Goal: Task Accomplishment & Management: Use online tool/utility

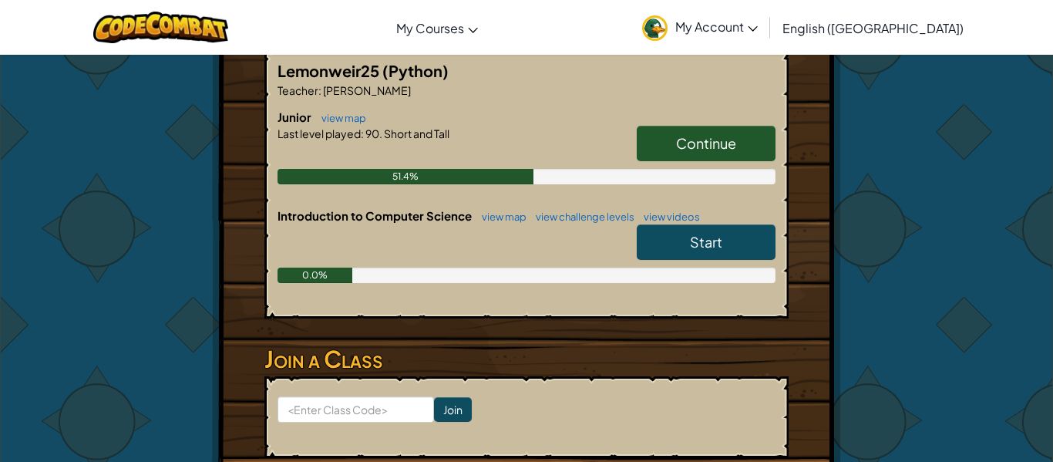
scroll to position [308, 0]
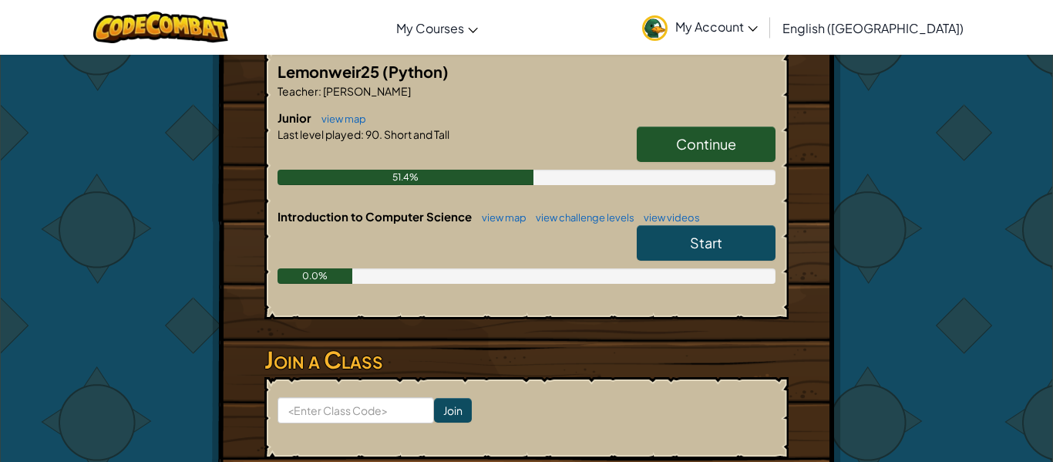
click at [688, 135] on span "Continue" at bounding box center [706, 144] width 60 height 18
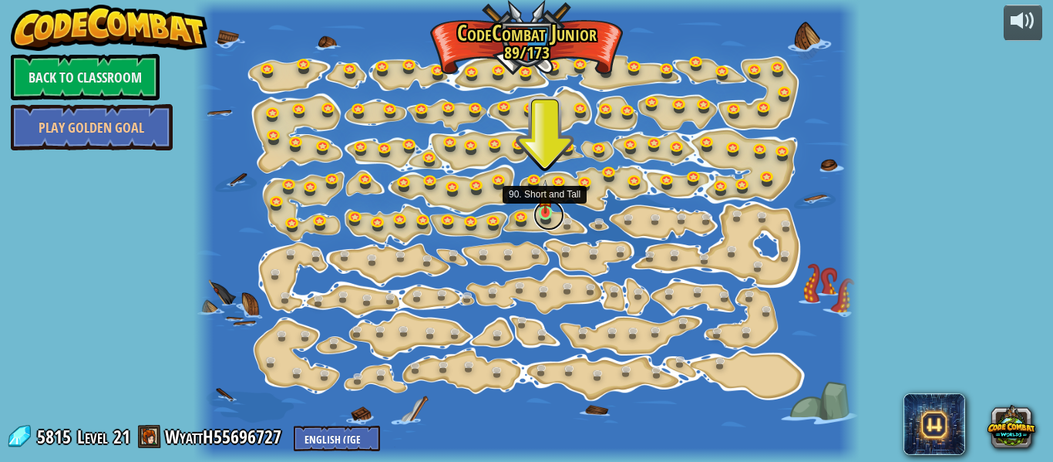
click at [548, 216] on link at bounding box center [549, 215] width 31 height 31
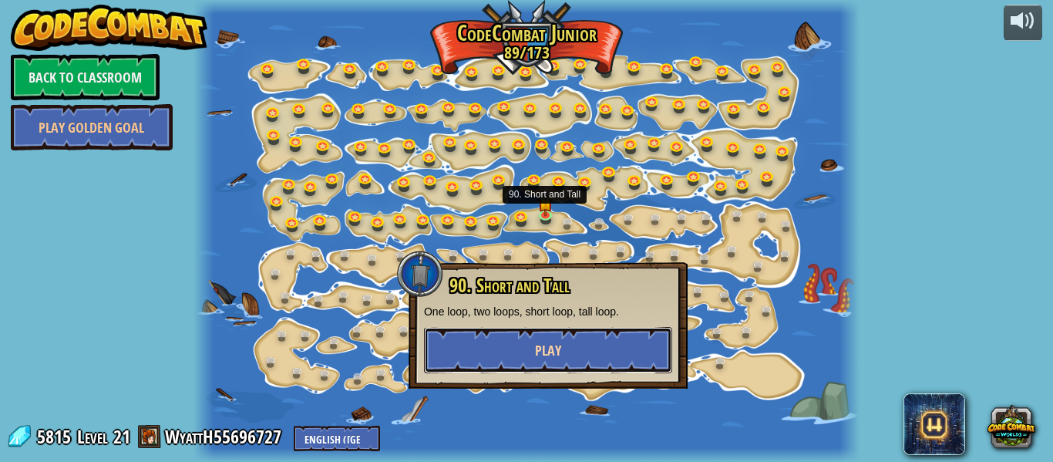
click at [520, 347] on button "Play" at bounding box center [548, 350] width 248 height 46
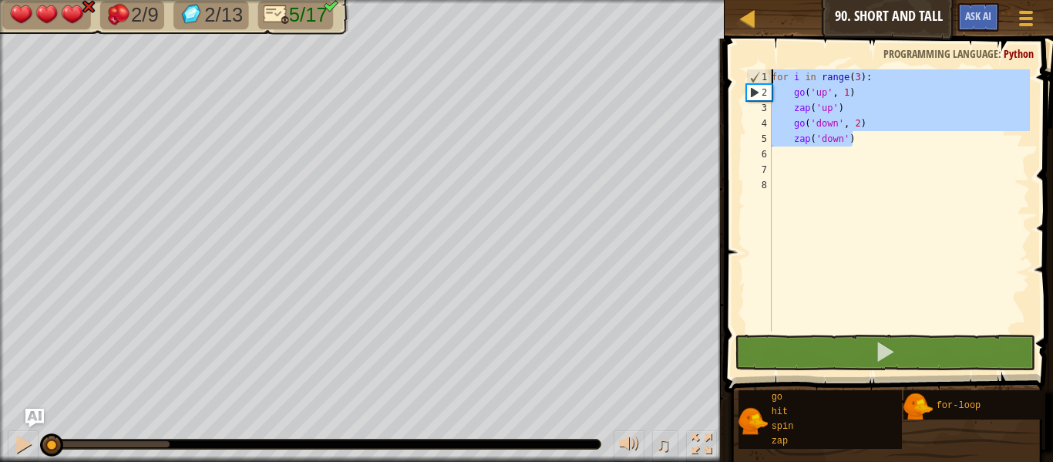
drag, startPoint x: 867, startPoint y: 140, endPoint x: 667, endPoint y: -16, distance: 253.9
click at [667, 0] on html "Map Junior 90. Short and Tall Game Menu Ask AI 1 הההההההההההההההההההההההההההההה…" at bounding box center [526, 0] width 1053 height 0
type textarea "for i in range(3): go('up', 1)"
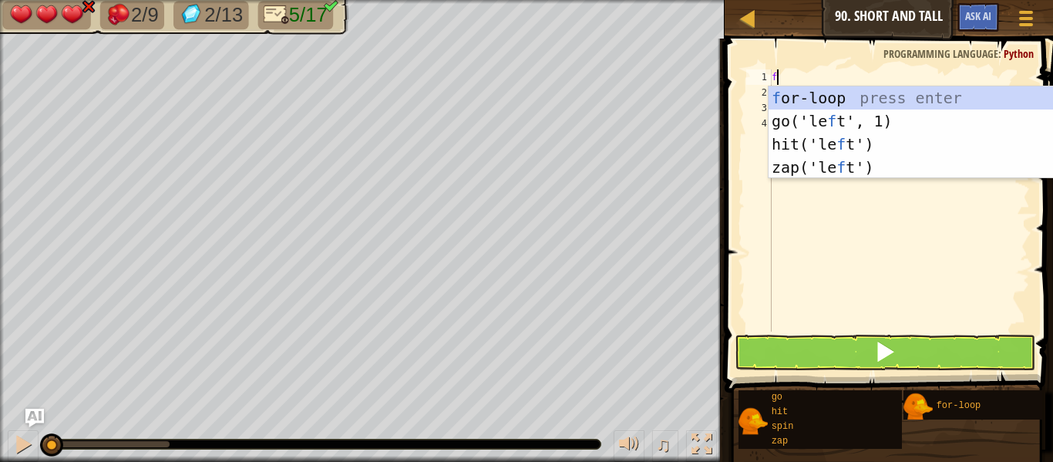
scroll to position [7, 1]
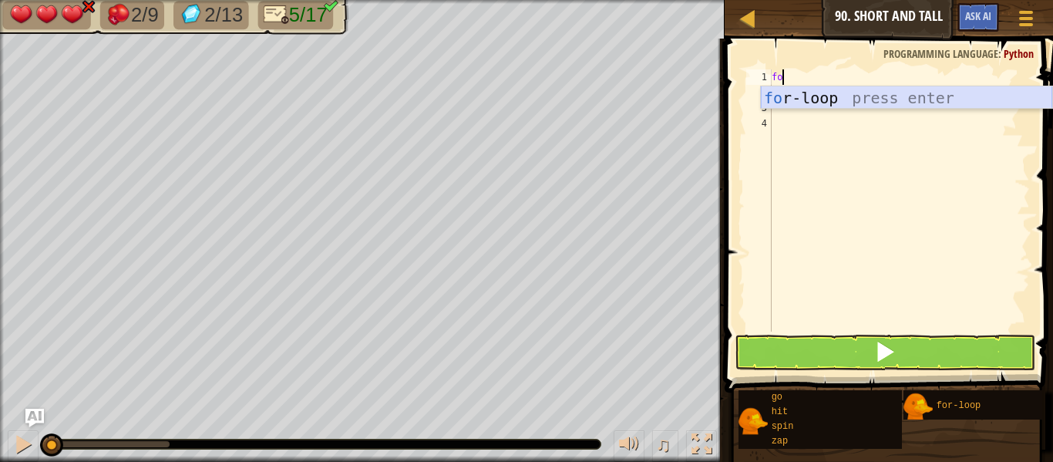
click at [778, 93] on div "fo r-loop press enter" at bounding box center [906, 120] width 291 height 69
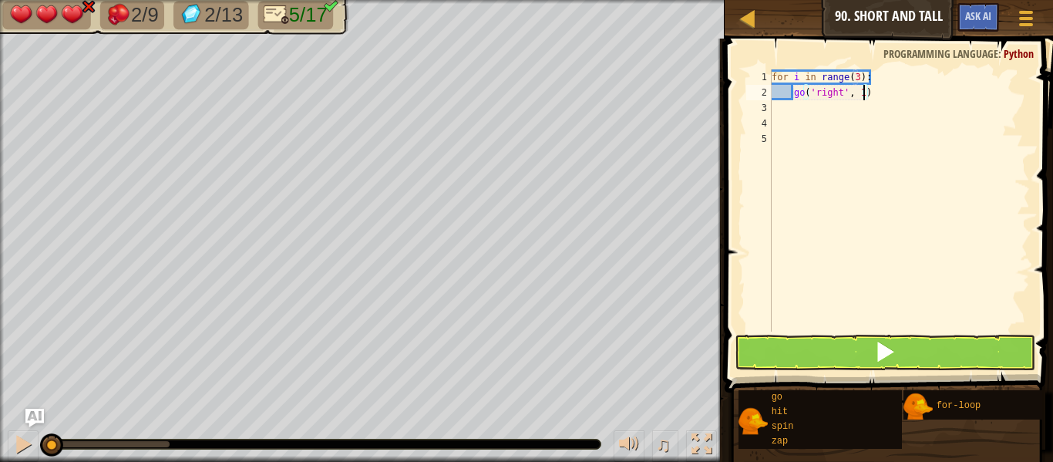
click at [865, 99] on div "for i in range ( 3 ) : go ( 'right' , 1 )" at bounding box center [899, 215] width 261 height 293
click at [875, 96] on div "for i in range ( 3 ) : go ( 'right' , 1 )" at bounding box center [899, 215] width 261 height 293
type textarea "g"
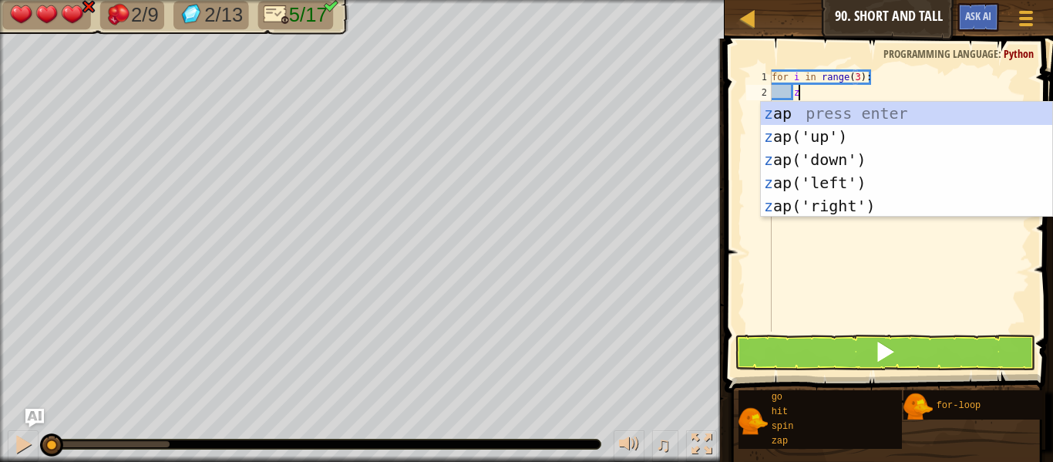
type textarea "za"
click at [896, 143] on div "za p press enter za p('up') press enter za p('down') press enter za p('left') p…" at bounding box center [906, 183] width 291 height 162
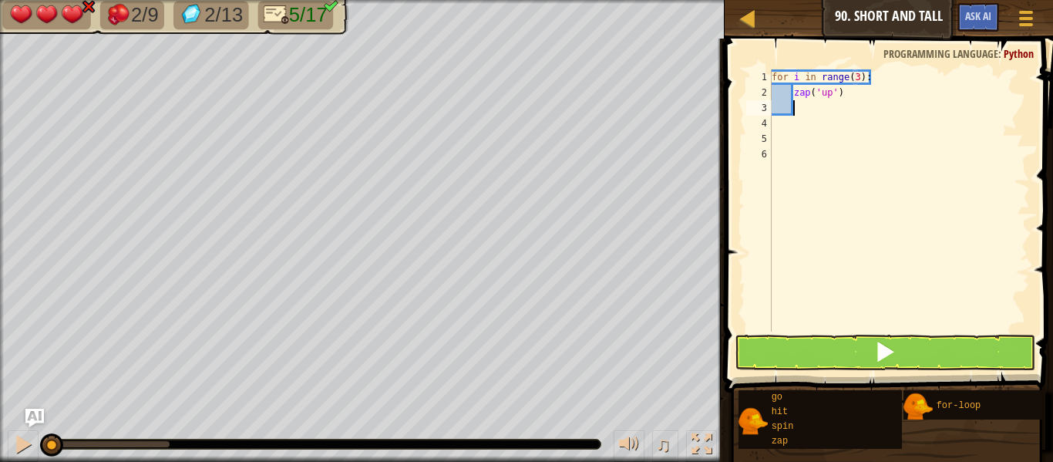
type textarea "z"
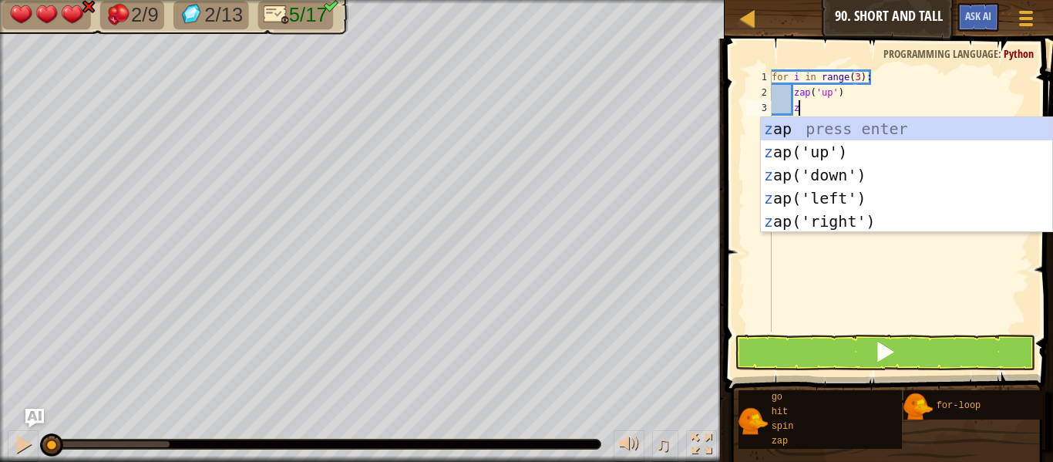
scroll to position [7, 3]
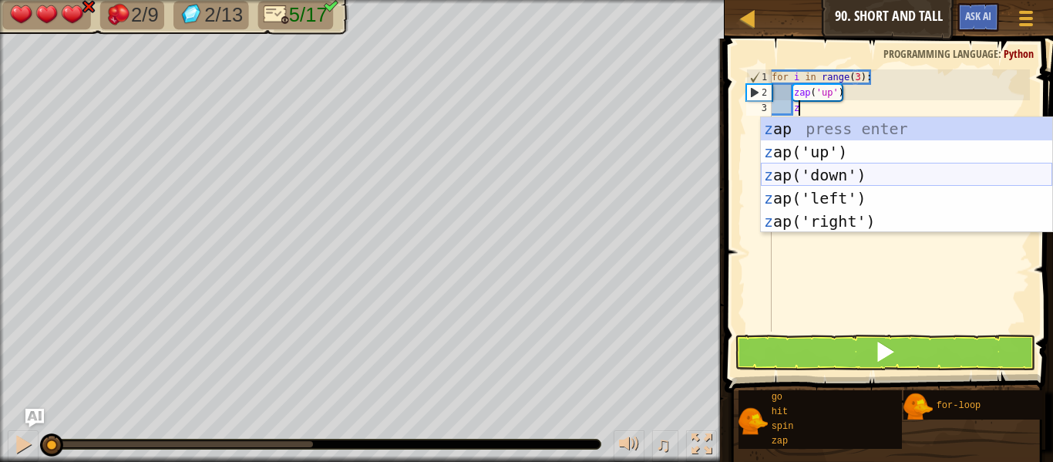
click at [909, 174] on div "z ap press enter z ap('up') press enter z ap('down') press enter z ap('left') p…" at bounding box center [906, 198] width 291 height 162
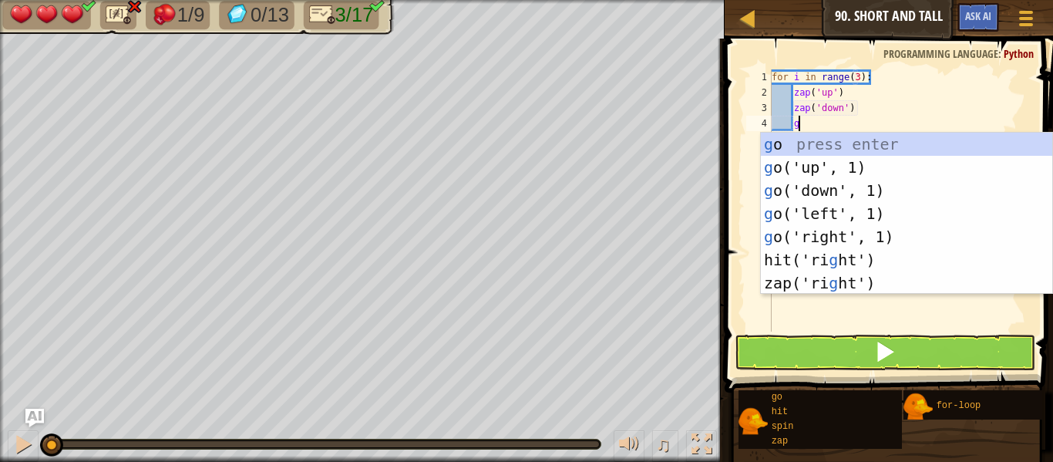
type textarea "go"
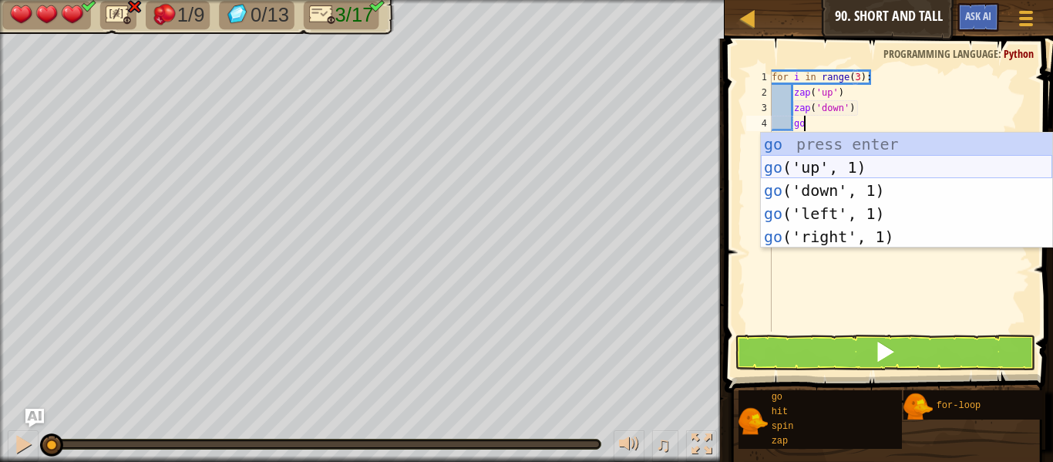
click at [884, 169] on div "go press enter go ('up', 1) press enter go ('down', 1) press enter go ('left', …" at bounding box center [906, 214] width 291 height 162
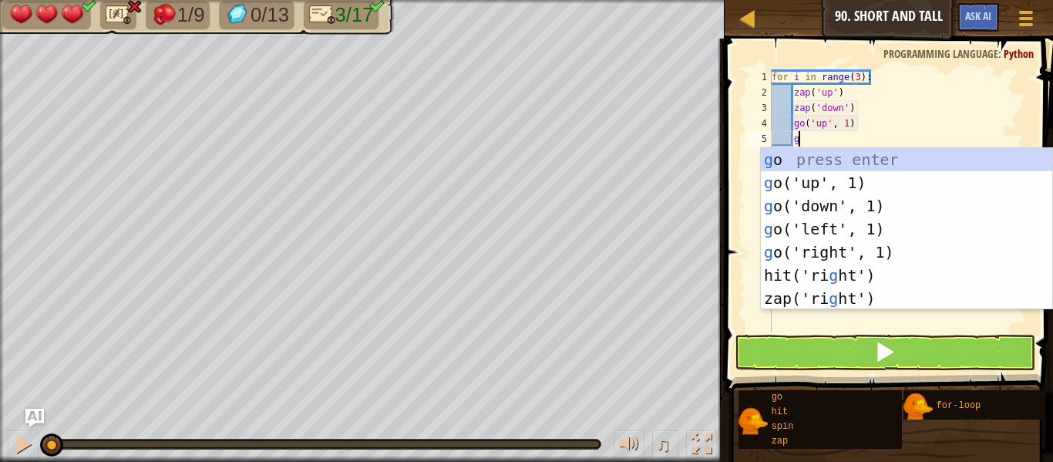
type textarea "go"
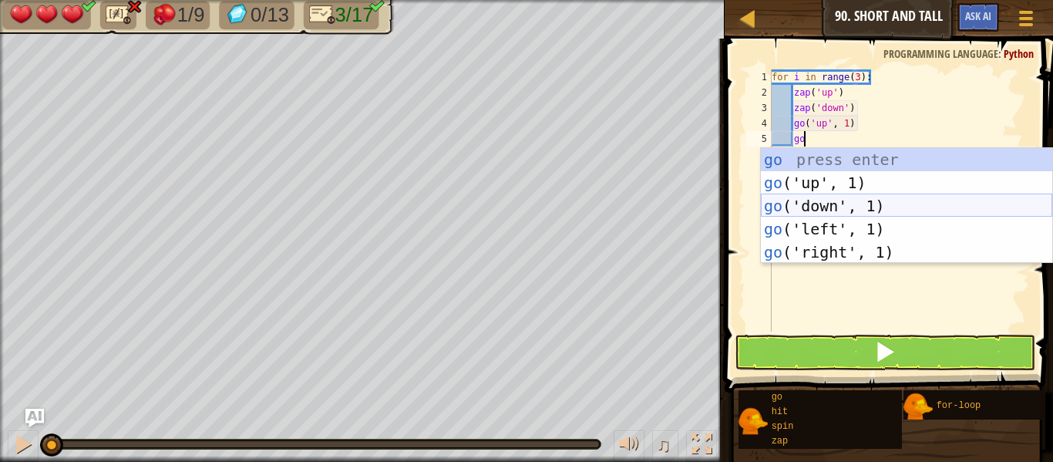
click at [904, 206] on div "go press enter go ('up', 1) press enter go ('down', 1) press enter go ('left', …" at bounding box center [906, 229] width 291 height 162
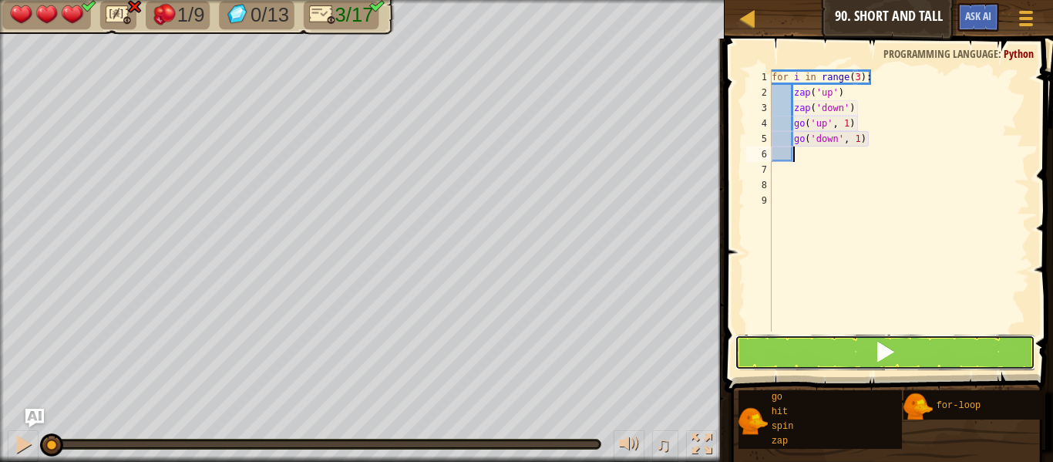
click at [934, 337] on button at bounding box center [885, 352] width 301 height 35
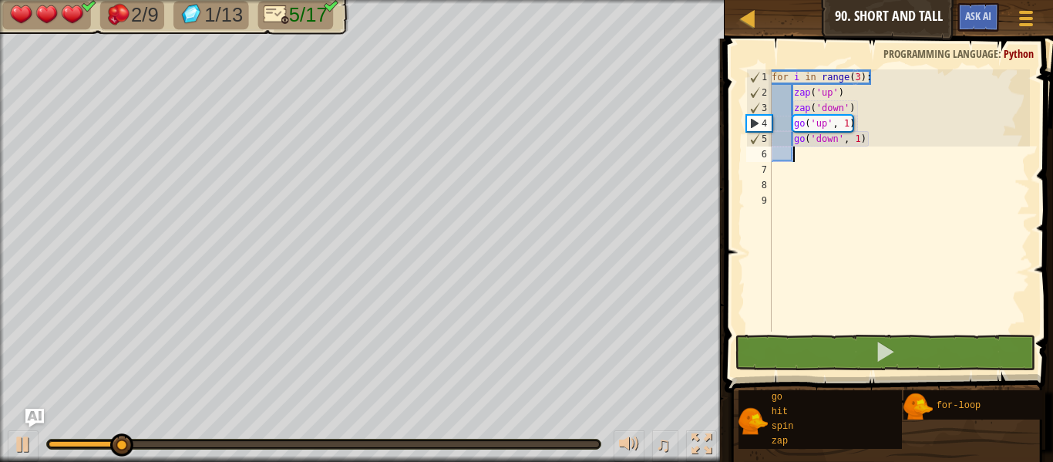
scroll to position [7, 4]
type textarea "go"
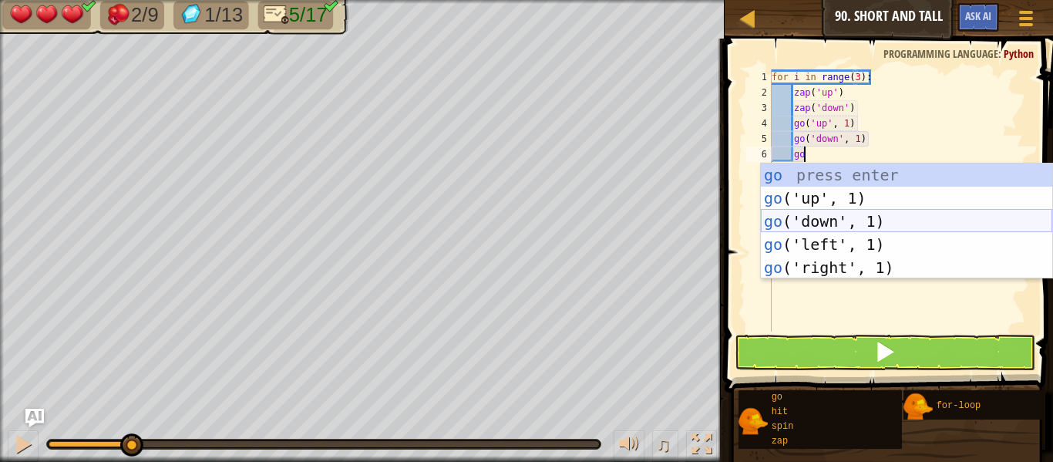
click at [867, 221] on div "go press enter go ('up', 1) press enter go ('down', 1) press enter go ('left', …" at bounding box center [906, 244] width 291 height 162
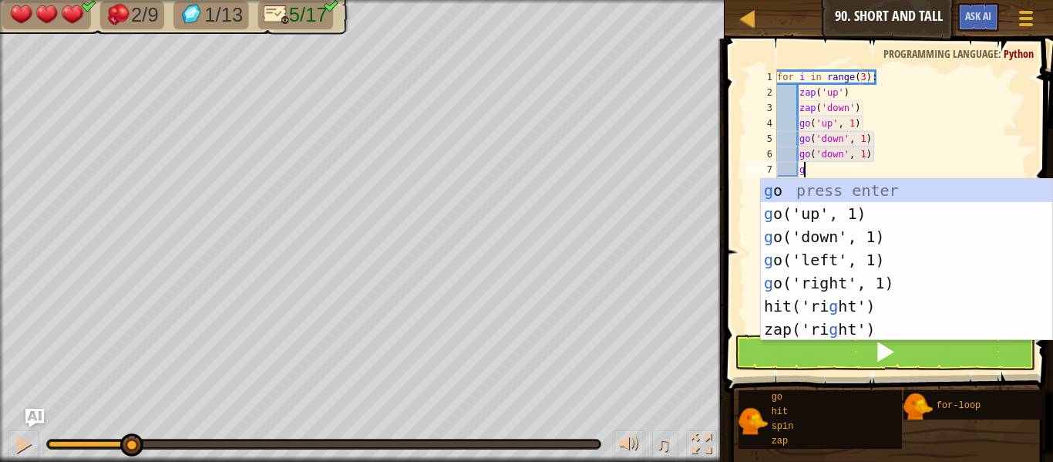
type textarea "go"
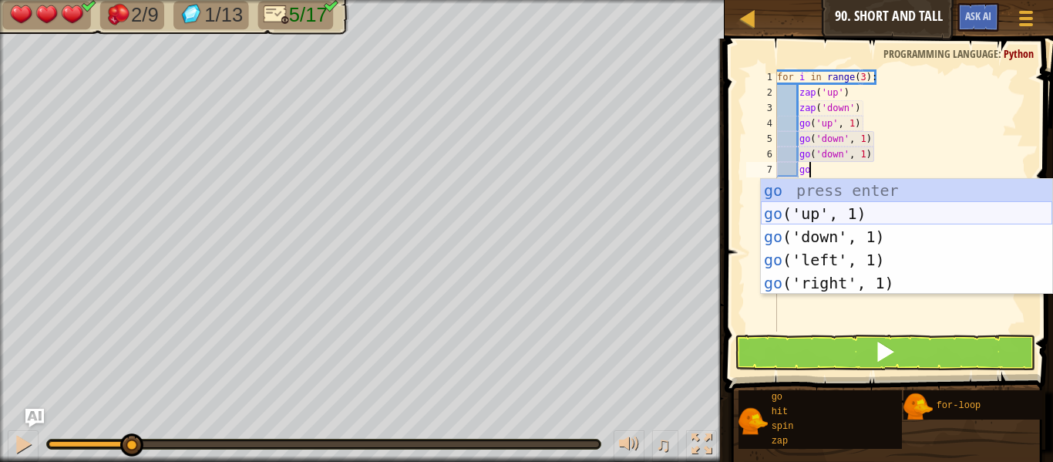
click at [940, 211] on div "go press enter go ('up', 1) press enter go ('down', 1) press enter go ('left', …" at bounding box center [906, 260] width 291 height 162
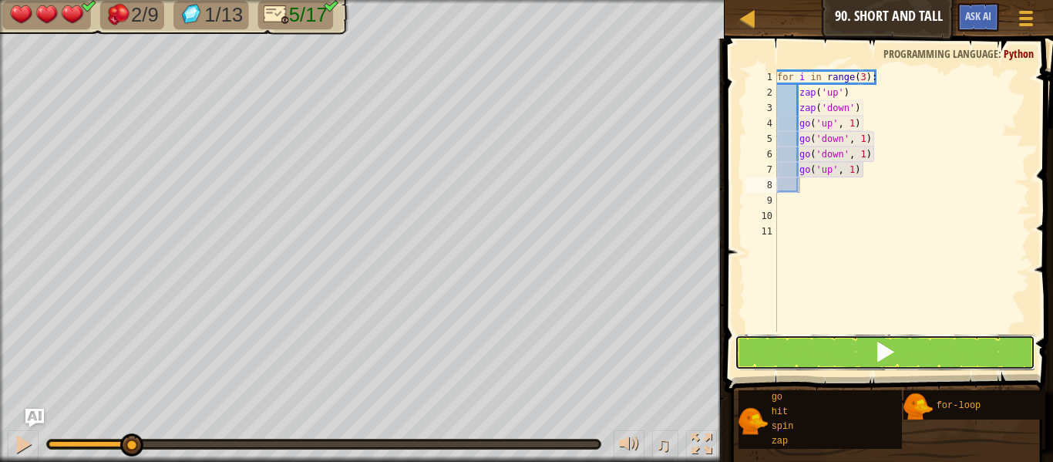
click at [938, 342] on button at bounding box center [885, 352] width 301 height 35
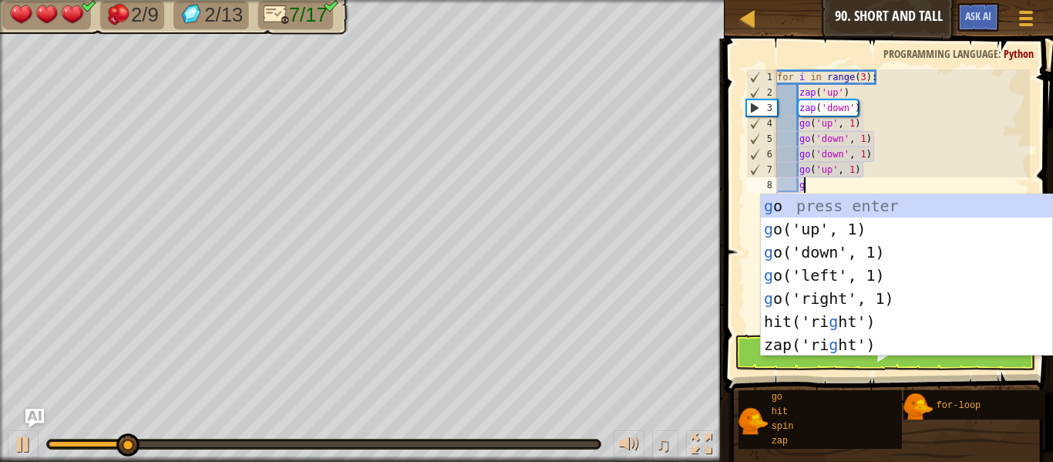
type textarea "go"
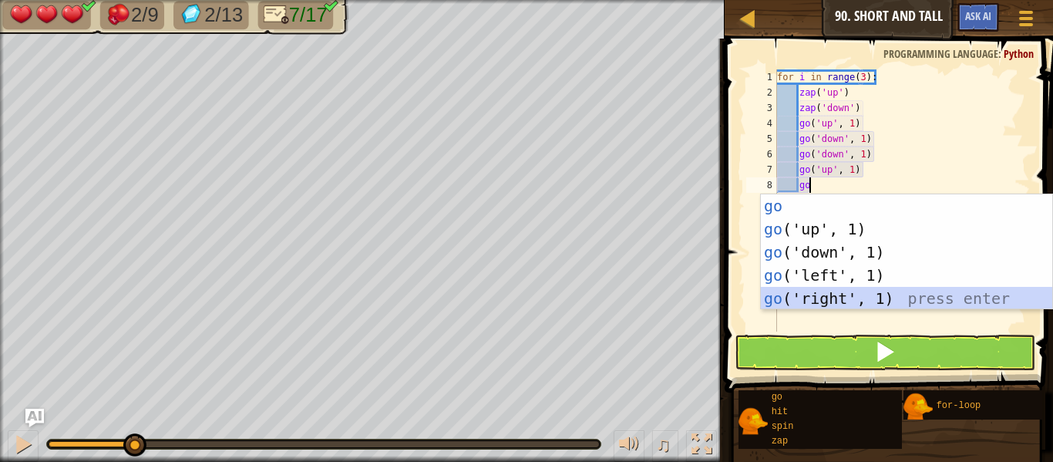
click at [894, 298] on div "go press enter go ('up', 1) press enter go ('down', 1) press enter go ('left', …" at bounding box center [906, 275] width 291 height 162
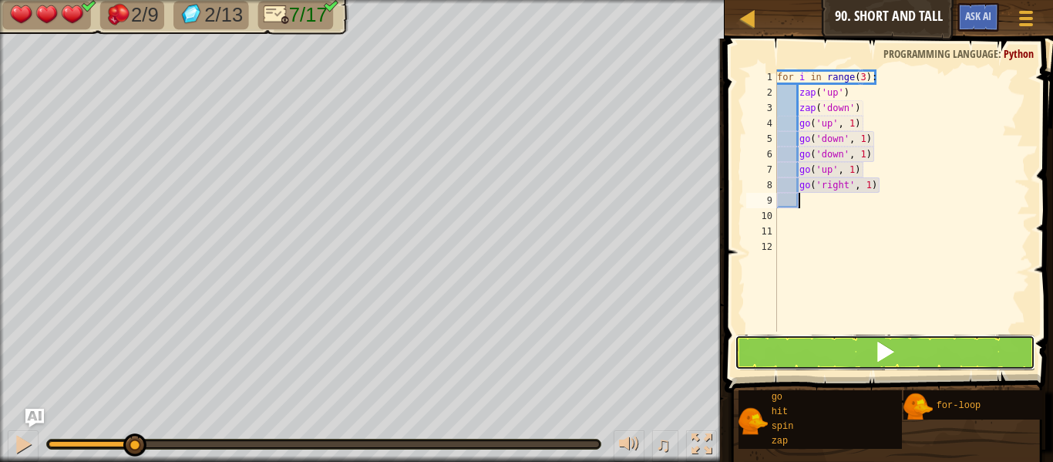
click at [899, 343] on button at bounding box center [885, 352] width 301 height 35
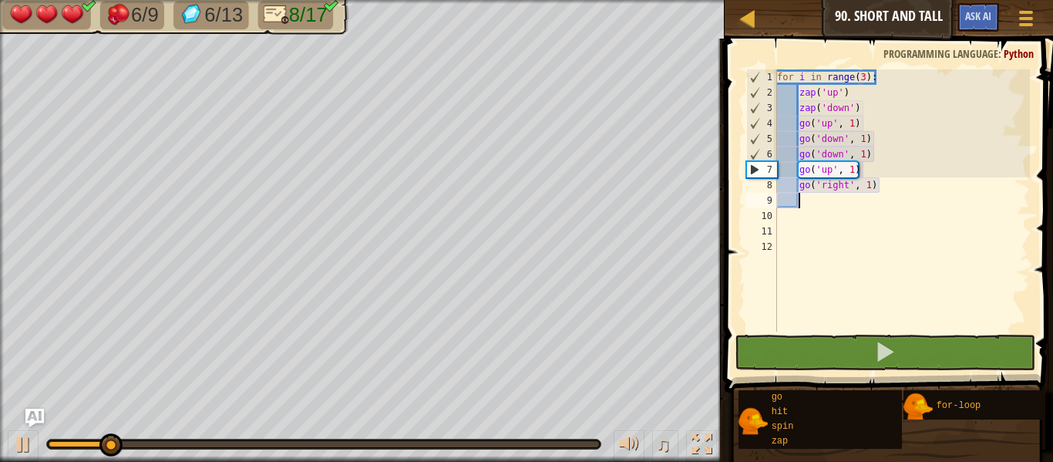
click at [793, 222] on div "for i in range ( 3 ) : zap ( 'up' ) zap ( 'down' ) go ( 'up' , 1 ) go ( 'down' …" at bounding box center [902, 215] width 256 height 293
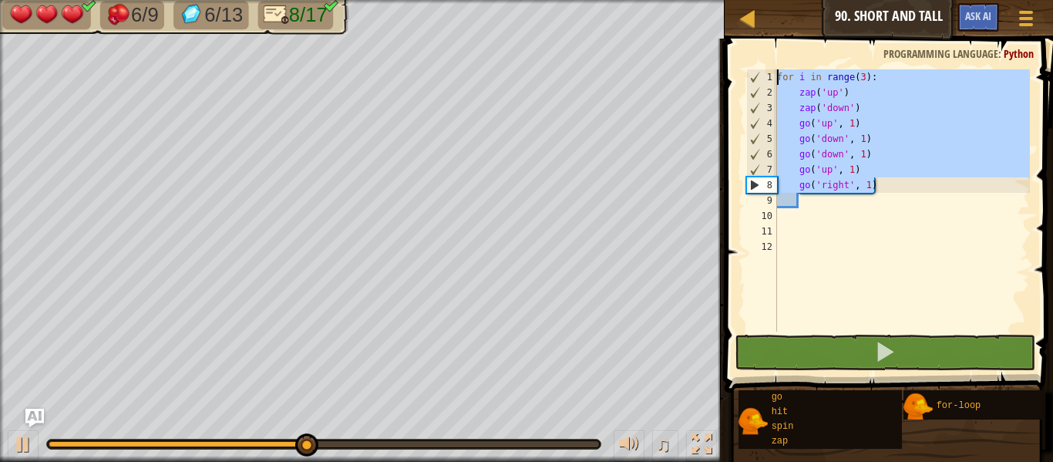
drag, startPoint x: 887, startPoint y: 188, endPoint x: 732, endPoint y: 76, distance: 191.1
click at [732, 76] on div "1 2 3 4 5 6 7 8 9 10 11 12 for i in range ( 3 ) : zap ( 'up' ) zap ( 'down' ) g…" at bounding box center [886, 245] width 333 height 399
type textarea "for i in range(3): zap('up')"
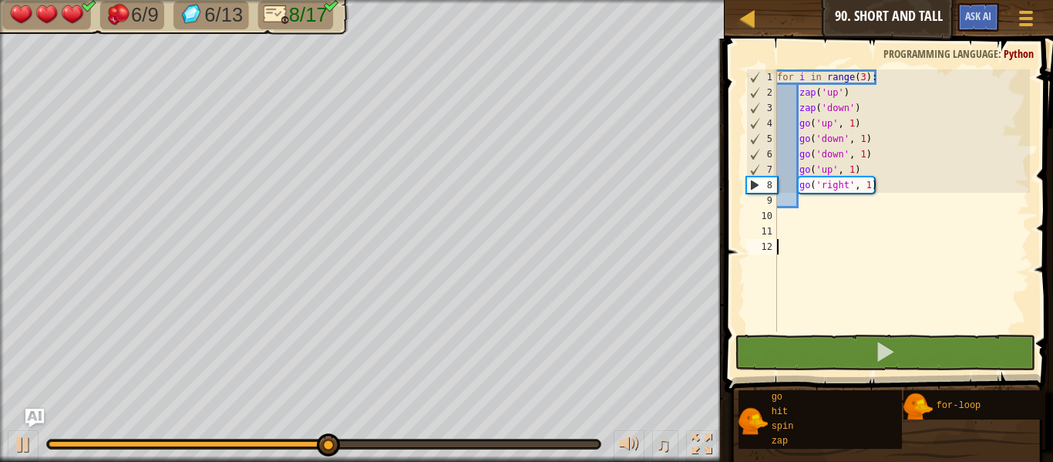
click at [815, 243] on div "for i in range ( 3 ) : zap ( 'up' ) zap ( 'down' ) go ( 'up' , 1 ) go ( 'down' …" at bounding box center [902, 215] width 256 height 293
click at [800, 205] on div "for i in range ( 3 ) : zap ( 'up' ) zap ( 'down' ) go ( 'up' , 1 ) go ( 'down' …" at bounding box center [902, 215] width 256 height 293
click at [798, 221] on div "for i in range ( 3 ) : zap ( 'up' ) zap ( 'down' ) go ( 'up' , 1 ) go ( 'down' …" at bounding box center [902, 215] width 256 height 293
click at [798, 237] on div "for i in range ( 3 ) : zap ( 'up' ) zap ( 'down' ) go ( 'up' , 1 ) go ( 'down' …" at bounding box center [902, 215] width 256 height 293
click at [783, 236] on div "for i in range ( 3 ) : zap ( 'up' ) zap ( 'down' ) go ( 'up' , 1 ) go ( 'down' …" at bounding box center [902, 215] width 256 height 293
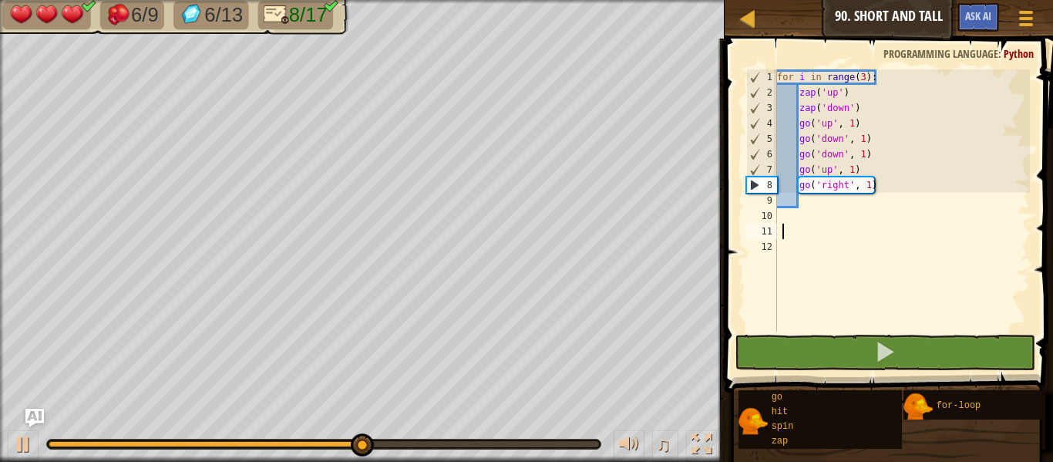
click at [776, 234] on div "11" at bounding box center [761, 231] width 31 height 15
paste textarea "go('right', 1)"
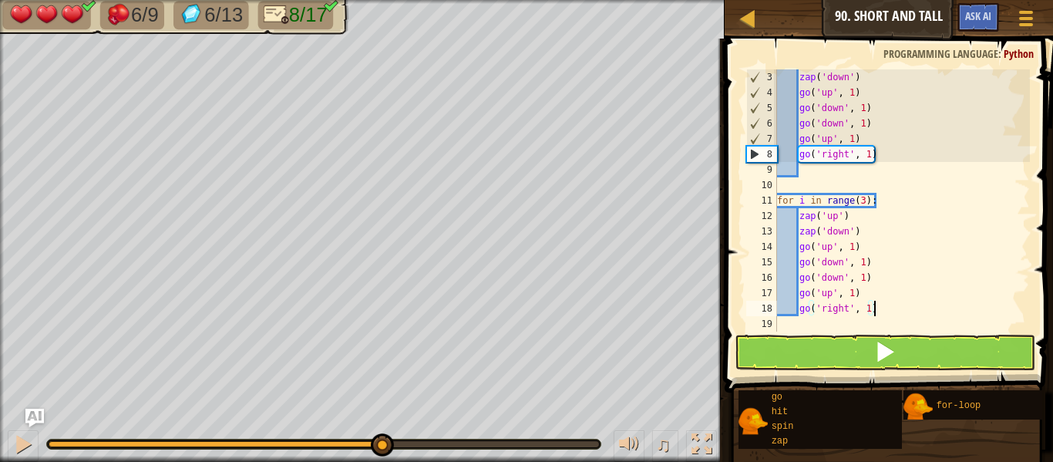
scroll to position [31, 0]
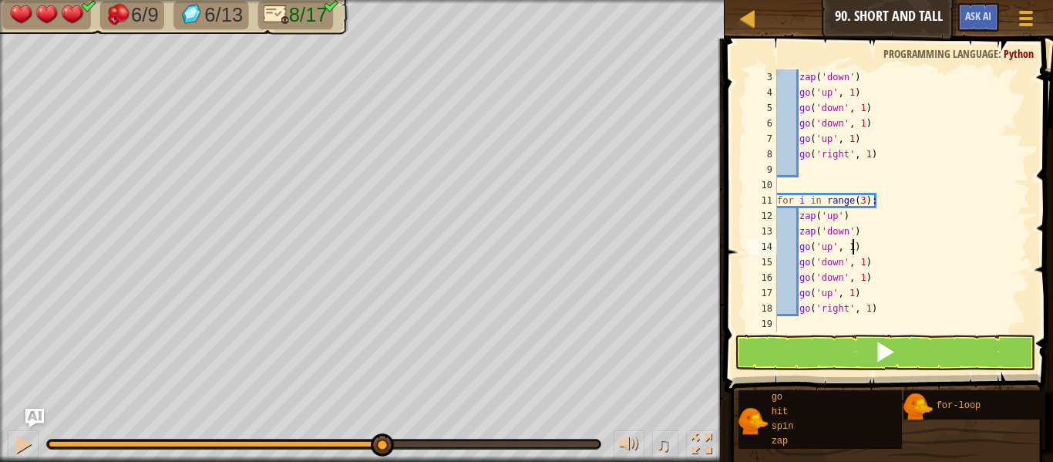
click at [852, 248] on div "zap ( 'down' ) go ( 'up' , 1 ) go ( 'down' , 1 ) go ( 'down' , 1 ) go ( 'up' , …" at bounding box center [902, 215] width 256 height 293
click at [862, 262] on div "zap ( 'down' ) go ( 'up' , 1 ) go ( 'down' , 1 ) go ( 'down' , 1 ) go ( 'up' , …" at bounding box center [902, 215] width 256 height 293
click at [867, 276] on div "zap ( 'down' ) go ( 'up' , 1 ) go ( 'down' , 1 ) go ( 'down' , 1 ) go ( 'up' , …" at bounding box center [902, 215] width 256 height 293
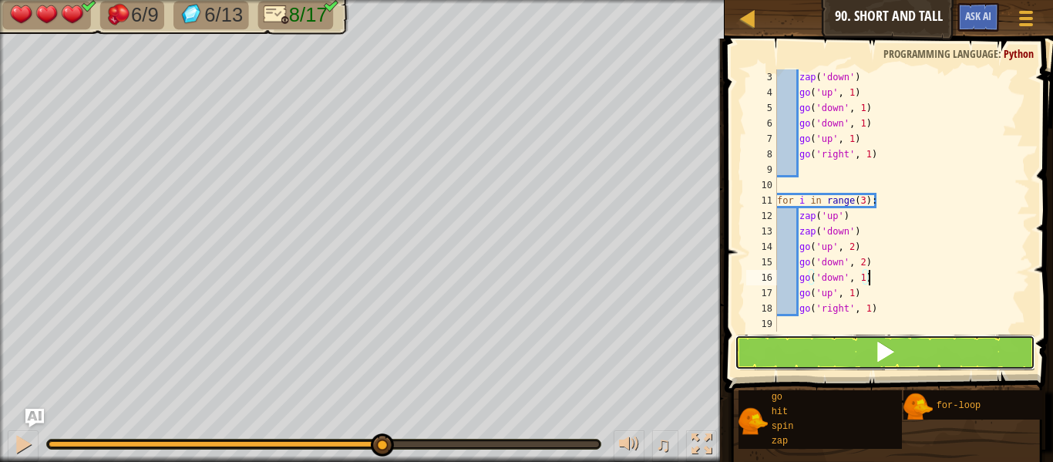
click at [903, 349] on button at bounding box center [885, 352] width 301 height 35
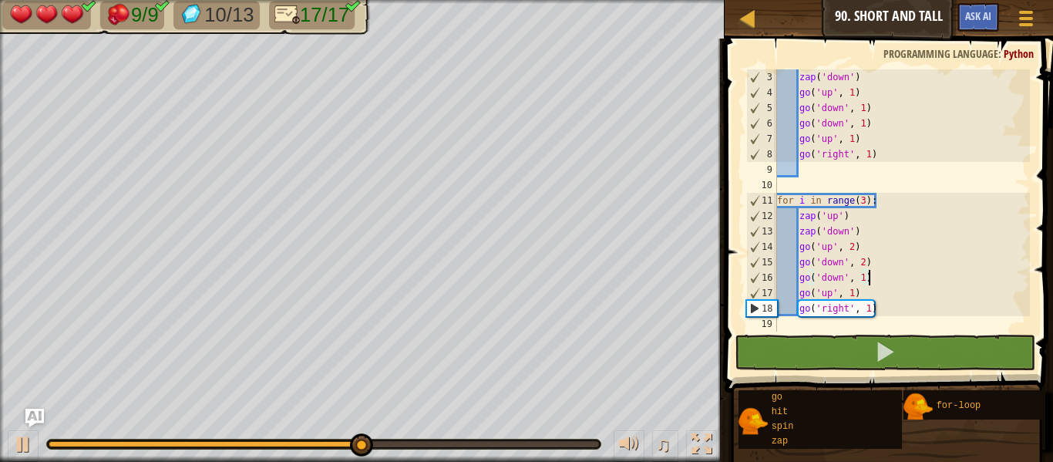
click at [863, 278] on div "zap ( 'down' ) go ( 'up' , 1 ) go ( 'down' , 1 ) go ( 'down' , 1 ) go ( 'up' , …" at bounding box center [902, 215] width 256 height 293
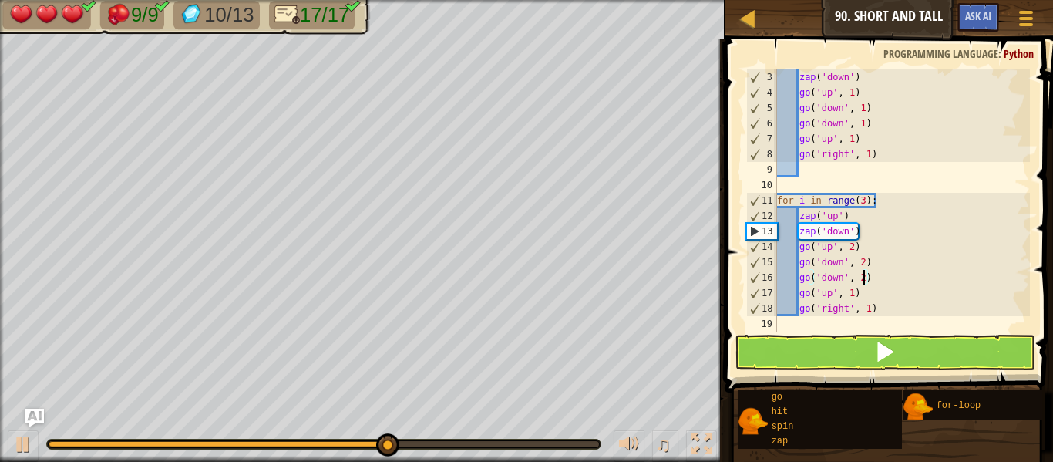
click at [854, 292] on div "zap ( 'down' ) go ( 'up' , 1 ) go ( 'down' , 1 ) go ( 'down' , 1 ) go ( 'up' , …" at bounding box center [902, 215] width 256 height 293
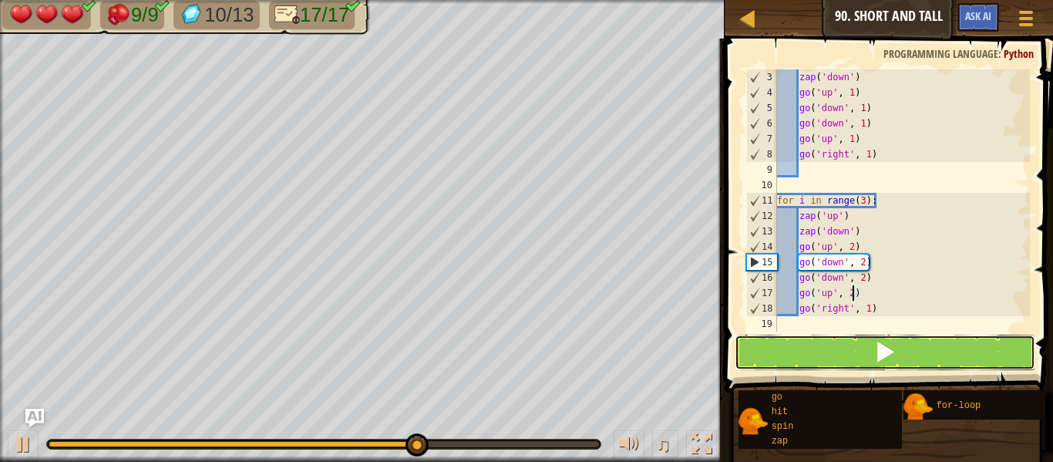
click at [876, 355] on span at bounding box center [885, 352] width 22 height 22
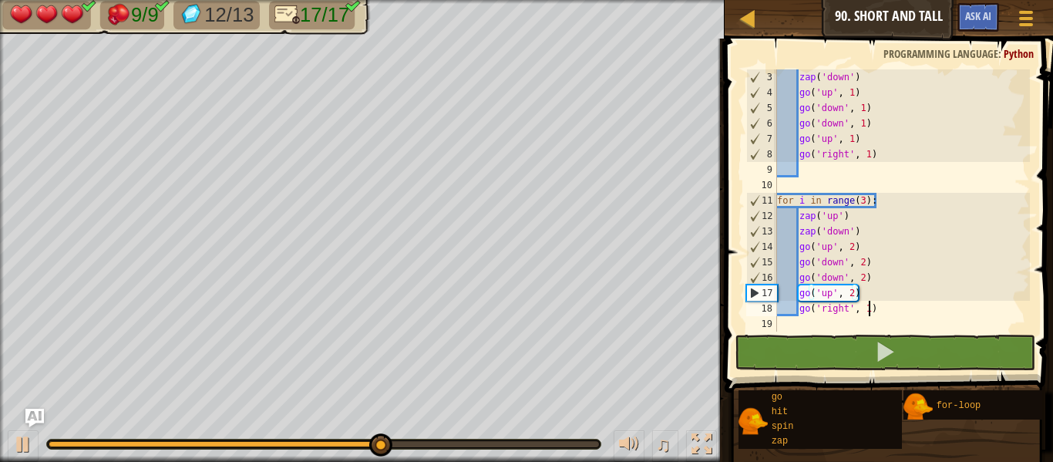
click at [871, 310] on div "zap ( 'down' ) go ( 'up' , 1 ) go ( 'down' , 1 ) go ( 'down' , 1 ) go ( 'up' , …" at bounding box center [902, 215] width 256 height 293
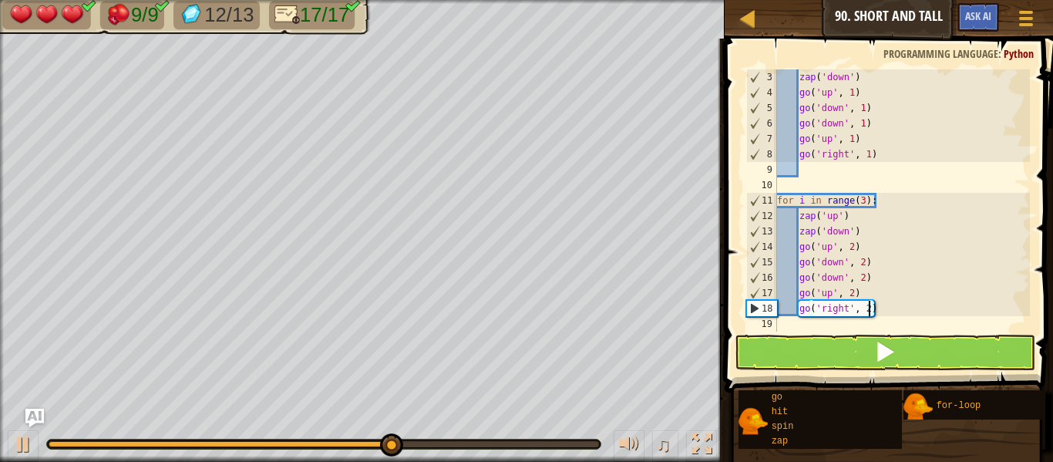
scroll to position [7, 13]
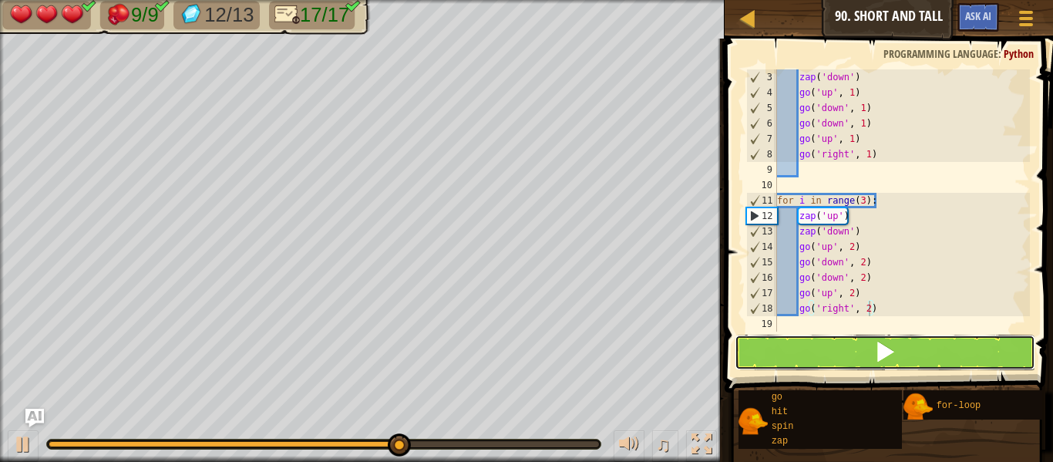
click at [888, 341] on span at bounding box center [885, 352] width 22 height 22
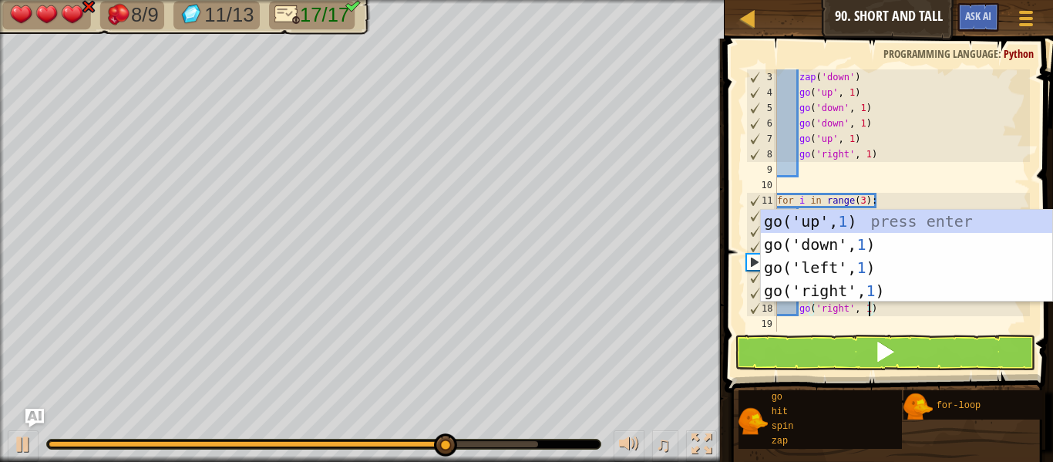
type textarea "go('right', 1)"
click at [899, 345] on button at bounding box center [885, 352] width 301 height 35
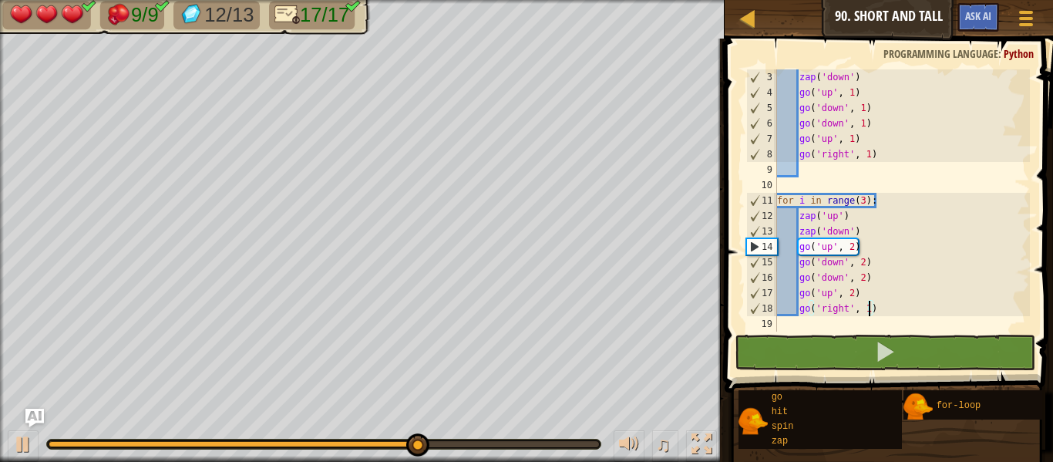
click at [817, 323] on div "zap ( 'down' ) go ( 'up' , 1 ) go ( 'down' , 1 ) go ( 'down' , 1 ) go ( 'up' , …" at bounding box center [902, 215] width 256 height 293
type textarea "go"
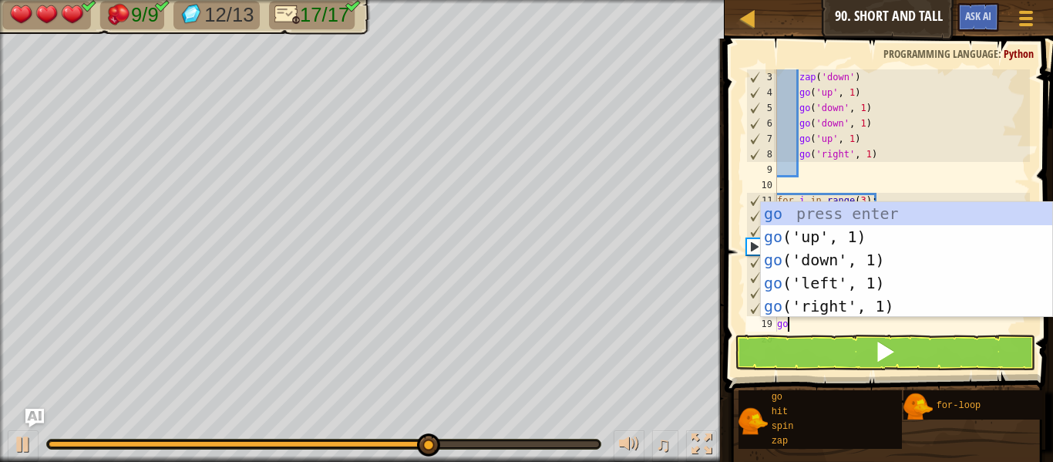
scroll to position [7, 1]
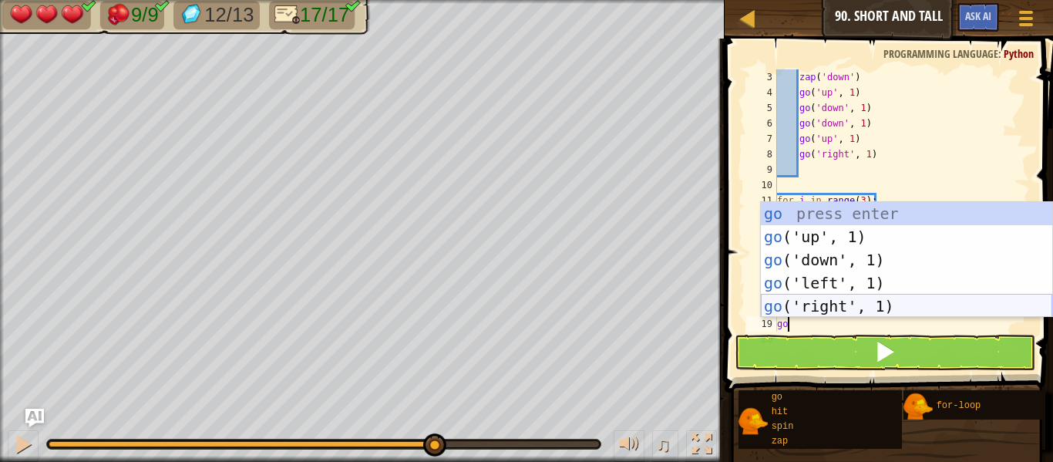
click at [888, 303] on div "go press enter go ('up', 1) press enter go ('down', 1) press enter go ('left', …" at bounding box center [906, 283] width 291 height 162
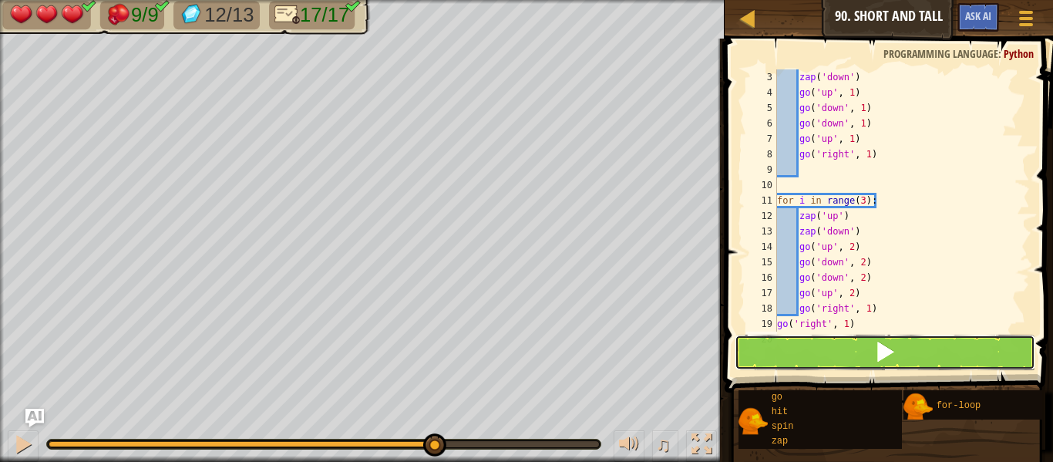
click at [902, 342] on button at bounding box center [885, 352] width 301 height 35
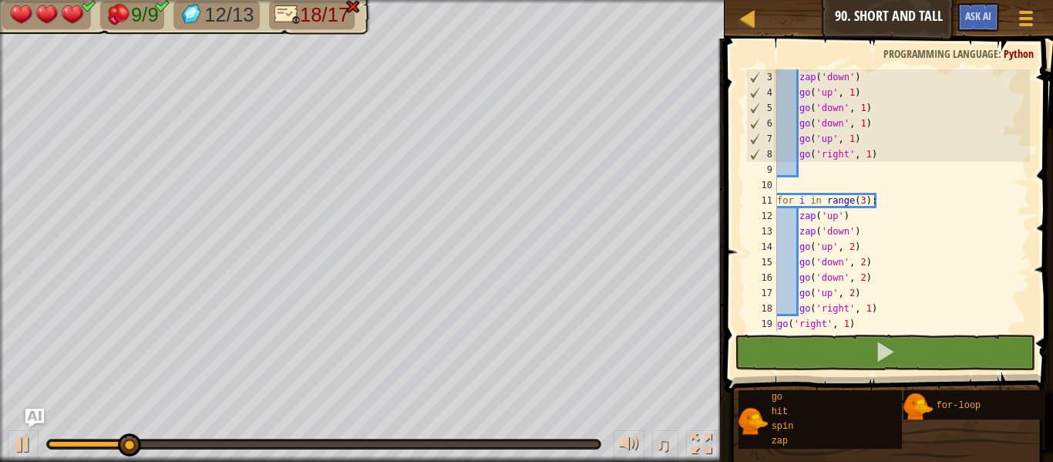
click at [849, 325] on div "zap ( 'down' ) go ( 'up' , 1 ) go ( 'down' , 1 ) go ( 'down' , 1 ) go ( 'up' , …" at bounding box center [902, 215] width 256 height 293
click at [853, 325] on div "zap ( 'down' ) go ( 'up' , 1 ) go ( 'down' , 1 ) go ( 'down' , 1 ) go ( 'up' , …" at bounding box center [902, 215] width 256 height 293
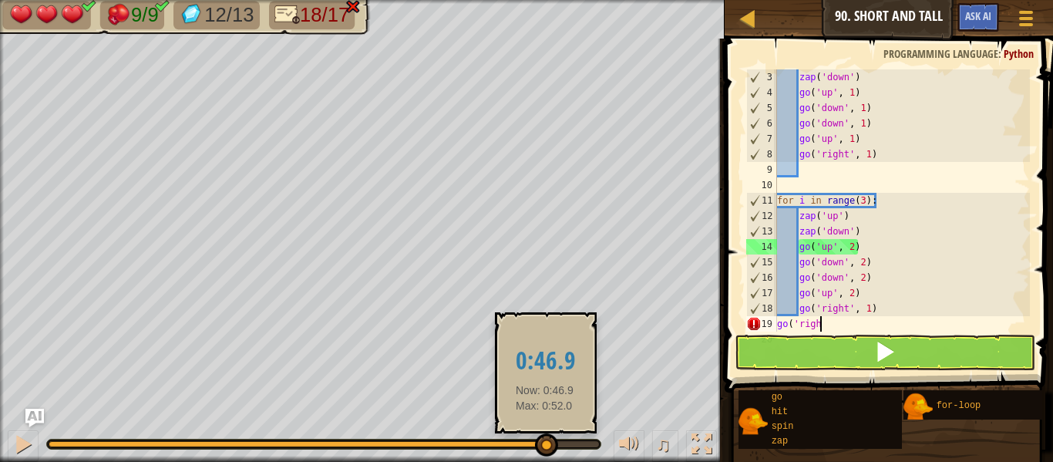
drag, startPoint x: 413, startPoint y: 440, endPoint x: 545, endPoint y: 453, distance: 132.4
click at [545, 447] on div at bounding box center [324, 444] width 551 height 6
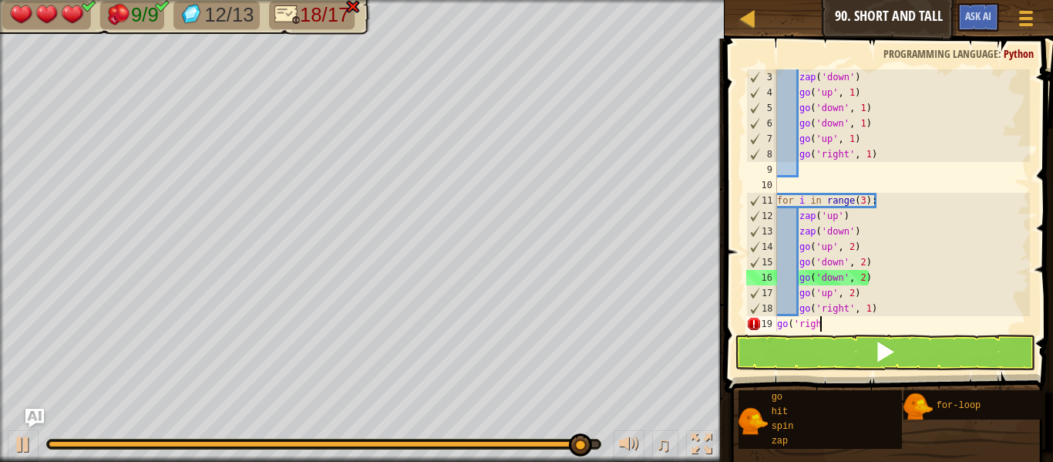
click at [864, 199] on div "zap ( 'down' ) go ( 'up' , 1 ) go ( 'down' , 1 ) go ( 'down' , 1 ) go ( 'up' , …" at bounding box center [902, 215] width 256 height 293
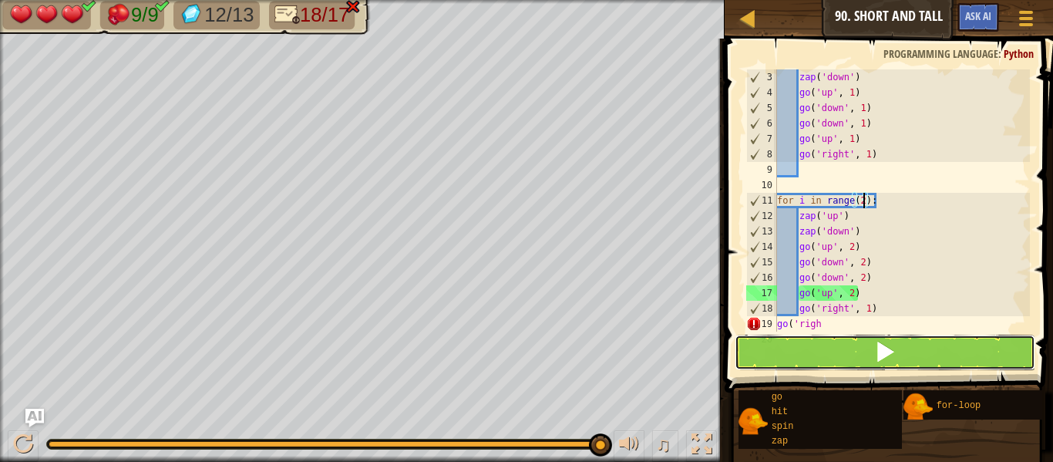
click at [901, 335] on button at bounding box center [885, 352] width 301 height 35
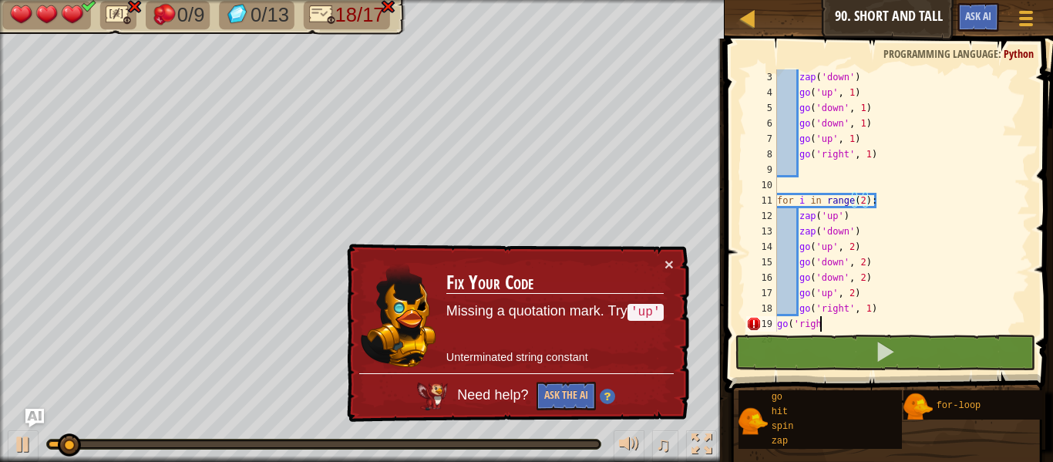
click at [837, 328] on div "zap ( 'down' ) go ( 'up' , 1 ) go ( 'down' , 1 ) go ( 'down' , 1 ) go ( 'up' , …" at bounding box center [902, 215] width 256 height 293
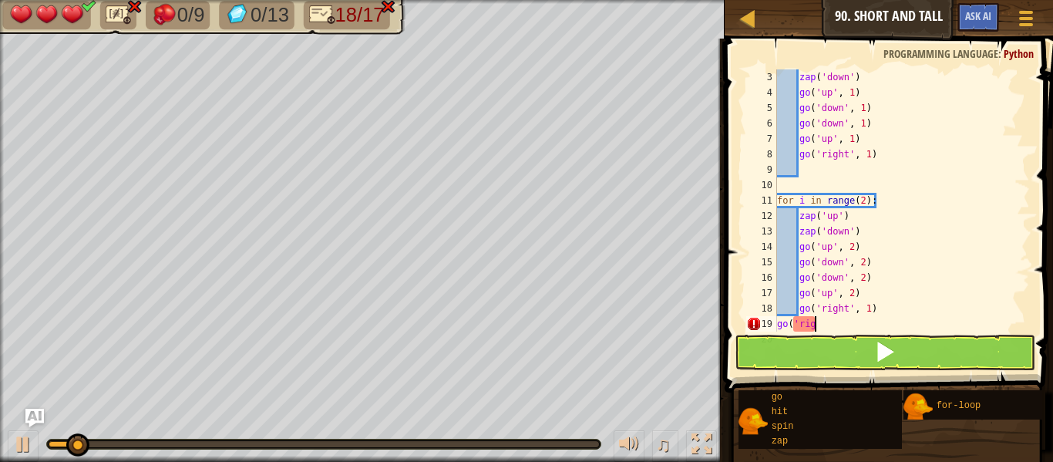
scroll to position [7, 2]
type textarea "g"
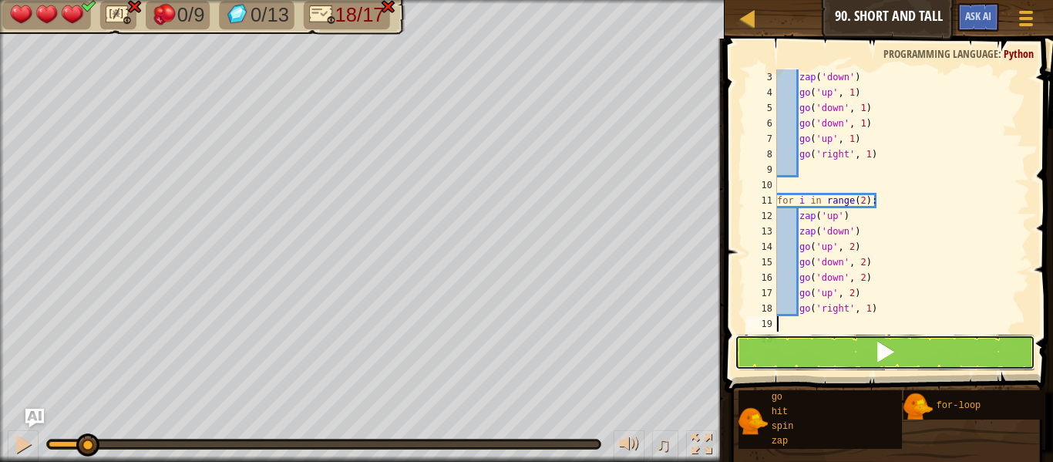
click at [860, 342] on button at bounding box center [885, 352] width 301 height 35
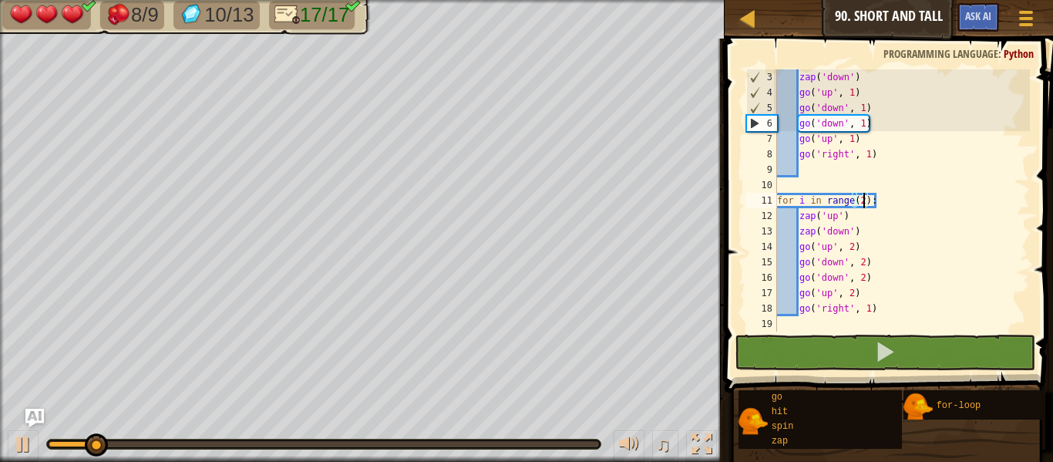
click at [864, 200] on div "zap ( 'down' ) go ( 'up' , 1 ) go ( 'down' , 1 ) go ( 'down' , 1 ) go ( 'up' , …" at bounding box center [902, 215] width 256 height 293
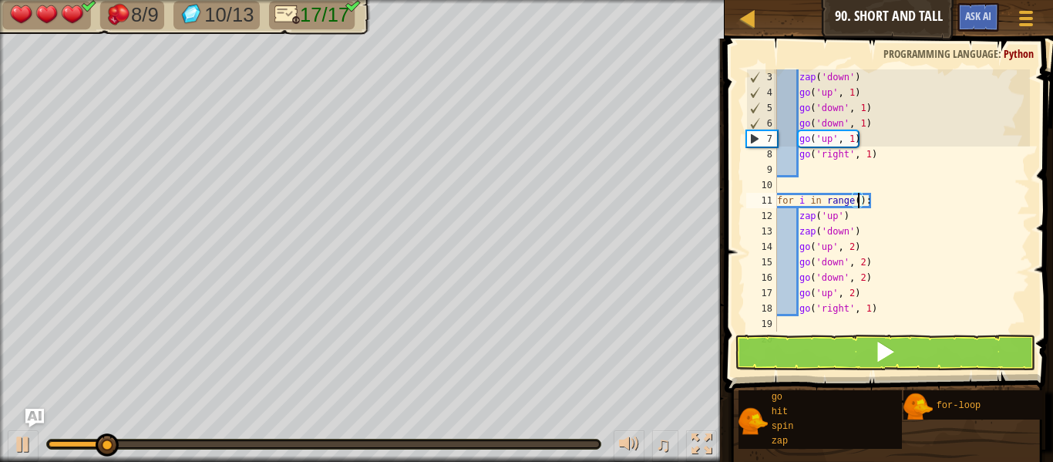
type textarea "for i in range(3):"
click at [866, 326] on div "zap ( 'down' ) go ( 'up' , 1 ) go ( 'down' , 1 ) go ( 'down' , 1 ) go ( 'up' , …" at bounding box center [902, 215] width 256 height 293
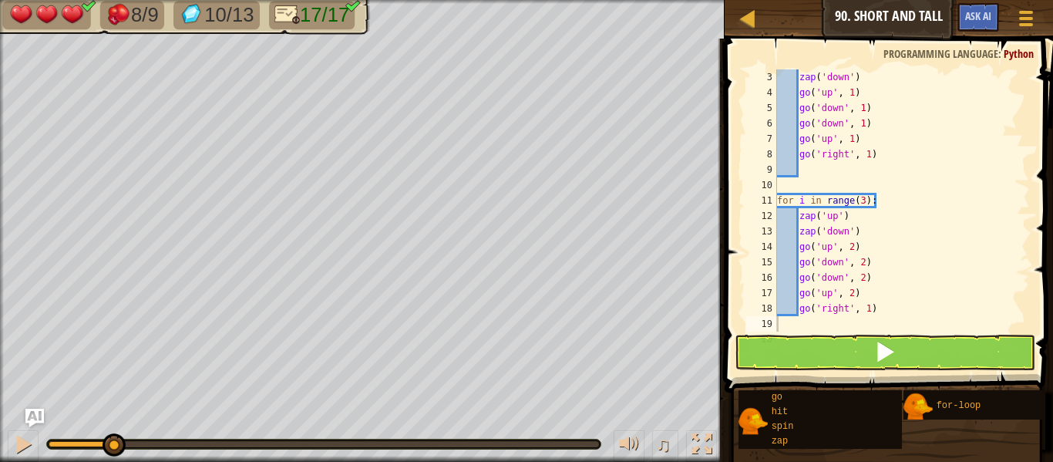
click at [883, 371] on span at bounding box center [890, 193] width 341 height 399
click at [887, 362] on span at bounding box center [885, 352] width 22 height 22
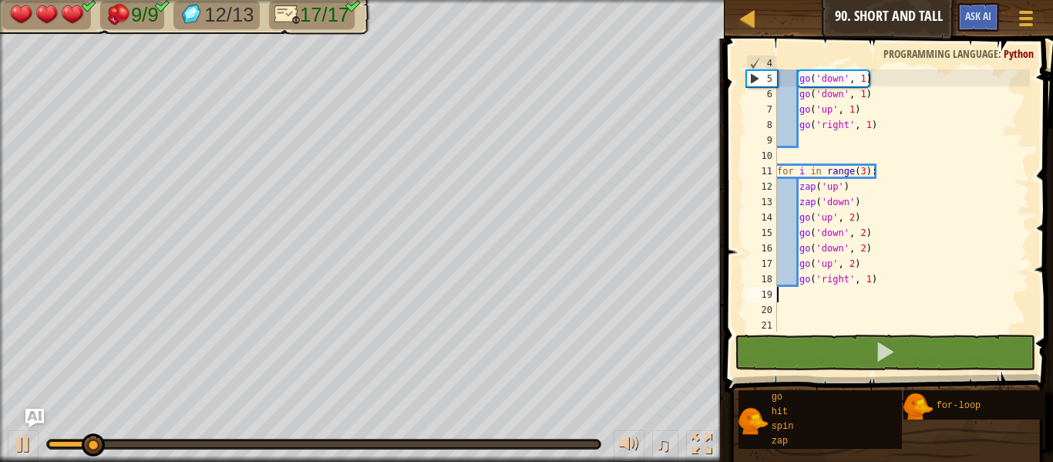
scroll to position [61, 0]
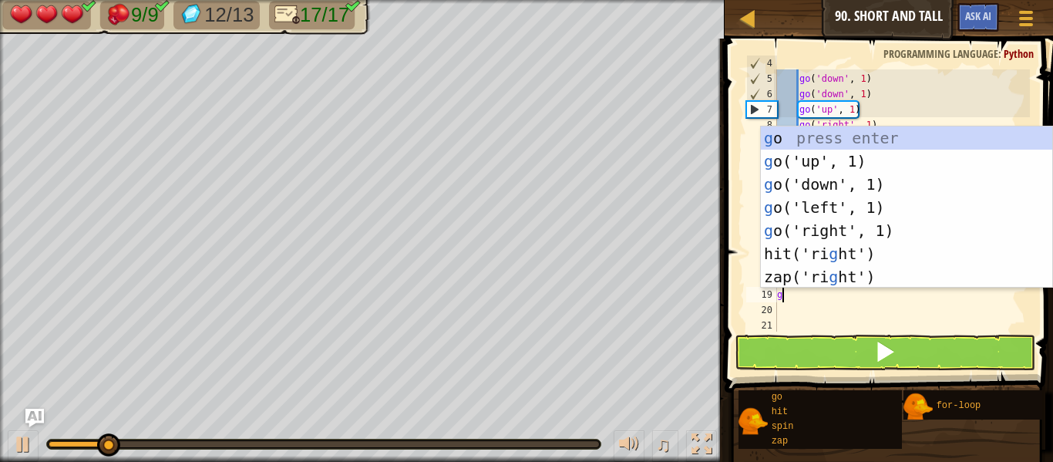
type textarea "go"
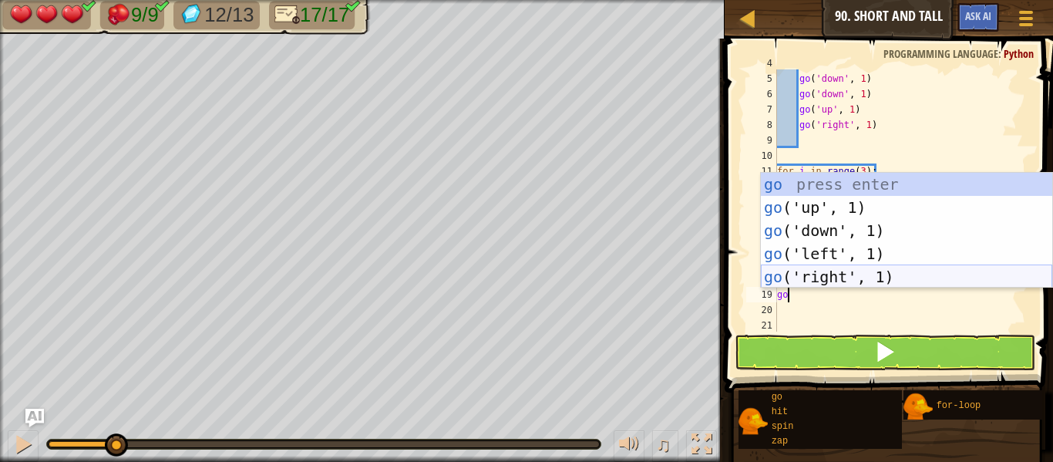
click at [911, 279] on div "go press enter go ('up', 1) press enter go ('down', 1) press enter go ('left', …" at bounding box center [906, 254] width 291 height 162
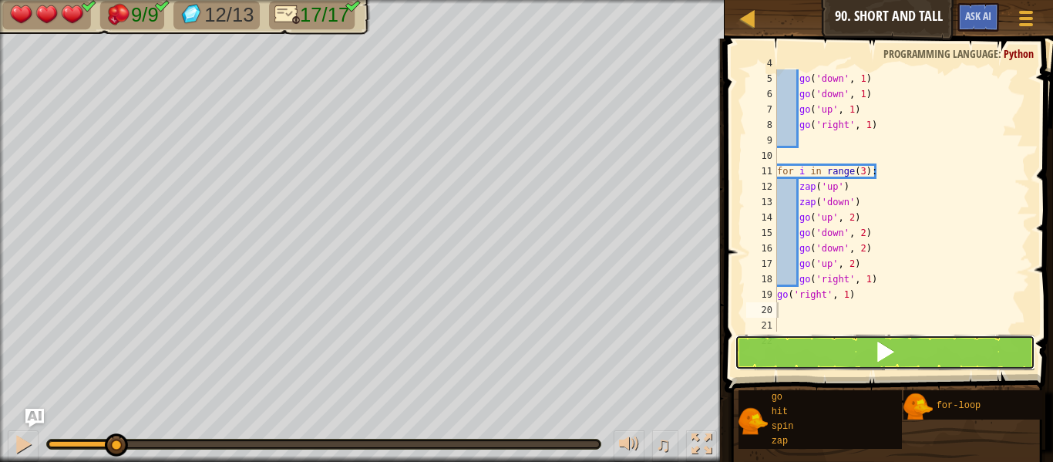
click at [913, 337] on button at bounding box center [885, 352] width 301 height 35
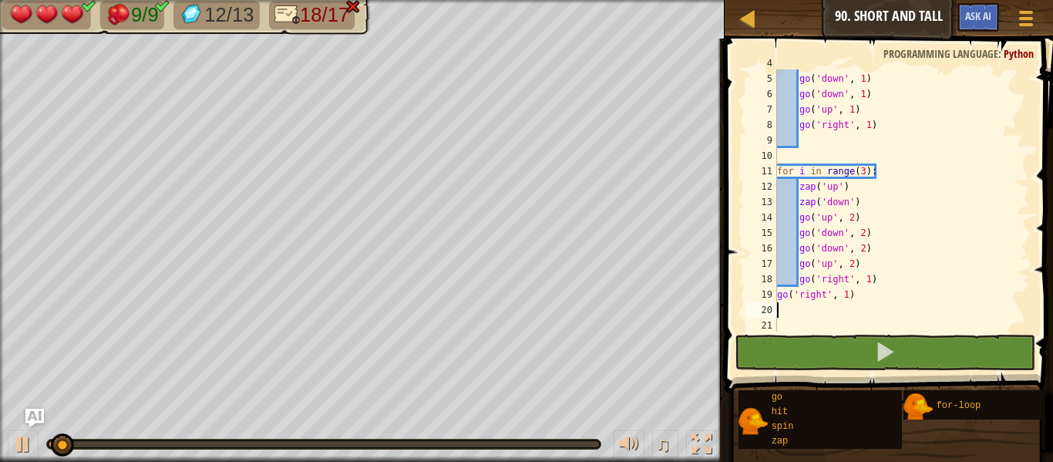
click at [883, 298] on div "go ( 'up' , 1 ) go ( 'down' , 1 ) go ( 'down' , 1 ) go ( 'up' , 1 ) go ( 'right…" at bounding box center [902, 202] width 256 height 293
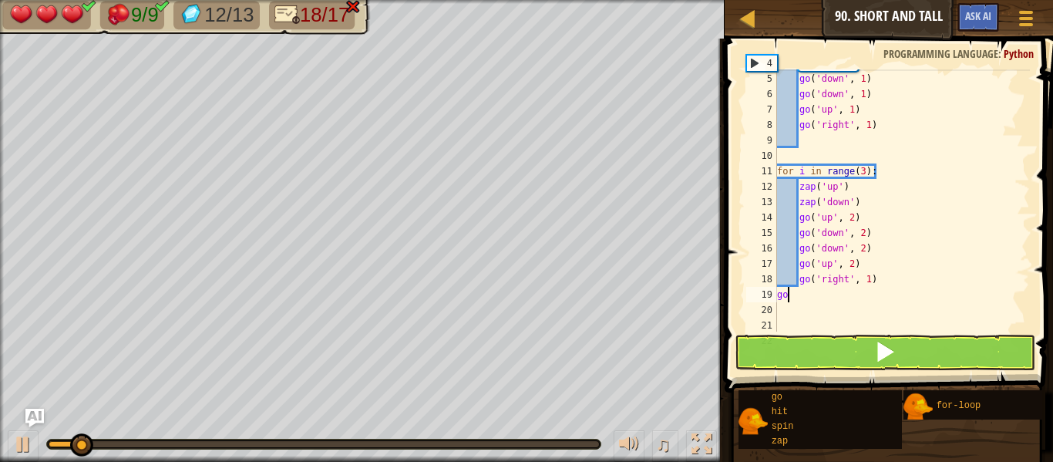
type textarea "g"
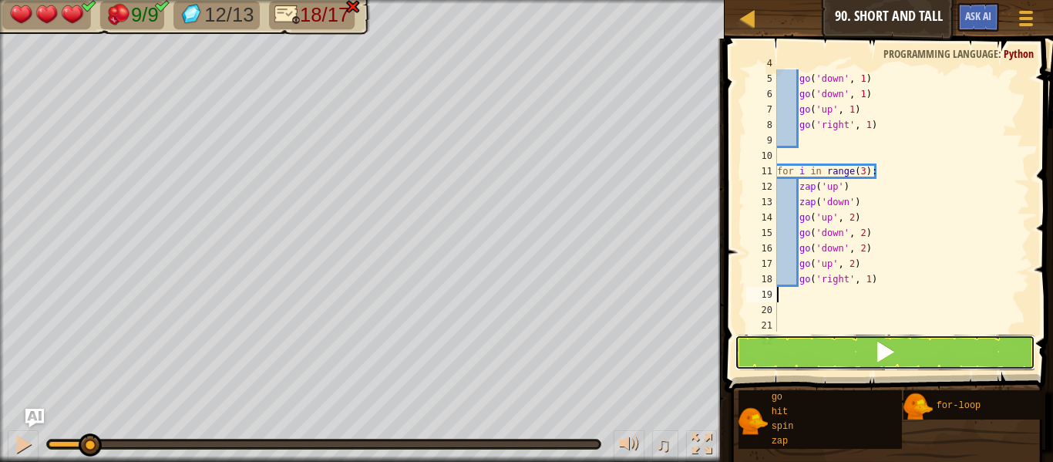
click at [782, 357] on button at bounding box center [885, 352] width 301 height 35
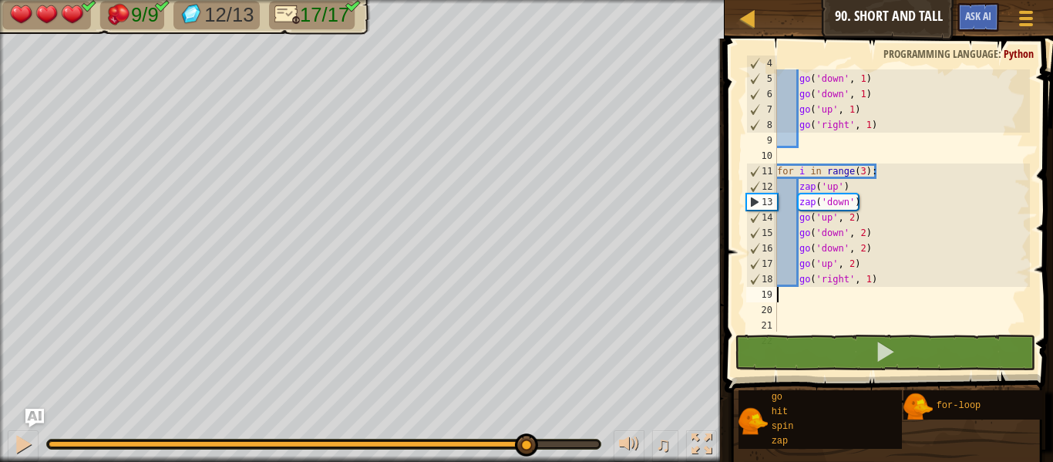
drag, startPoint x: 445, startPoint y: 444, endPoint x: 525, endPoint y: 421, distance: 83.5
click at [525, 421] on div "♫" at bounding box center [362, 440] width 725 height 46
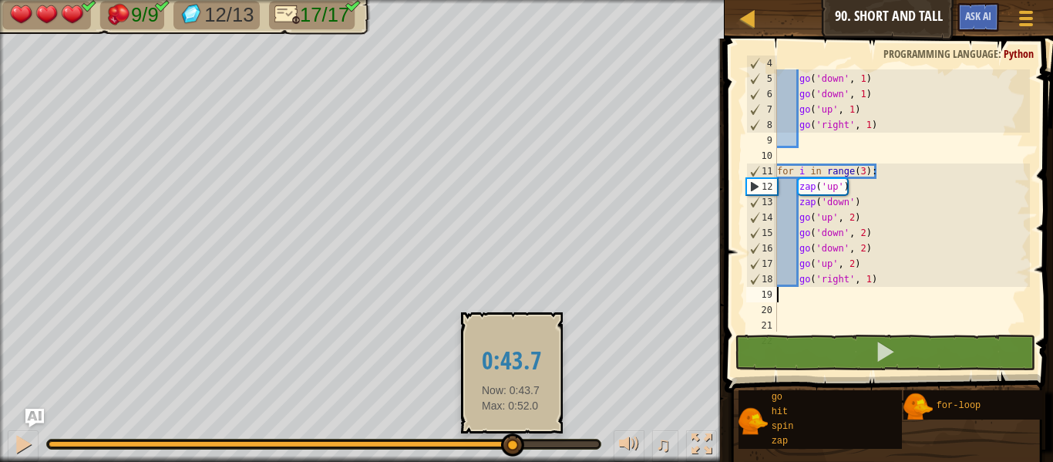
drag, startPoint x: 541, startPoint y: 443, endPoint x: 511, endPoint y: 452, distance: 31.2
click at [511, 447] on div at bounding box center [280, 444] width 463 height 6
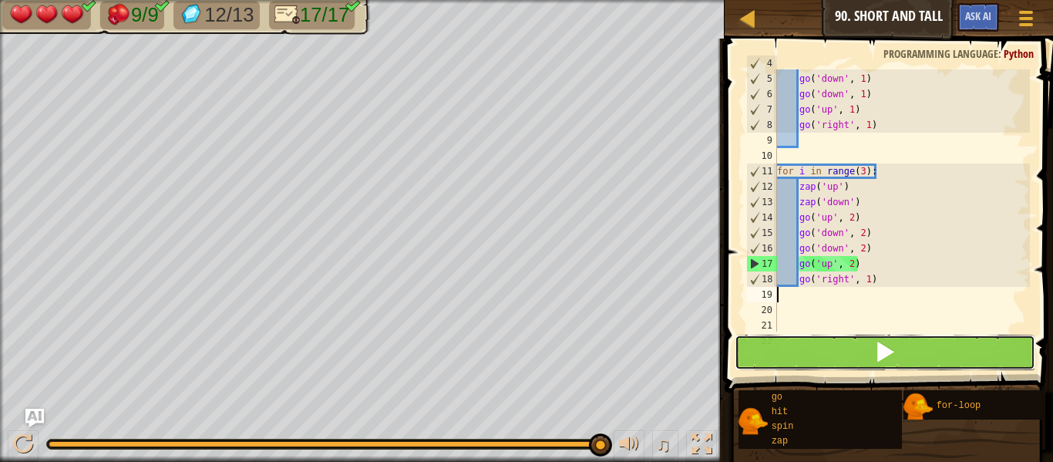
click at [866, 364] on button at bounding box center [885, 352] width 301 height 35
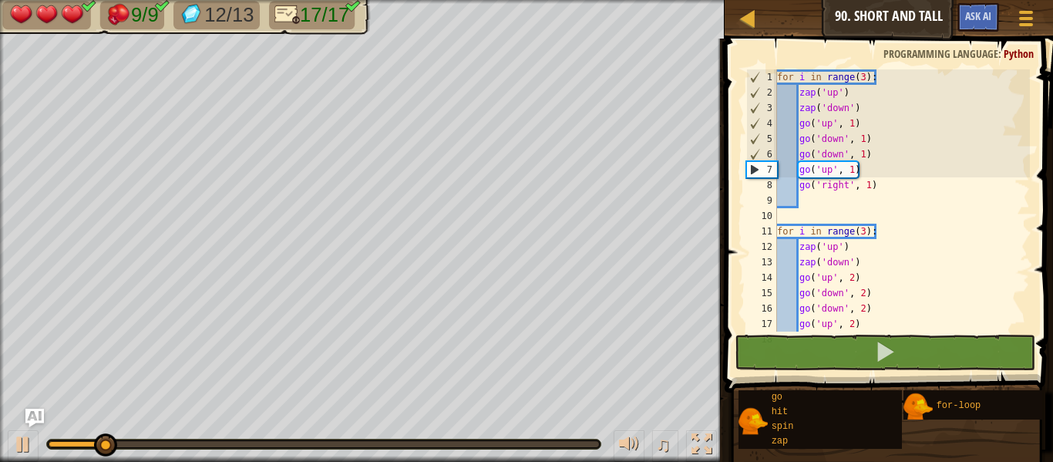
scroll to position [0, 0]
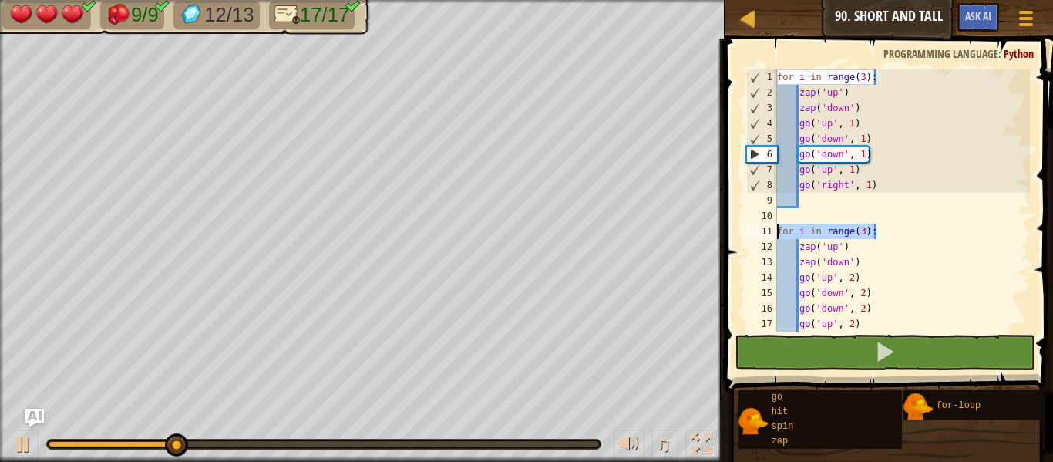
drag, startPoint x: 880, startPoint y: 231, endPoint x: 763, endPoint y: 227, distance: 117.2
click at [763, 227] on div "1 2 3 4 5 6 7 8 9 10 11 12 13 14 15 16 17 18 for i in range ( 3 ) : zap ( 'up' …" at bounding box center [886, 200] width 287 height 262
type textarea "for i in range(3):"
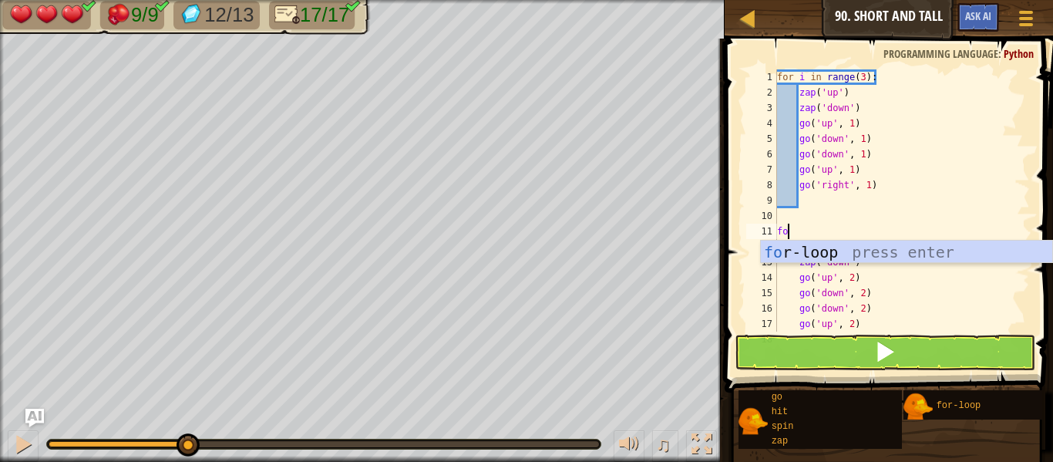
scroll to position [7, 1]
click at [785, 244] on div "fo r-loop press enter" at bounding box center [906, 275] width 291 height 69
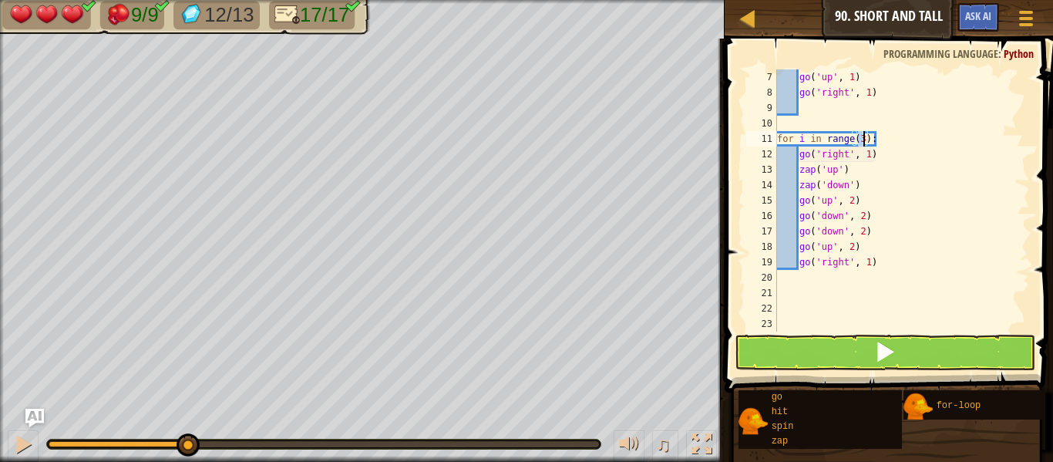
scroll to position [93, 0]
type textarea "for i in range(3):"
click at [826, 359] on button at bounding box center [885, 352] width 301 height 35
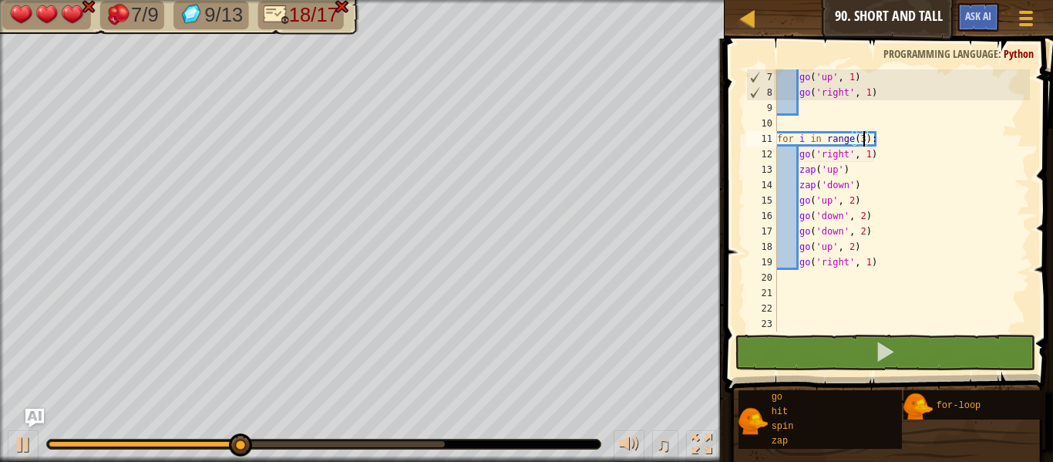
scroll to position [0, 0]
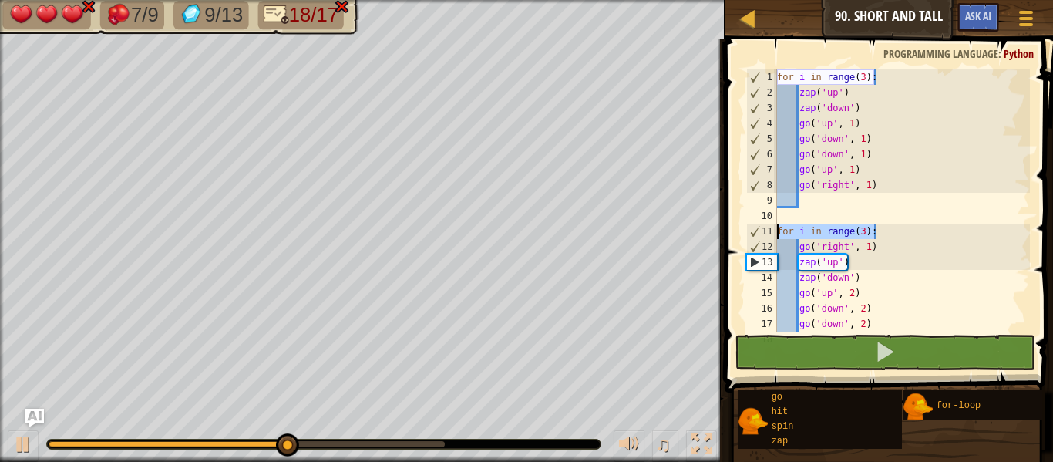
drag, startPoint x: 882, startPoint y: 232, endPoint x: 760, endPoint y: 224, distance: 122.1
click at [760, 224] on div "for i in range(3): 1 2 3 4 5 6 7 8 9 10 11 12 13 14 15 16 17 18 for i in range …" at bounding box center [886, 200] width 287 height 262
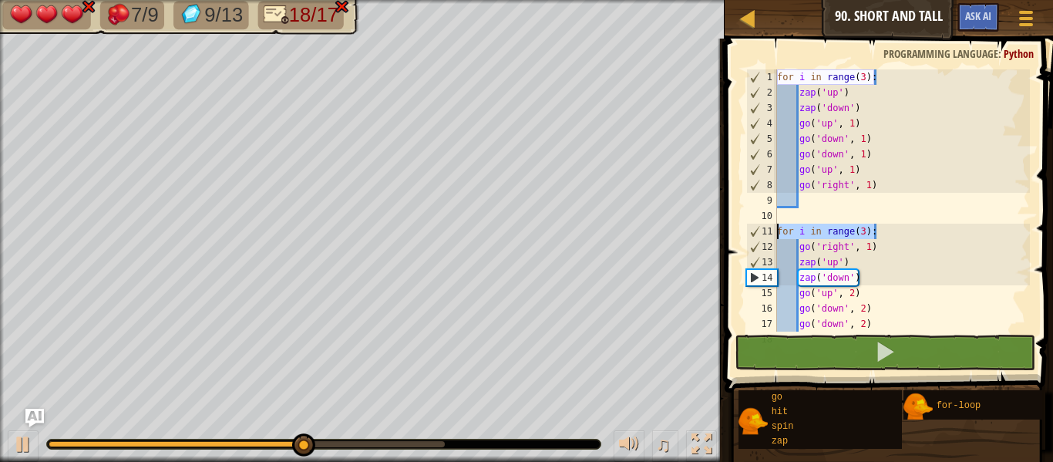
scroll to position [7, 0]
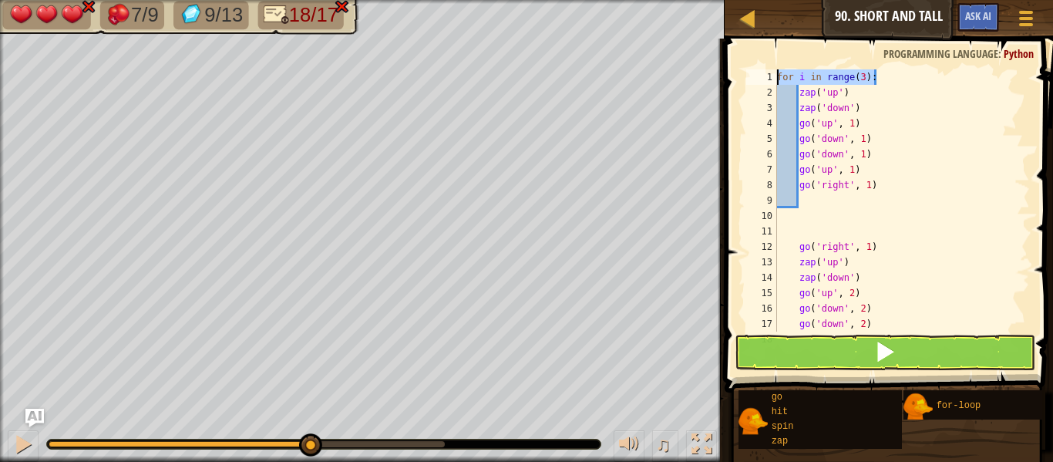
drag, startPoint x: 883, startPoint y: 72, endPoint x: 735, endPoint y: 79, distance: 148.2
click at [735, 79] on div "1 2 3 4 5 6 7 8 9 10 11 12 13 14 15 16 17 18 for i in range ( 3 ) : zap ( 'up' …" at bounding box center [886, 245] width 333 height 399
type textarea "for i in range(3):"
click at [787, 233] on div "for i in range ( 3 ) : zap ( 'up' ) zap ( 'down' ) go ( 'up' , 1 ) go ( 'down' …" at bounding box center [902, 215] width 256 height 293
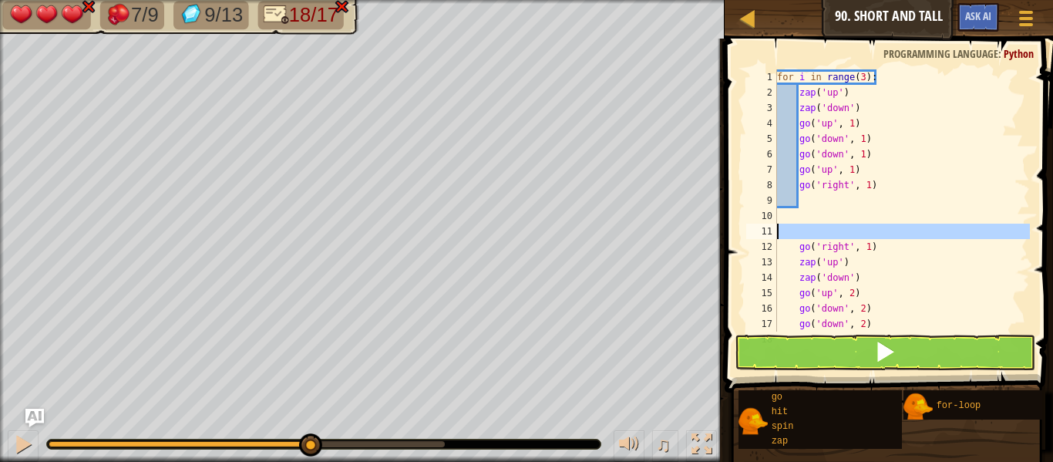
click at [776, 237] on div "11" at bounding box center [761, 231] width 31 height 15
type textarea "go('right', 1)"
paste textarea "for i in range(3):"
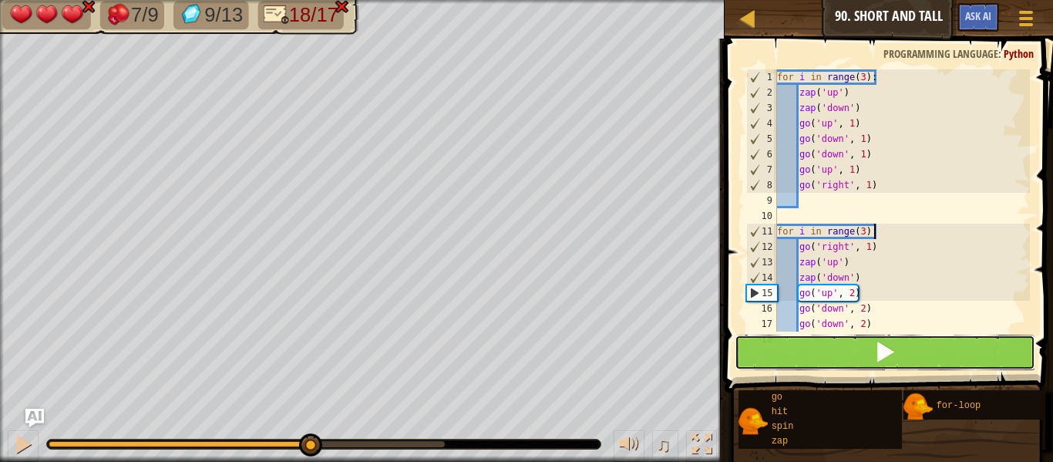
click at [868, 354] on button at bounding box center [885, 352] width 301 height 35
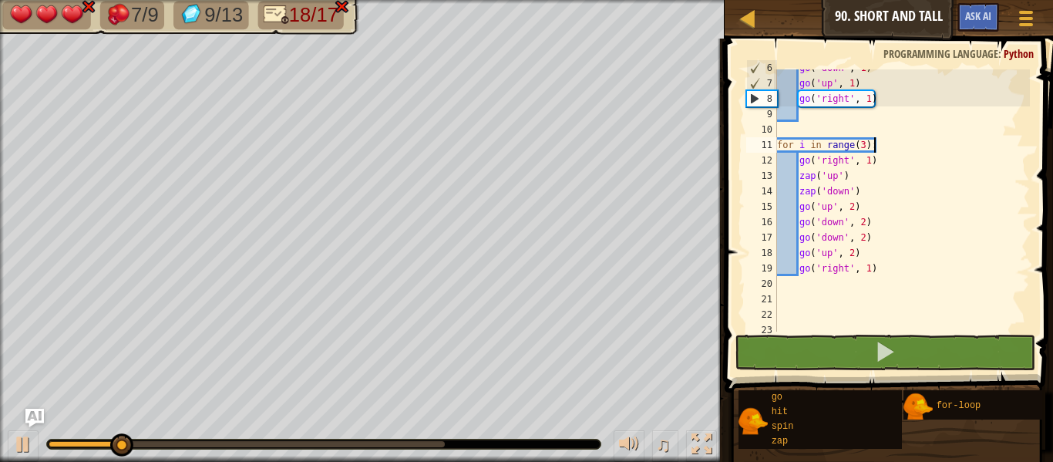
scroll to position [87, 0]
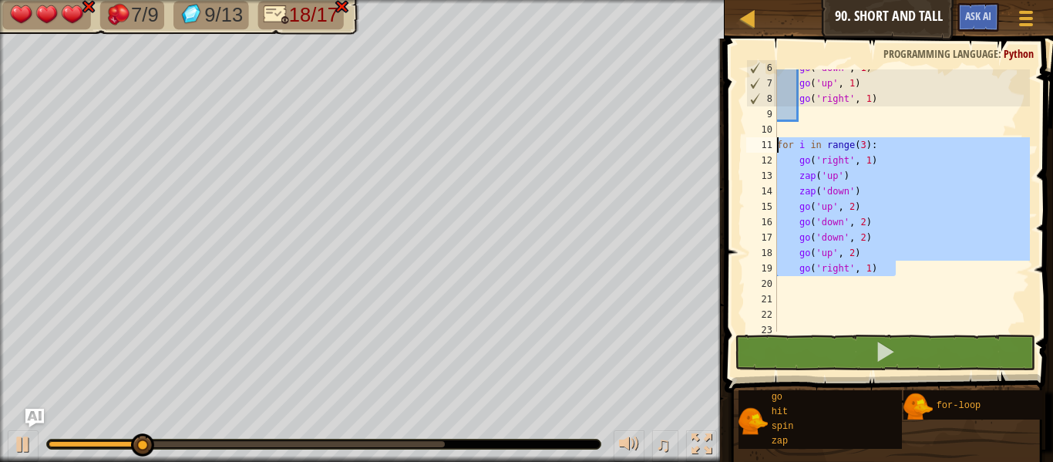
click at [714, 152] on div "Map Junior 90. Short and Tall Game Menu Ask AI 1 הההההההההההההההההההההההההההההה…" at bounding box center [526, 231] width 1053 height 462
type textarea "for i in range(3): go('right', 1)"
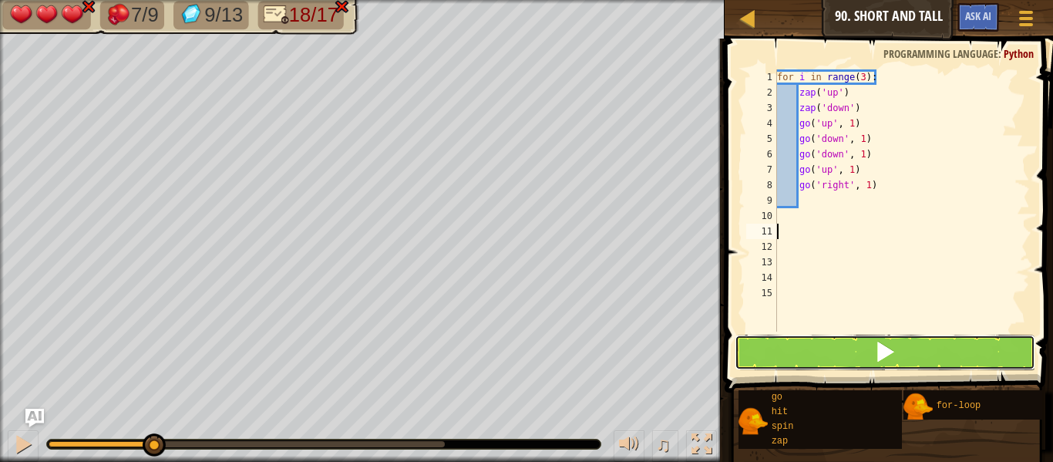
click at [852, 365] on button at bounding box center [885, 352] width 301 height 35
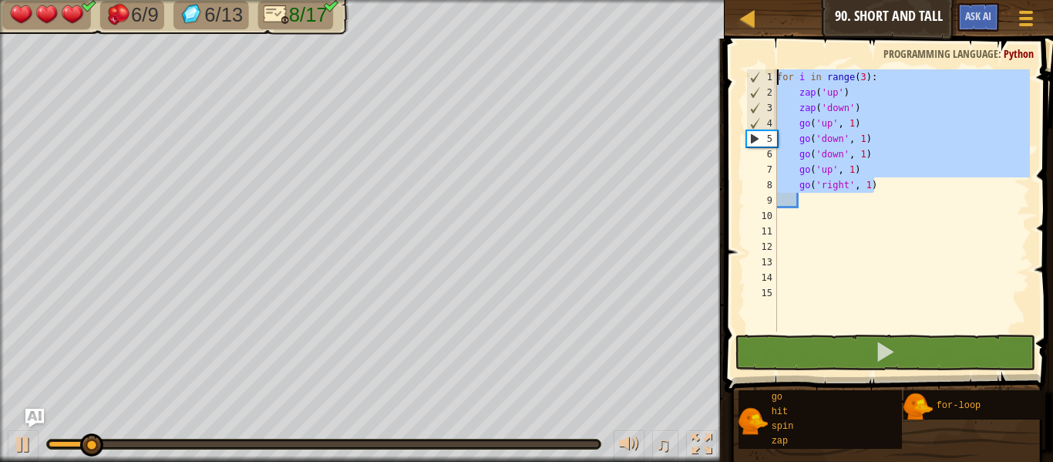
click at [664, 39] on div "Map Junior 90. Short and Tall Game Menu Ask AI 1 הההההההההההההההההההההההההההההה…" at bounding box center [526, 231] width 1053 height 462
type textarea "for i in range(3): zap('up')"
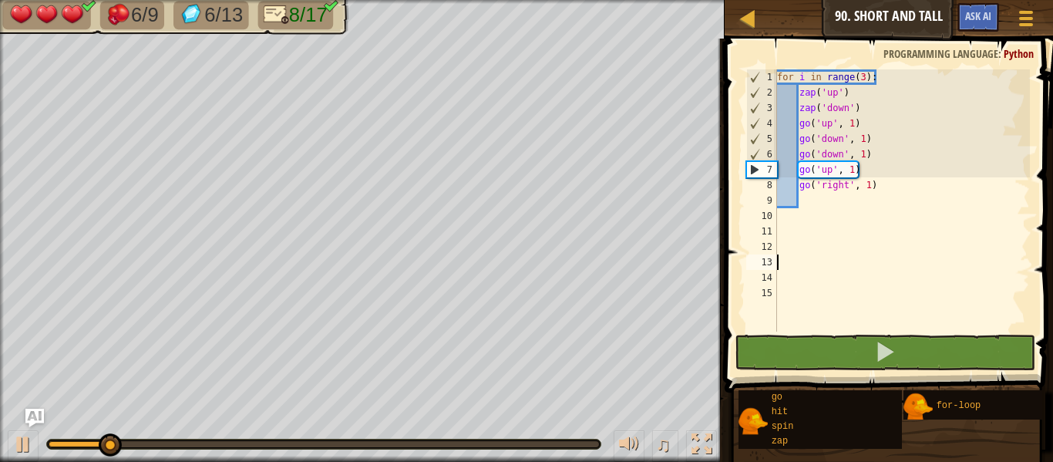
click at [827, 258] on div "for i in range ( 3 ) : zap ( 'up' ) zap ( 'down' ) go ( 'up' , 1 ) go ( 'down' …" at bounding box center [902, 215] width 256 height 293
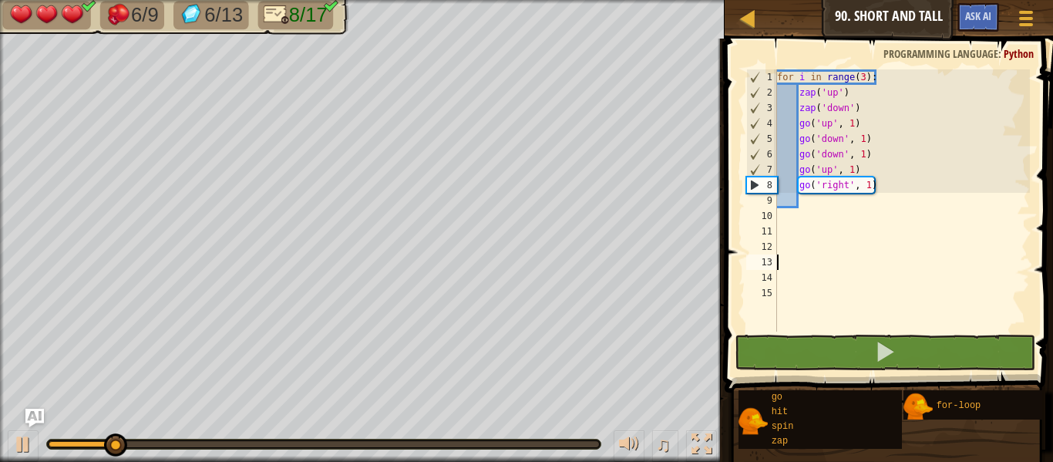
click at [815, 244] on div "for i in range ( 3 ) : zap ( 'up' ) zap ( 'down' ) go ( 'up' , 1 ) go ( 'down' …" at bounding box center [902, 215] width 256 height 293
click at [803, 236] on div "for i in range ( 3 ) : zap ( 'up' ) zap ( 'down' ) go ( 'up' , 1 ) go ( 'down' …" at bounding box center [902, 215] width 256 height 293
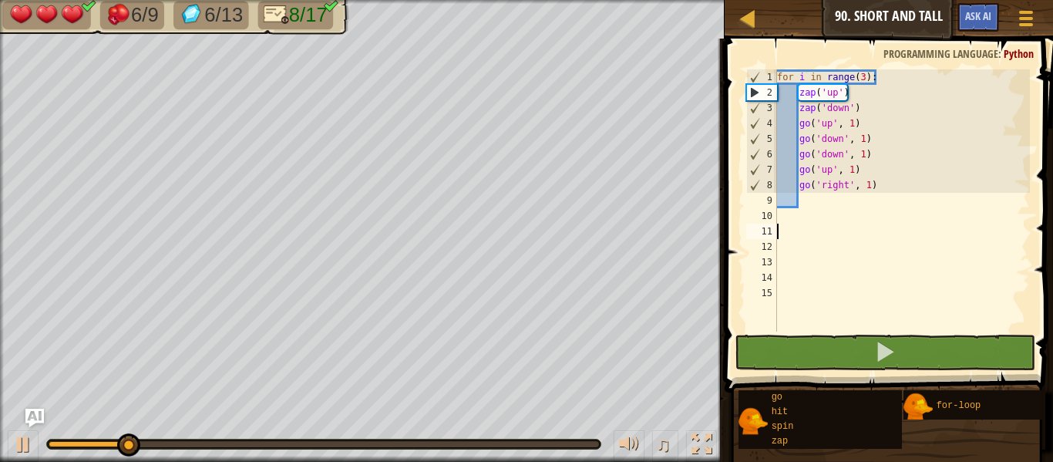
paste textarea "go('right', 1)"
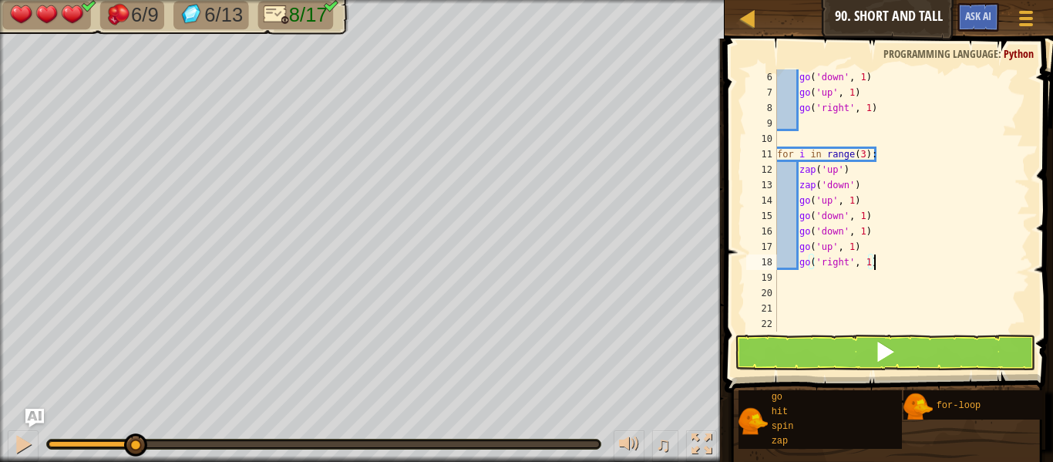
scroll to position [77, 0]
click at [850, 204] on div "go ( 'down' , 1 ) go ( 'up' , 1 ) go ( 'right' , 1 ) for i in range ( 3 ) : zap…" at bounding box center [902, 215] width 256 height 293
click at [853, 203] on div "go ( 'down' , 1 ) go ( 'up' , 1 ) go ( 'right' , 1 ) for i in range ( 3 ) : zap…" at bounding box center [902, 215] width 256 height 293
click at [861, 218] on div "go ( 'down' , 1 ) go ( 'up' , 1 ) go ( 'right' , 1 ) for i in range ( 3 ) : zap…" at bounding box center [902, 215] width 256 height 293
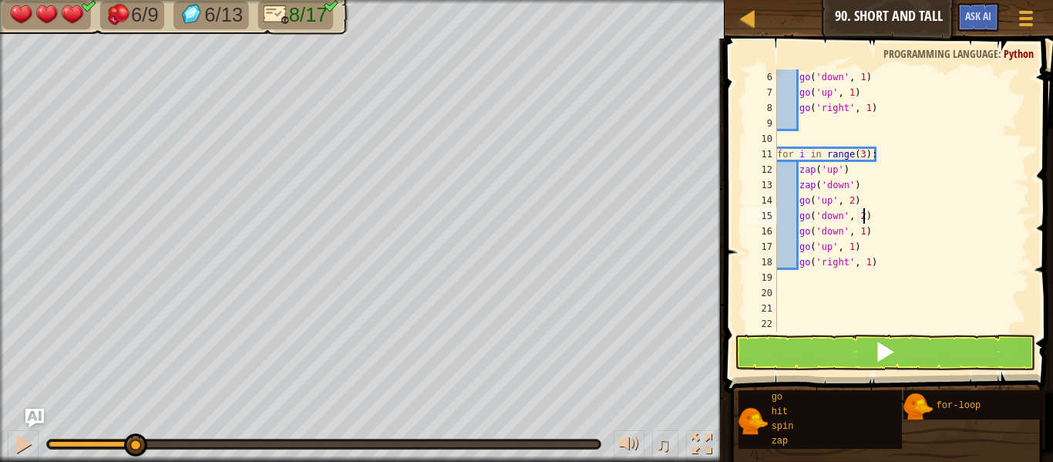
scroll to position [7, 12]
click at [868, 231] on div "go ( 'down' , 1 ) go ( 'up' , 1 ) go ( 'right' , 1 ) for i in range ( 3 ) : zap…" at bounding box center [902, 215] width 256 height 293
click at [866, 231] on div "go ( 'down' , 1 ) go ( 'up' , 1 ) go ( 'right' , 1 ) for i in range ( 3 ) : zap…" at bounding box center [902, 215] width 256 height 293
click at [854, 246] on div "go ( 'down' , 1 ) go ( 'up' , 1 ) go ( 'right' , 1 ) for i in range ( 3 ) : zap…" at bounding box center [902, 215] width 256 height 293
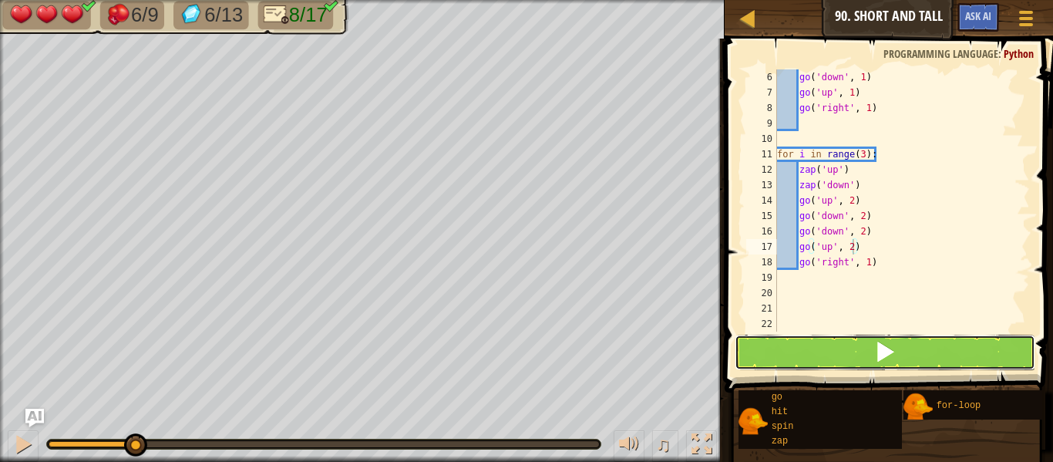
click at [895, 352] on span at bounding box center [885, 352] width 22 height 22
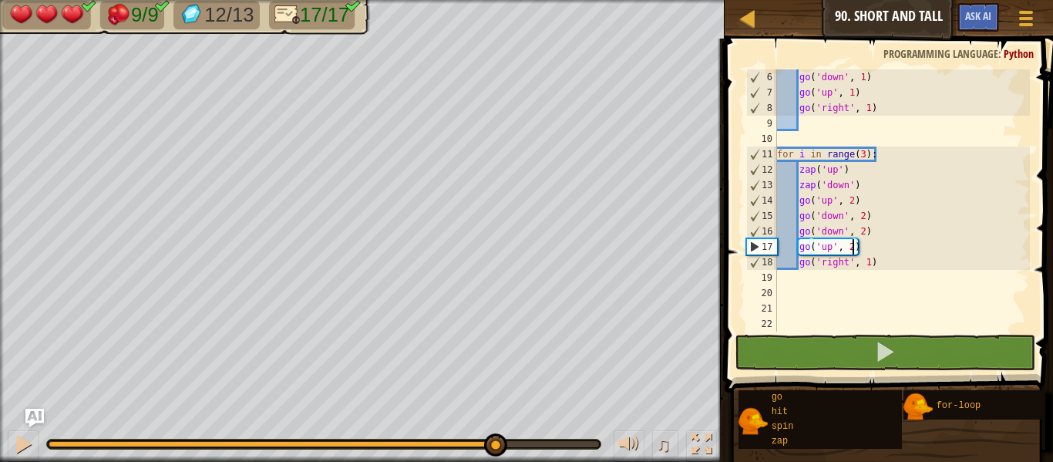
click at [494, 398] on div "9/9 12/13 17/17 ♫ Duck 3 x: 38 y: 20 x: 38 y: 22 action: move" at bounding box center [526, 231] width 1053 height 462
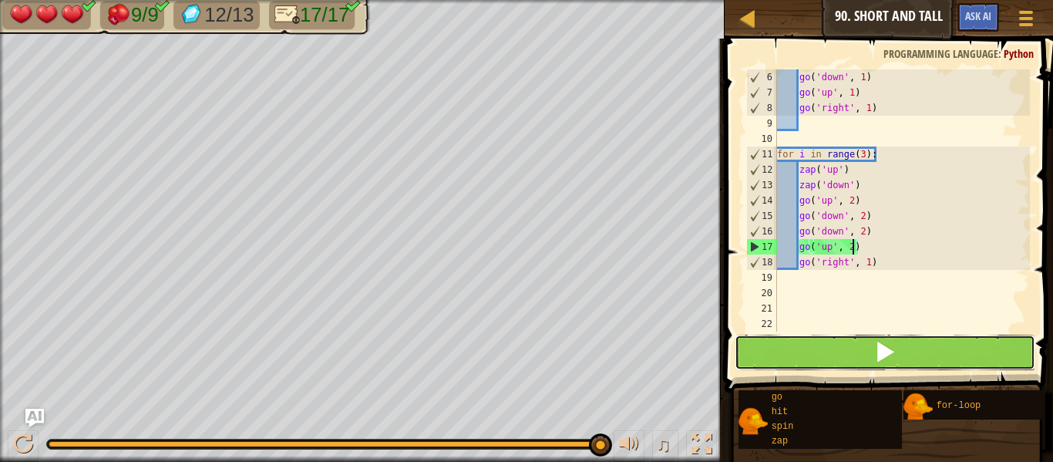
click at [797, 346] on button at bounding box center [885, 352] width 301 height 35
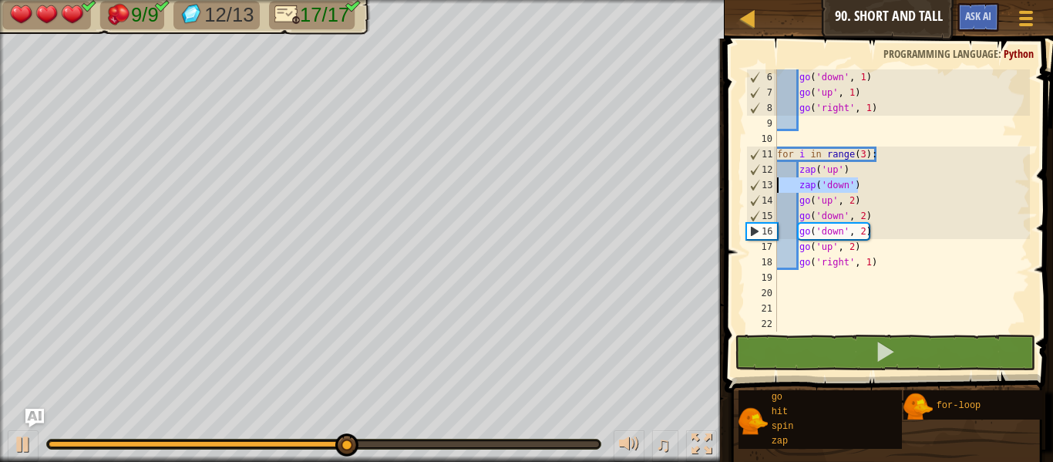
drag, startPoint x: 864, startPoint y: 180, endPoint x: 759, endPoint y: 180, distance: 104.9
click at [759, 180] on div "go('up', 2) 6 7 8 9 10 11 12 13 14 15 16 17 18 19 20 21 22 go ( 'down' , 1 ) go…" at bounding box center [886, 200] width 287 height 262
type textarea "zap('down')"
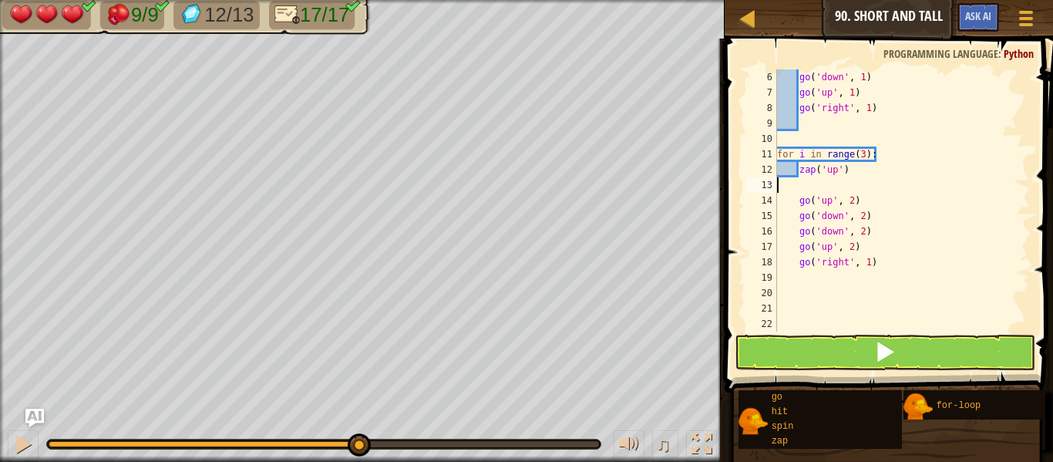
type textarea "zap('up')"
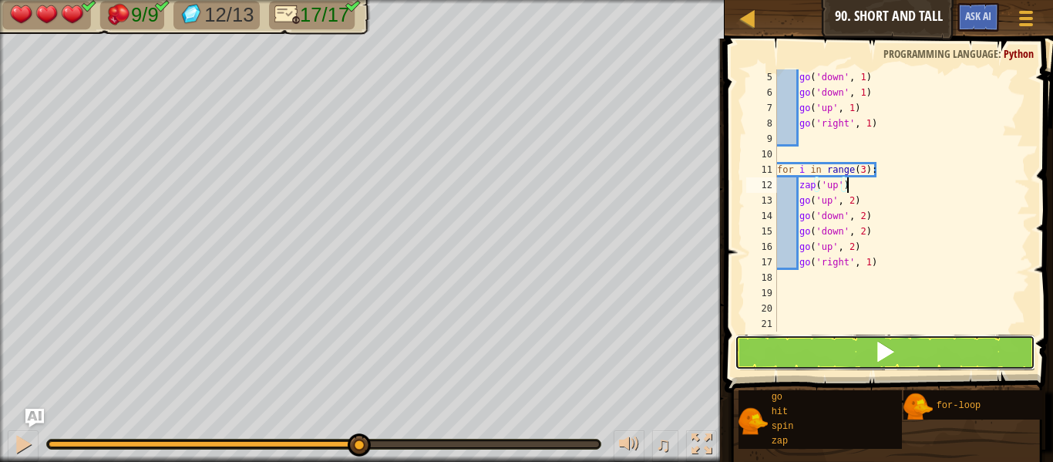
click at [843, 355] on button at bounding box center [885, 352] width 301 height 35
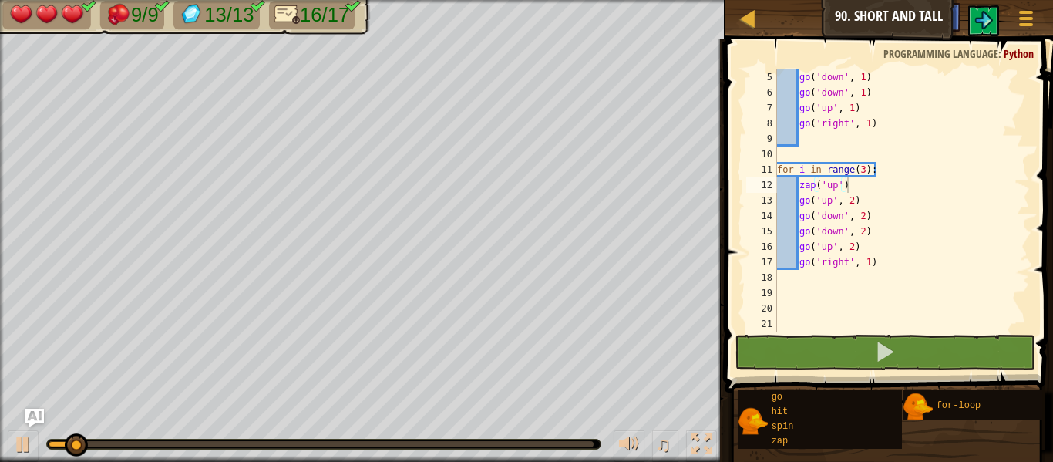
click at [553, 448] on div at bounding box center [323, 444] width 555 height 11
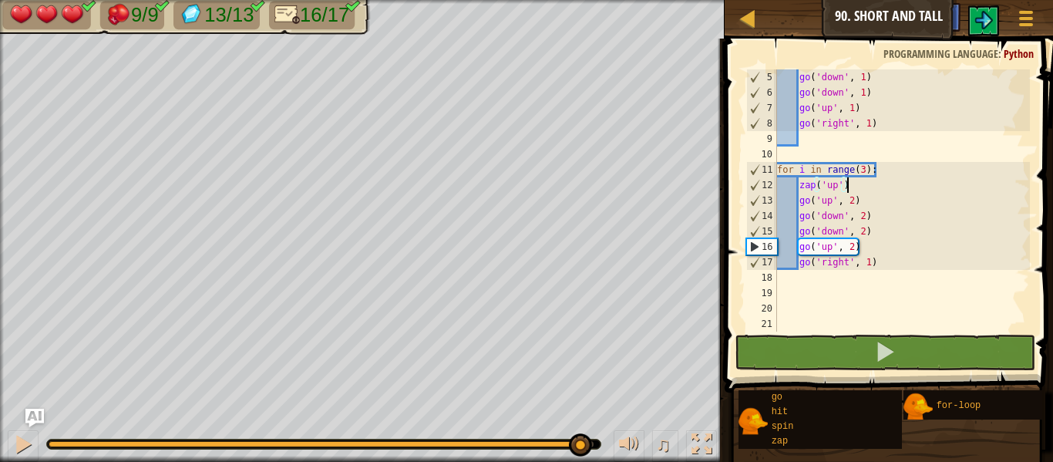
drag, startPoint x: 550, startPoint y: 443, endPoint x: 580, endPoint y: 439, distance: 30.3
click at [580, 441] on div at bounding box center [321, 444] width 545 height 6
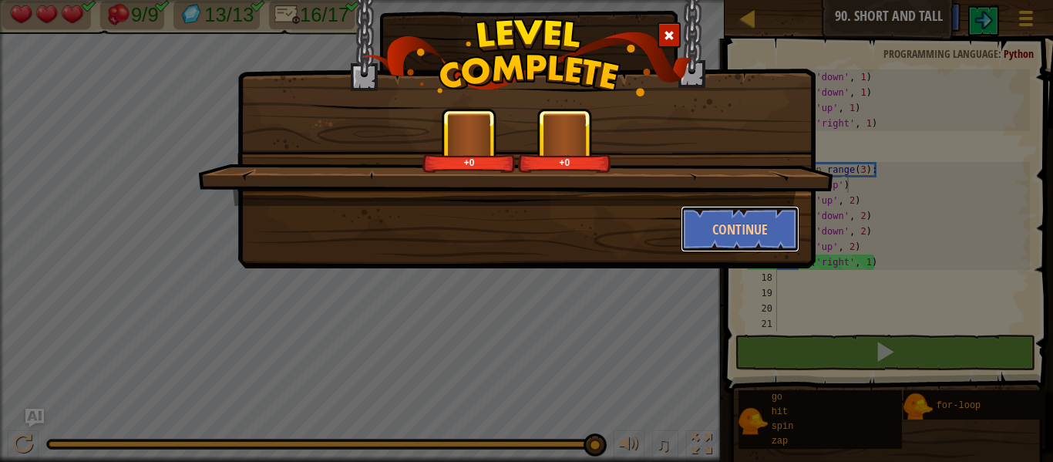
click at [723, 234] on button "Continue" at bounding box center [741, 229] width 120 height 46
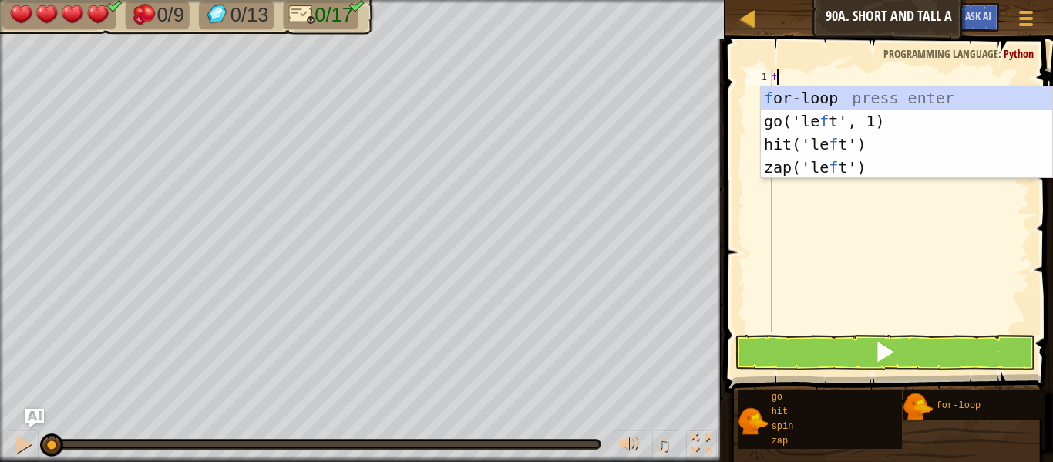
scroll to position [7, 1]
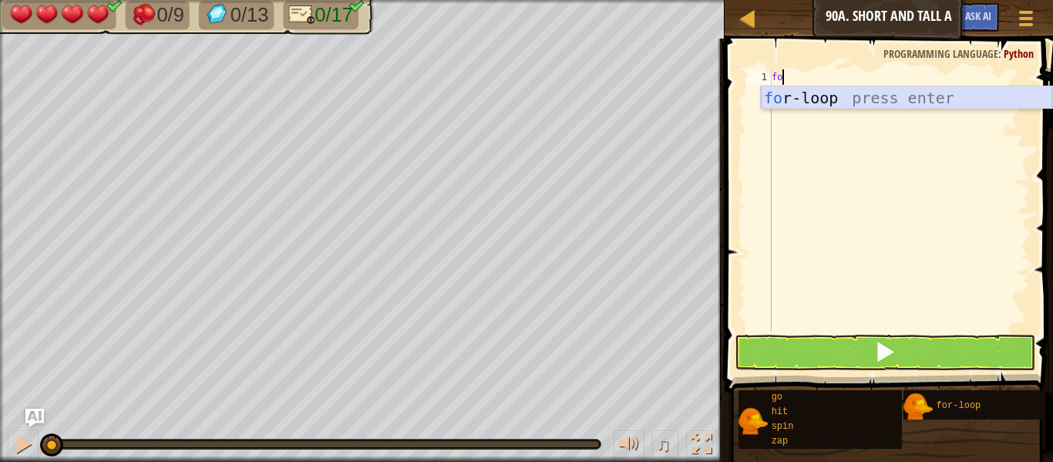
click at [830, 102] on div "fo r-loop press enter" at bounding box center [906, 120] width 291 height 69
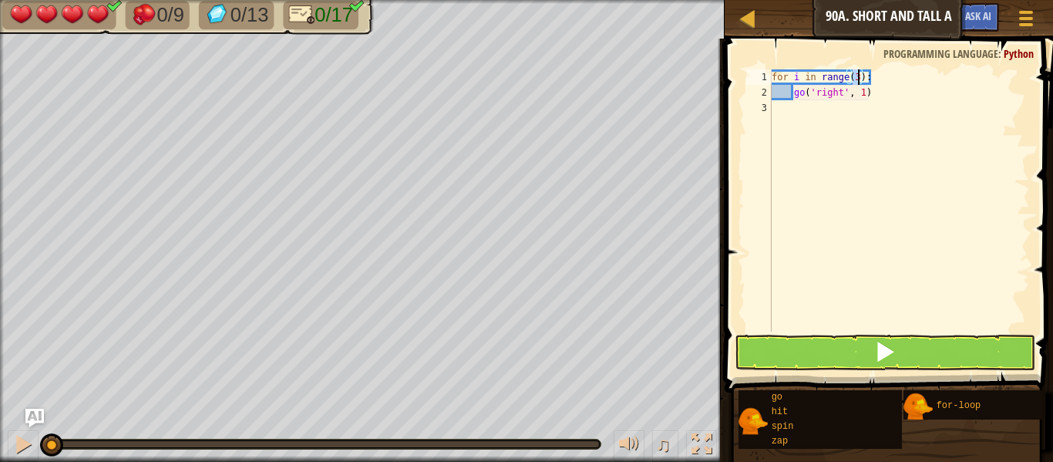
click at [876, 98] on div "for i in range ( 3 ) : go ( 'right' , 1 )" at bounding box center [899, 215] width 261 height 293
type textarea "g"
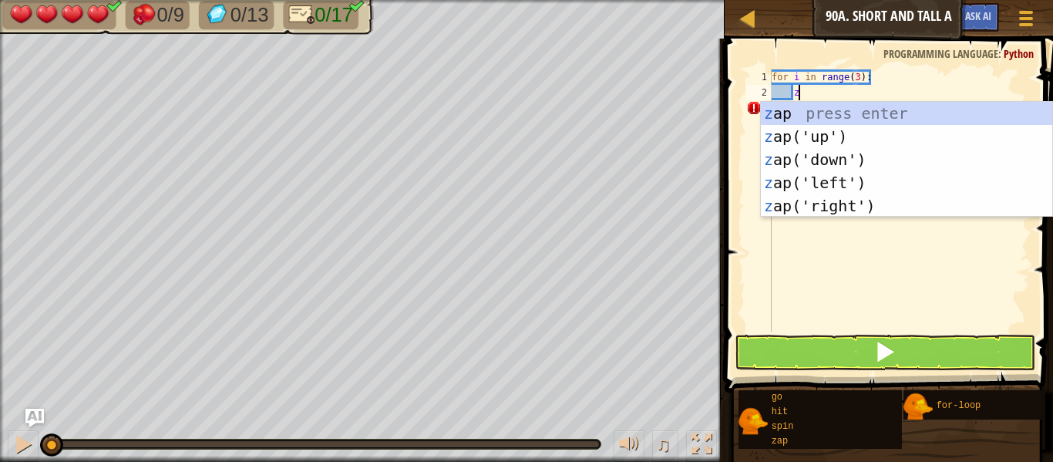
type textarea "za"
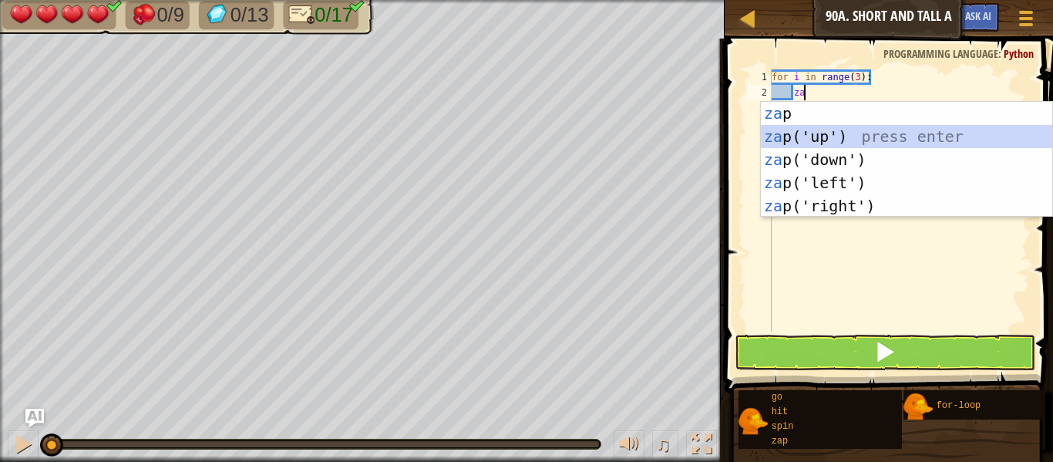
click at [914, 135] on div "za p press enter za p('up') press enter za p('down') press enter za p('left') p…" at bounding box center [906, 183] width 291 height 162
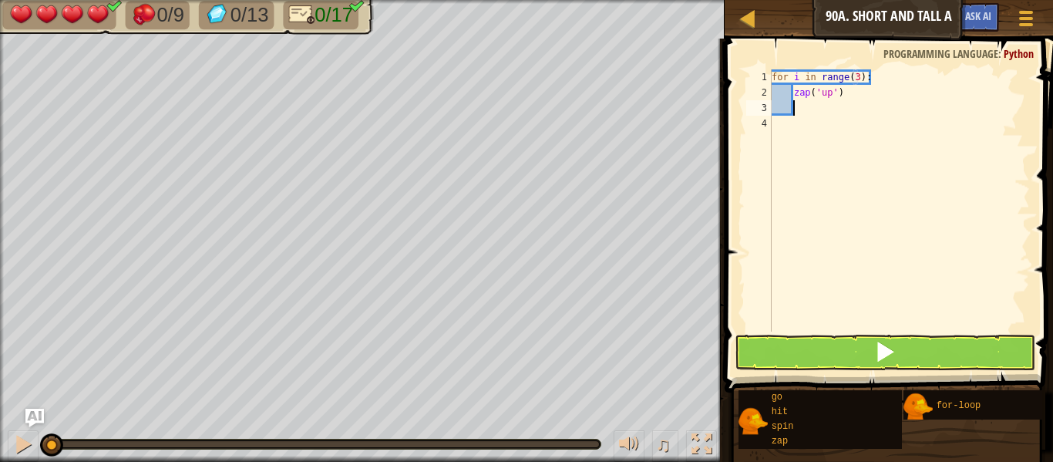
type textarea "z"
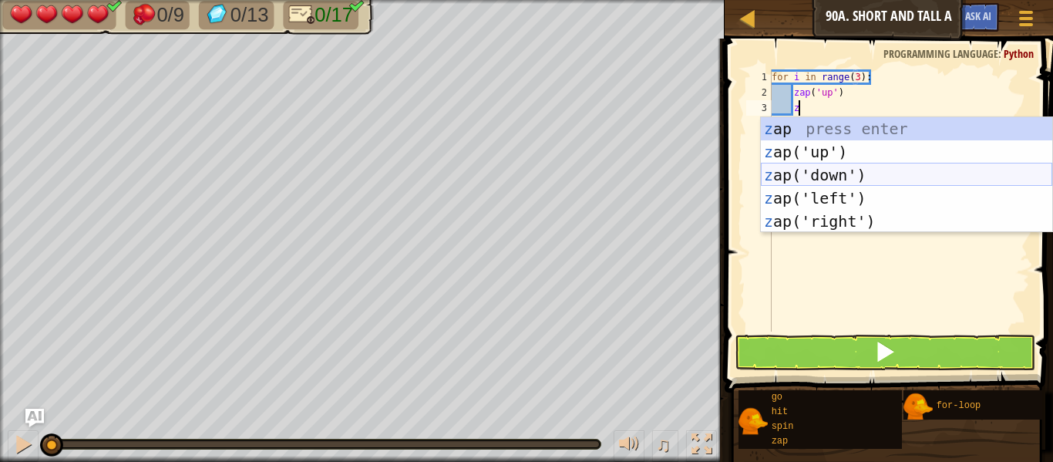
click at [887, 173] on div "z ap press enter z ap('up') press enter z ap('down') press enter z ap('left') p…" at bounding box center [906, 198] width 291 height 162
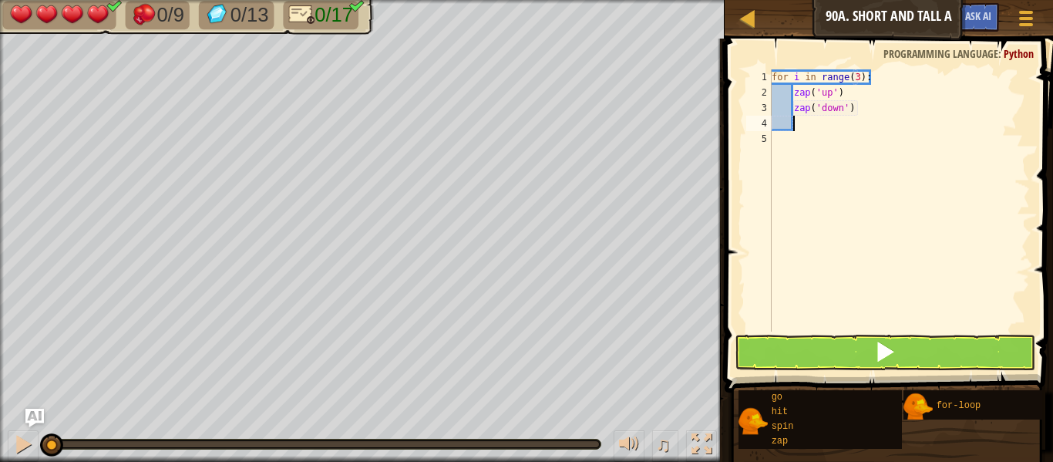
scroll to position [7, 2]
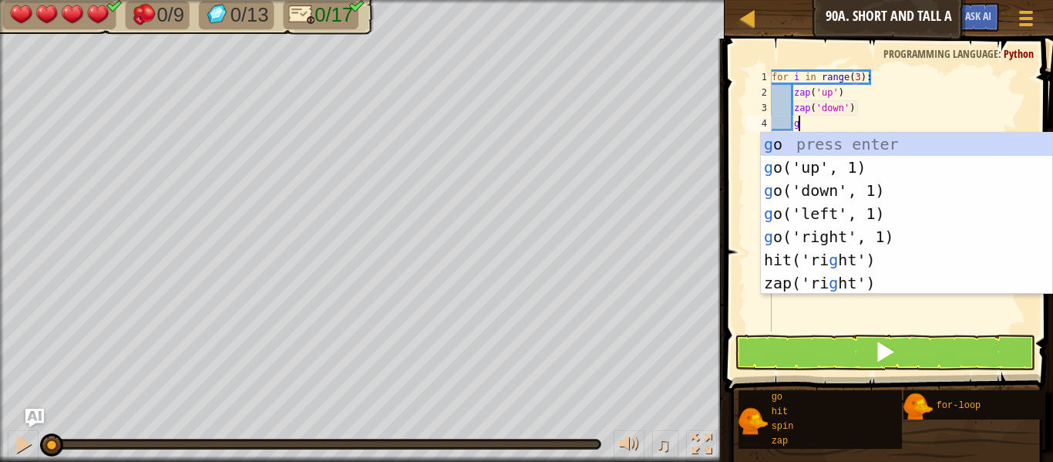
type textarea "go"
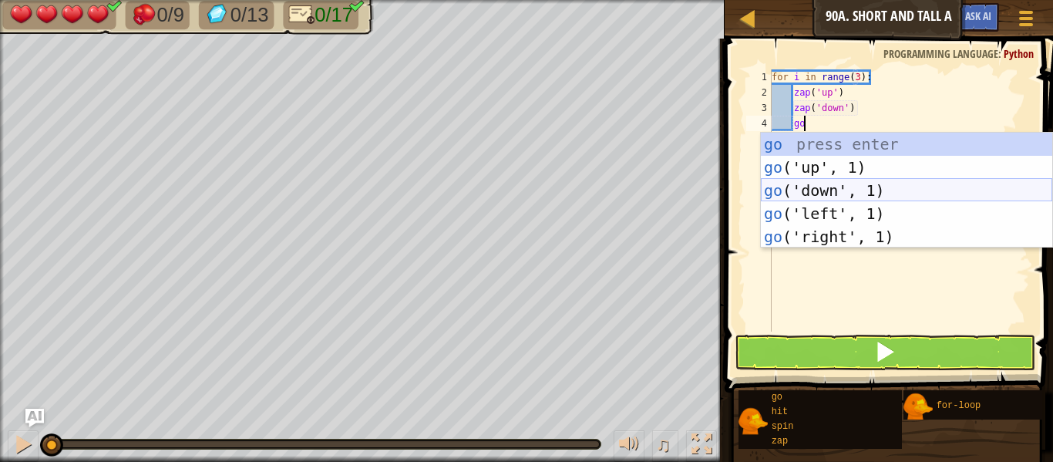
click at [897, 194] on div "go press enter go ('up', 1) press enter go ('down', 1) press enter go ('left', …" at bounding box center [906, 214] width 291 height 162
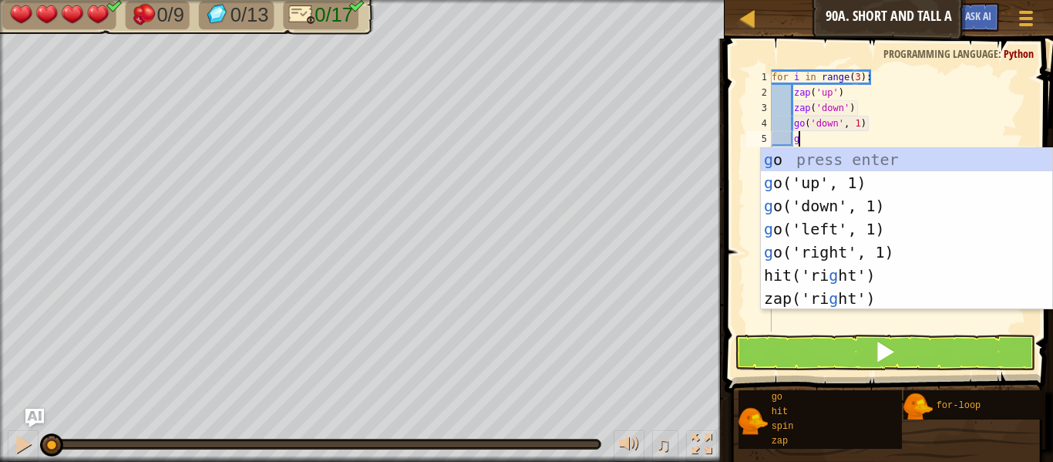
type textarea "go"
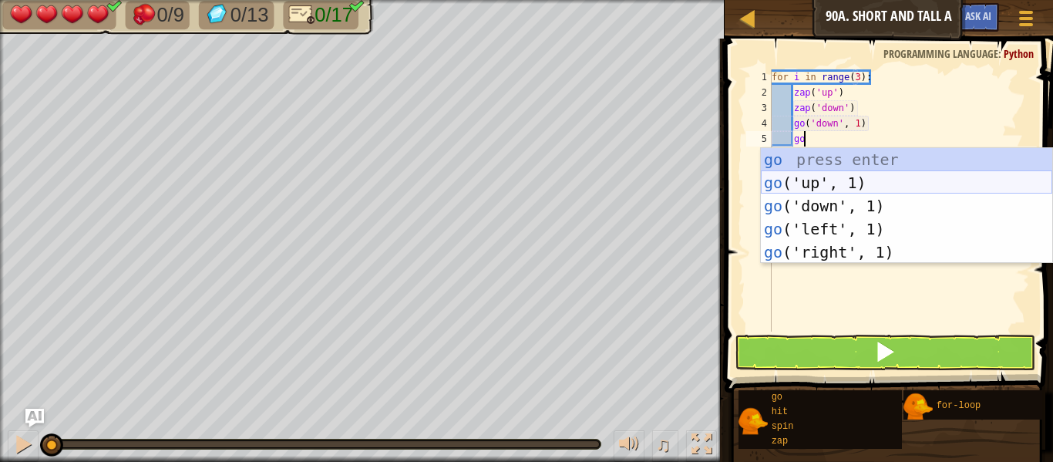
click at [907, 187] on div "go press enter go ('up', 1) press enter go ('down', 1) press enter go ('left', …" at bounding box center [906, 229] width 291 height 162
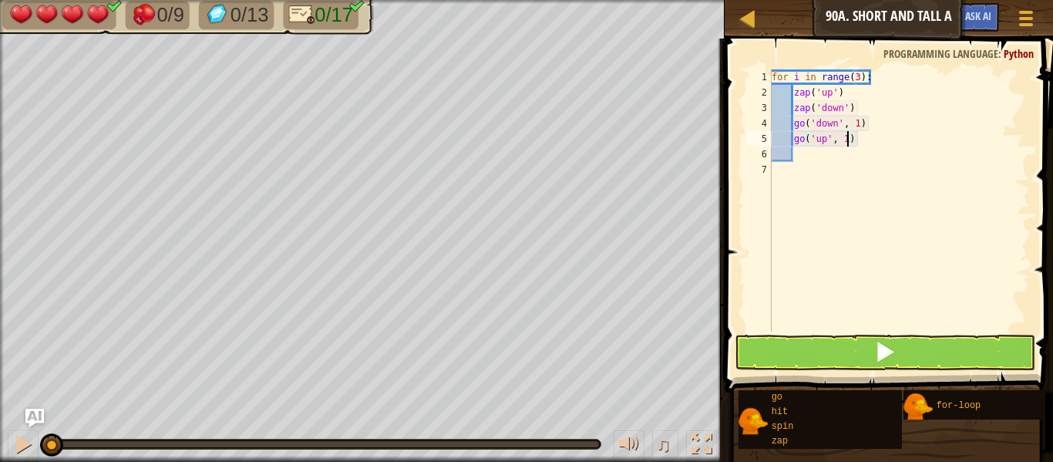
click at [847, 140] on div "for i in range ( 3 ) : zap ( 'up' ) zap ( 'down' ) go ( 'down' , 1 ) go ( 'up' …" at bounding box center [899, 215] width 261 height 293
type textarea "go('up', 3)"
click at [852, 162] on div "for i in range ( 3 ) : zap ( 'up' ) zap ( 'down' ) go ( 'down' , 1 ) go ( 'up' …" at bounding box center [899, 215] width 261 height 293
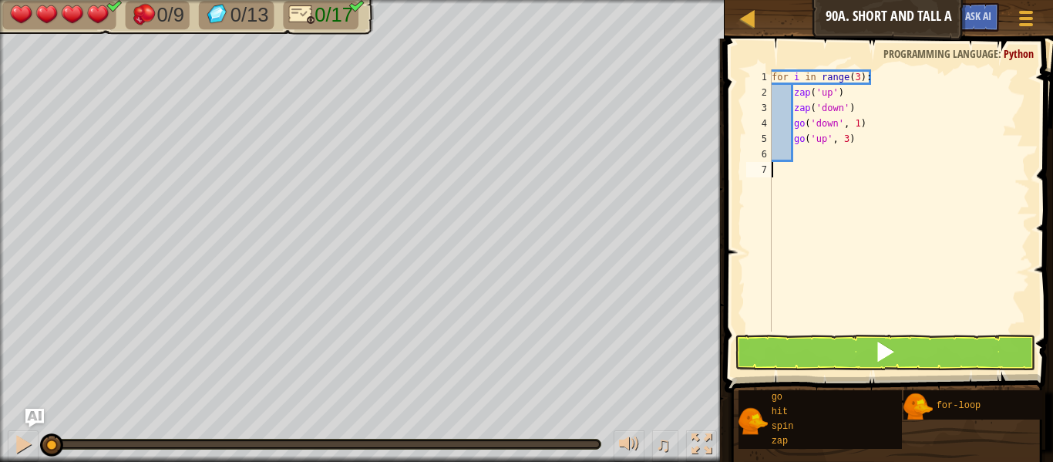
type textarea "g"
click at [836, 160] on div "for i in range ( 3 ) : zap ( 'up' ) zap ( 'down' ) go ( 'down' , 1 ) go ( 'up' …" at bounding box center [899, 215] width 261 height 293
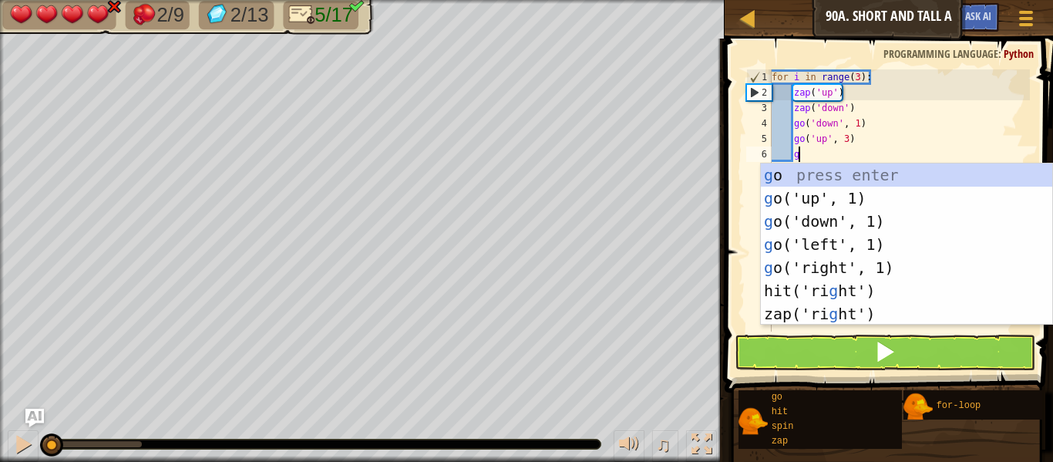
type textarea "go"
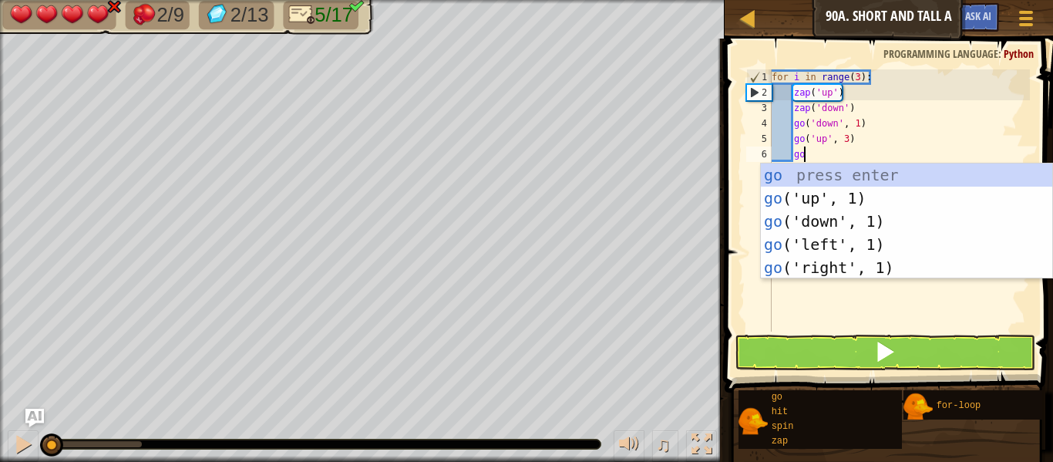
scroll to position [7, 4]
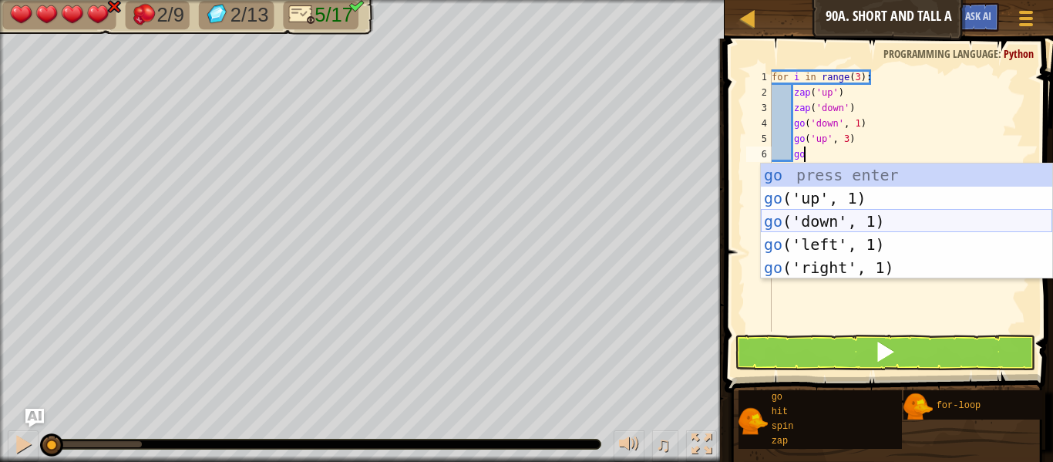
click at [861, 219] on div "go press enter go ('up', 1) press enter go ('down', 1) press enter go ('left', …" at bounding box center [906, 244] width 291 height 162
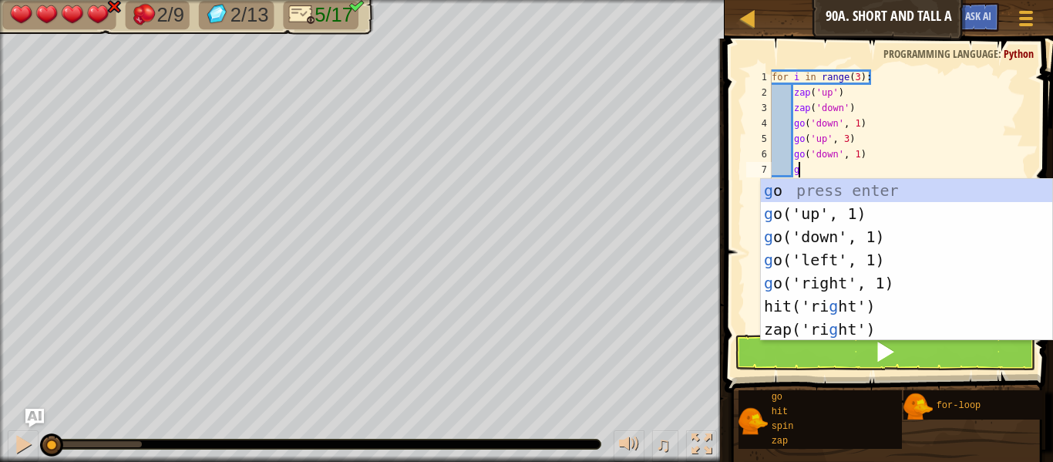
type textarea "go"
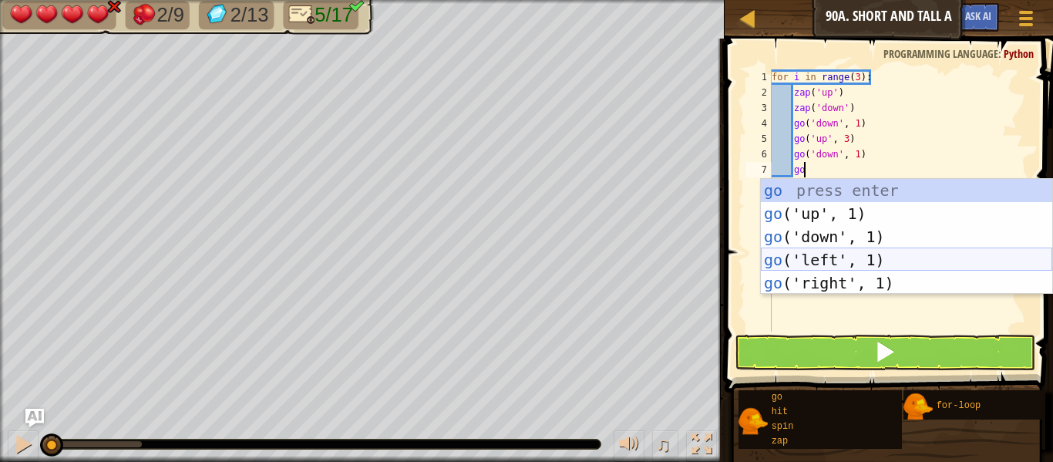
click at [851, 257] on div "go press enter go ('up', 1) press enter go ('down', 1) press enter go ('left', …" at bounding box center [906, 260] width 291 height 162
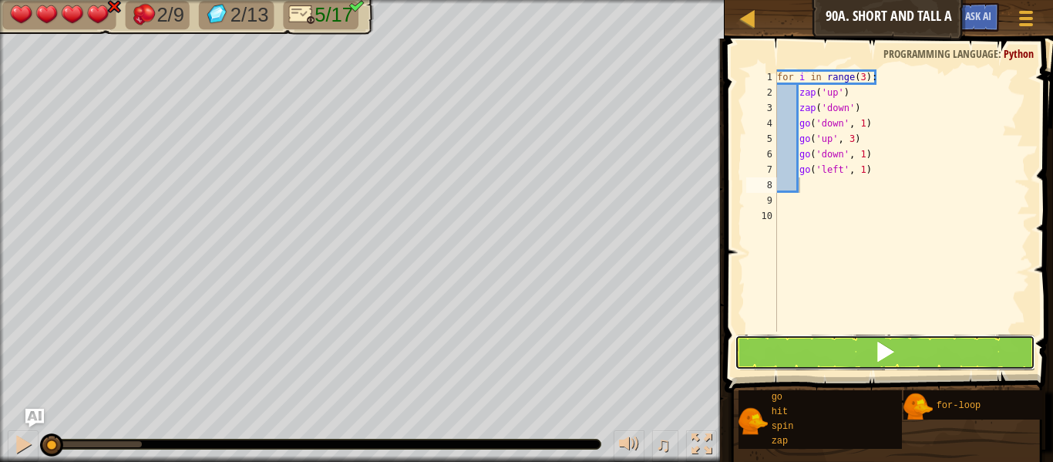
click at [880, 347] on span at bounding box center [885, 352] width 22 height 22
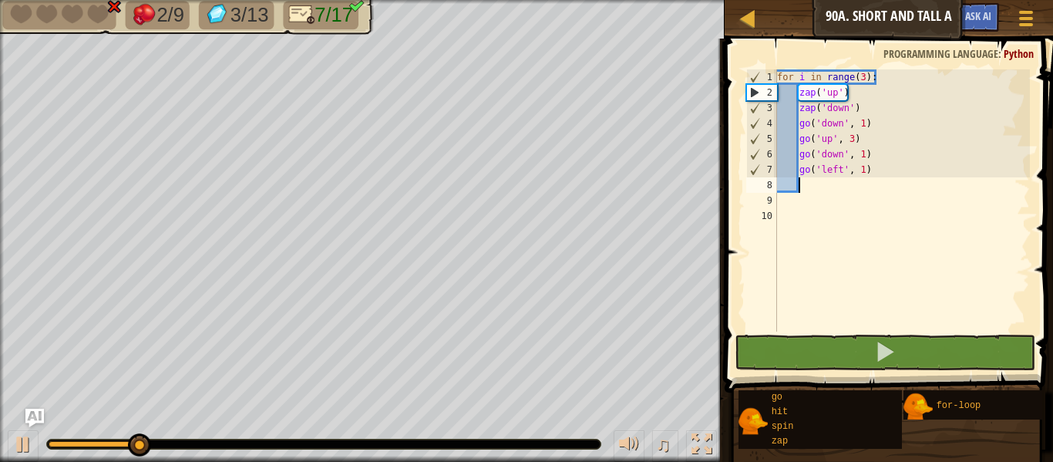
click at [855, 134] on div "for i in range ( 3 ) : zap ( 'up' ) zap ( 'down' ) go ( 'down' , 1 ) go ( 'up' …" at bounding box center [902, 215] width 256 height 293
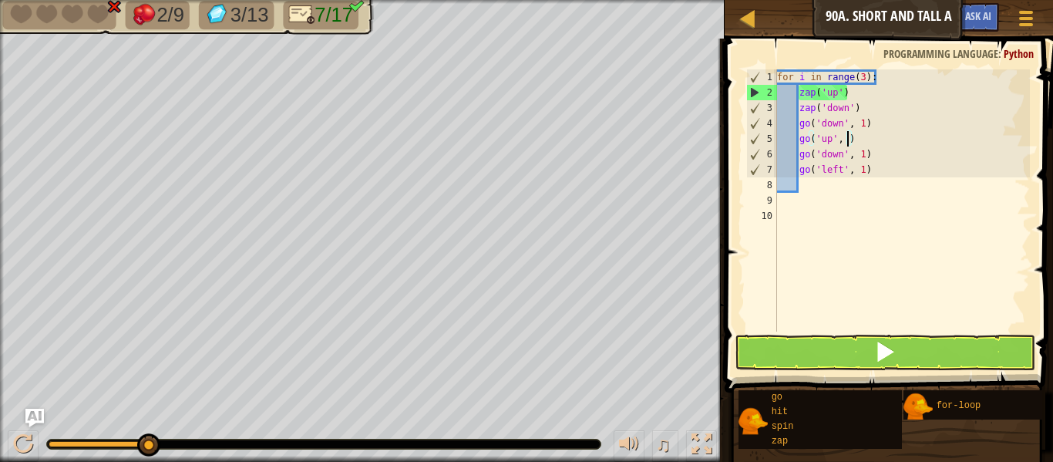
scroll to position [7, 11]
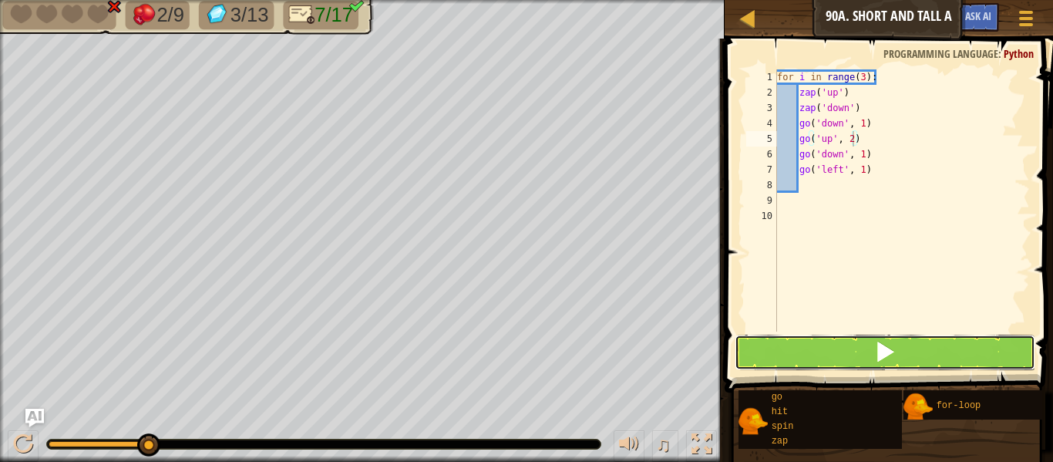
click at [895, 335] on button at bounding box center [885, 352] width 301 height 35
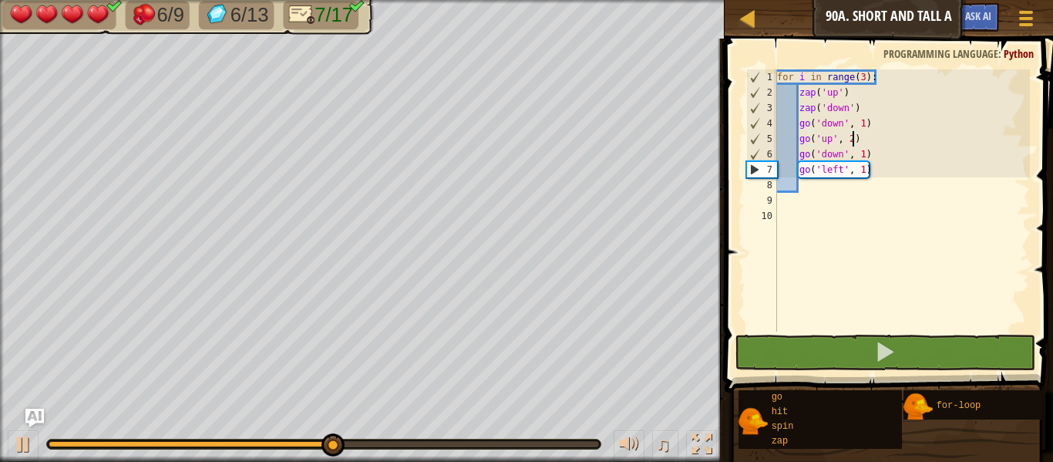
click at [860, 74] on div "for i in range ( 3 ) : zap ( 'up' ) zap ( 'down' ) go ( 'down' , 1 ) go ( 'up' …" at bounding box center [902, 215] width 256 height 293
click at [862, 75] on div "for i in range ( 3 ) : zap ( 'up' ) zap ( 'down' ) go ( 'down' , 1 ) go ( 'up' …" at bounding box center [902, 215] width 256 height 293
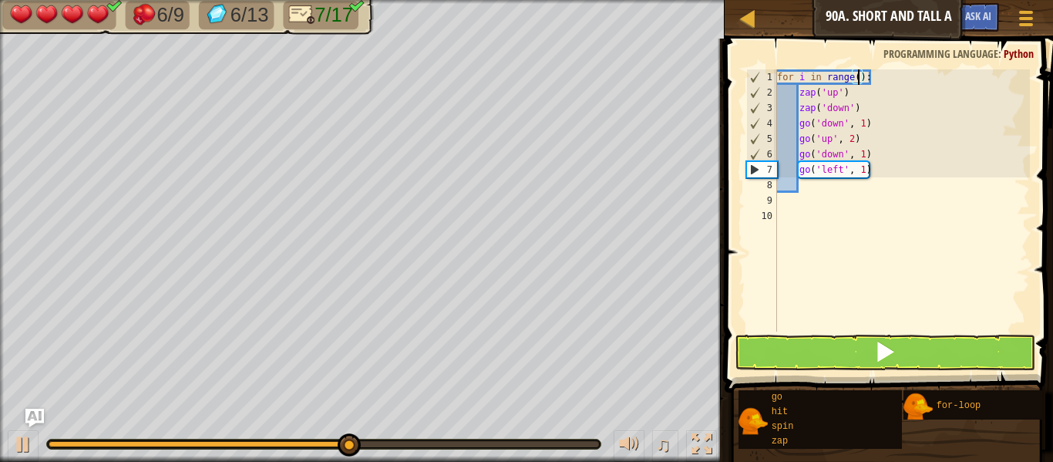
type textarea "for i in range(2):"
click at [870, 305] on div "for i in range ( 2 ) : zap ( 'up' ) zap ( 'down' ) go ( 'down' , 1 ) go ( 'up' …" at bounding box center [902, 215] width 256 height 293
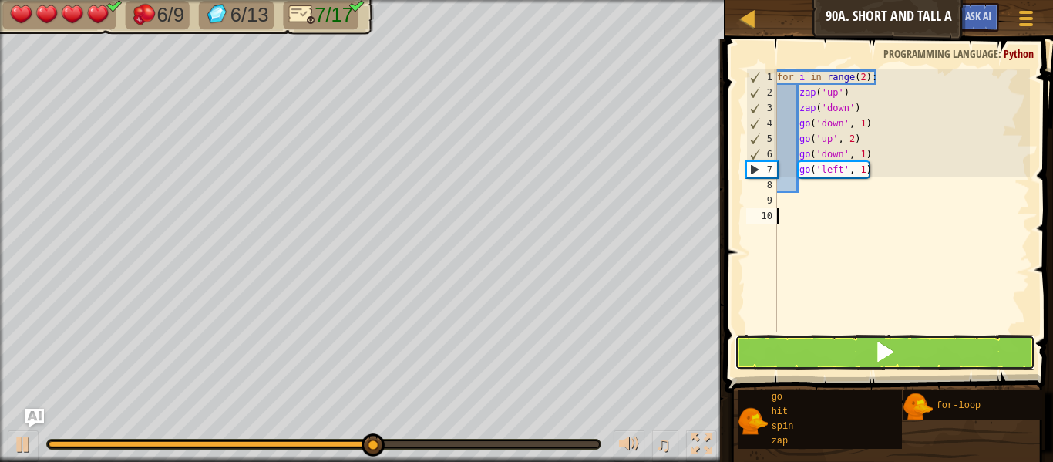
click at [875, 359] on span at bounding box center [885, 352] width 22 height 22
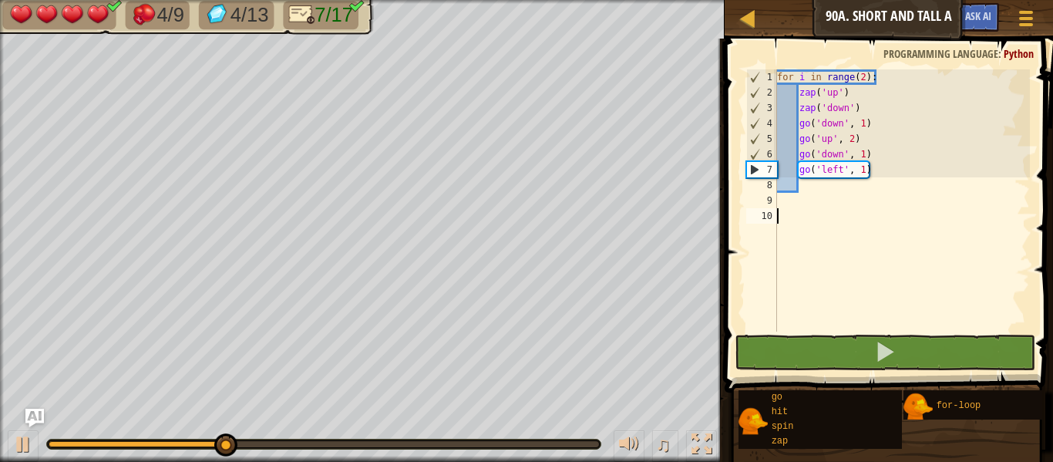
click at [804, 206] on div "for i in range ( 2 ) : zap ( 'up' ) zap ( 'down' ) go ( 'down' , 1 ) go ( 'up' …" at bounding box center [902, 215] width 256 height 293
click at [860, 75] on div "for i in range ( 2 ) : zap ( 'up' ) zap ( 'down' ) go ( 'down' , 1 ) go ( 'up' …" at bounding box center [902, 215] width 256 height 293
click at [860, 76] on div "for i in range ( 2 ) : zap ( 'up' ) zap ( 'down' ) go ( 'down' , 1 ) go ( 'up' …" at bounding box center [902, 215] width 256 height 293
click at [857, 76] on div "for i in range ( 2 ) : zap ( 'up' ) zap ( 'down' ) go ( 'down' , 1 ) go ( 'up' …" at bounding box center [902, 215] width 256 height 293
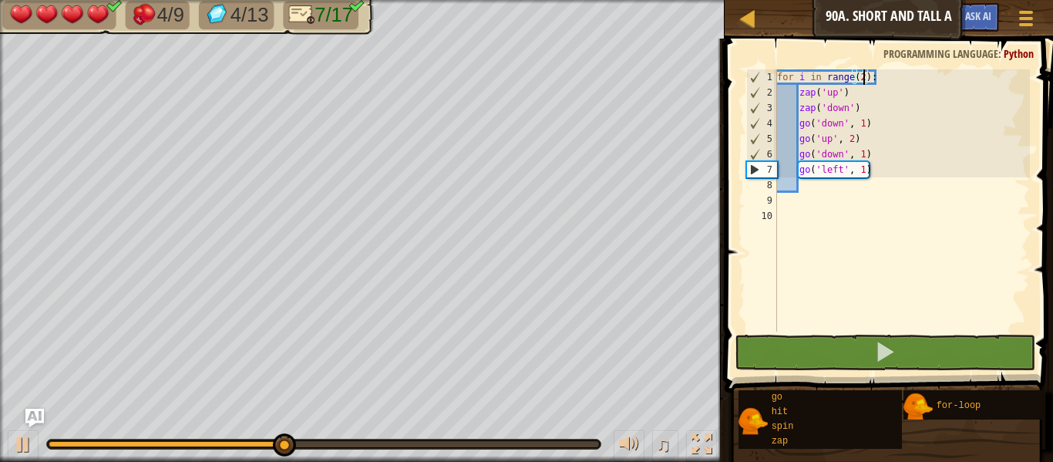
click at [864, 76] on div "for i in range ( 2 ) : zap ( 'up' ) zap ( 'down' ) go ( 'down' , 1 ) go ( 'up' …" at bounding box center [902, 215] width 256 height 293
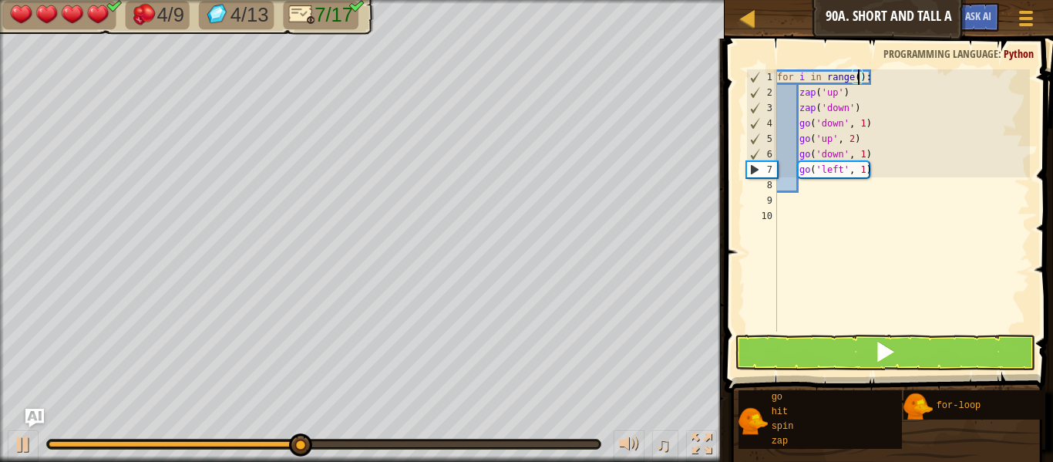
type textarea "for i in range(3):"
click at [811, 200] on div "for i in range ( 3 ) : zap ( 'up' ) zap ( 'down' ) go ( 'down' , 1 ) go ( 'up' …" at bounding box center [902, 215] width 256 height 293
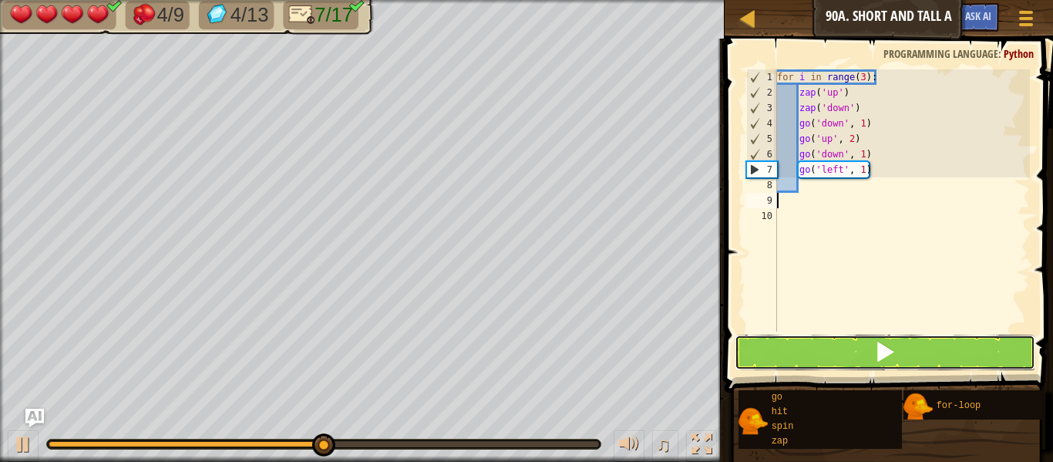
click at [864, 349] on button at bounding box center [885, 352] width 301 height 35
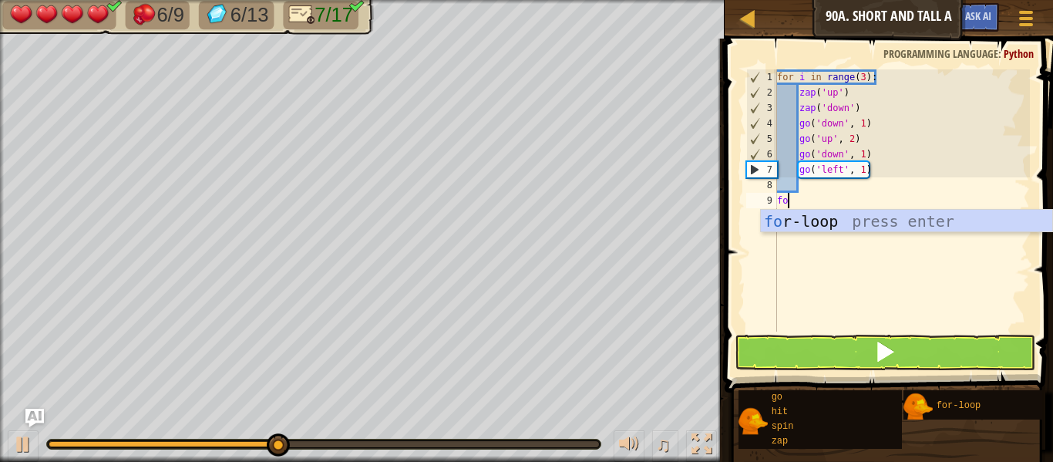
scroll to position [7, 1]
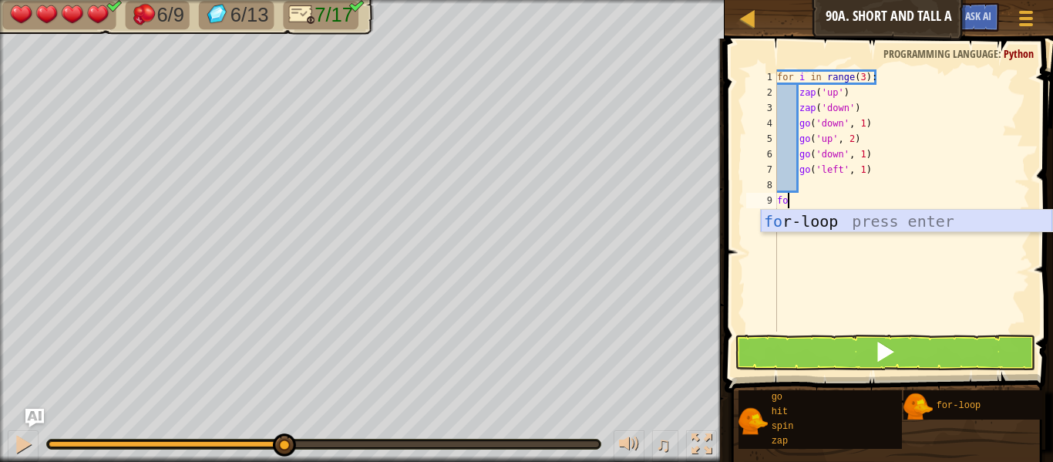
click at [797, 222] on div "fo r-loop press enter" at bounding box center [906, 244] width 291 height 69
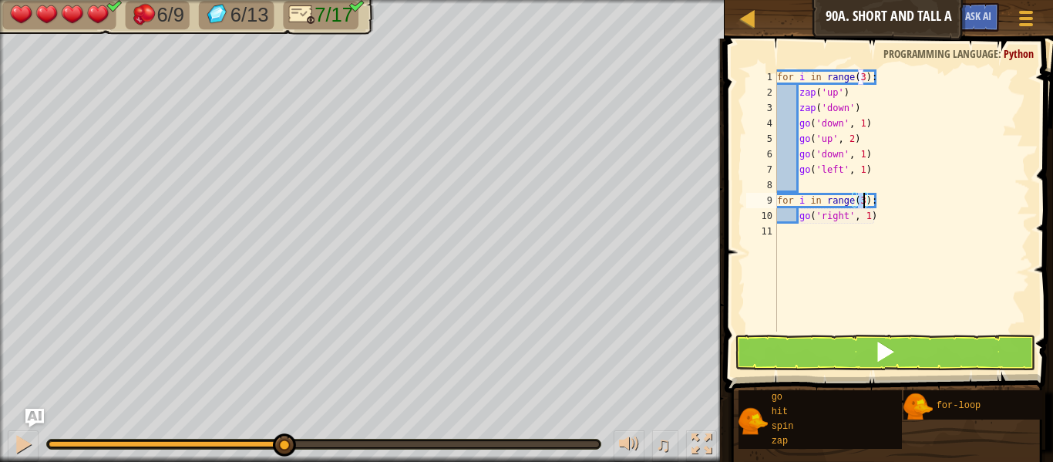
click at [883, 221] on div "for i in range ( 3 ) : zap ( 'up' ) zap ( 'down' ) go ( 'down' , 1 ) go ( 'up' …" at bounding box center [902, 215] width 256 height 293
type textarea "g"
type textarea "z"
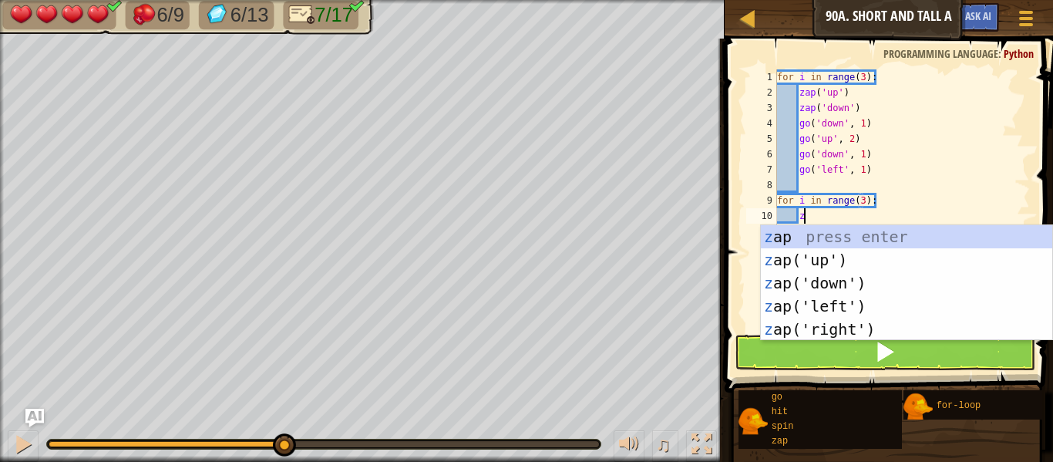
scroll to position [7, 3]
click at [910, 276] on div "z ap press enter z ap('up') press enter z ap('down') press enter z ap('left') p…" at bounding box center [906, 306] width 291 height 162
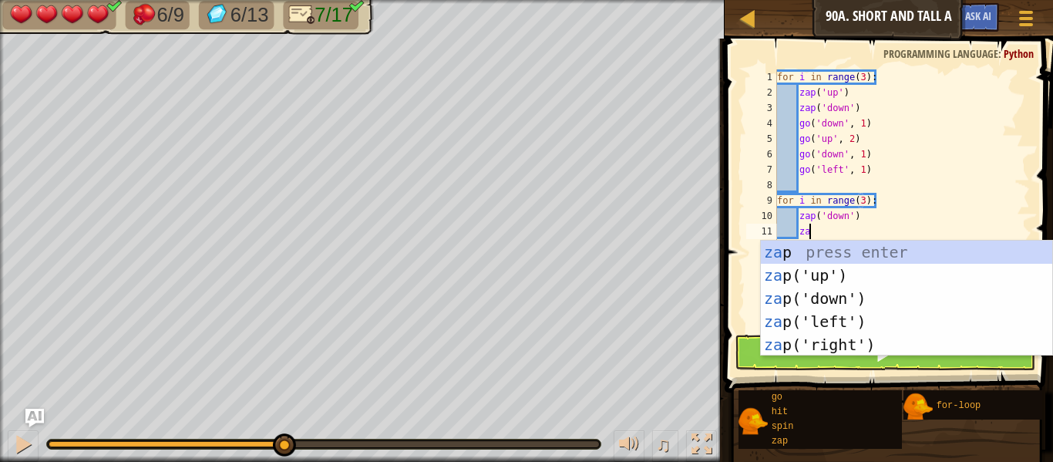
type textarea "zap"
click at [940, 278] on div "zap press enter zap ('up') press enter zap ('down') press enter zap ('left') pr…" at bounding box center [906, 322] width 291 height 162
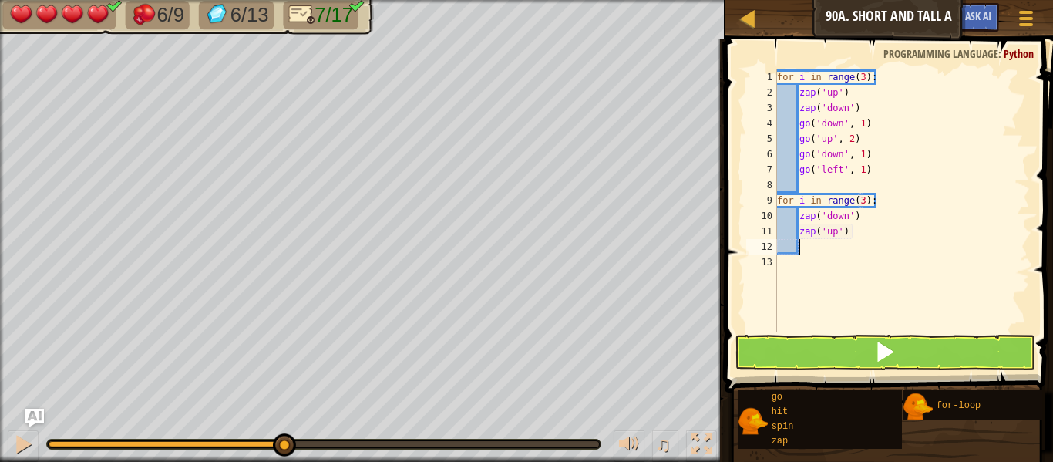
scroll to position [7, 2]
click at [855, 231] on div "for i in range ( 3 ) : zap ( 'up' ) zap ( 'down' ) go ( 'down' , 1 ) go ( 'up' …" at bounding box center [902, 215] width 256 height 293
type textarea "z"
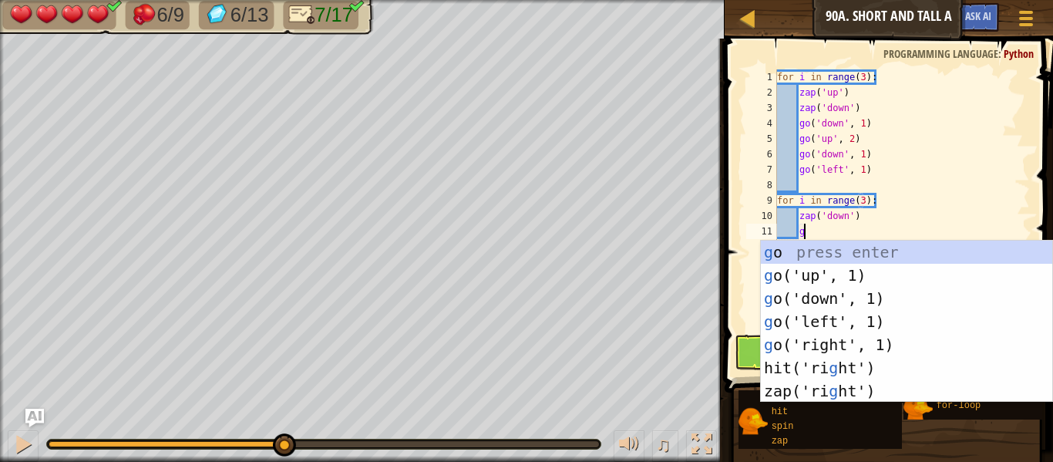
type textarea "go"
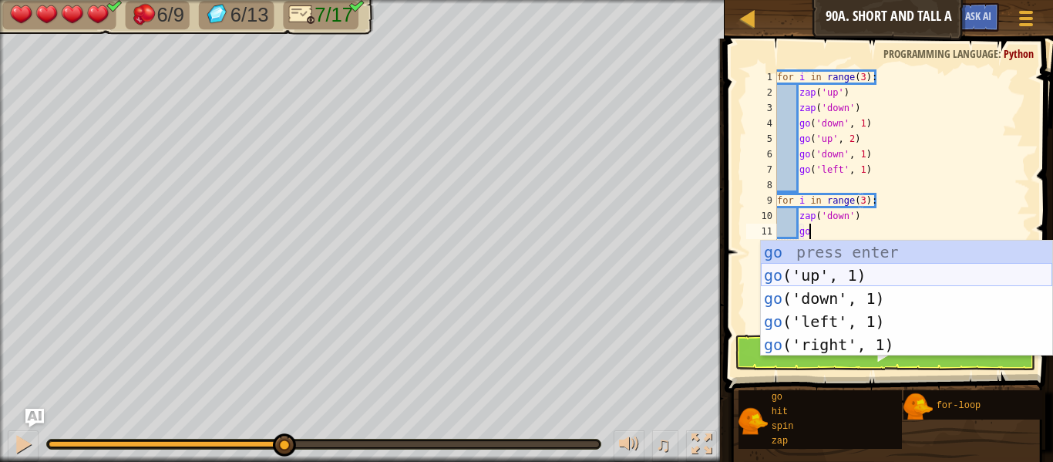
click at [869, 281] on div "go press enter go ('up', 1) press enter go ('down', 1) press enter go ('left', …" at bounding box center [906, 322] width 291 height 162
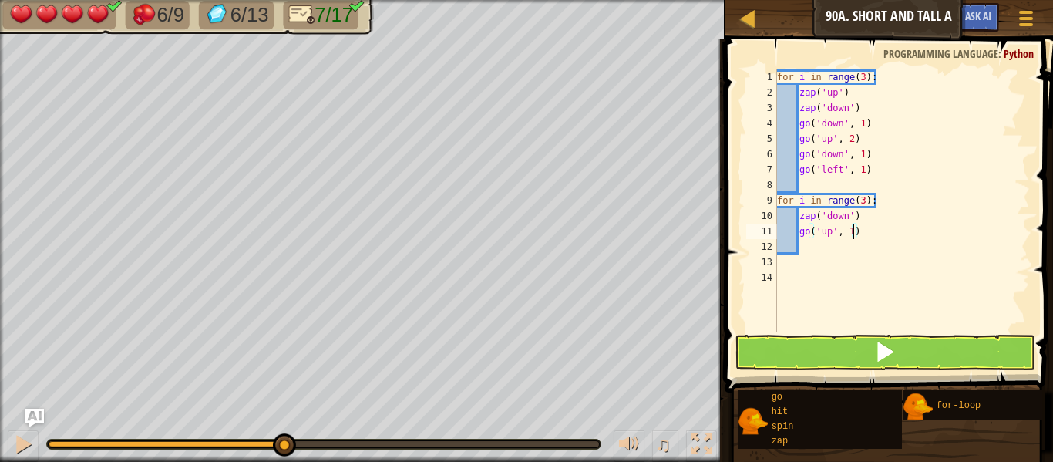
click at [853, 233] on div "for i in range ( 3 ) : zap ( 'up' ) zap ( 'down' ) go ( 'down' , 1 ) go ( 'up' …" at bounding box center [902, 215] width 256 height 293
type textarea "go('up', 2)"
click at [837, 244] on div "for i in range ( 3 ) : zap ( 'up' ) zap ( 'down' ) go ( 'down' , 1 ) go ( 'up' …" at bounding box center [902, 215] width 256 height 293
type textarea "go"
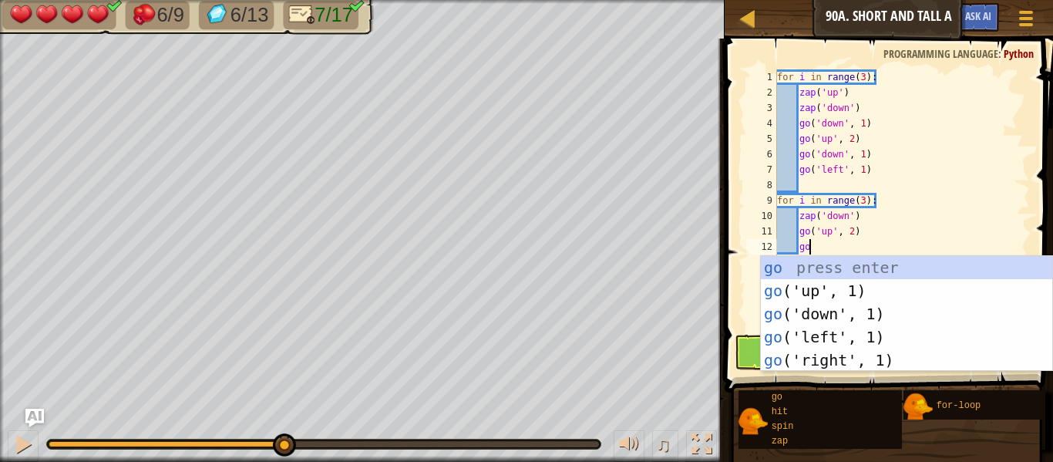
scroll to position [7, 4]
click at [861, 311] on div "go press enter go ('up', 1) press enter go ('down', 1) press enter go ('left', …" at bounding box center [906, 337] width 291 height 162
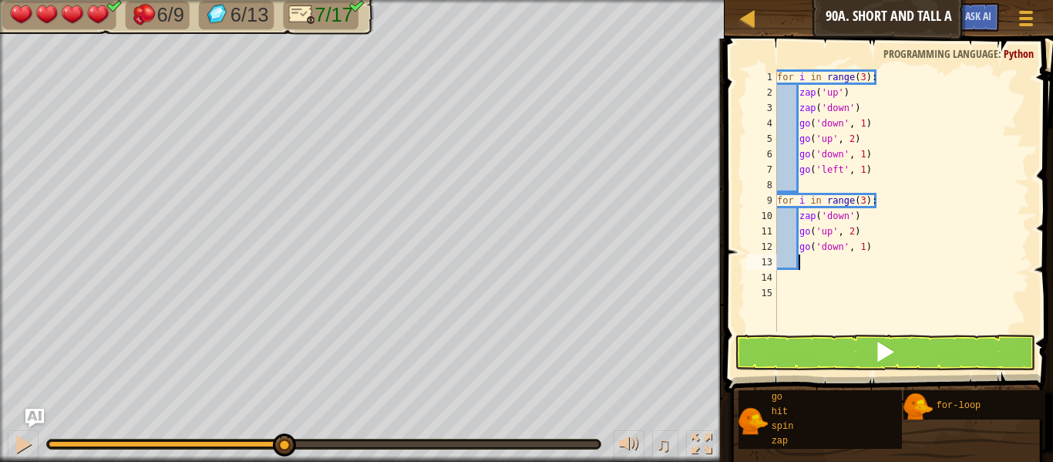
scroll to position [7, 2]
click at [865, 244] on div "for i in range ( 3 ) : zap ( 'up' ) zap ( 'down' ) go ( 'down' , 1 ) go ( 'up' …" at bounding box center [902, 215] width 256 height 293
type textarea "go('down', 4)"
click at [869, 345] on button at bounding box center [885, 352] width 301 height 35
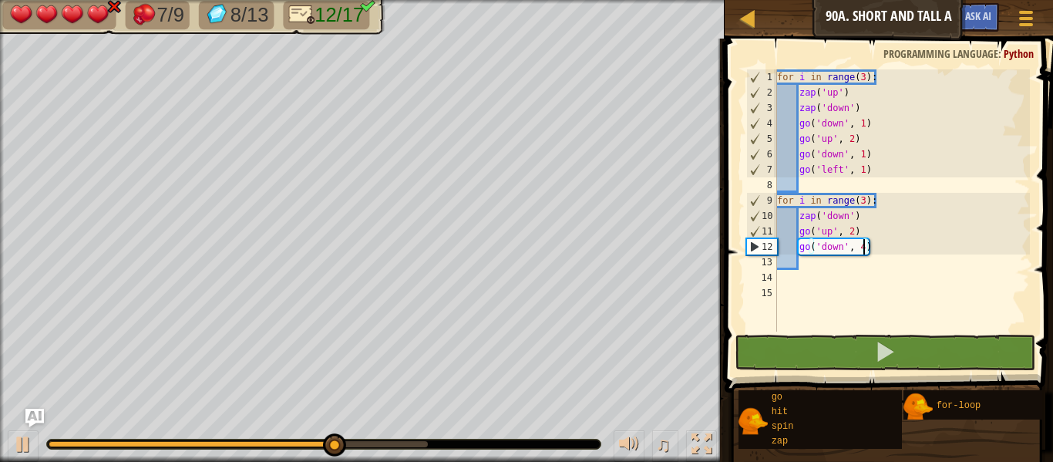
click at [857, 277] on div "for i in range ( 3 ) : zap ( 'up' ) zap ( 'down' ) go ( 'down' , 1 ) go ( 'up' …" at bounding box center [902, 215] width 256 height 293
click at [857, 268] on div "for i in range ( 3 ) : zap ( 'up' ) zap ( 'down' ) go ( 'down' , 1 ) go ( 'up' …" at bounding box center [902, 215] width 256 height 293
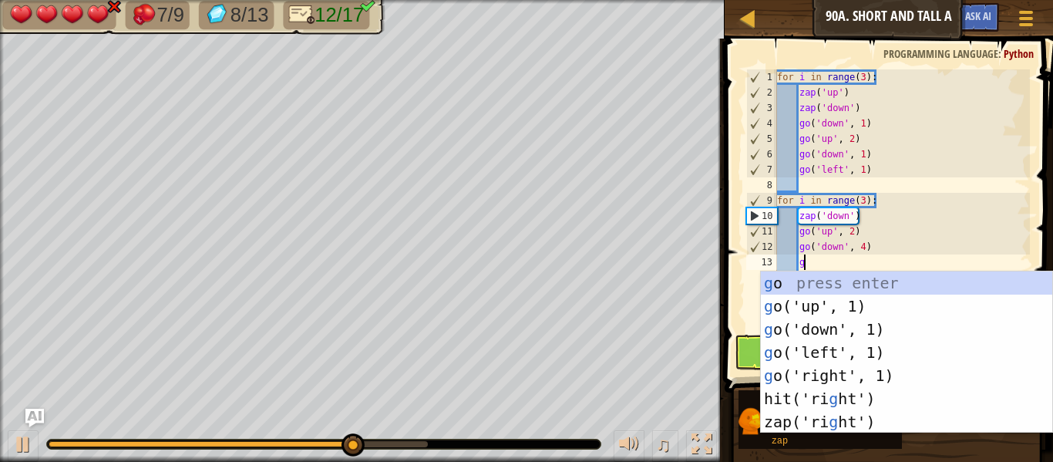
type textarea "go"
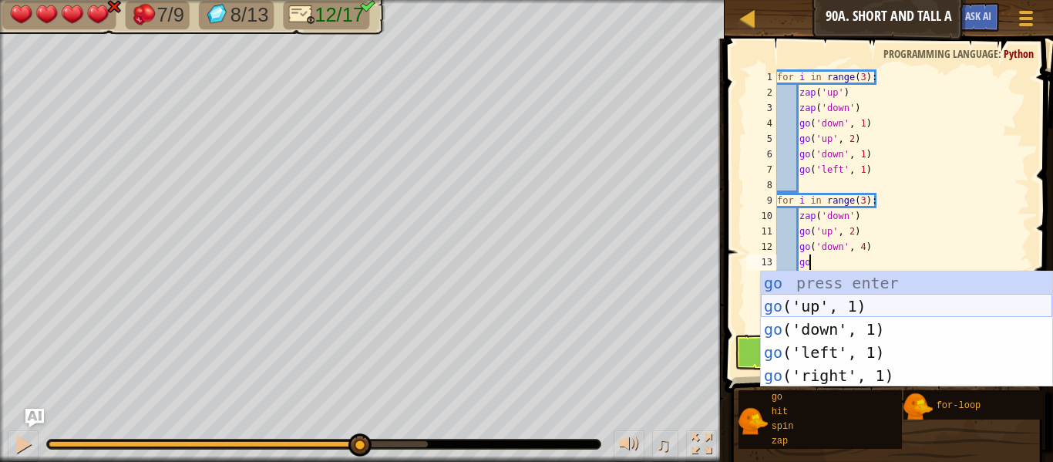
click at [897, 300] on div "go press enter go ('up', 1) press enter go ('down', 1) press enter go ('left', …" at bounding box center [906, 352] width 291 height 162
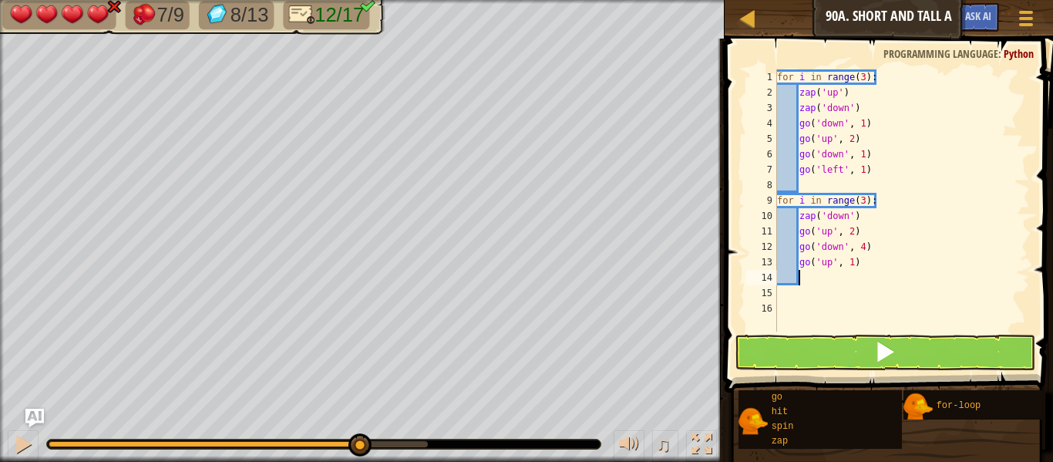
scroll to position [7, 2]
click at [856, 261] on div "for i in range ( 3 ) : zap ( 'up' ) zap ( 'down' ) go ( 'down' , 1 ) go ( 'up' …" at bounding box center [902, 215] width 256 height 293
click at [851, 261] on div "for i in range ( 3 ) : zap ( 'up' ) zap ( 'down' ) go ( 'down' , 1 ) go ( 'up' …" at bounding box center [902, 215] width 256 height 293
click at [850, 261] on div "for i in range ( 3 ) : zap ( 'up' ) zap ( 'down' ) go ( 'down' , 1 ) go ( 'up' …" at bounding box center [902, 215] width 256 height 293
type textarea "go('up', 2)"
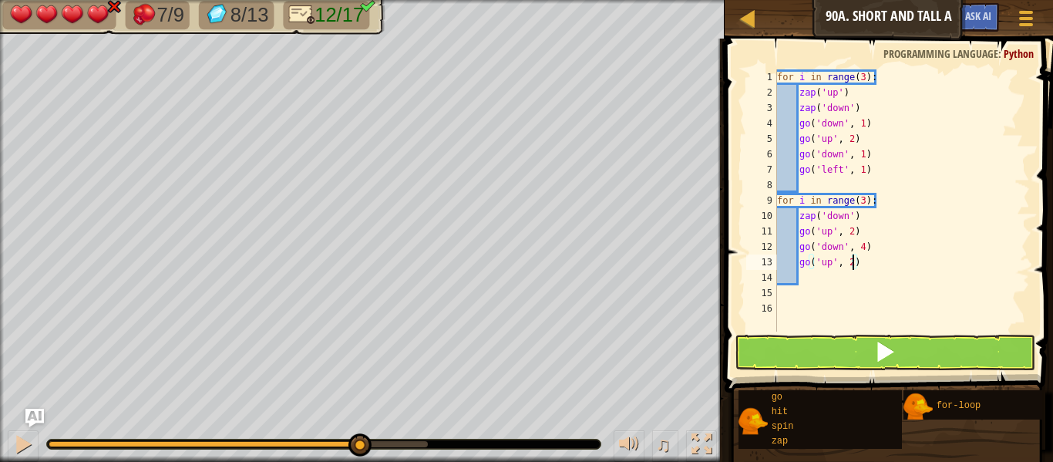
scroll to position [7, 11]
click at [842, 280] on div "for i in range ( 3 ) : zap ( 'up' ) zap ( 'down' ) go ( 'down' , 1 ) go ( 'up' …" at bounding box center [902, 215] width 256 height 293
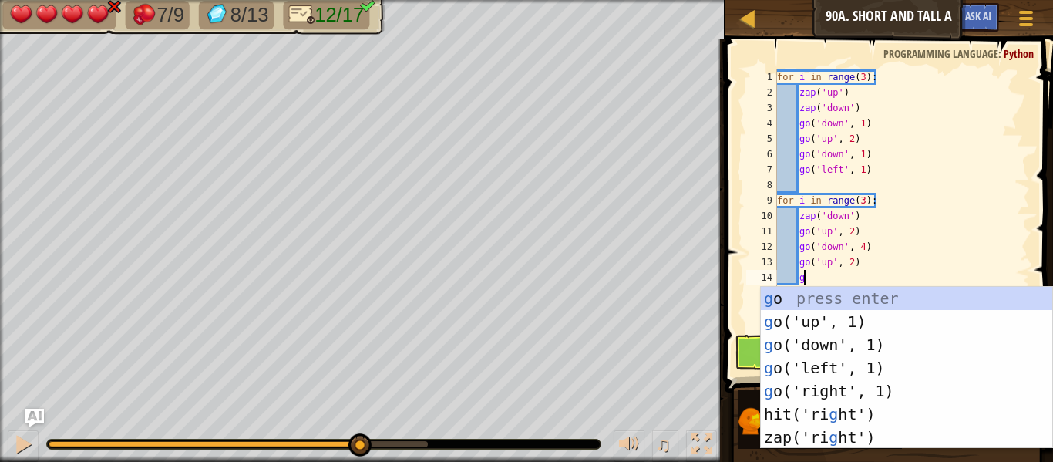
type textarea "go"
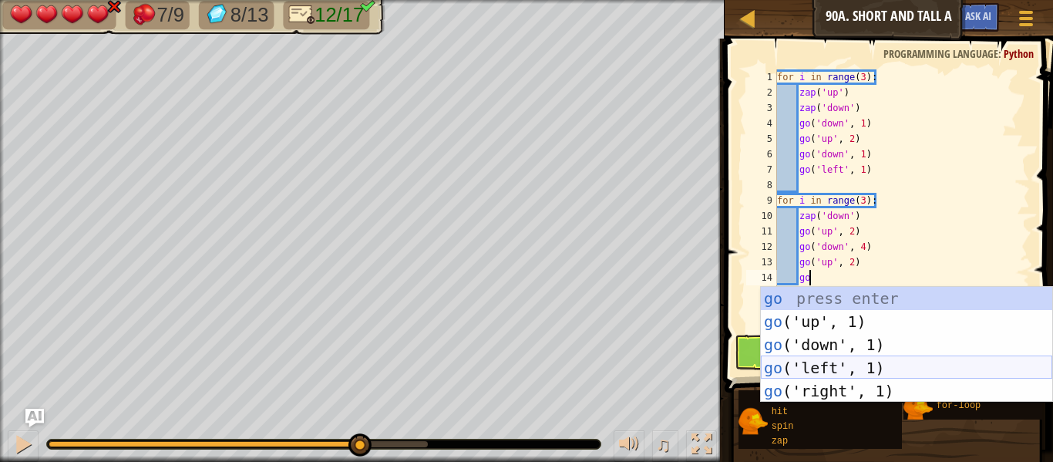
click at [880, 356] on div "go press enter go ('up', 1) press enter go ('down', 1) press enter go ('left', …" at bounding box center [906, 368] width 291 height 162
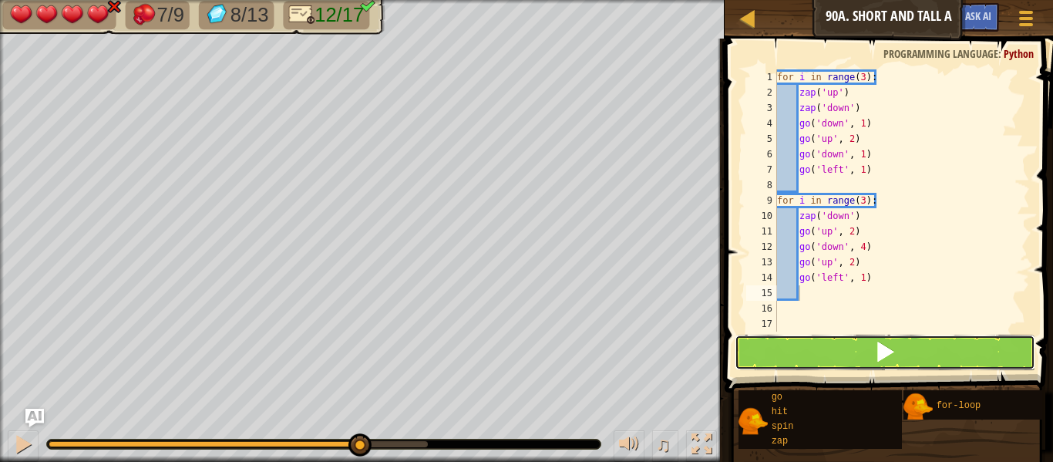
click at [882, 358] on span at bounding box center [885, 352] width 22 height 22
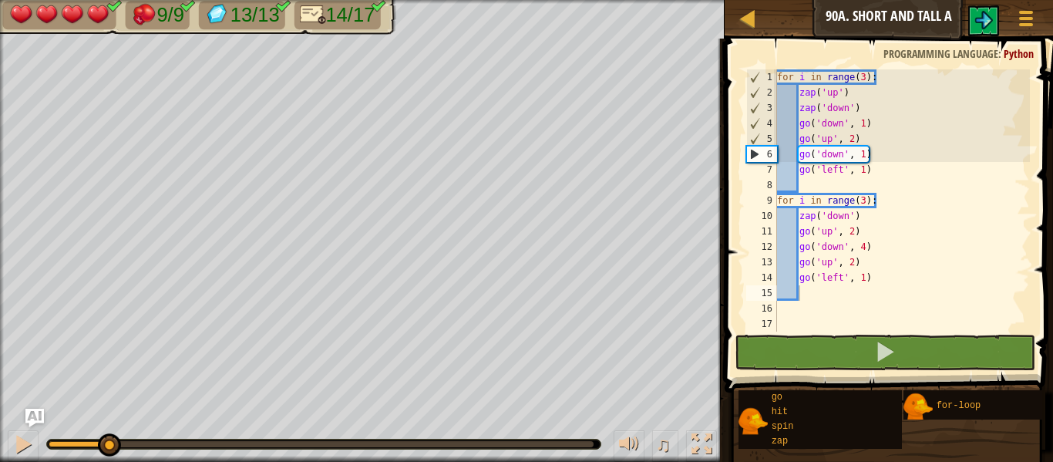
click at [454, 439] on div at bounding box center [323, 444] width 555 height 11
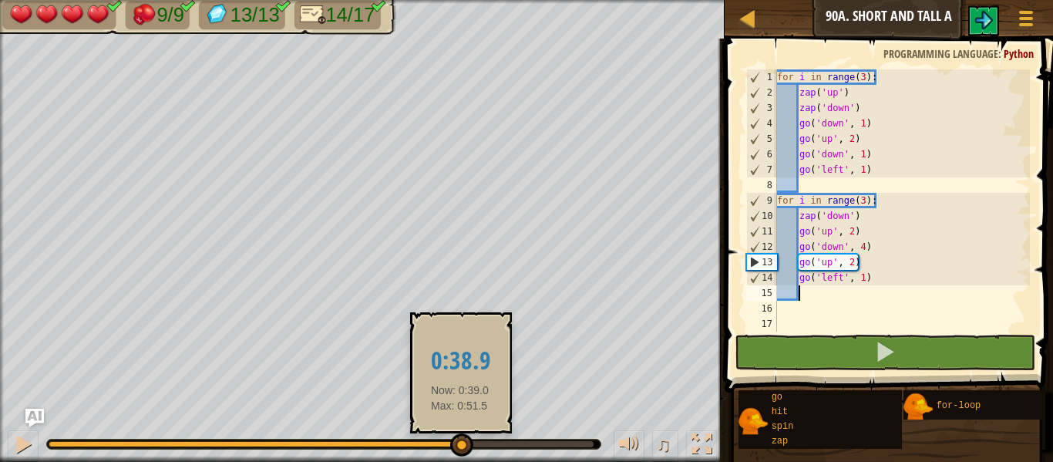
drag, startPoint x: 459, startPoint y: 441, endPoint x: 581, endPoint y: 429, distance: 123.1
click at [581, 429] on div "♫" at bounding box center [362, 440] width 725 height 46
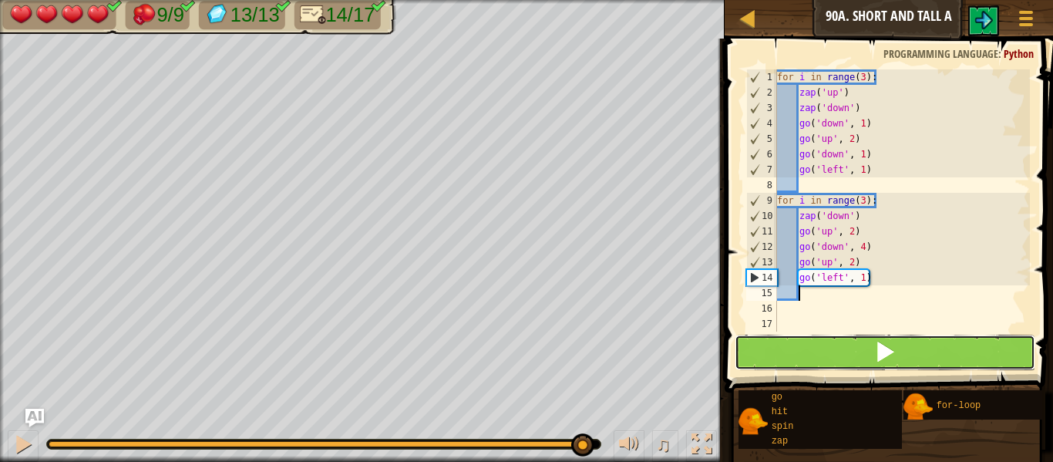
click at [781, 360] on button at bounding box center [885, 352] width 301 height 35
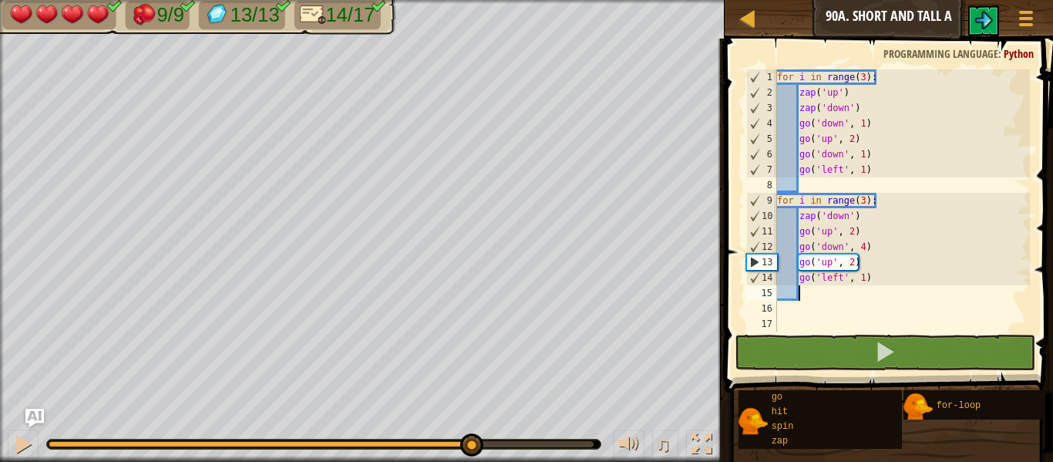
click at [591, 0] on body "Map Junior 90a. Short and Tall A Game Menu Ask AI 1 ההההההההההההההההההההההההההה…" at bounding box center [526, 0] width 1053 height 0
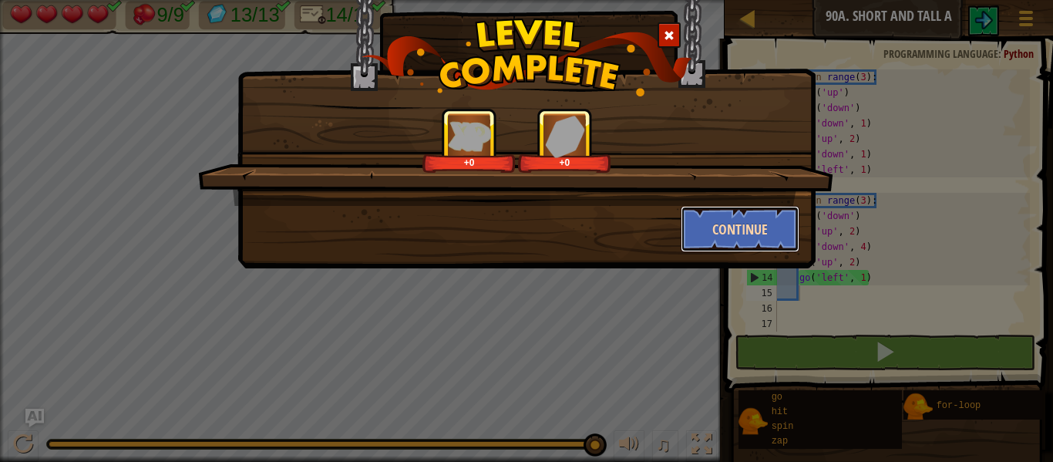
click at [736, 238] on button "Continue" at bounding box center [741, 229] width 120 height 46
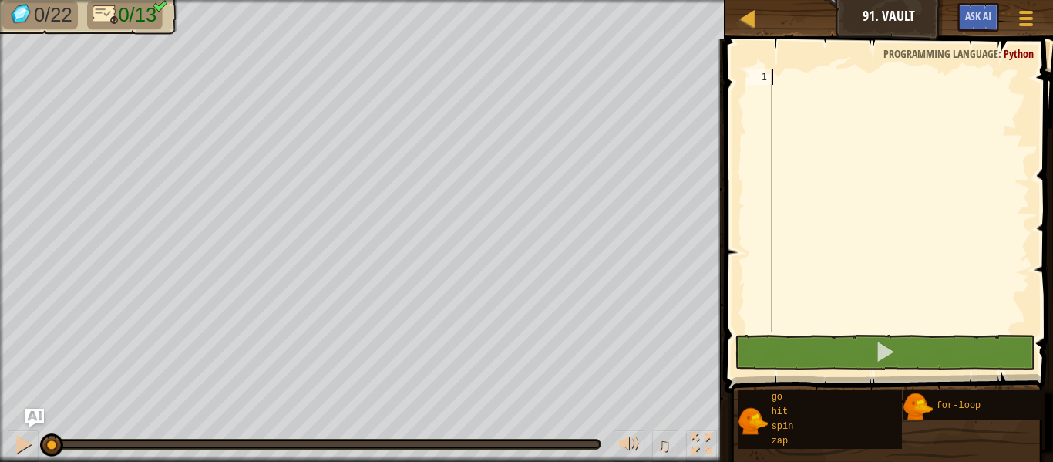
type textarea "g"
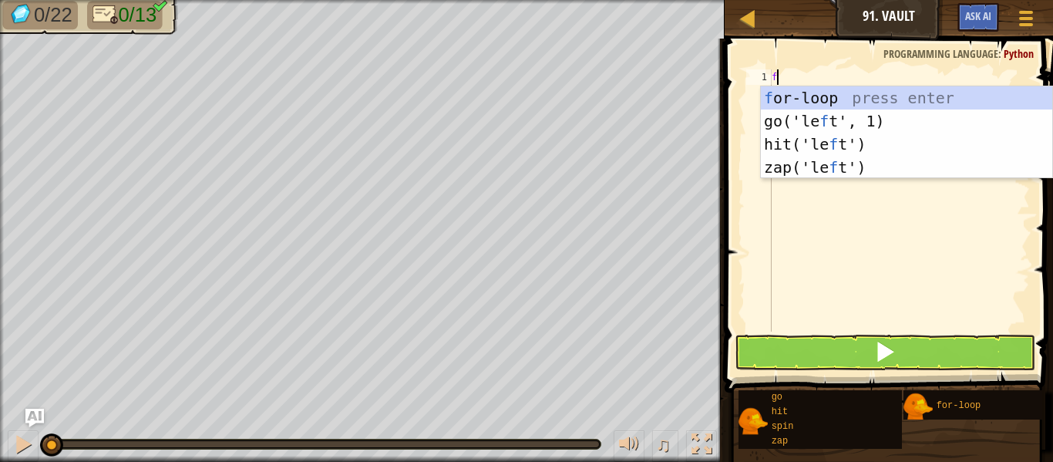
scroll to position [7, 1]
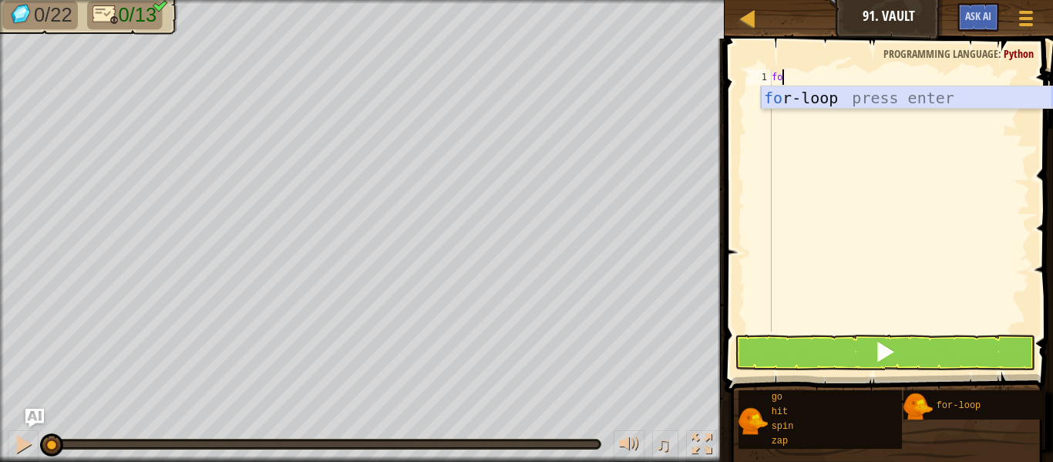
click at [833, 102] on div "fo r-loop press enter" at bounding box center [906, 120] width 291 height 69
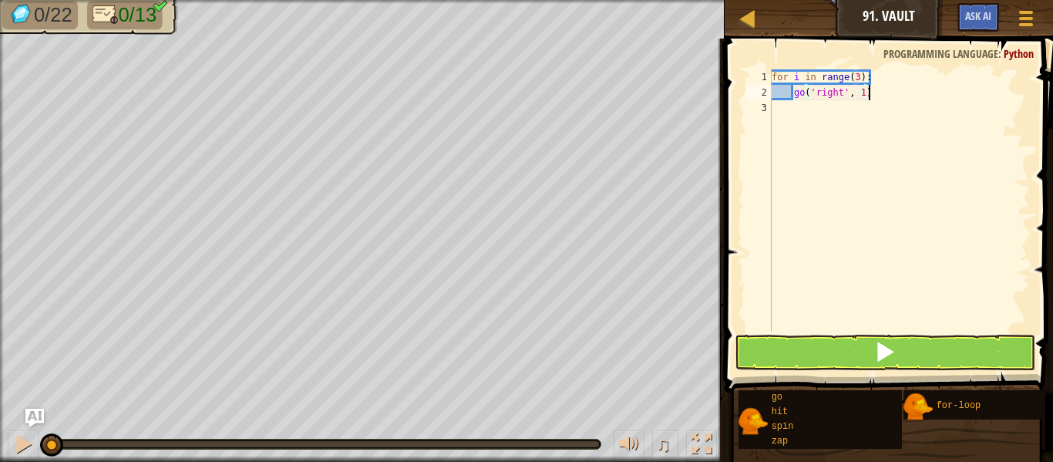
click at [870, 94] on div "for i in range ( 3 ) : go ( 'right' , 1 )" at bounding box center [899, 215] width 261 height 293
type textarea "g"
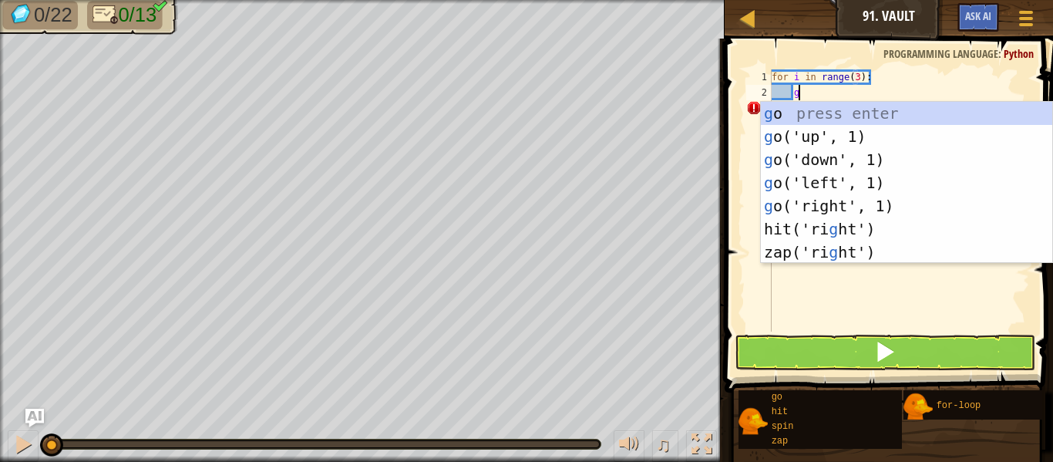
type textarea "go"
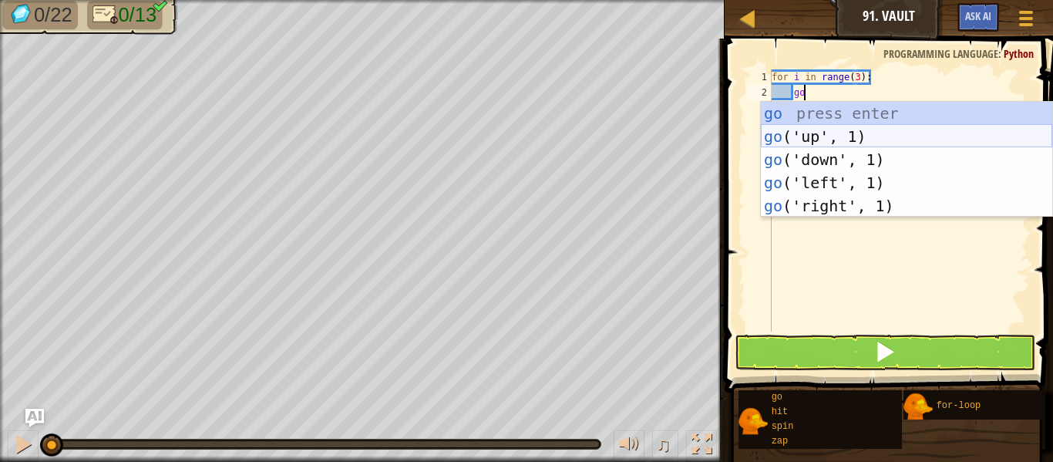
click at [897, 133] on div "go press enter go ('up', 1) press enter go ('down', 1) press enter go ('left', …" at bounding box center [906, 183] width 291 height 162
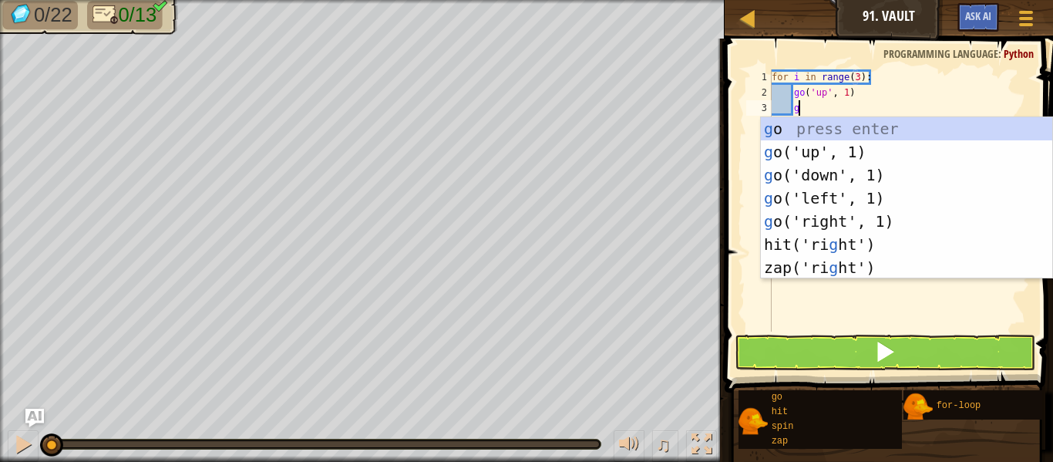
type textarea "g"
click at [906, 173] on div "g o press enter g o('up', 1) press enter g o('down', 1) press enter g o('left',…" at bounding box center [906, 221] width 291 height 208
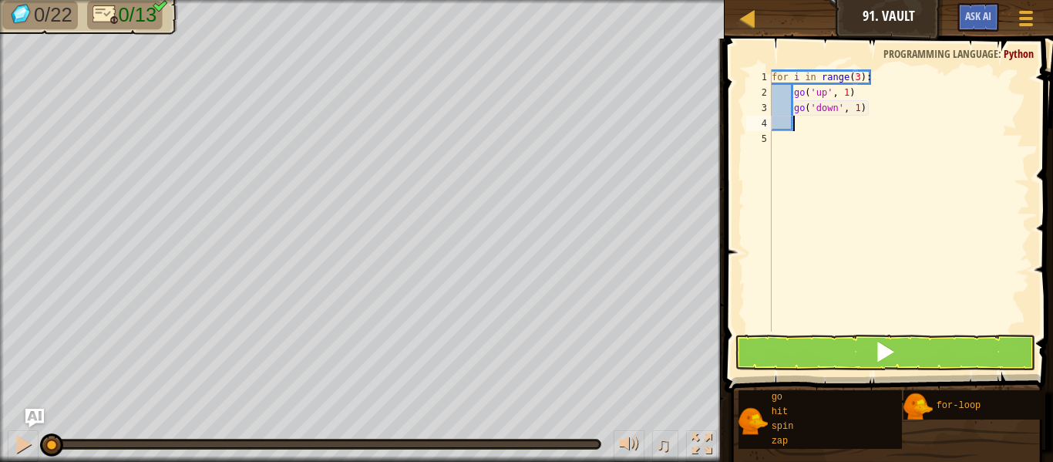
scroll to position [7, 2]
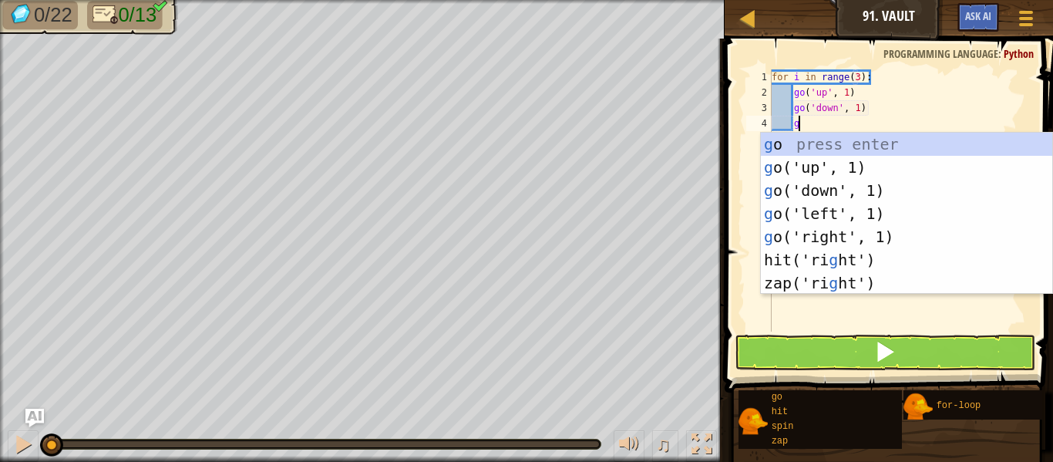
type textarea "go"
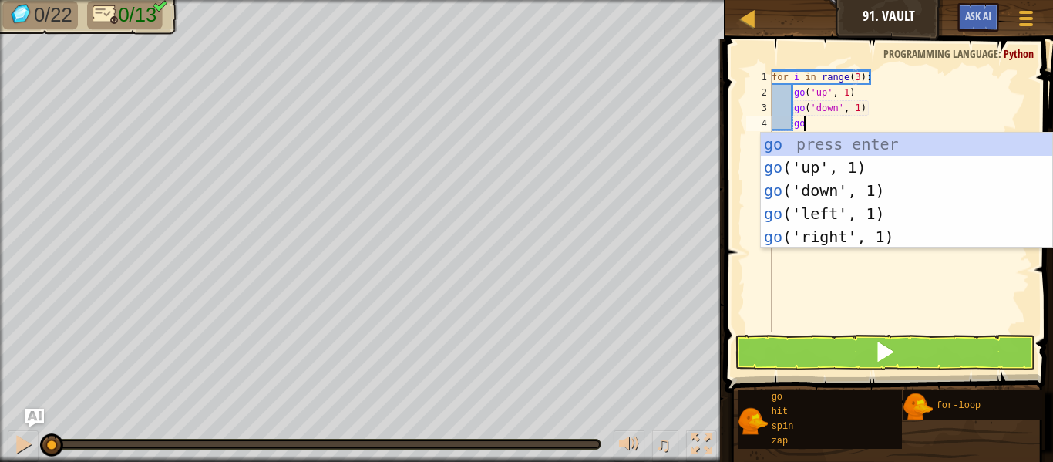
scroll to position [7, 4]
click at [918, 234] on div "go press enter go ('up', 1) press enter go ('down', 1) press enter go ('left', …" at bounding box center [906, 214] width 291 height 162
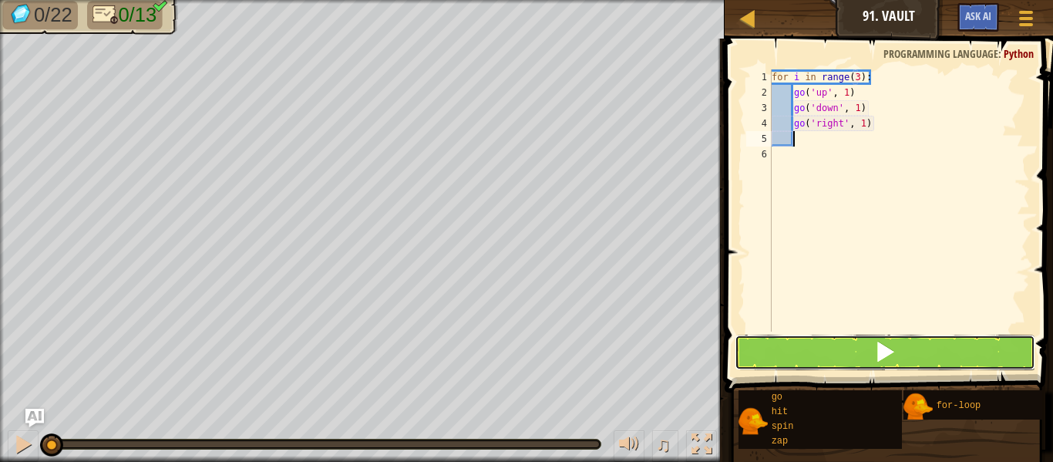
click at [931, 358] on button at bounding box center [885, 352] width 301 height 35
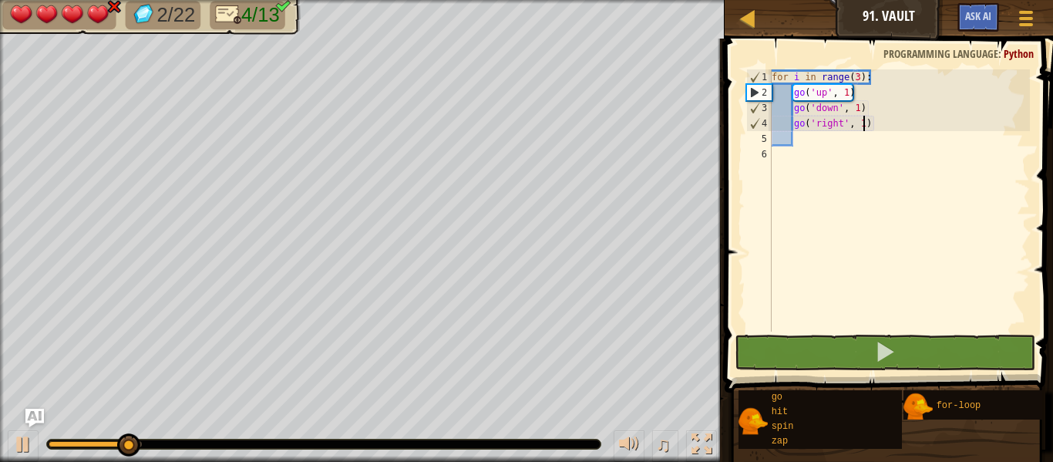
click at [865, 121] on div "for i in range ( 3 ) : go ( 'up' , 1 ) go ( 'down' , 1 ) go ( 'right' , 1 )" at bounding box center [899, 215] width 261 height 293
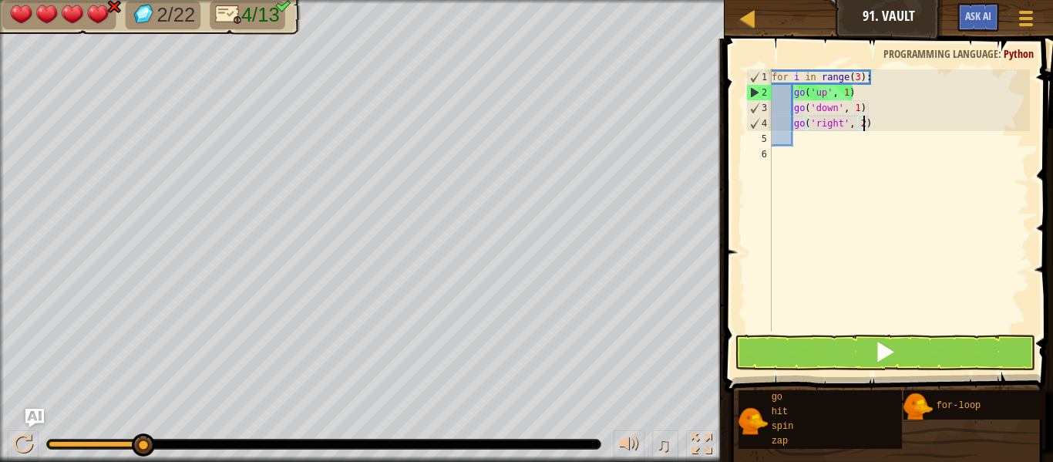
scroll to position [7, 13]
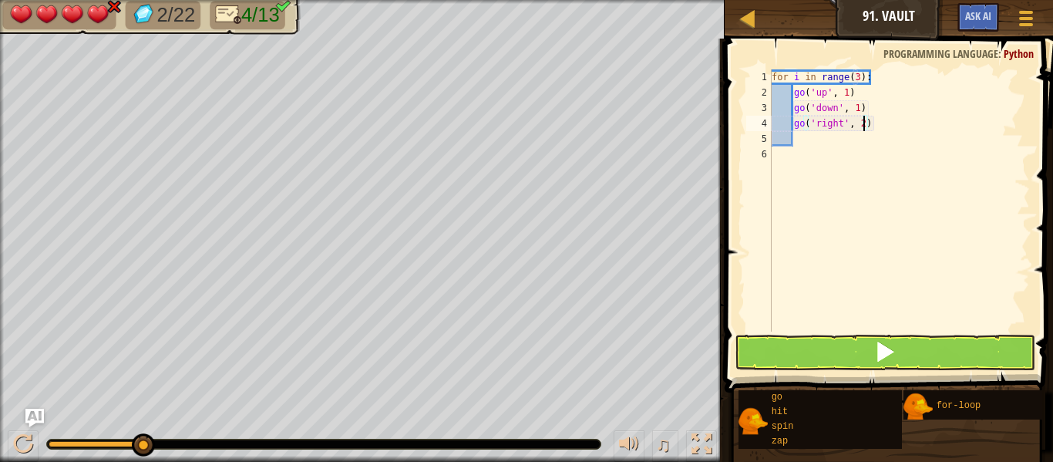
type textarea "go('right', 2)"
click at [886, 338] on button at bounding box center [885, 352] width 301 height 35
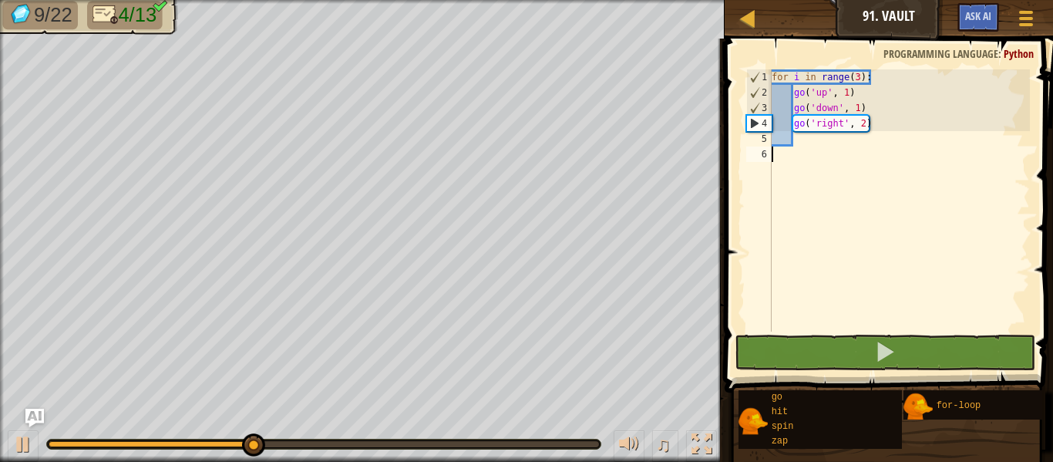
click at [837, 155] on div "for i in range ( 3 ) : go ( 'up' , 1 ) go ( 'down' , 1 ) go ( 'right' , 2 )" at bounding box center [899, 215] width 261 height 293
type textarea "go"
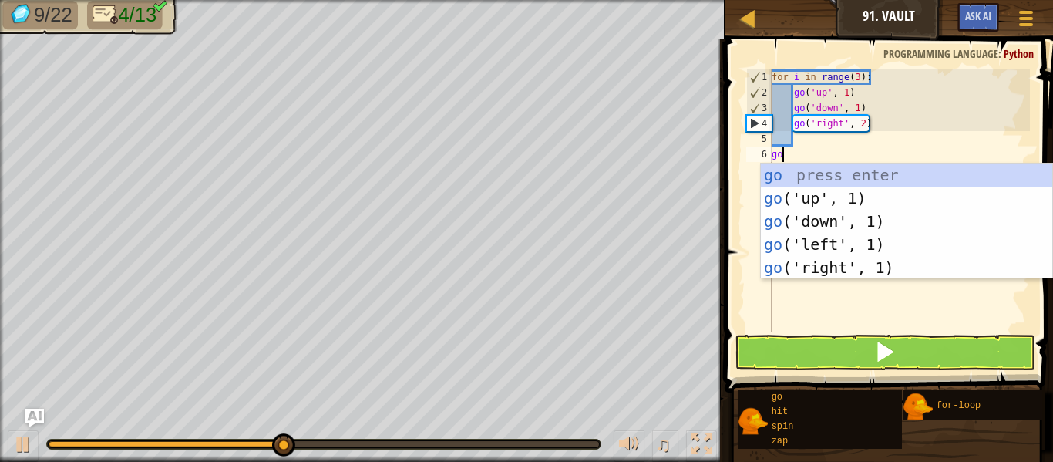
scroll to position [7, 1]
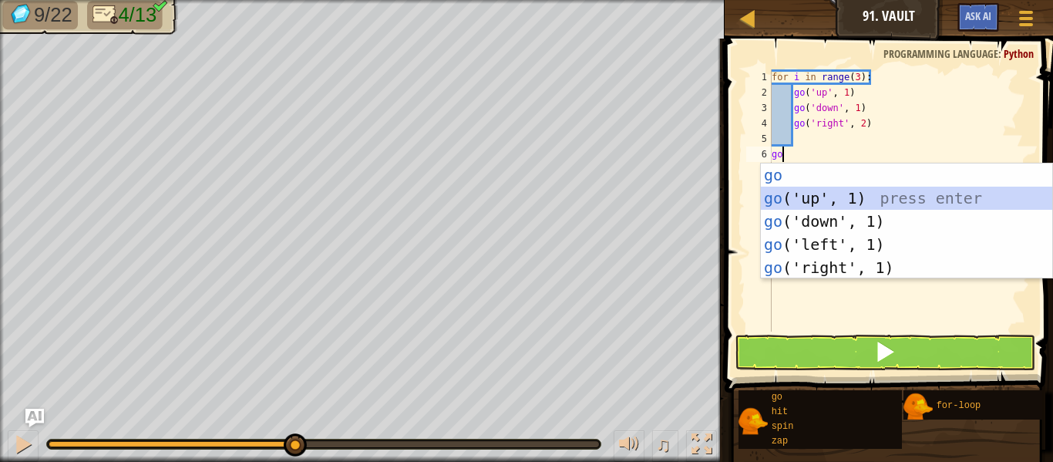
click at [866, 196] on div "go press enter go ('up', 1) press enter go ('down', 1) press enter go ('left', …" at bounding box center [906, 244] width 291 height 162
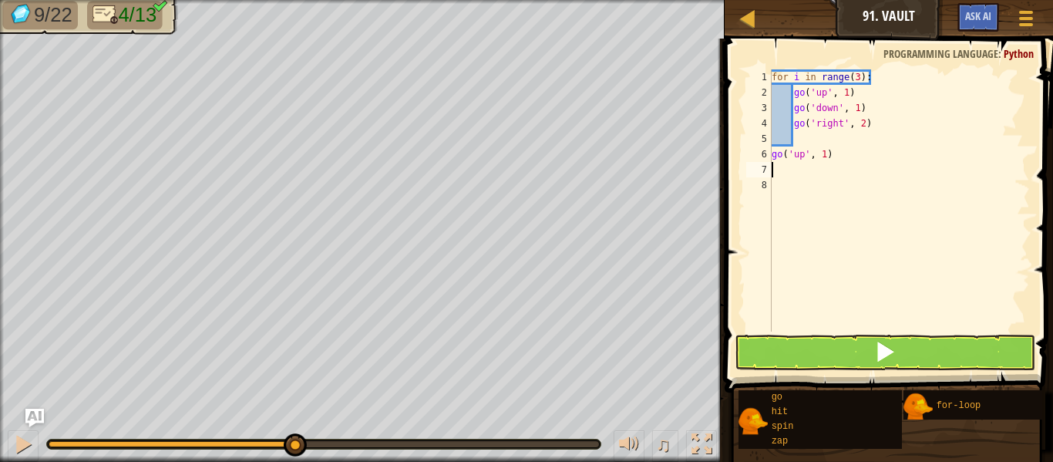
click at [823, 151] on div "for i in range ( 3 ) : go ( 'up' , 1 ) go ( 'down' , 1 ) go ( 'right' , 2 ) go …" at bounding box center [899, 215] width 261 height 293
type textarea "go('up', 4)"
click at [803, 172] on div "for i in range ( 3 ) : go ( 'up' , 1 ) go ( 'down' , 1 ) go ( 'right' , 2 ) go …" at bounding box center [899, 215] width 261 height 293
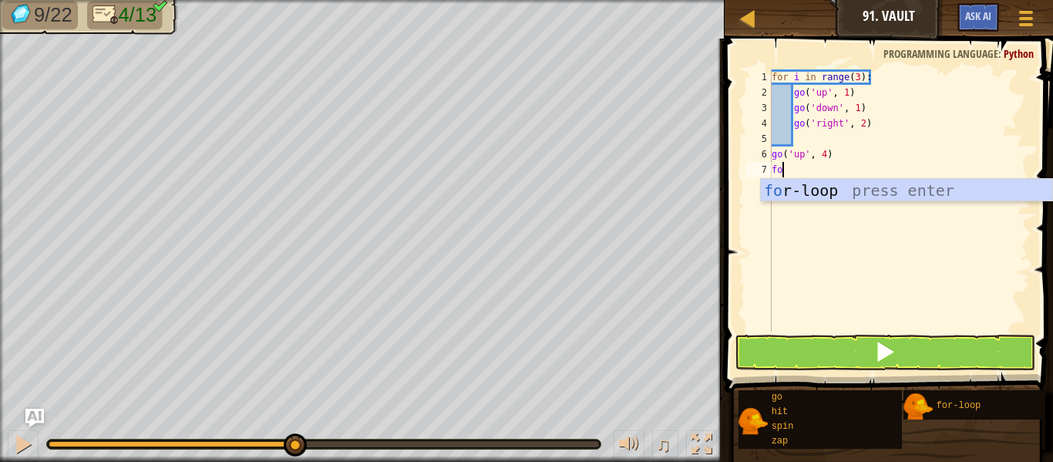
scroll to position [7, 1]
click at [823, 198] on div "fo r-loop press enter" at bounding box center [906, 213] width 291 height 69
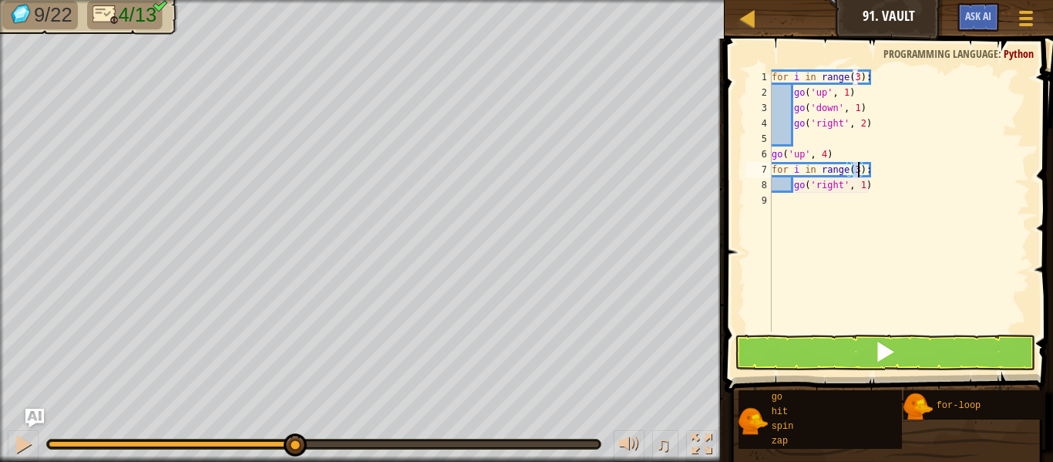
click at [869, 187] on div "for i in range ( 3 ) : go ( 'up' , 1 ) go ( 'down' , 1 ) go ( 'right' , 2 ) go …" at bounding box center [899, 215] width 261 height 293
type textarea "g"
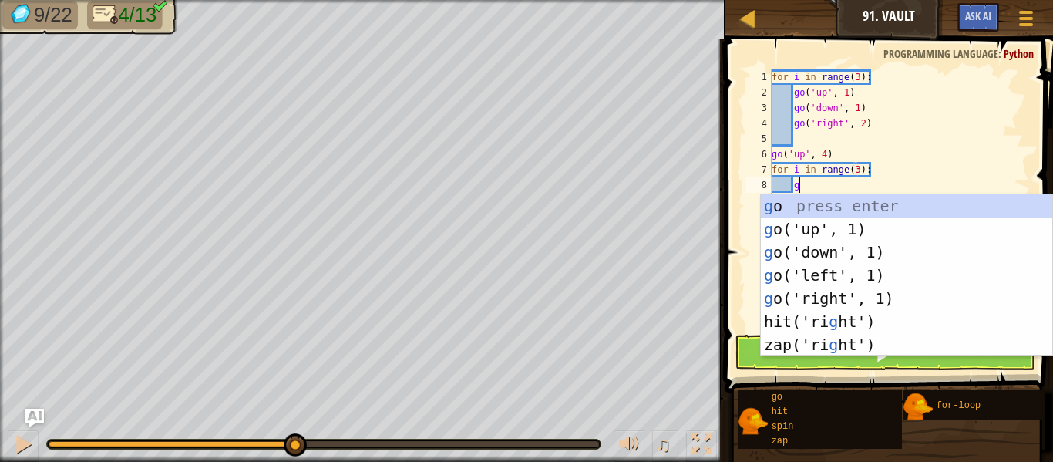
type textarea "go"
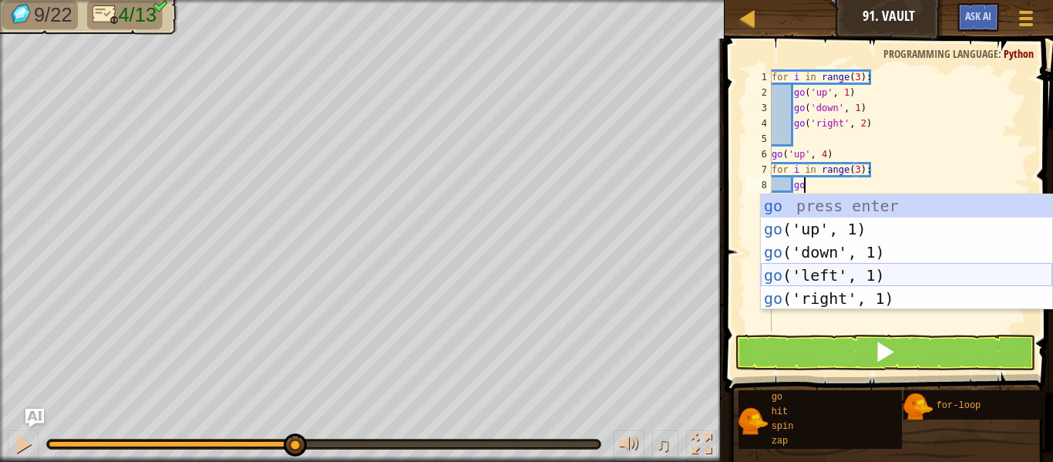
click at [874, 273] on div "go press enter go ('up', 1) press enter go ('down', 1) press enter go ('left', …" at bounding box center [906, 275] width 291 height 162
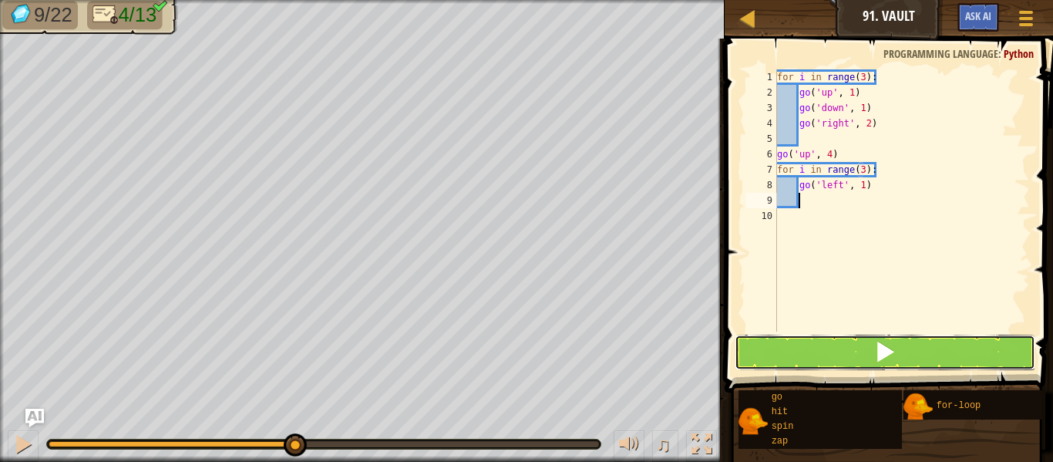
click at [886, 335] on button at bounding box center [885, 352] width 301 height 35
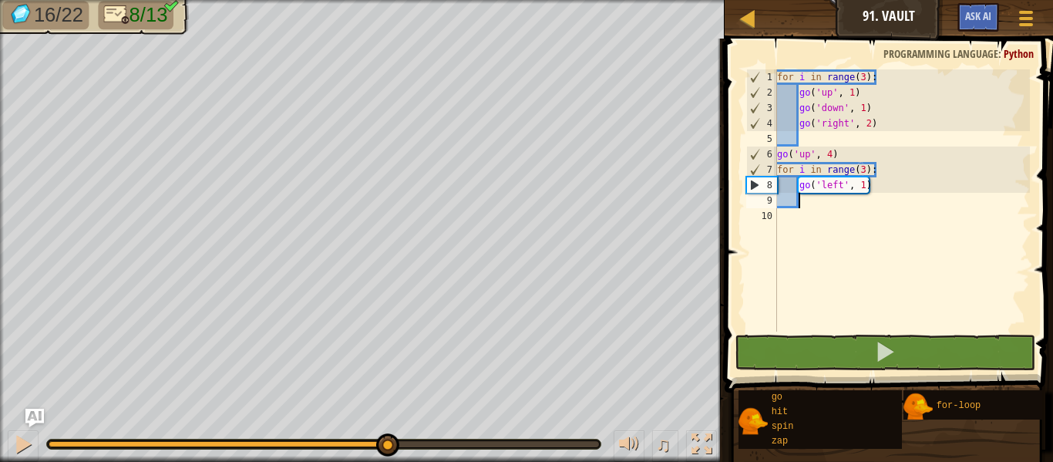
drag, startPoint x: 493, startPoint y: 443, endPoint x: 374, endPoint y: 433, distance: 119.9
click at [374, 441] on div at bounding box center [324, 444] width 551 height 6
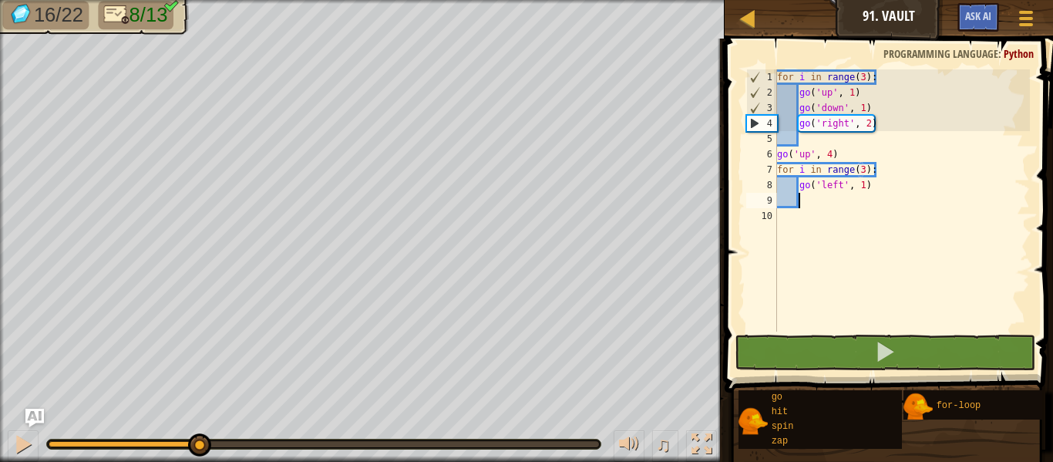
drag, startPoint x: 378, startPoint y: 443, endPoint x: 215, endPoint y: 444, distance: 162.7
click at [198, 444] on div at bounding box center [124, 444] width 150 height 6
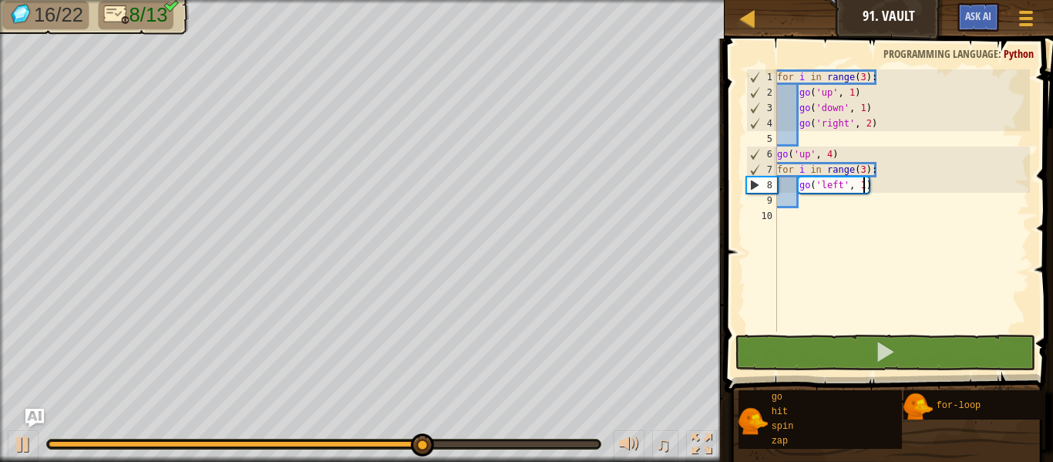
click at [864, 184] on div "for i in range ( 3 ) : go ( 'up' , 1 ) go ( 'down' , 1 ) go ( 'right' , 2 ) go …" at bounding box center [902, 215] width 256 height 293
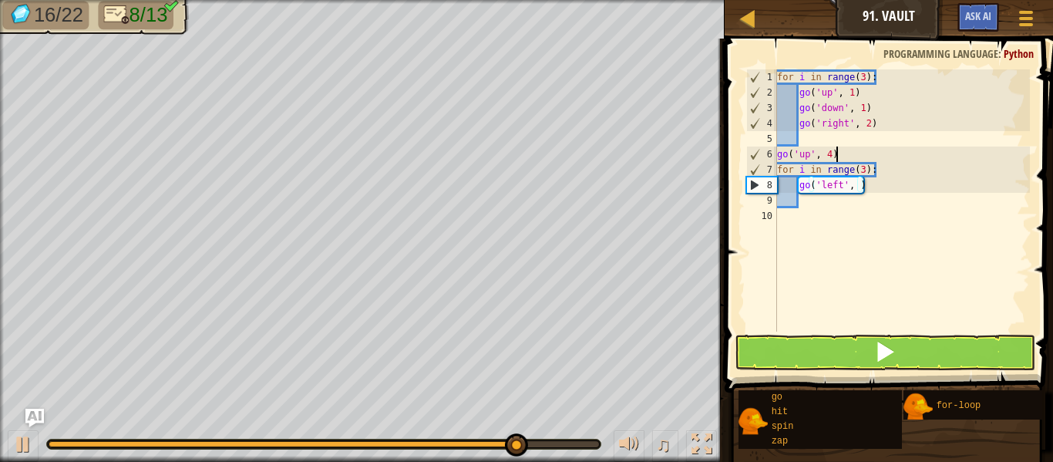
click at [848, 150] on div "for i in range ( 3 ) : go ( 'up' , 1 ) go ( 'down' , 1 ) go ( 'right' , 2 ) go …" at bounding box center [902, 215] width 256 height 293
type textarea "go('up', 4)"
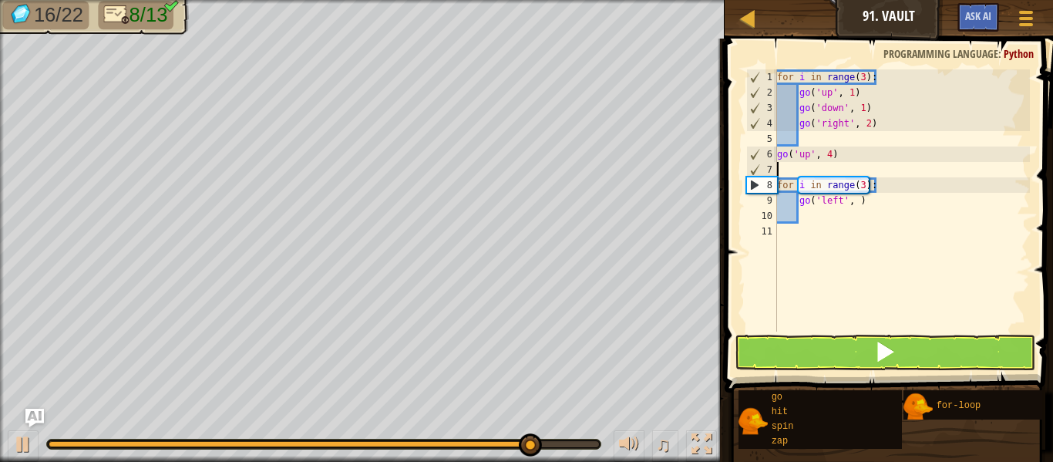
scroll to position [7, 0]
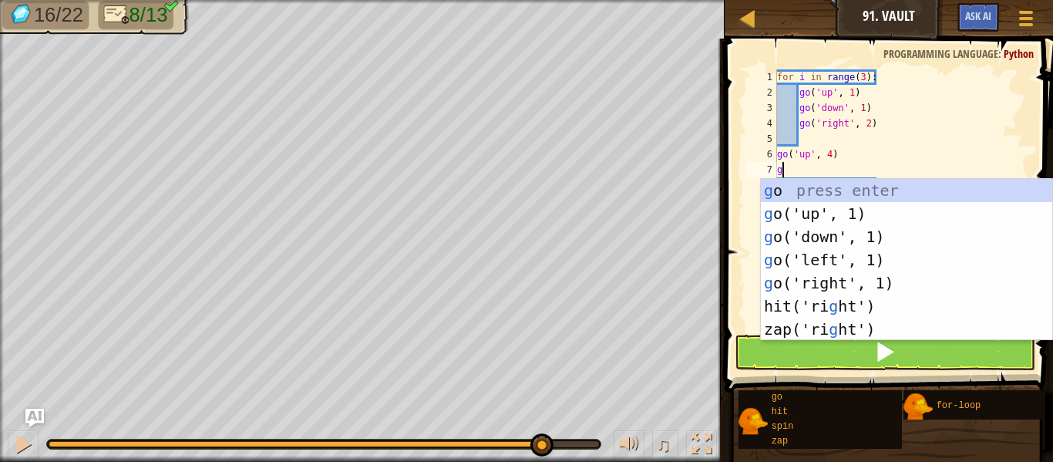
type textarea "go"
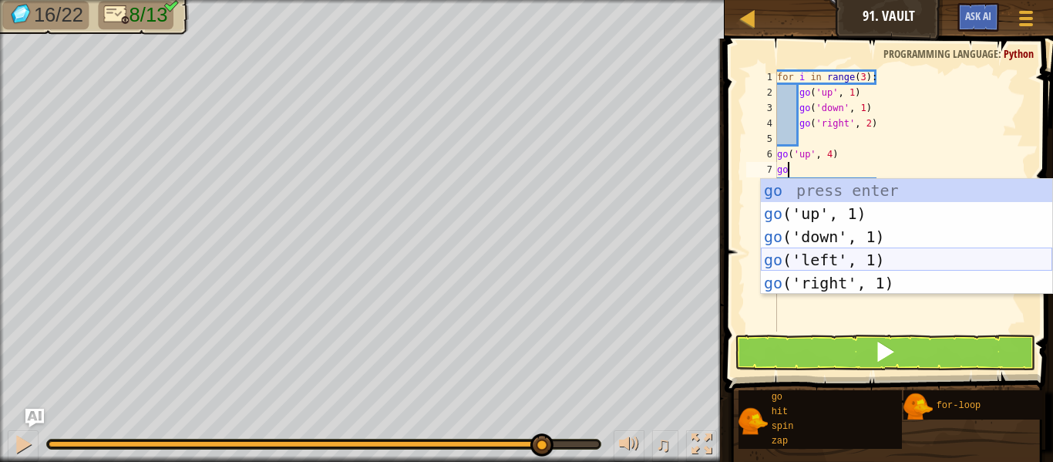
click at [870, 255] on div "go press enter go ('up', 1) press enter go ('down', 1) press enter go ('left', …" at bounding box center [906, 260] width 291 height 162
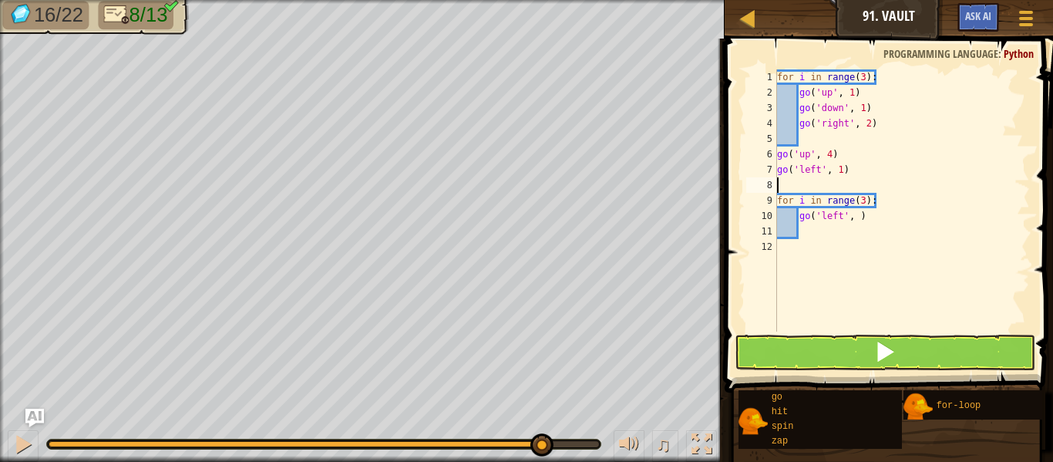
click at [841, 167] on div "for i in range ( 3 ) : go ( 'up' , 1 ) go ( 'down' , 1 ) go ( 'right' , 2 ) go …" at bounding box center [902, 215] width 256 height 293
drag, startPoint x: 887, startPoint y: 215, endPoint x: 798, endPoint y: 218, distance: 88.7
click at [798, 218] on div "for i in range ( 3 ) : go ( 'up' , 1 ) go ( 'down' , 1 ) go ( 'right' , 2 ) go …" at bounding box center [902, 215] width 256 height 293
type textarea "go('left', )"
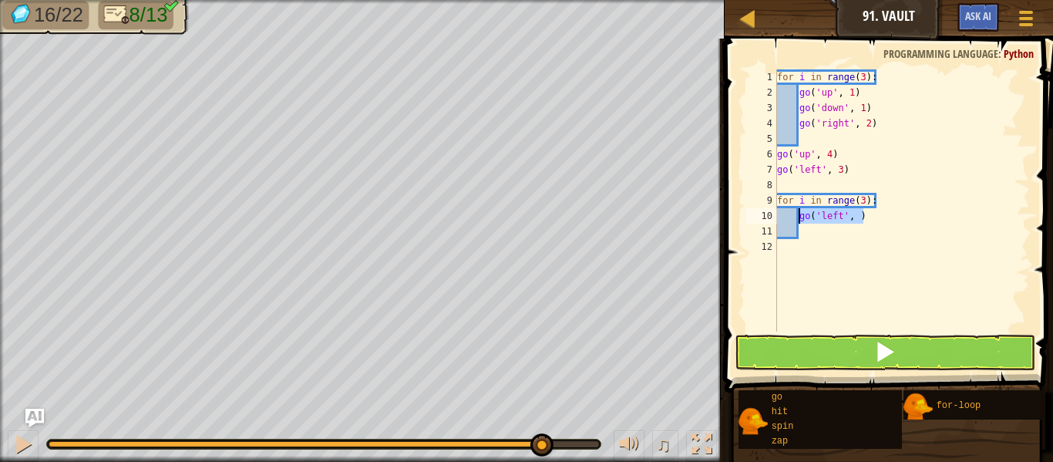
scroll to position [7, 2]
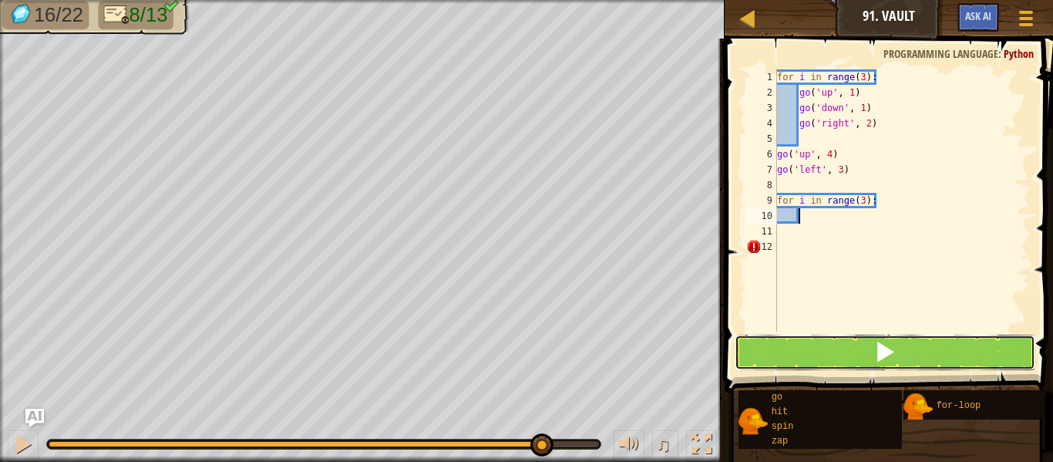
click at [860, 349] on button at bounding box center [885, 352] width 301 height 35
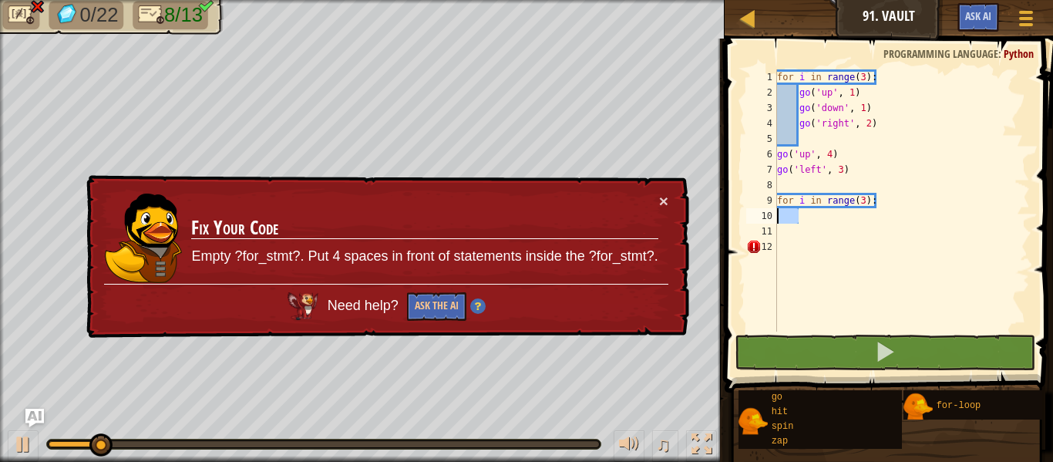
drag, startPoint x: 847, startPoint y: 221, endPoint x: 766, endPoint y: 213, distance: 81.4
click at [766, 213] on div "1 2 3 4 5 6 7 8 9 10 11 12 for i in range ( 3 ) : go ( 'up' , 1 ) go ( 'down' ,…" at bounding box center [886, 200] width 287 height 262
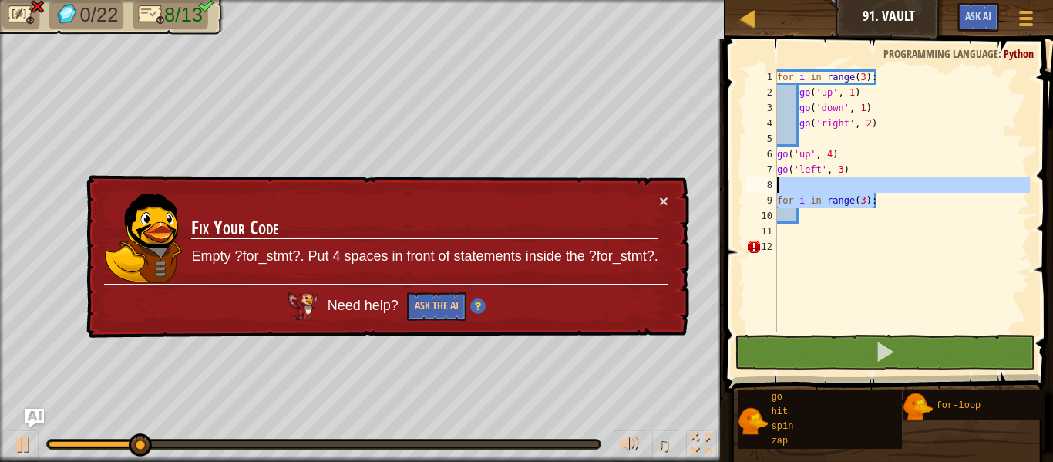
drag, startPoint x: 889, startPoint y: 200, endPoint x: 746, endPoint y: 194, distance: 143.6
click at [746, 194] on div "1 2 3 4 5 6 7 8 9 10 11 12 for i in range ( 3 ) : go ( 'up' , 1 ) go ( 'down' ,…" at bounding box center [886, 200] width 287 height 262
type textarea "for i in range(3):"
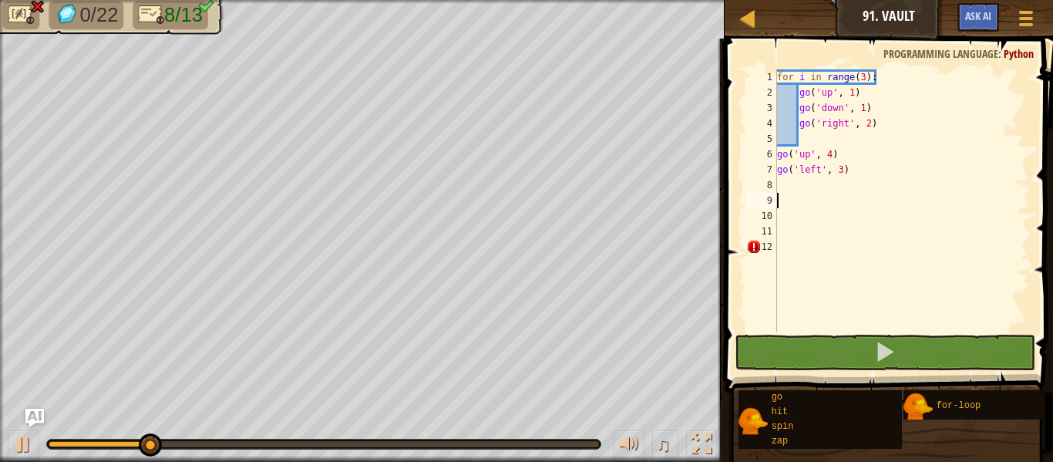
scroll to position [7, 0]
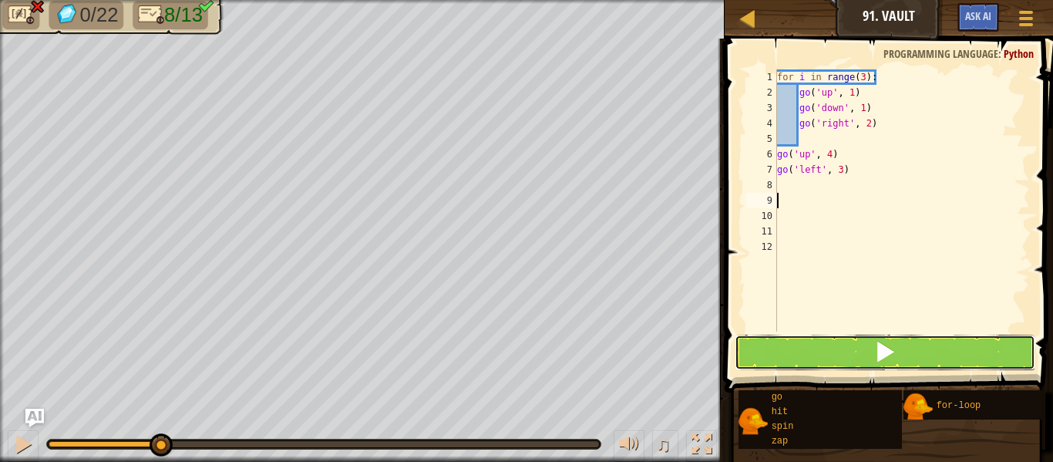
click at [835, 340] on button at bounding box center [885, 352] width 301 height 35
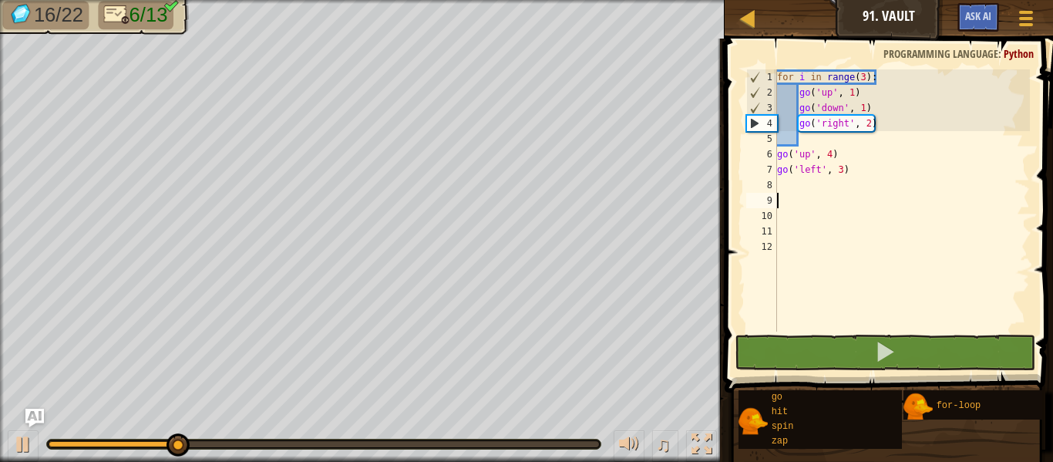
click at [843, 167] on div "for i in range ( 3 ) : go ( 'up' , 1 ) go ( 'down' , 1 ) go ( 'right' , 2 ) go …" at bounding box center [902, 215] width 256 height 293
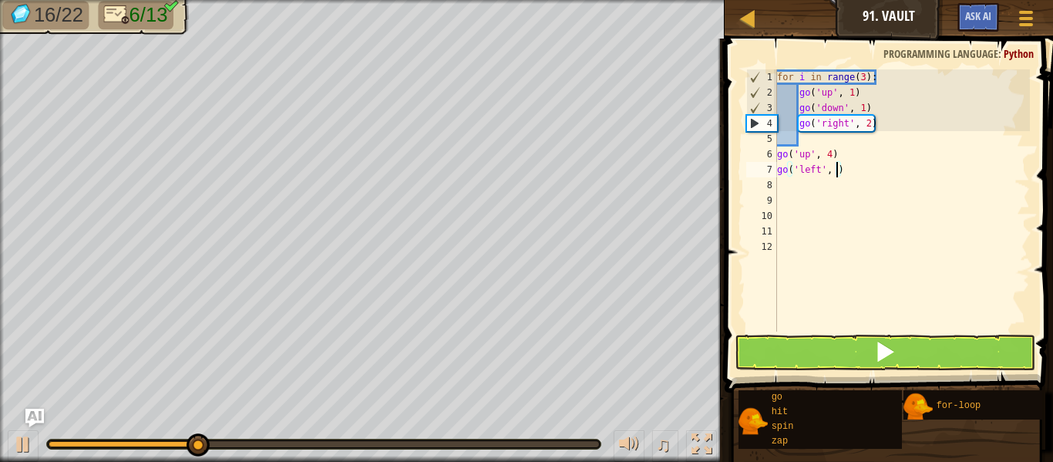
type textarea "go('left', 2)"
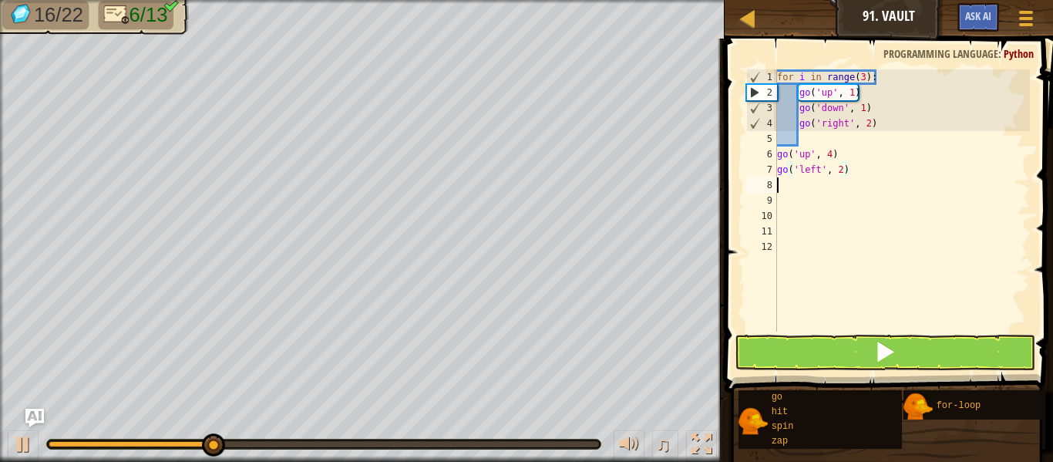
click at [820, 190] on div "for i in range ( 3 ) : go ( 'up' , 1 ) go ( 'down' , 1 ) go ( 'right' , 2 ) go …" at bounding box center [902, 215] width 256 height 293
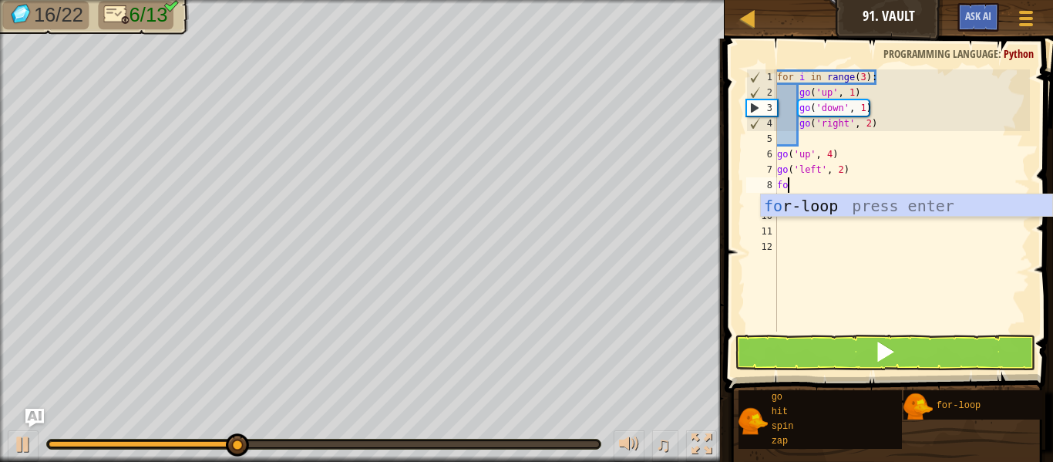
scroll to position [7, 1]
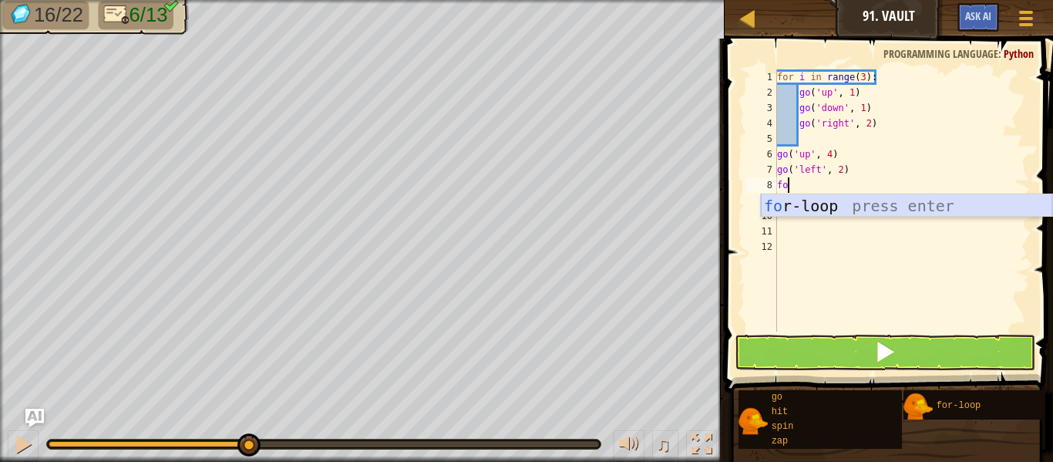
click at [854, 206] on div "fo r-loop press enter" at bounding box center [906, 228] width 291 height 69
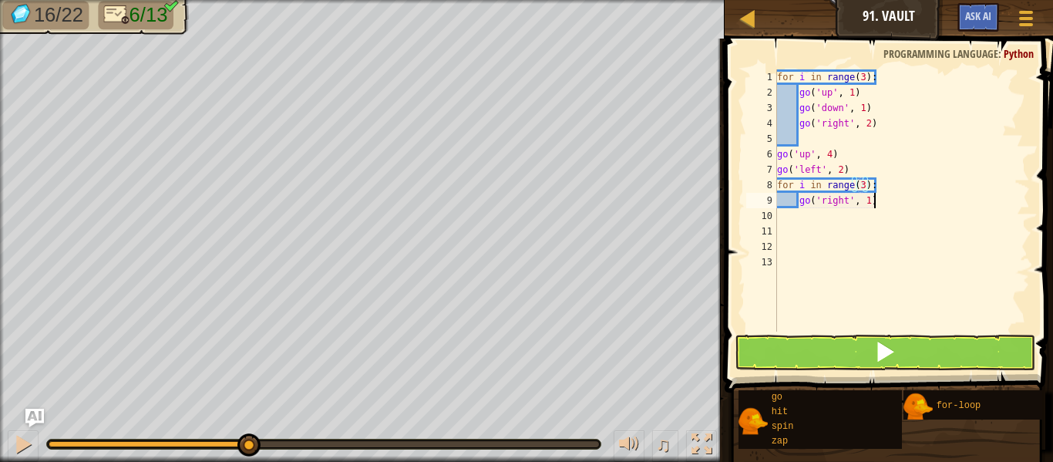
click at [883, 206] on div "for i in range ( 3 ) : go ( 'up' , 1 ) go ( 'down' , 1 ) go ( 'right' , 2 ) go …" at bounding box center [902, 215] width 256 height 293
type textarea "g"
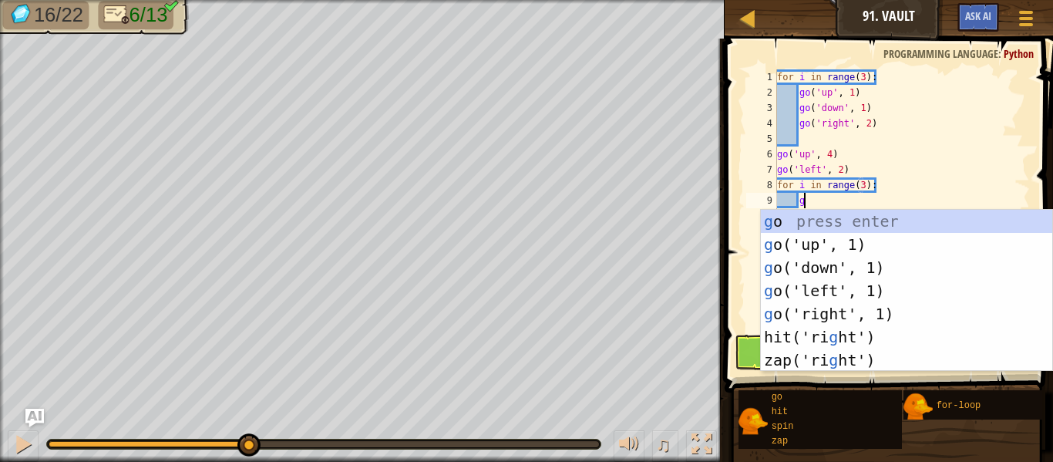
type textarea "go"
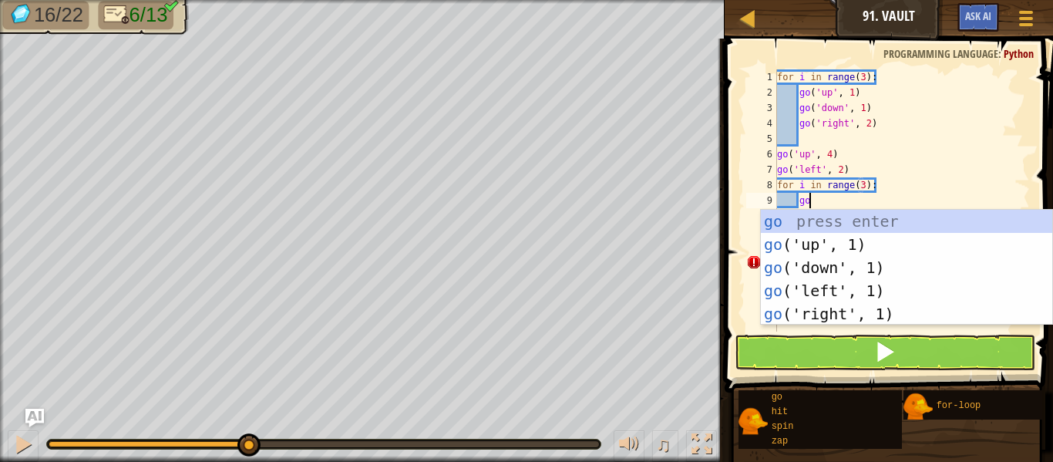
scroll to position [7, 4]
click at [887, 274] on div "go press enter go ('up', 1) press enter go ('down', 1) press enter go ('left', …" at bounding box center [906, 291] width 291 height 162
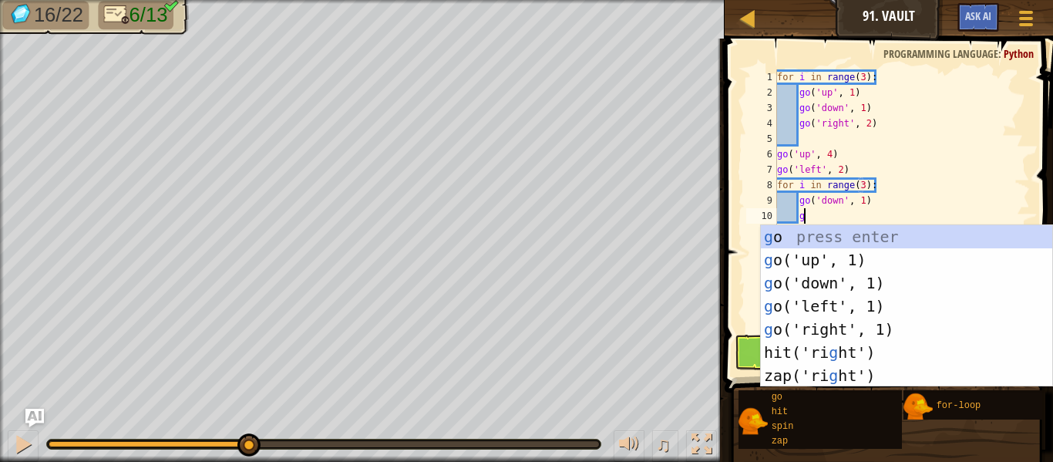
type textarea "go"
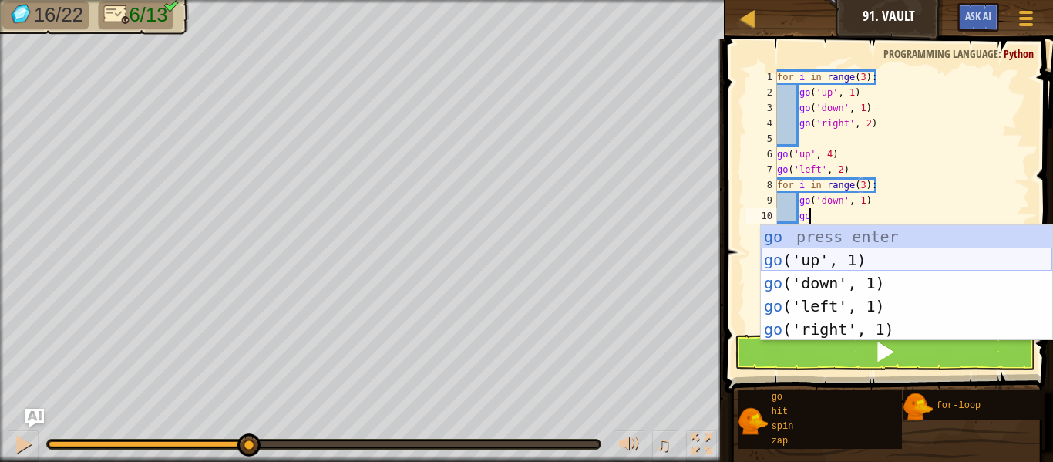
click at [898, 261] on div "go press enter go ('up', 1) press enter go ('down', 1) press enter go ('left', …" at bounding box center [906, 306] width 291 height 162
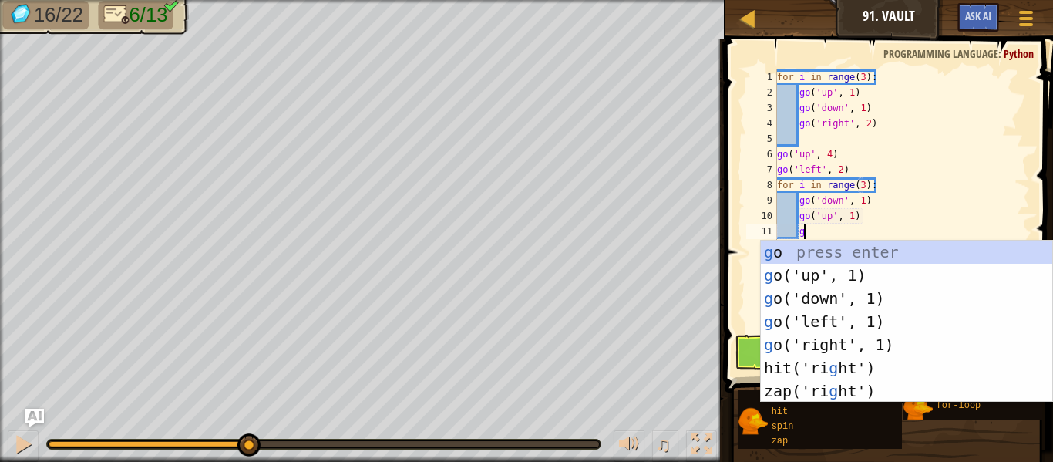
type textarea "go"
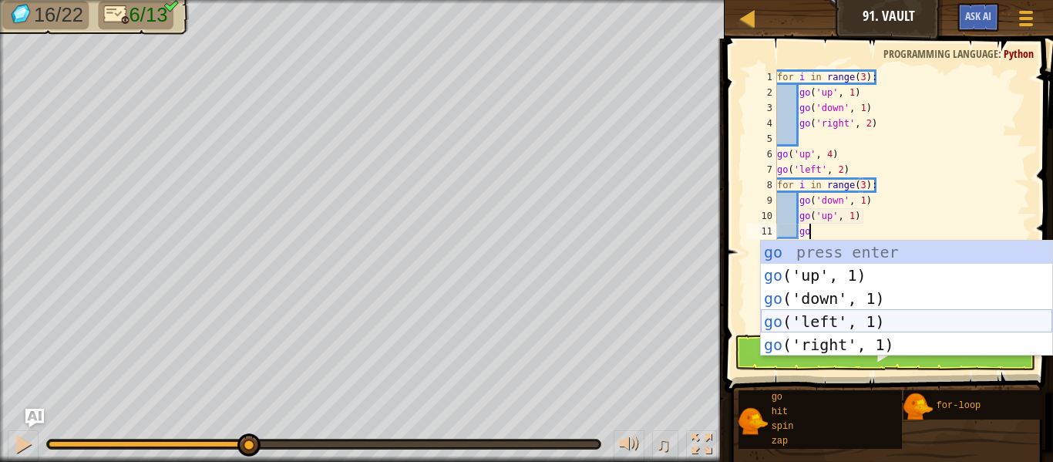
click at [918, 318] on div "go press enter go ('up', 1) press enter go ('down', 1) press enter go ('left', …" at bounding box center [906, 322] width 291 height 162
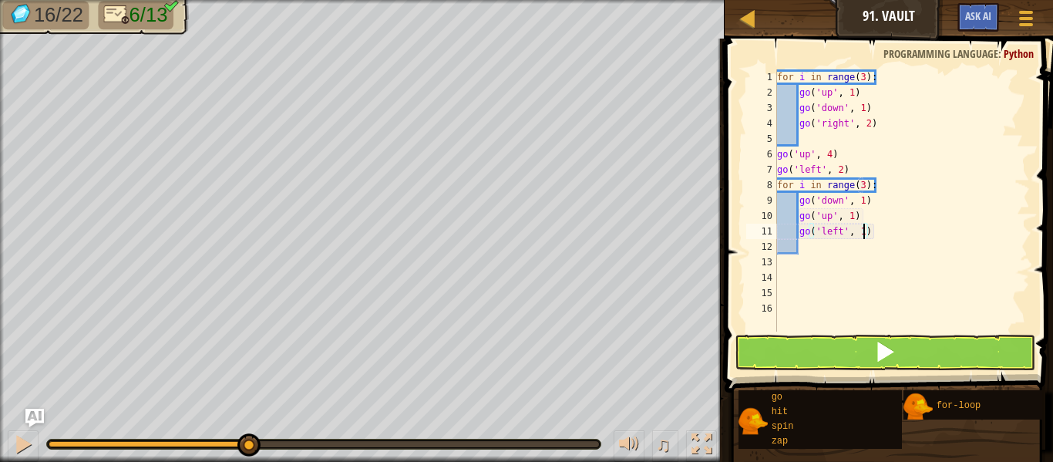
click at [864, 230] on div "for i in range ( 3 ) : go ( 'up' , 1 ) go ( 'down' , 1 ) go ( 'right' , 2 ) go …" at bounding box center [902, 215] width 256 height 293
type textarea "go('left', 2)"
click at [901, 346] on button at bounding box center [885, 352] width 301 height 35
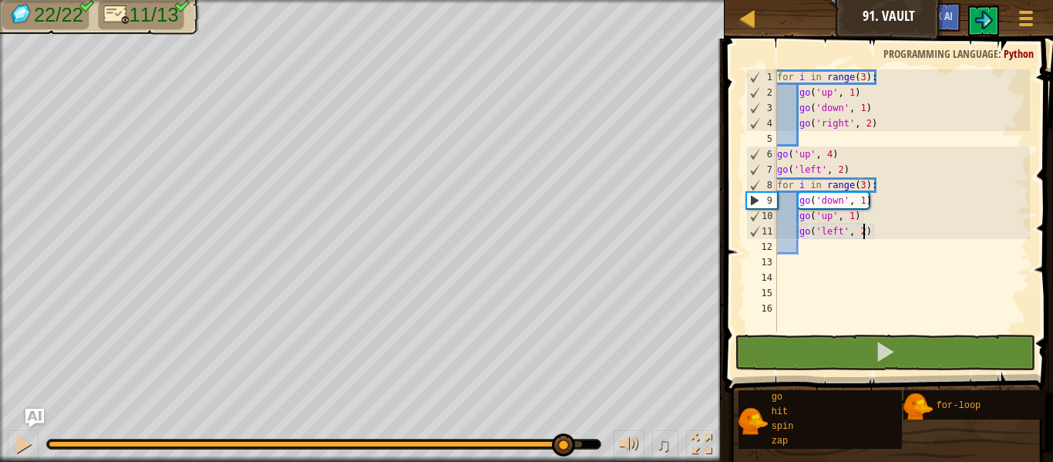
drag, startPoint x: 509, startPoint y: 441, endPoint x: 562, endPoint y: 429, distance: 54.6
click at [562, 429] on div "♫" at bounding box center [362, 440] width 725 height 46
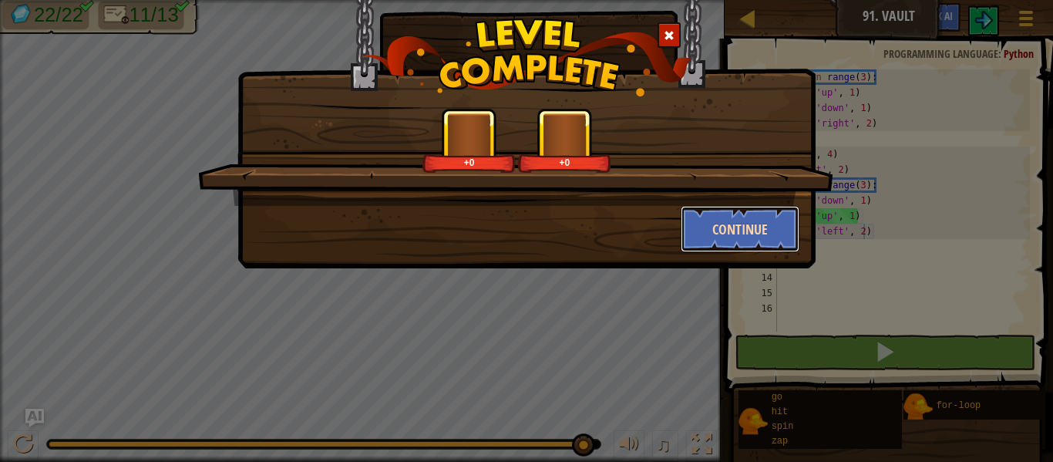
click at [692, 219] on button "Continue" at bounding box center [741, 229] width 120 height 46
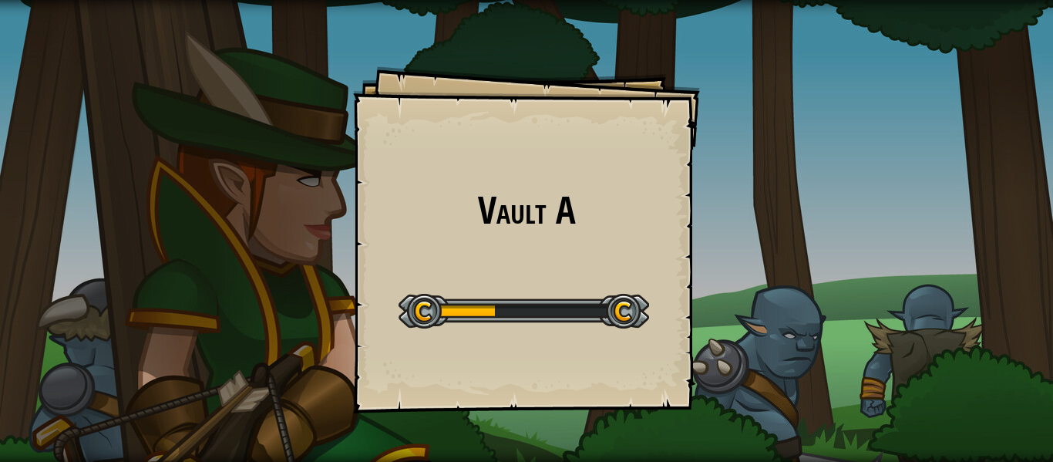
click at [692, 219] on div "Vault A Goals Start Level Error loading from server. Try refreshing the page. Y…" at bounding box center [526, 239] width 347 height 347
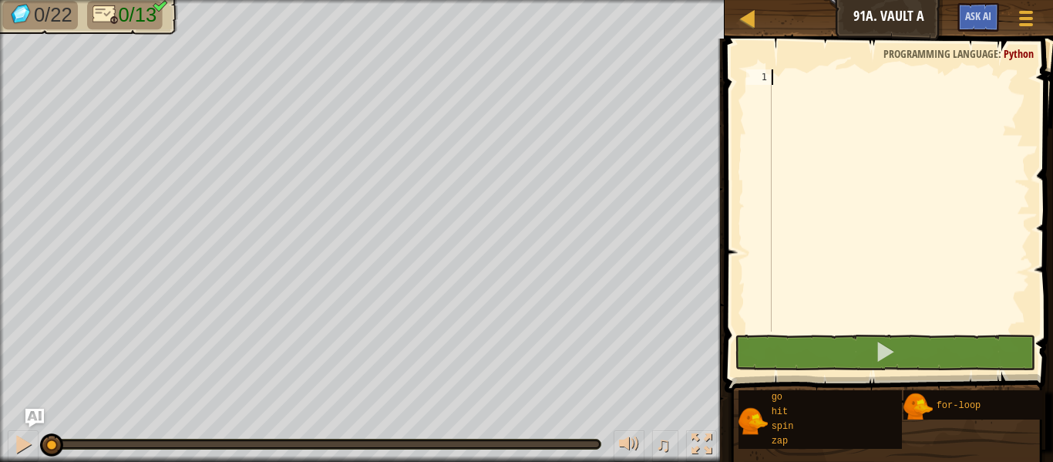
scroll to position [7, 0]
type textarea "go"
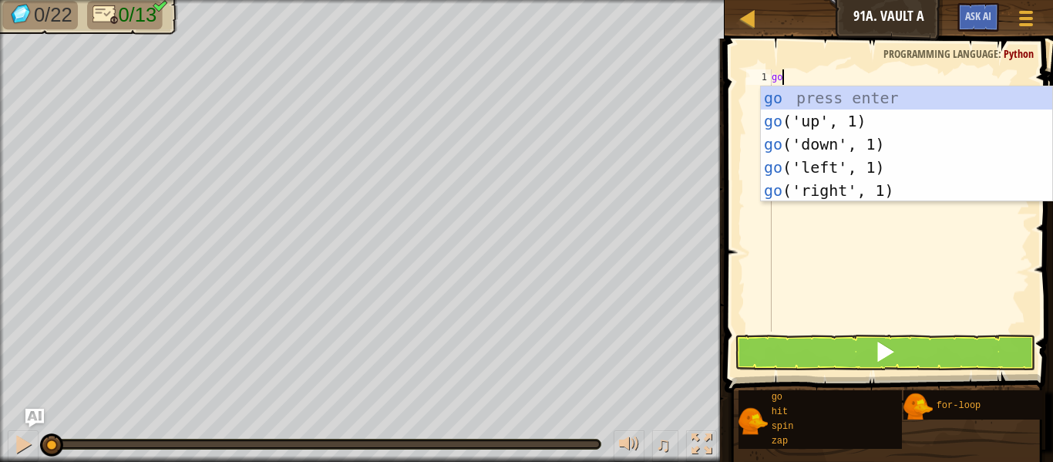
scroll to position [7, 1]
click at [824, 173] on div "go press enter go ('up', 1) press enter go ('down', 1) press enter go ('left', …" at bounding box center [906, 167] width 291 height 162
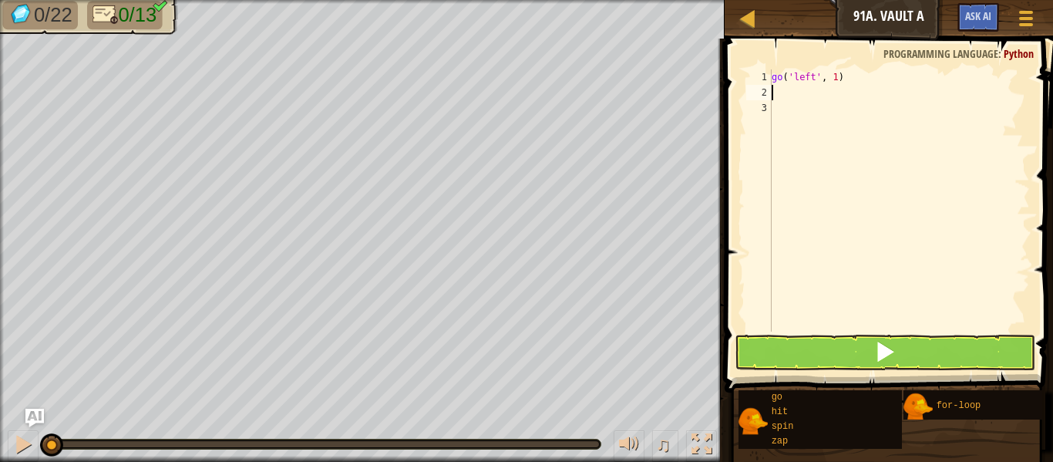
click at [845, 80] on div "go ( 'left' , 1 )" at bounding box center [899, 215] width 261 height 293
type textarea "g"
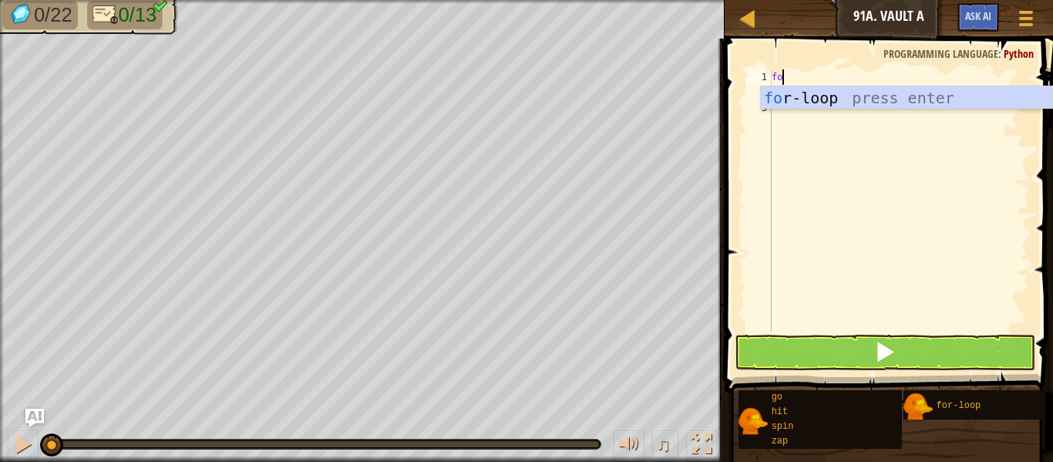
scroll to position [7, 1]
click at [901, 95] on div "fo r-loop press enter" at bounding box center [906, 120] width 291 height 69
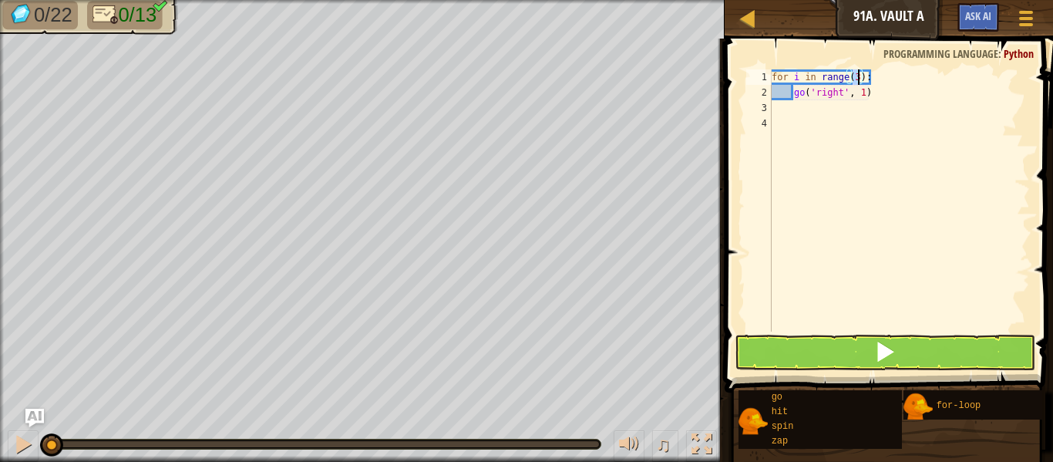
click at [892, 98] on div "for i in range ( 3 ) : go ( 'right' , 1 )" at bounding box center [899, 215] width 261 height 293
type textarea "g"
type textarea "go"
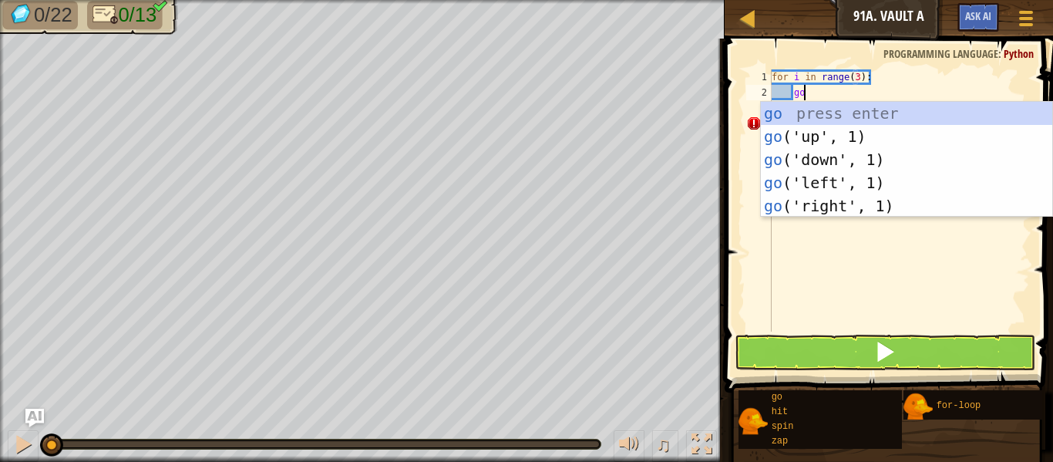
scroll to position [7, 4]
click at [926, 171] on div "go press enter go ('up', 1) press enter go ('down', 1) press enter go ('left', …" at bounding box center [906, 183] width 291 height 162
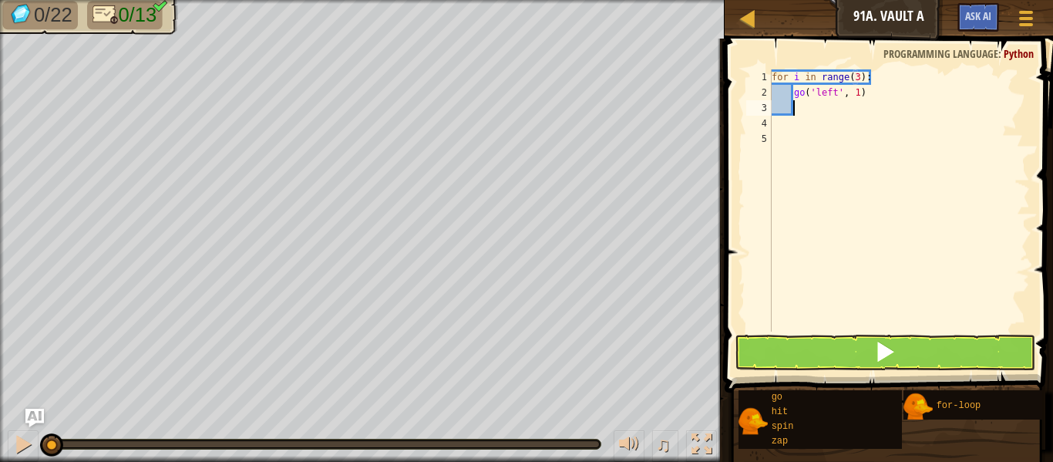
type textarea "go"
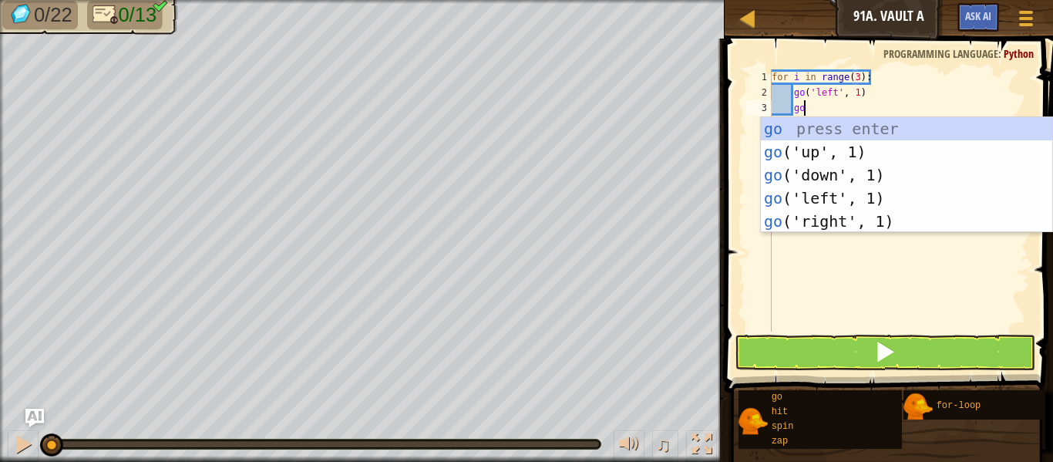
scroll to position [7, 4]
click at [924, 212] on div "go press enter go ('up', 1) press enter go ('down', 1) press enter go ('left', …" at bounding box center [906, 198] width 291 height 162
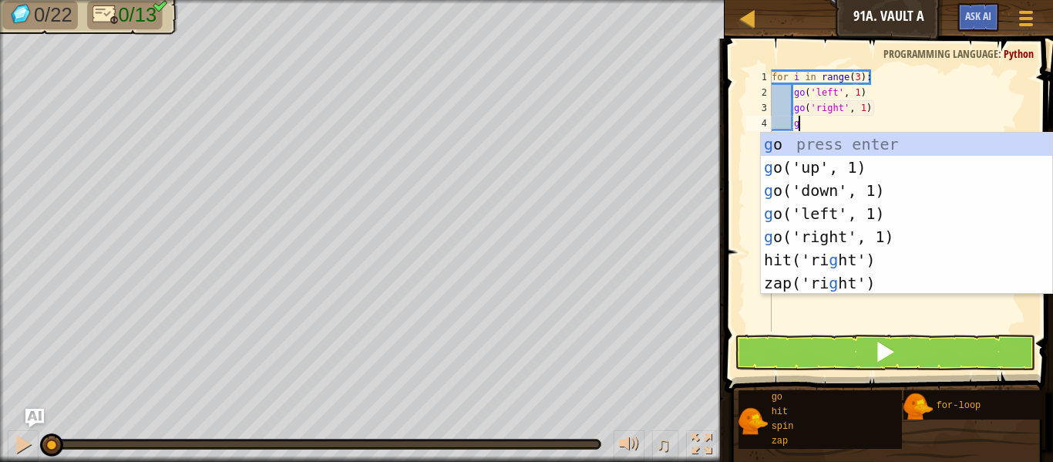
type textarea "go"
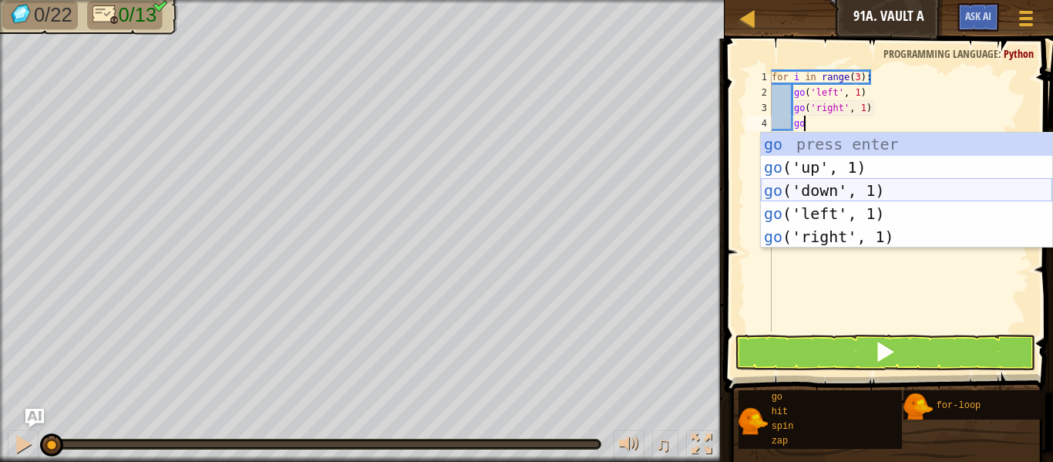
click at [905, 183] on div "go press enter go ('up', 1) press enter go ('down', 1) press enter go ('left', …" at bounding box center [906, 214] width 291 height 162
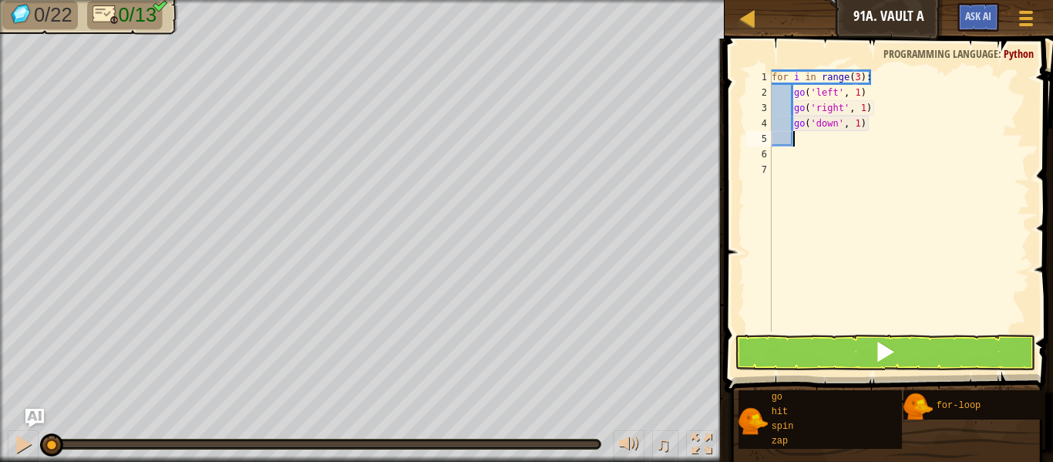
scroll to position [7, 2]
click at [858, 123] on div "for i in range ( 3 ) : go ( 'left' , 1 ) go ( 'right' , 1 ) go ( 'down' , 1 )" at bounding box center [899, 215] width 261 height 293
type textarea "go('down', 2)"
click at [918, 337] on button at bounding box center [885, 352] width 301 height 35
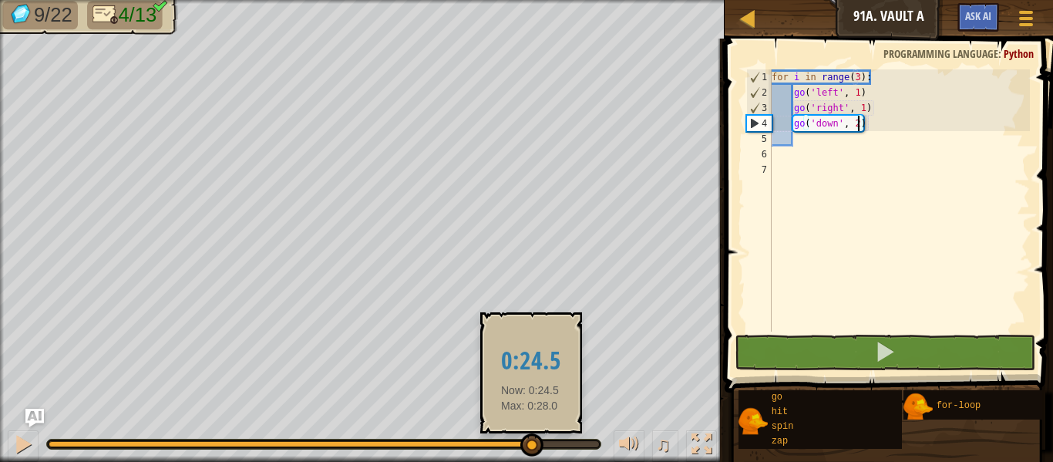
drag, startPoint x: 512, startPoint y: 441, endPoint x: 530, endPoint y: 446, distance: 19.3
click at [530, 446] on div at bounding box center [324, 444] width 551 height 6
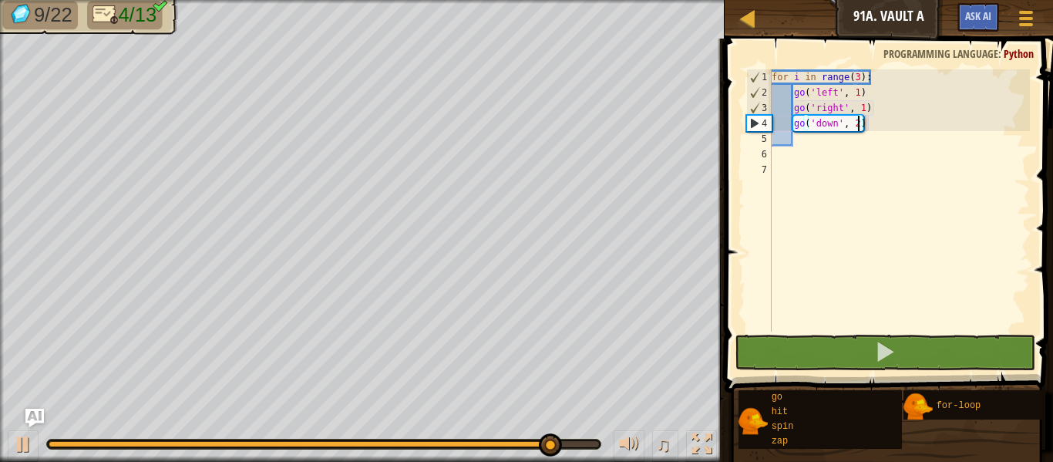
click at [803, 167] on div "for i in range ( 3 ) : go ( 'left' , 1 ) go ( 'right' , 1 ) go ( 'down' , 2 )" at bounding box center [899, 215] width 261 height 293
click at [798, 163] on div "for i in range ( 3 ) : go ( 'left' , 1 ) go ( 'right' , 1 ) go ( 'down' , 2 )" at bounding box center [899, 215] width 261 height 293
click at [785, 156] on div "for i in range ( 3 ) : go ( 'left' , 1 ) go ( 'right' , 1 ) go ( 'down' , 2 )" at bounding box center [899, 215] width 261 height 293
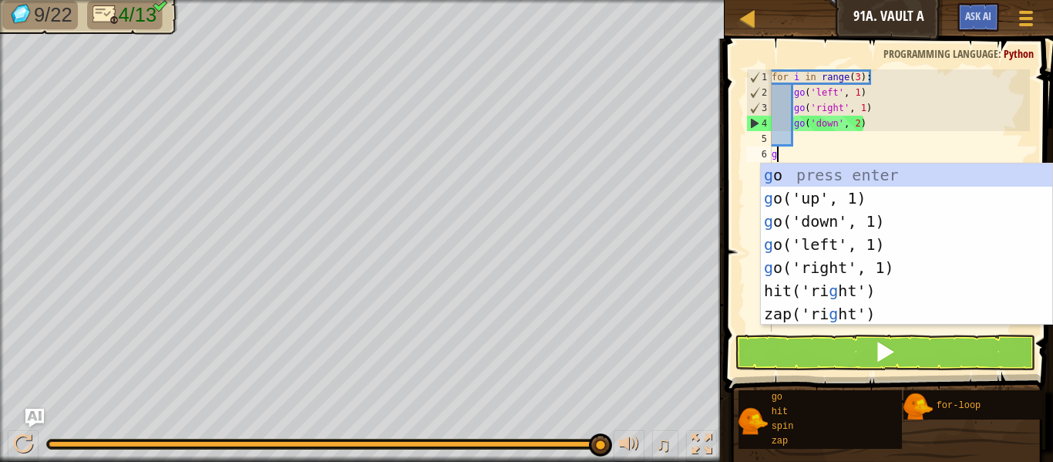
type textarea "go"
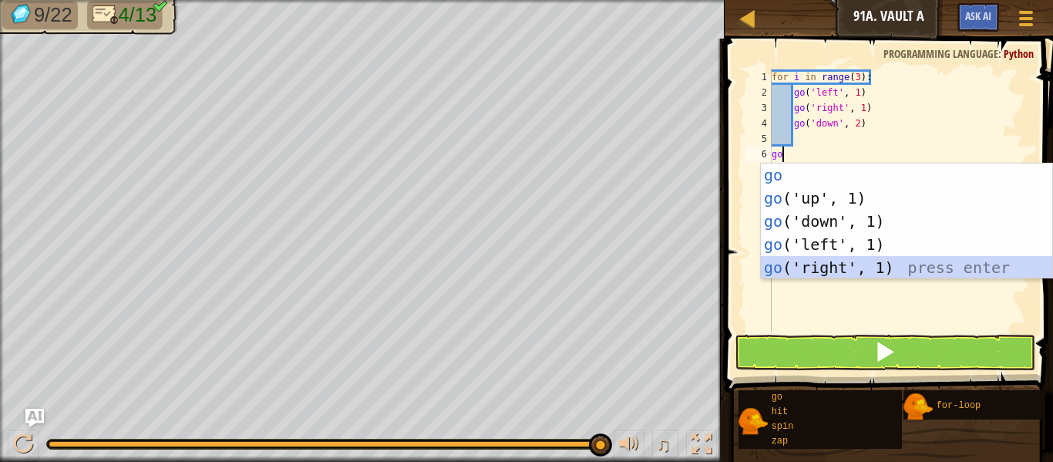
click at [844, 270] on div "go press enter go ('up', 1) press enter go ('down', 1) press enter go ('left', …" at bounding box center [906, 244] width 291 height 162
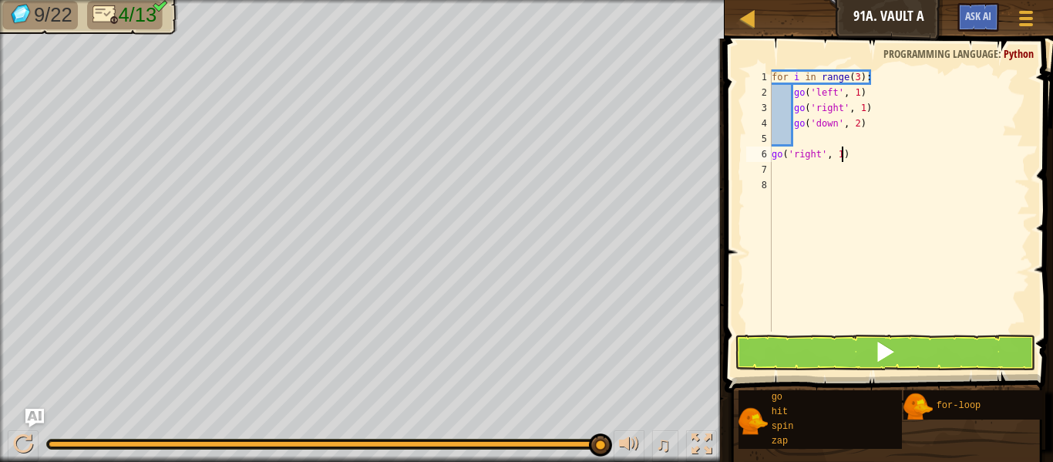
click at [843, 157] on div "for i in range ( 3 ) : go ( 'left' , 1 ) go ( 'right' , 1 ) go ( 'down' , 2 ) g…" at bounding box center [899, 215] width 261 height 293
type textarea "go('right', 4)"
click at [810, 174] on div "for i in range ( 3 ) : go ( 'left' , 1 ) go ( 'right' , 1 ) go ( 'down' , 2 ) g…" at bounding box center [899, 215] width 261 height 293
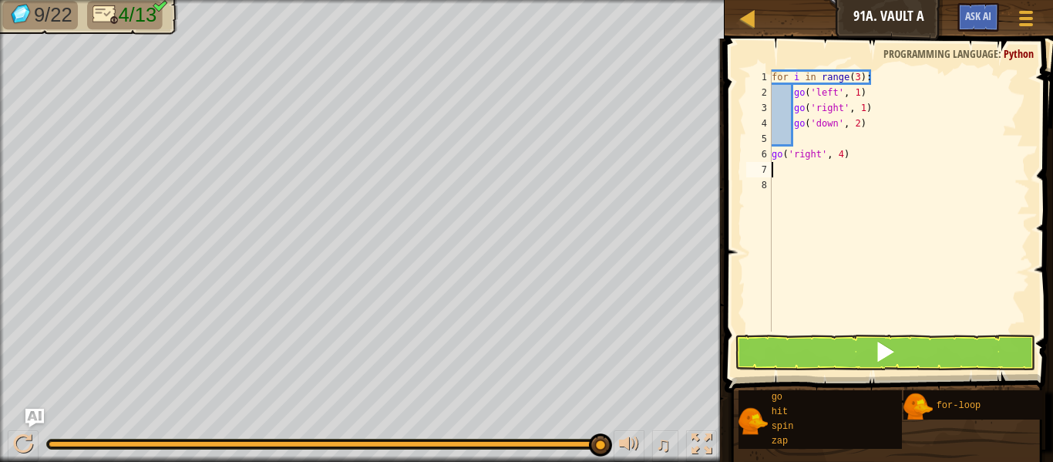
type textarea "g"
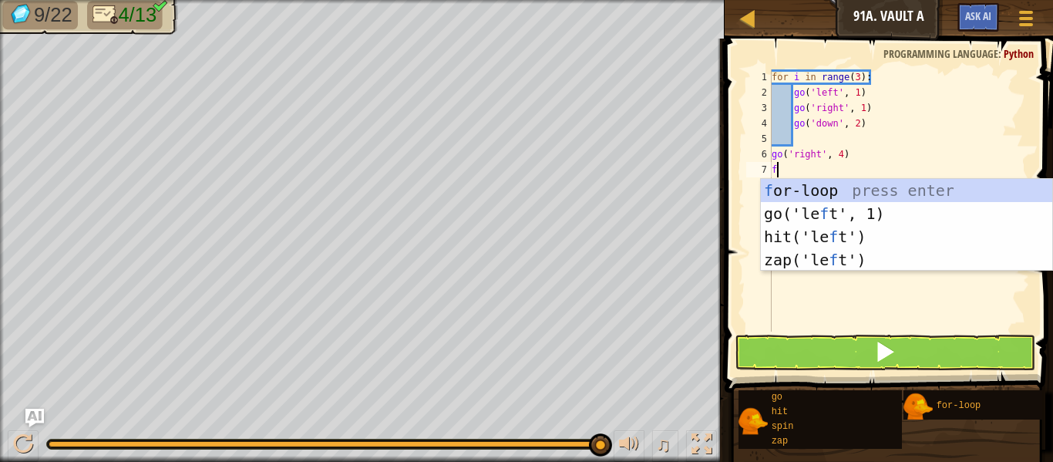
scroll to position [7, 1]
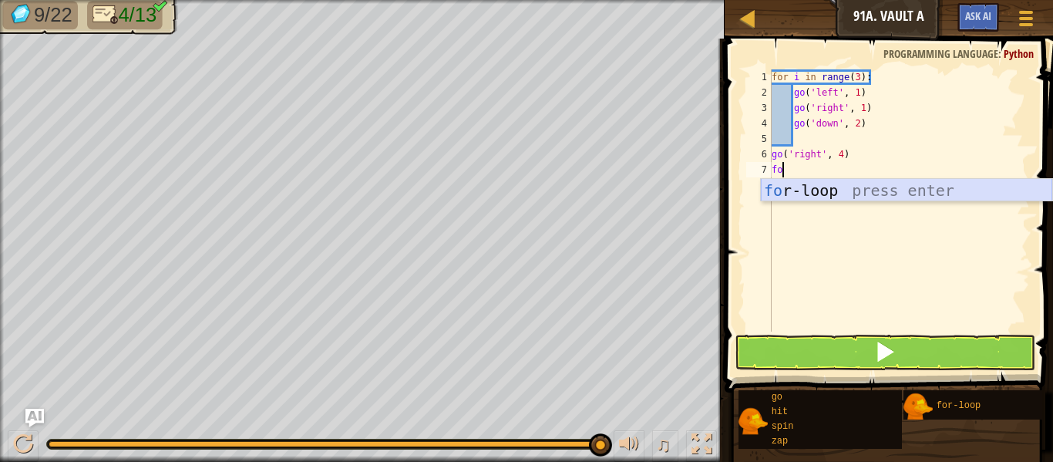
click at [857, 200] on div "fo r-loop press enter" at bounding box center [906, 213] width 291 height 69
type textarea "for i in range(3):"
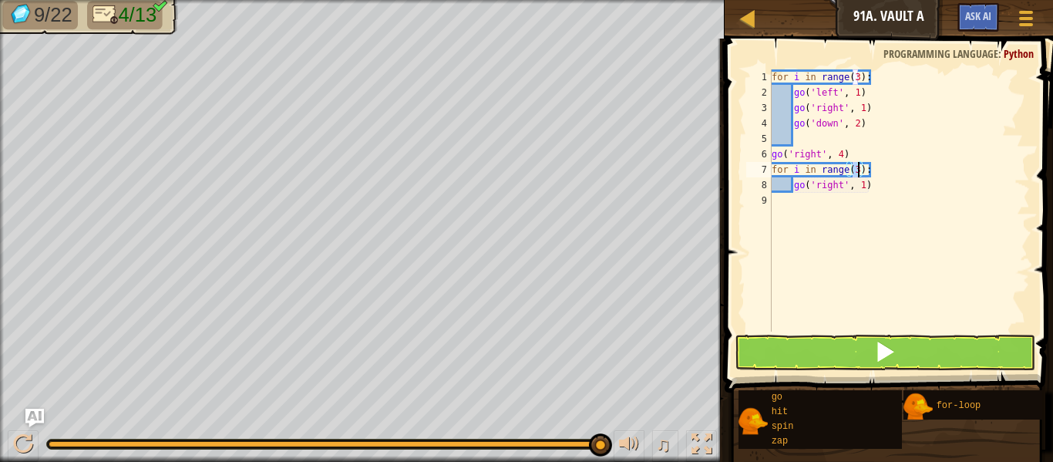
click at [871, 193] on div "for i in range ( 3 ) : go ( 'left' , 1 ) go ( 'right' , 1 ) go ( 'down' , 2 ) g…" at bounding box center [899, 215] width 261 height 293
click at [874, 191] on div "for i in range ( 3 ) : go ( 'left' , 1 ) go ( 'right' , 1 ) go ( 'down' , 2 ) g…" at bounding box center [899, 215] width 261 height 293
type textarea "g"
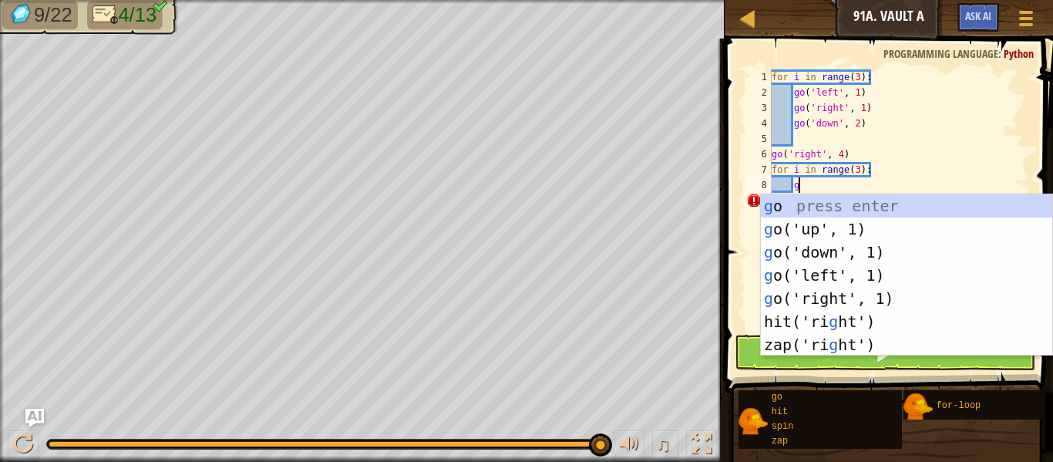
type textarea "go"
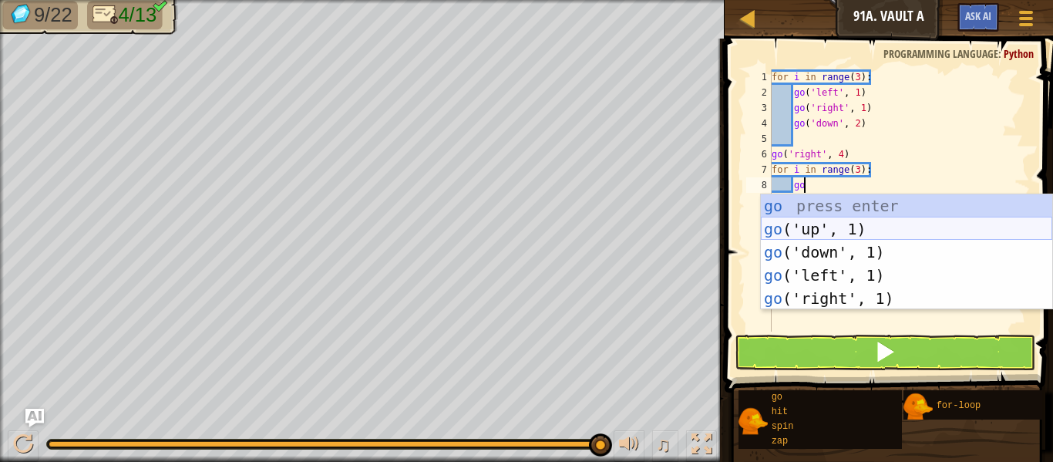
click at [919, 223] on div "go press enter go ('up', 1) press enter go ('down', 1) press enter go ('left', …" at bounding box center [906, 275] width 291 height 162
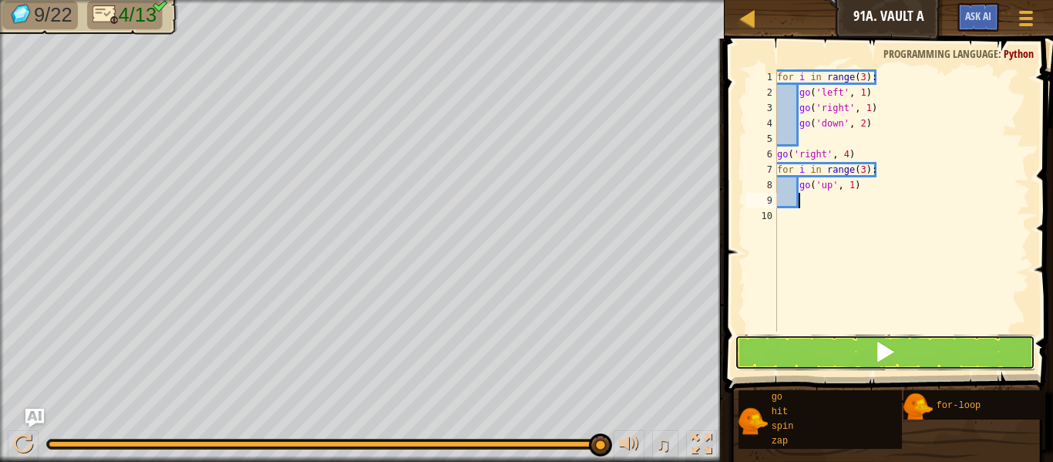
click at [932, 349] on button at bounding box center [885, 352] width 301 height 35
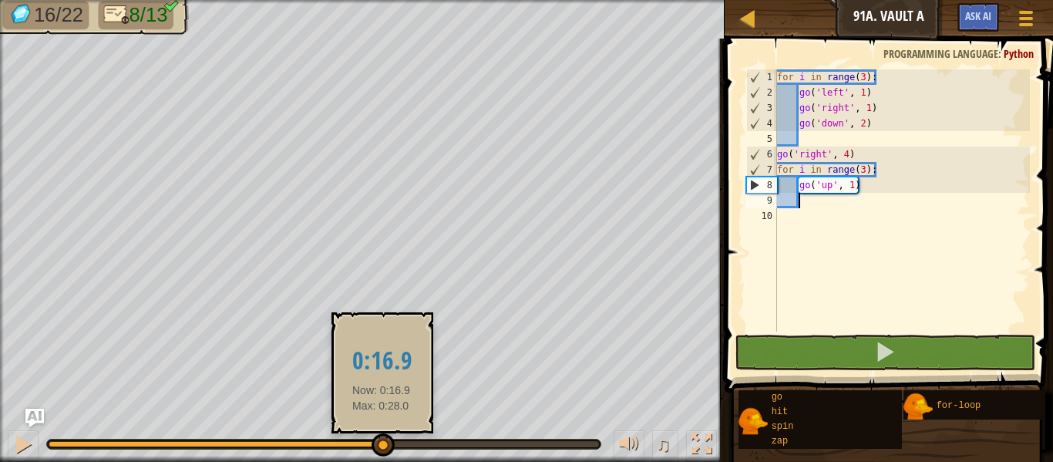
drag, startPoint x: 508, startPoint y: 441, endPoint x: 382, endPoint y: 439, distance: 126.5
click at [382, 441] on div at bounding box center [324, 444] width 551 height 6
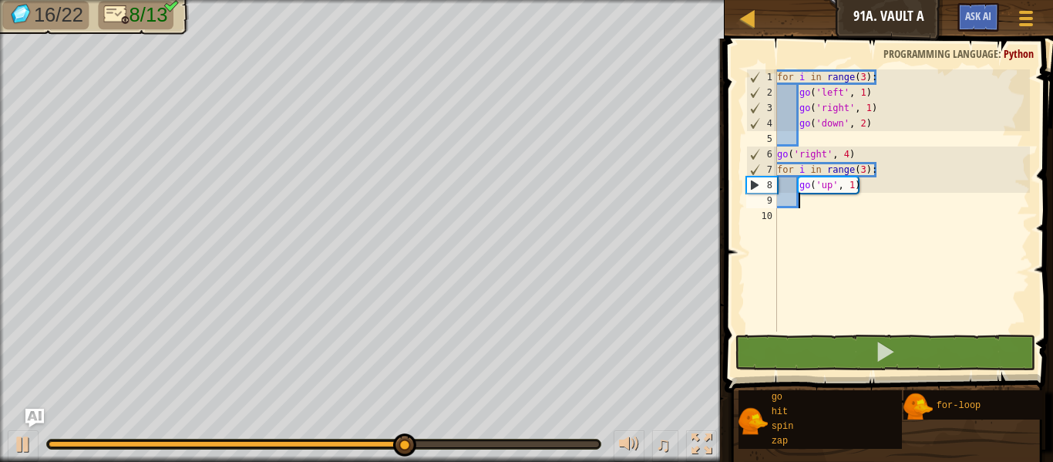
click at [855, 187] on div "for i in range ( 3 ) : go ( 'left' , 1 ) go ( 'right' , 1 ) go ( 'down' , 2 ) g…" at bounding box center [902, 215] width 256 height 293
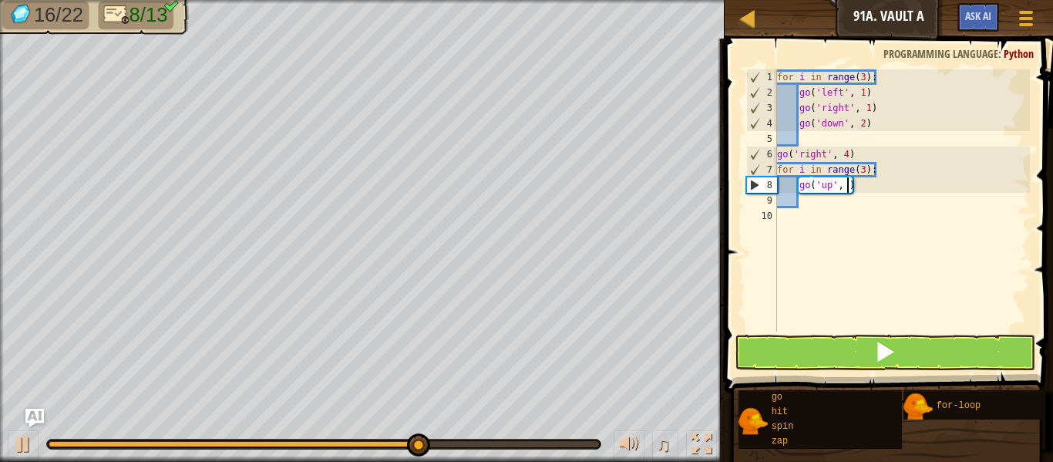
type textarea "go('up', 2)"
click at [842, 197] on div "for i in range ( 3 ) : go ( 'left' , 1 ) go ( 'right' , 1 ) go ( 'down' , 2 ) g…" at bounding box center [902, 215] width 256 height 293
type textarea "go"
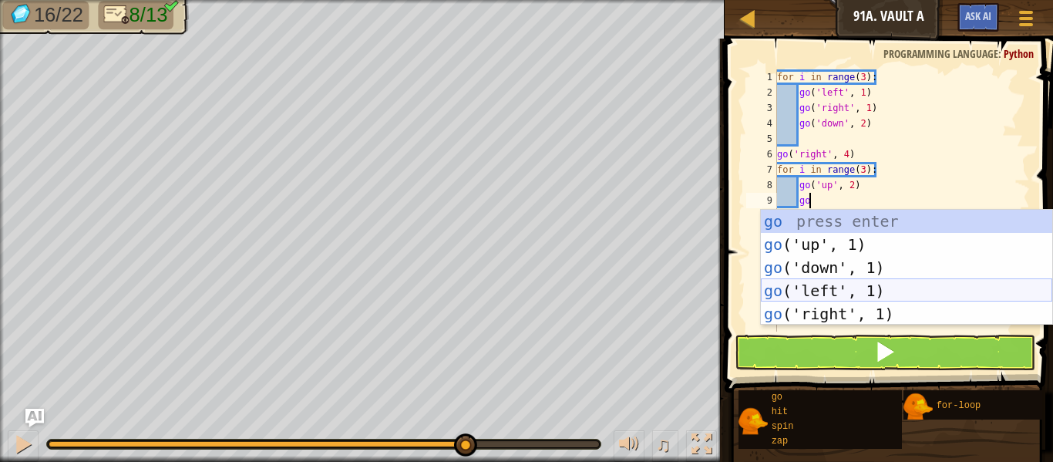
click at [868, 284] on div "go press enter go ('up', 1) press enter go ('down', 1) press enter go ('left', …" at bounding box center [906, 291] width 291 height 162
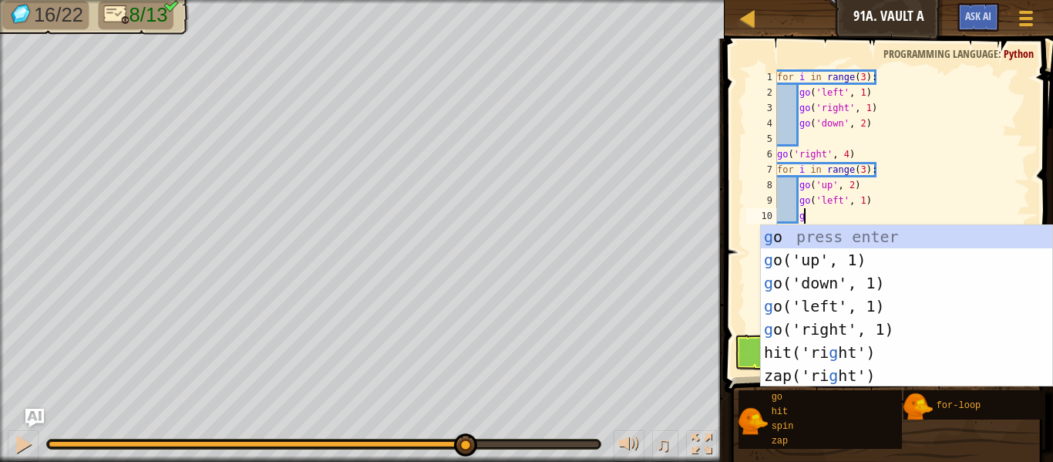
type textarea "go"
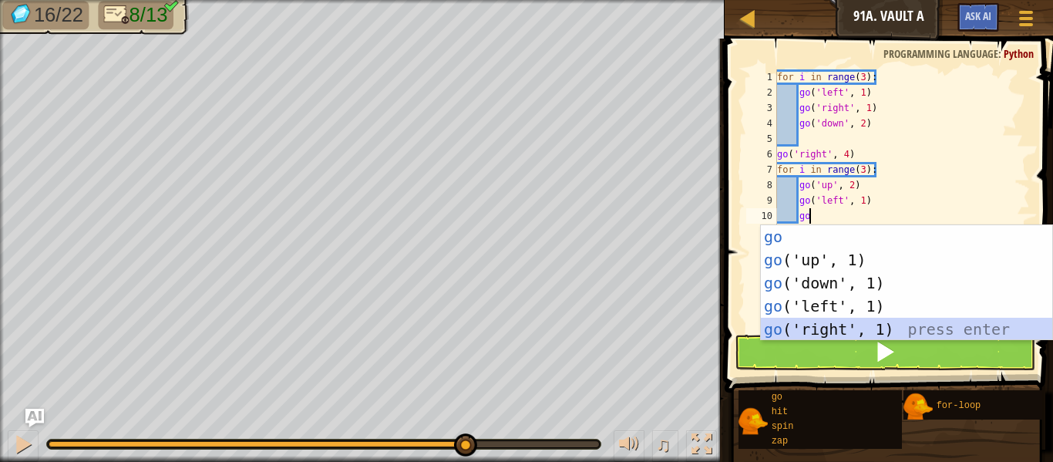
click at [904, 327] on div "go press enter go ('up', 1) press enter go ('down', 1) press enter go ('left', …" at bounding box center [906, 306] width 291 height 162
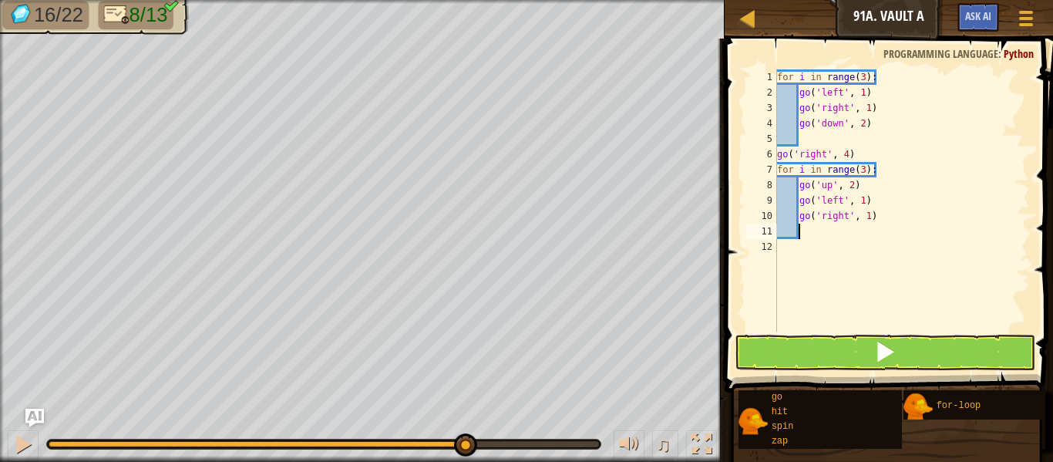
click at [922, 371] on span at bounding box center [890, 193] width 341 height 399
click at [925, 358] on button at bounding box center [885, 352] width 301 height 35
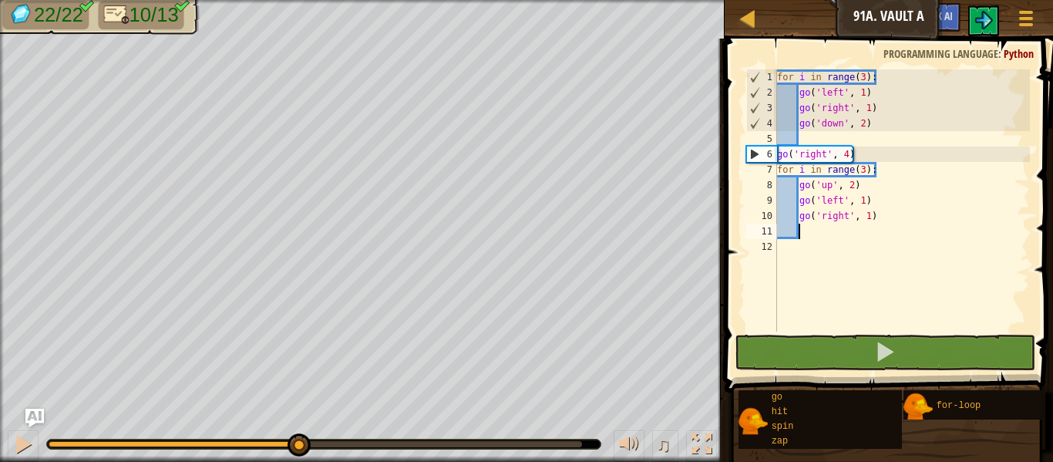
click at [605, 0] on body "Map Junior 91a. Vault A Game Menu Ask AI 1 הההההההההההההההההההההההההההההההההההה…" at bounding box center [526, 0] width 1053 height 0
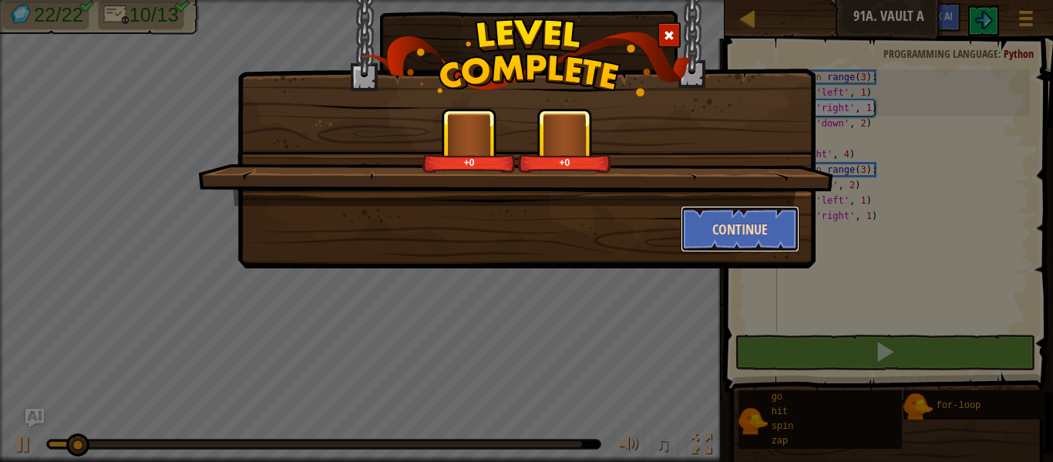
click at [707, 217] on button "Continue" at bounding box center [741, 229] width 120 height 46
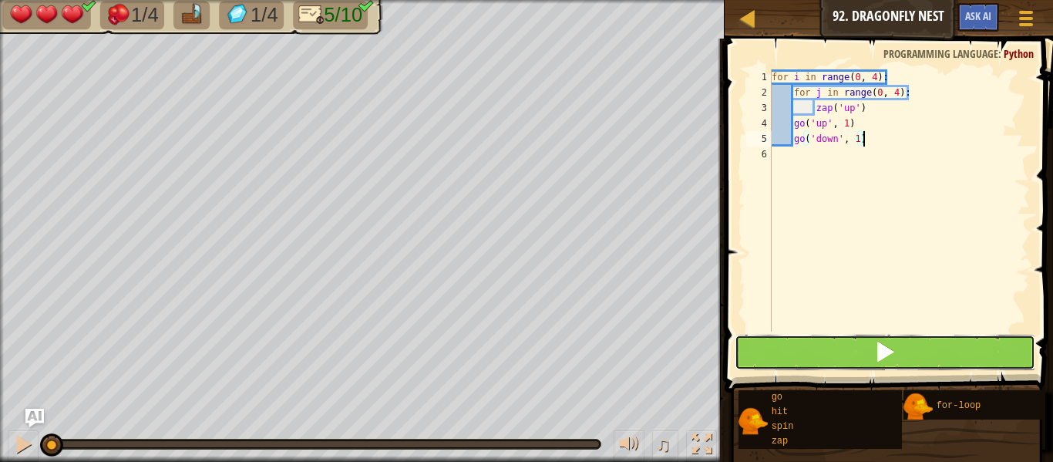
click at [884, 348] on span at bounding box center [885, 352] width 22 height 22
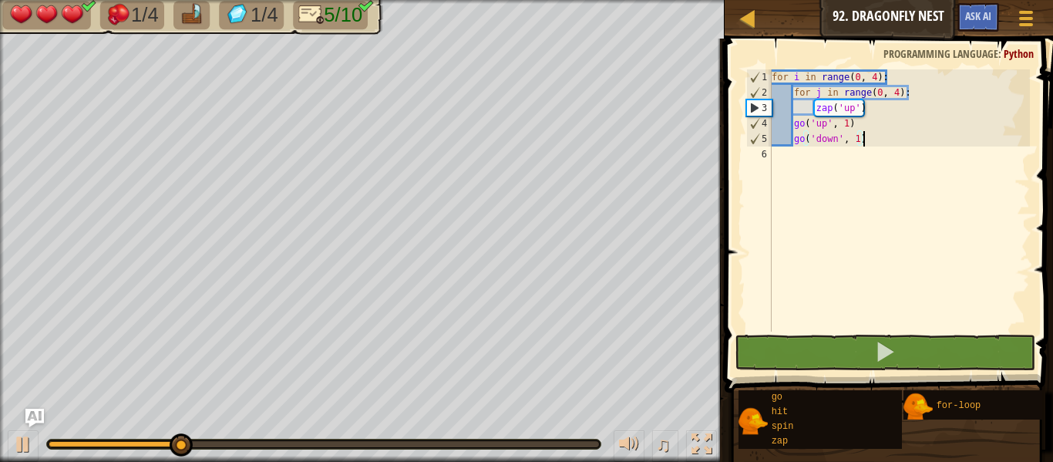
click at [854, 161] on div "for i in range ( 0 , 4 ) : for j in range ( 0 , 4 ) : zap ( 'up' ) go ( 'up' , …" at bounding box center [899, 215] width 261 height 293
click at [878, 144] on div "for i in range ( 0 , 4 ) : for j in range ( 0 , 4 ) : zap ( 'up' ) go ( 'up' , …" at bounding box center [899, 215] width 261 height 293
type textarea "go('down', 1)"
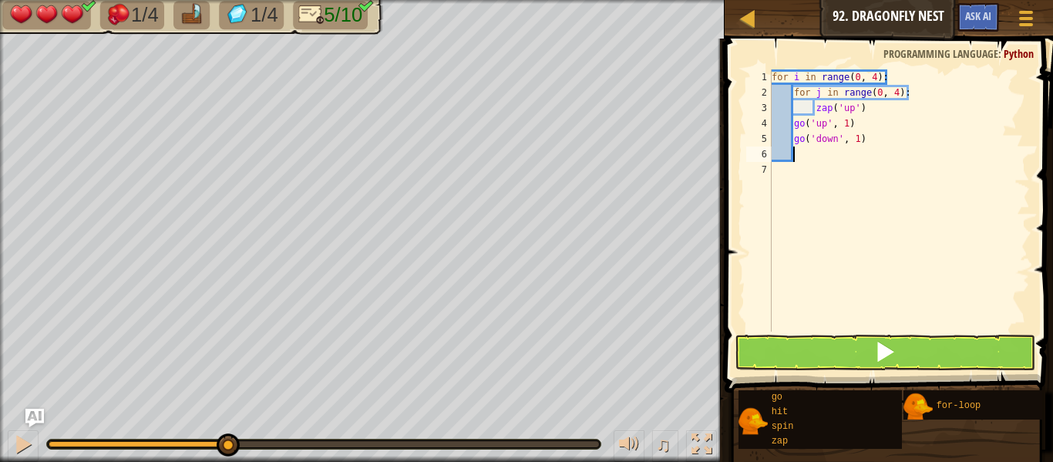
type textarea "go"
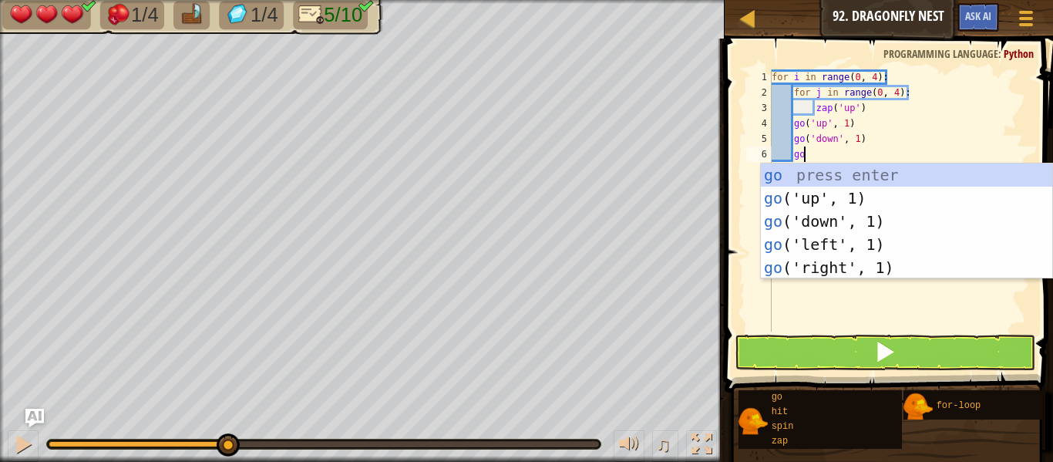
scroll to position [7, 4]
click at [897, 263] on div "go press enter go ('up', 1) press enter go ('down', 1) press enter go ('left', …" at bounding box center [906, 244] width 291 height 162
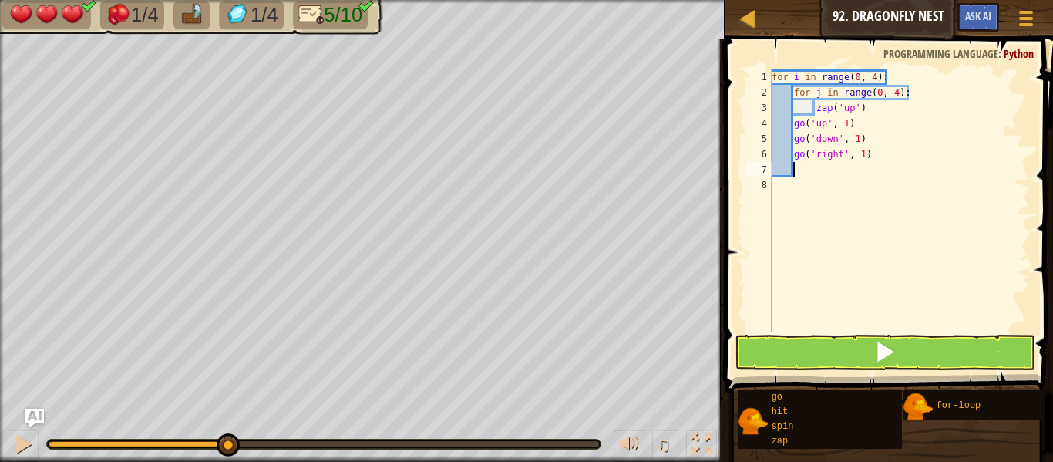
scroll to position [7, 2]
click at [911, 330] on div "for i in range ( 0 , 4 ) : for j in range ( 0 , 4 ) : zap ( 'up' ) go ( 'up' , …" at bounding box center [899, 215] width 261 height 293
click at [918, 344] on button at bounding box center [885, 352] width 301 height 35
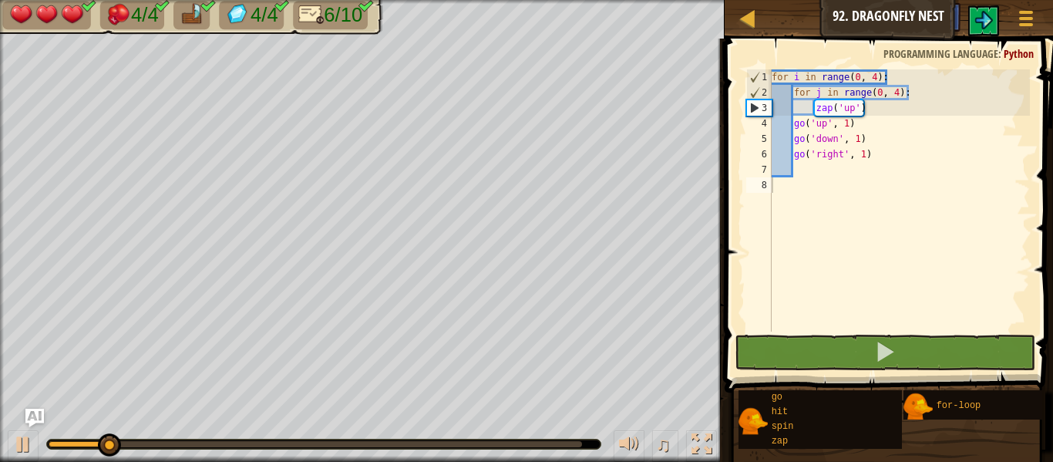
drag, startPoint x: 307, startPoint y: 439, endPoint x: 332, endPoint y: 441, distance: 24.7
click at [332, 441] on div "0:15.4 Now: 0:03.3 Max: 0:29.3" at bounding box center [324, 443] width 554 height 9
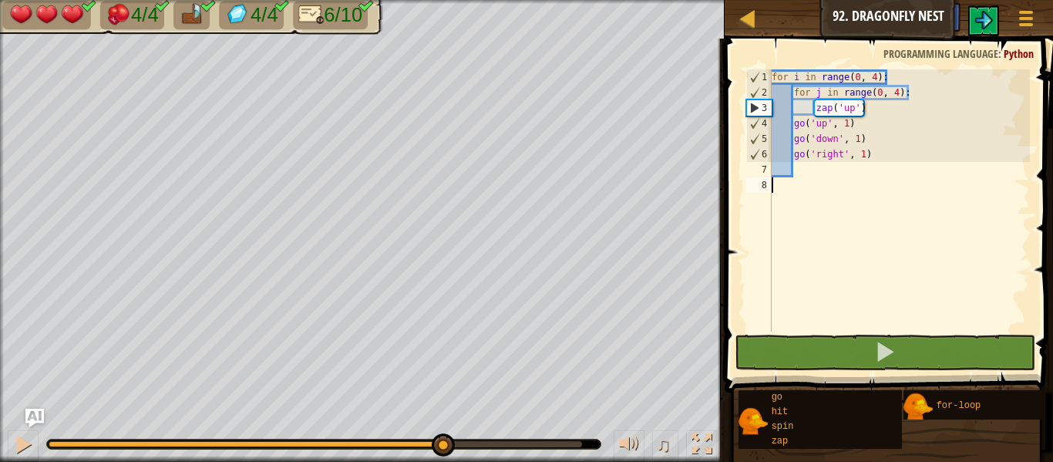
drag, startPoint x: 332, startPoint y: 441, endPoint x: 556, endPoint y: 430, distance: 224.6
click at [556, 430] on div "♫" at bounding box center [362, 440] width 725 height 46
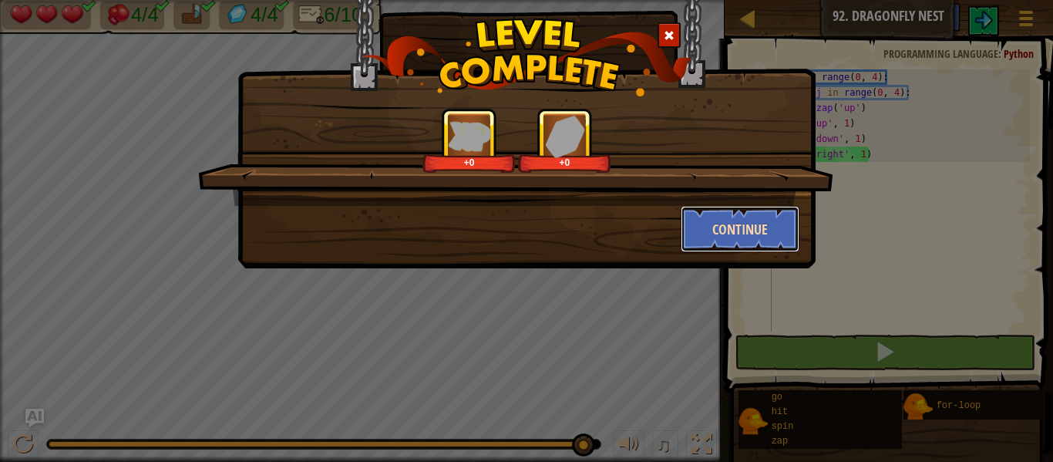
click at [716, 235] on button "Continue" at bounding box center [741, 229] width 120 height 46
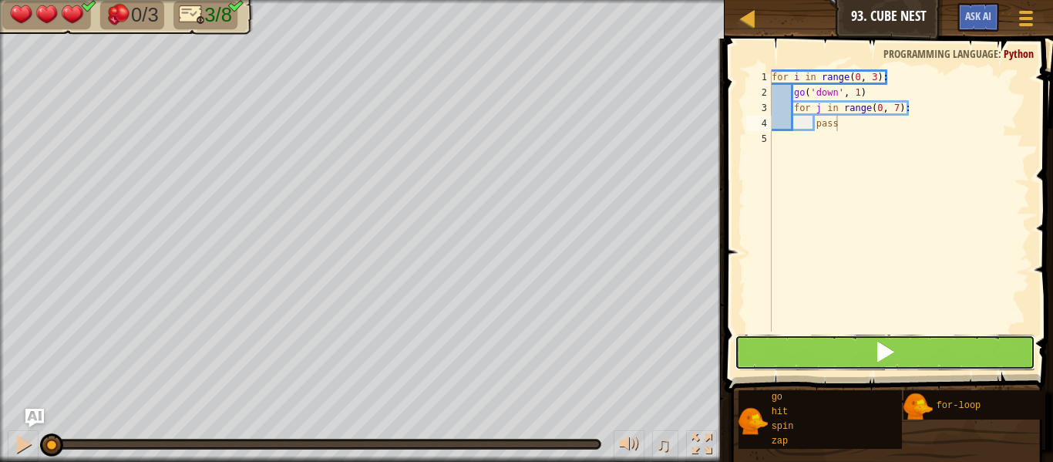
click at [975, 343] on button at bounding box center [885, 352] width 301 height 35
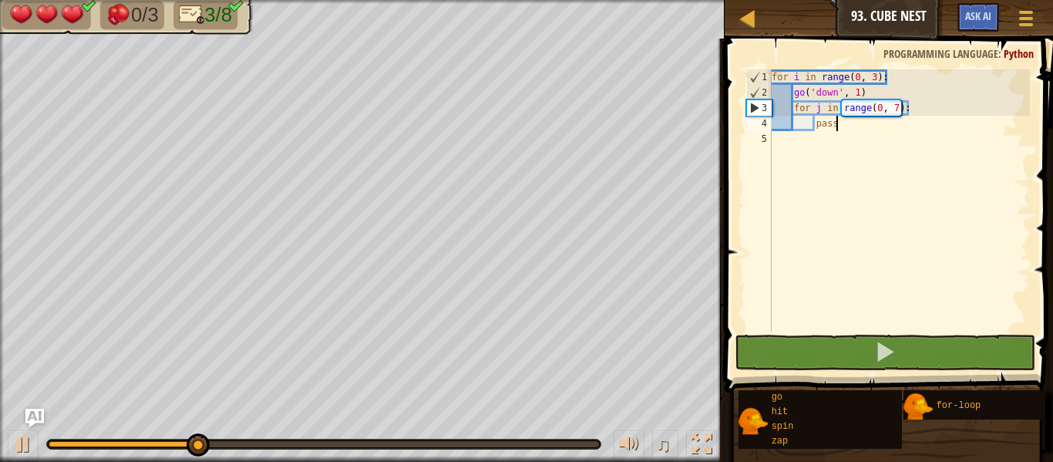
click at [853, 120] on div "for i in range ( 0 , 3 ) : go ( 'down' , 1 ) for j in range ( 0 , 7 ) : pass" at bounding box center [899, 215] width 261 height 293
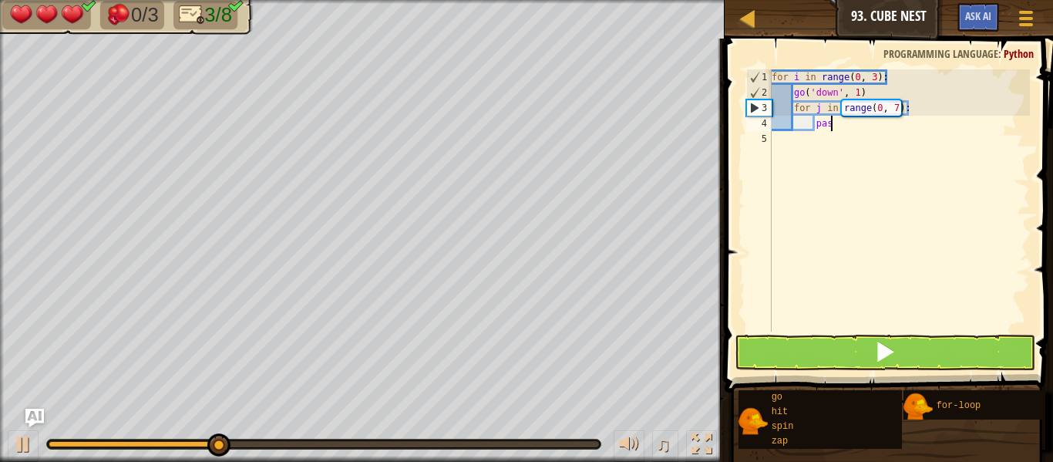
type textarea "p"
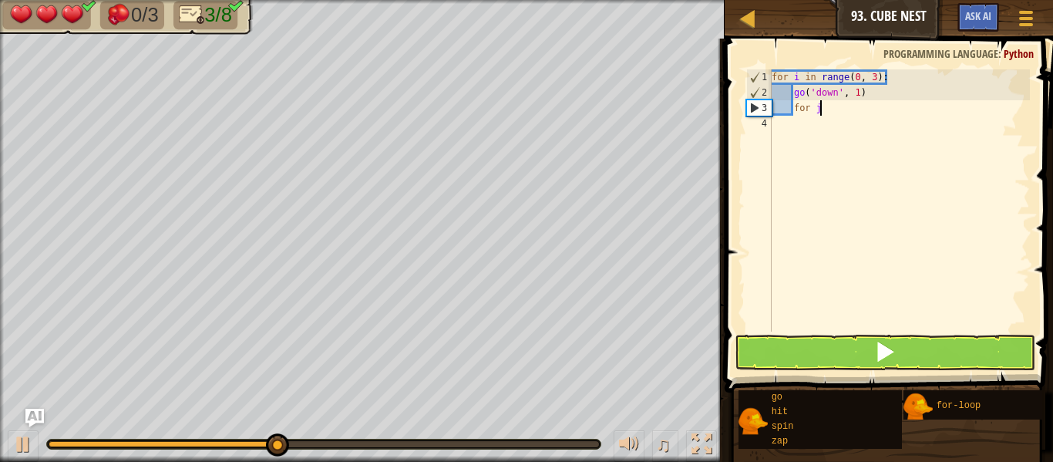
type textarea "f"
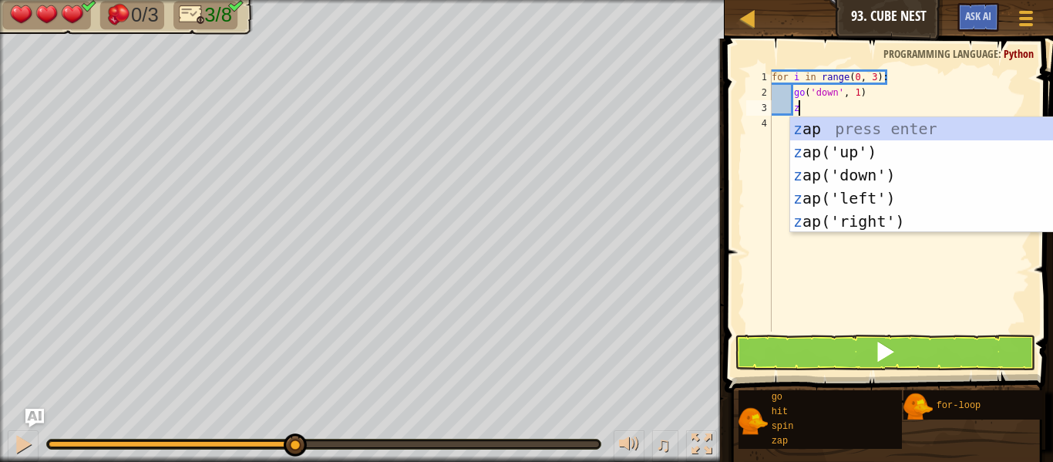
type textarea "za"
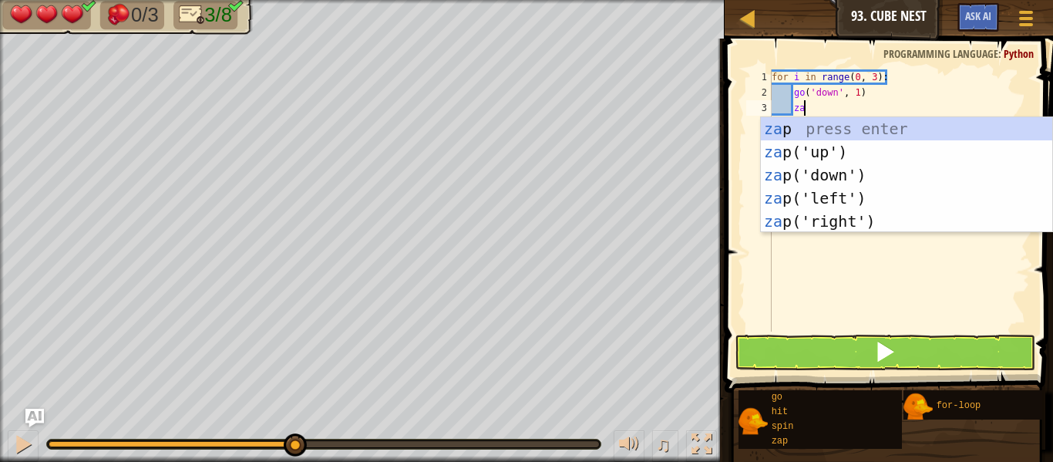
scroll to position [7, 4]
click at [878, 222] on div "za p press enter za p('up') press enter za p('down') press enter za p('left') p…" at bounding box center [906, 198] width 291 height 162
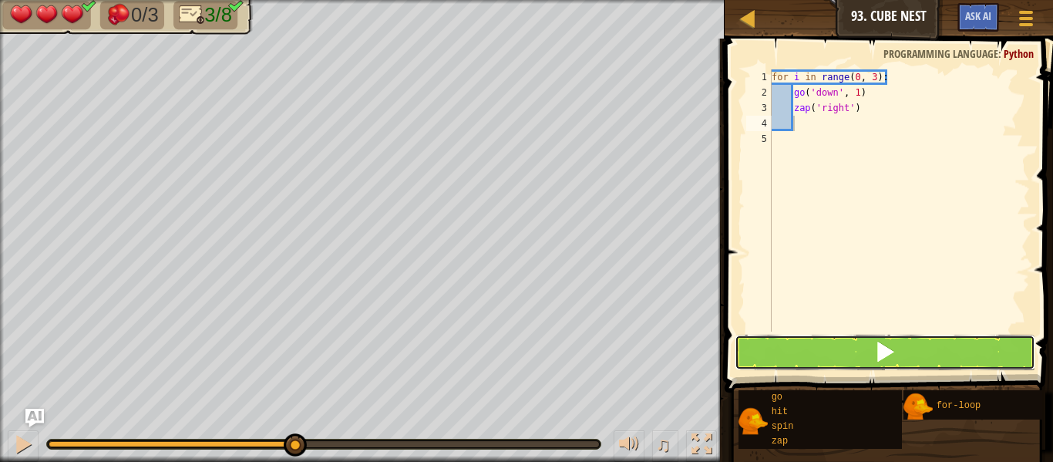
click at [903, 348] on button at bounding box center [885, 352] width 301 height 35
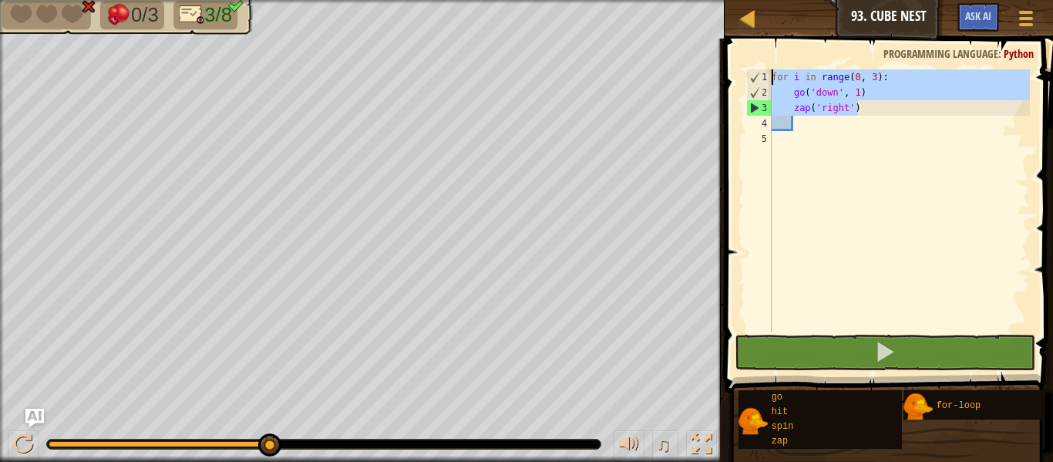
drag, startPoint x: 877, startPoint y: 109, endPoint x: 731, endPoint y: 62, distance: 153.1
click at [731, 62] on div "1 2 3 4 5 for i in range ( 0 , 3 ) : go ( 'down' , 1 ) zap ( 'right' ) הההההההה…" at bounding box center [886, 245] width 333 height 399
type textarea "for i in range(0, 3): go('down', 1)"
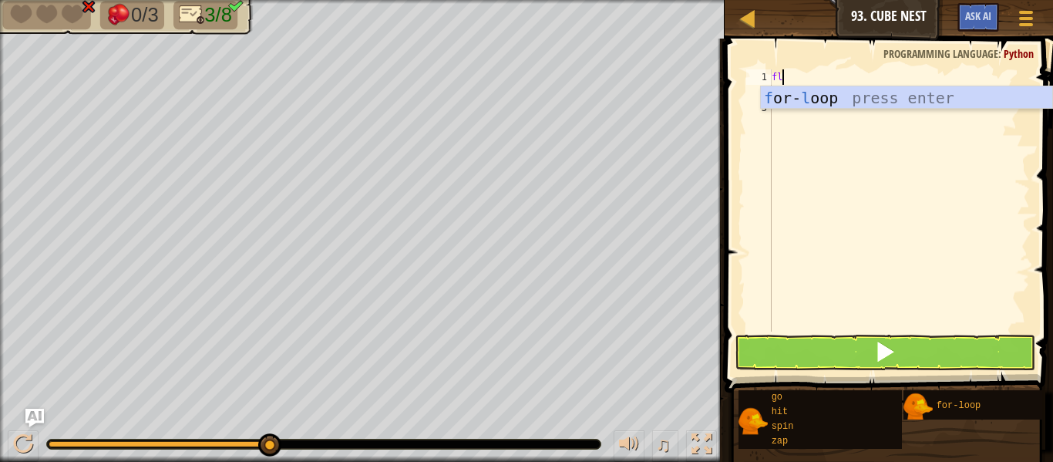
scroll to position [7, 1]
click at [792, 107] on div "f or- l oop press enter" at bounding box center [906, 120] width 291 height 69
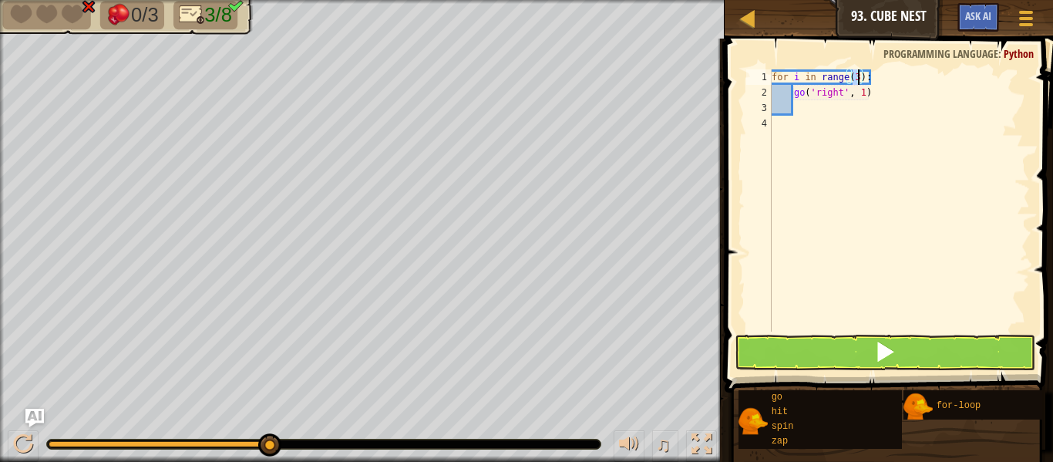
click at [877, 98] on div "for i in range ( 3 ) : go ( 'right' , 1 )" at bounding box center [899, 215] width 261 height 293
type textarea "g"
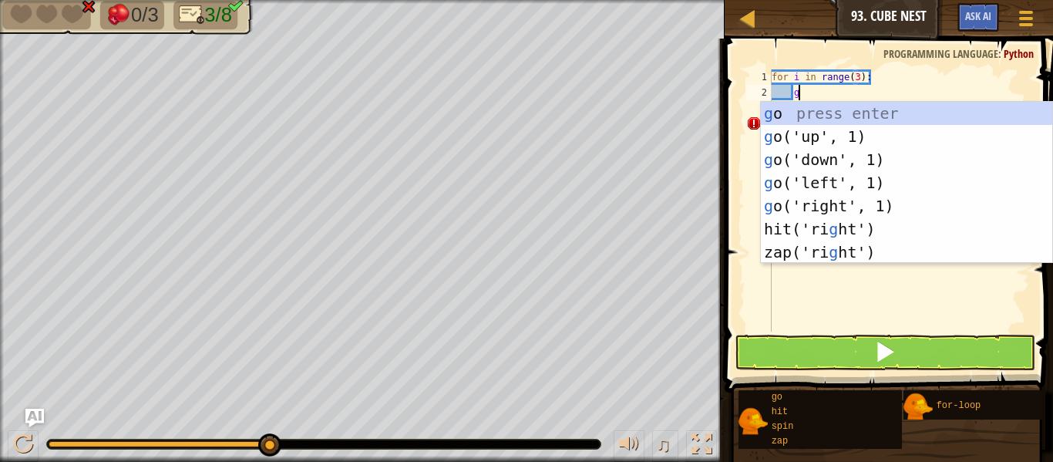
scroll to position [7, 4]
type textarea "go"
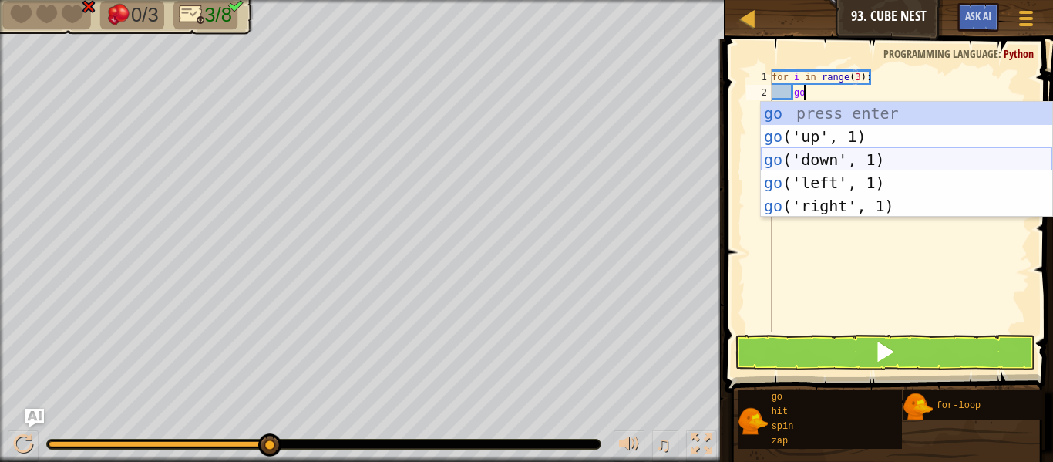
click at [904, 157] on div "go press enter go ('up', 1) press enter go ('down', 1) press enter go ('left', …" at bounding box center [906, 183] width 291 height 162
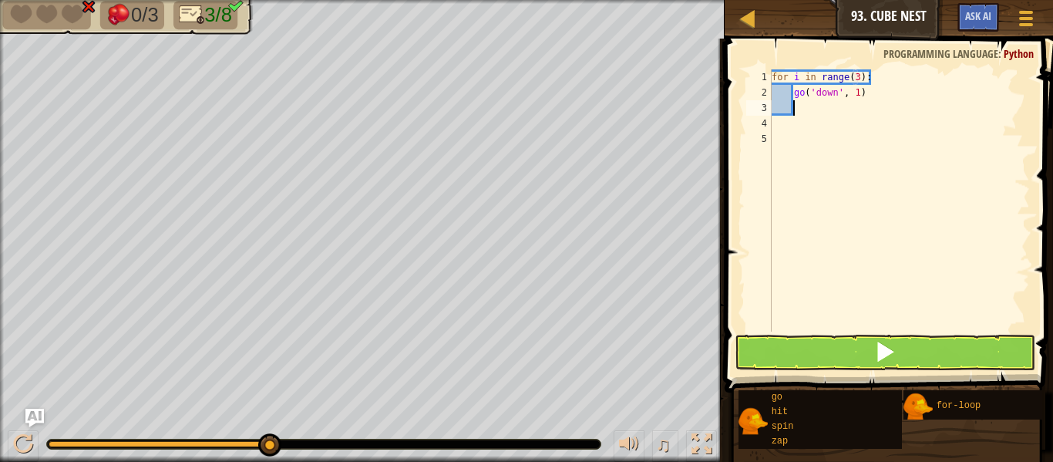
scroll to position [7, 2]
click at [985, 21] on span "Ask AI" at bounding box center [978, 15] width 26 height 15
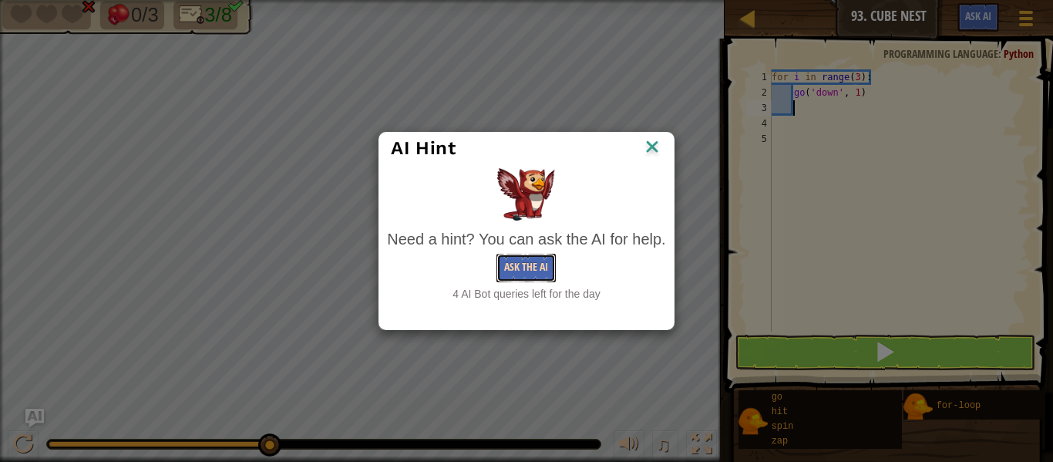
click at [544, 255] on button "Ask the AI" at bounding box center [526, 268] width 59 height 29
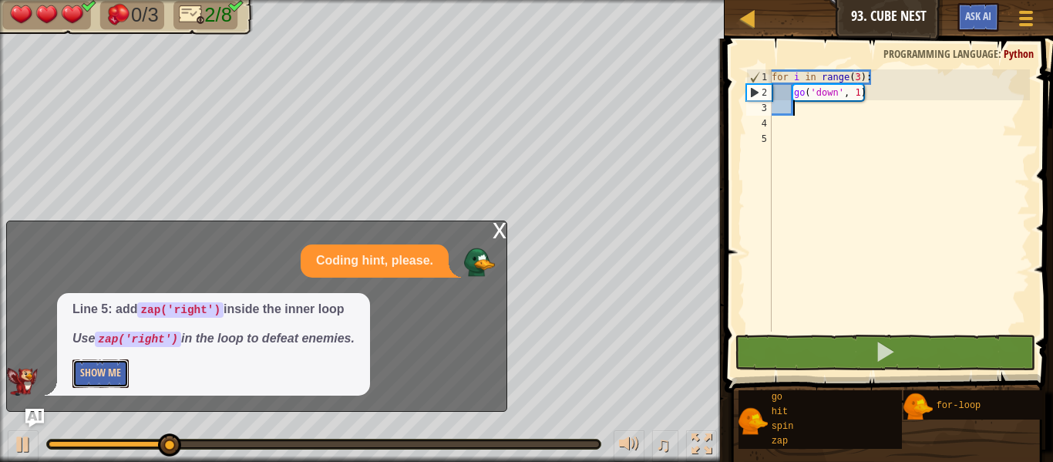
click at [103, 386] on button "Show Me" at bounding box center [100, 373] width 56 height 29
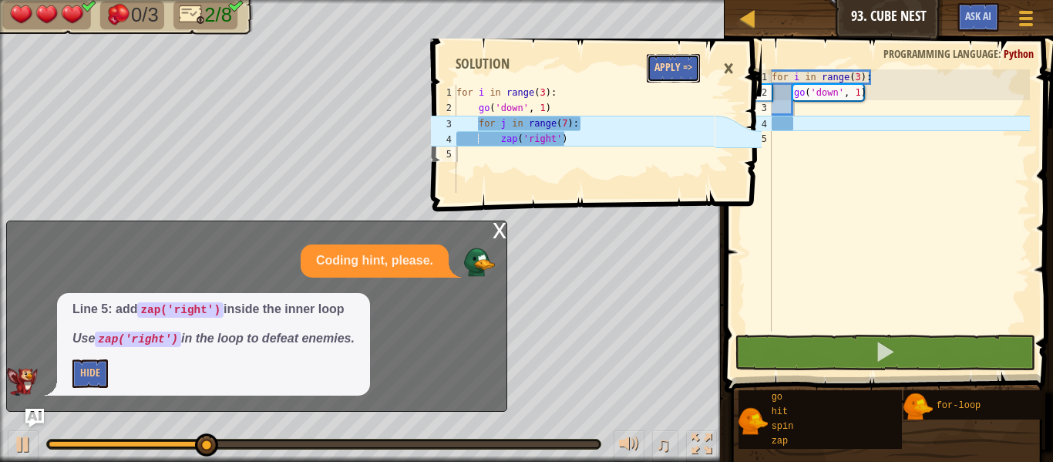
click at [659, 66] on button "Apply =>" at bounding box center [673, 68] width 53 height 29
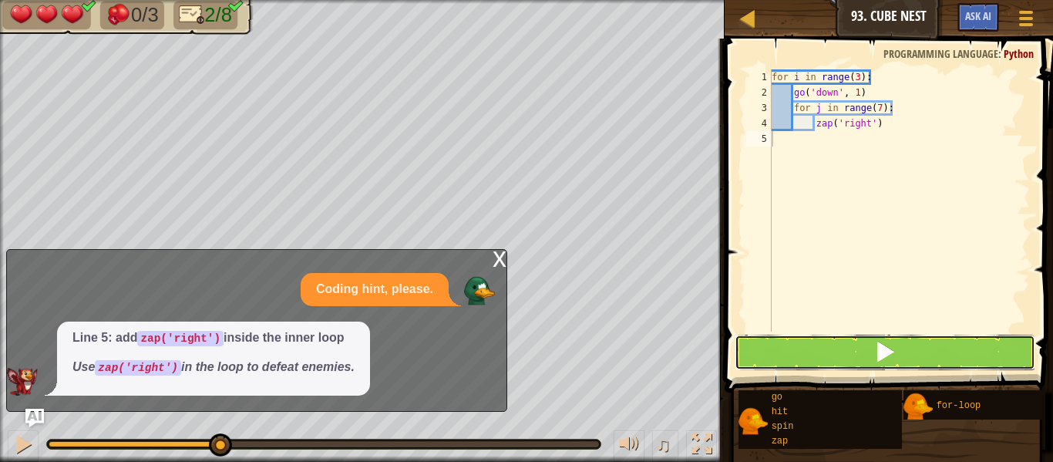
click at [799, 362] on button at bounding box center [885, 352] width 301 height 35
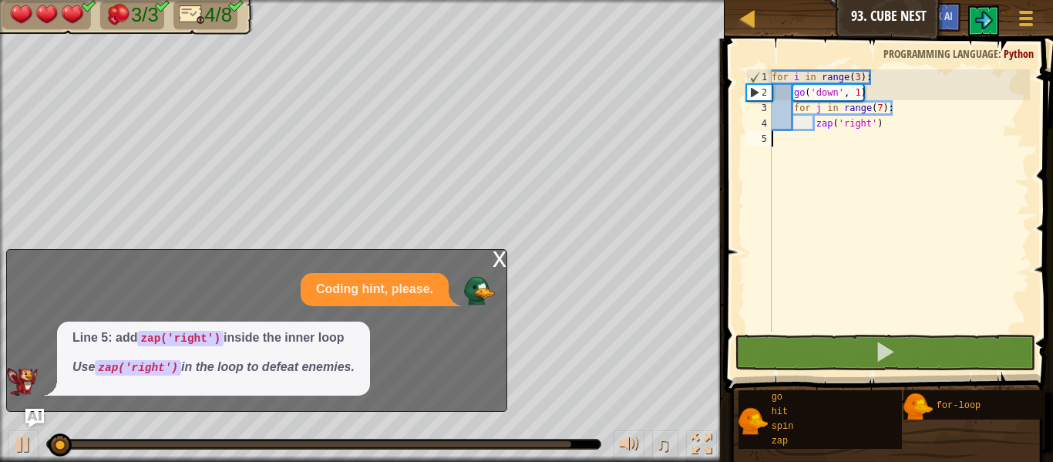
click at [503, 260] on div "x" at bounding box center [500, 257] width 14 height 15
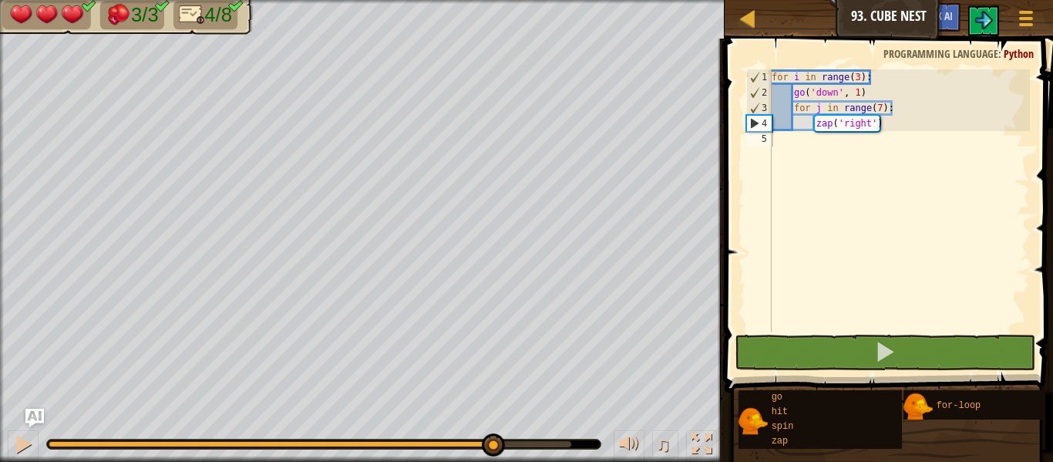
click at [544, 400] on div "3/3 4/8 ♫ Duck 3 x: 6 y: 14 No target action: power-up" at bounding box center [526, 231] width 1053 height 462
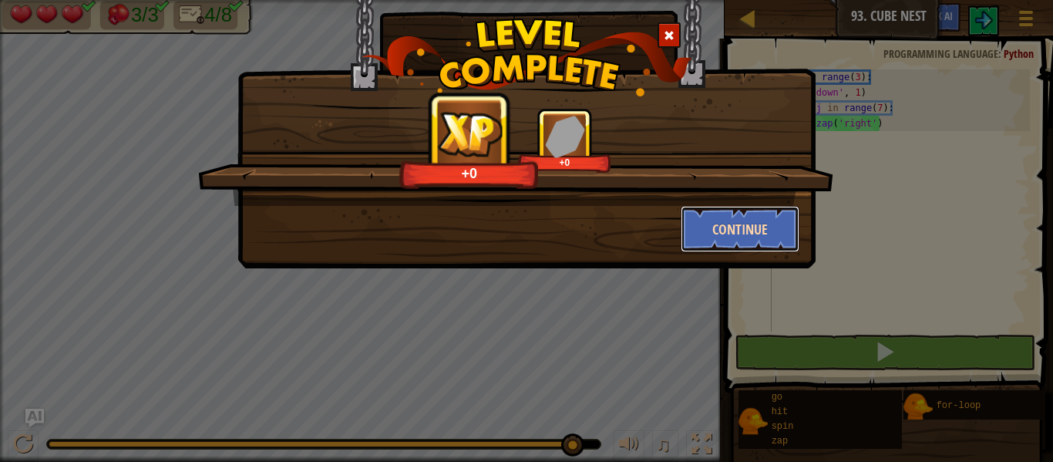
click at [763, 214] on button "Continue" at bounding box center [741, 229] width 120 height 46
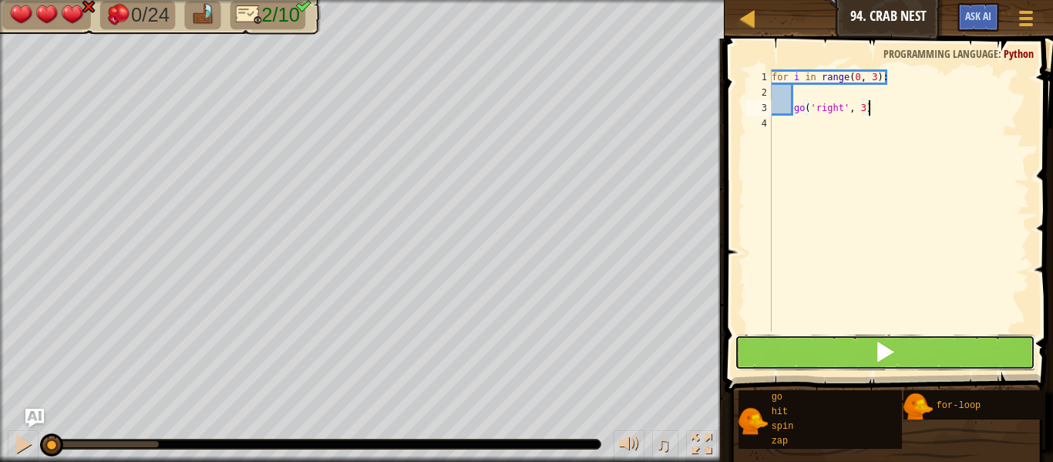
click at [840, 343] on button at bounding box center [885, 352] width 301 height 35
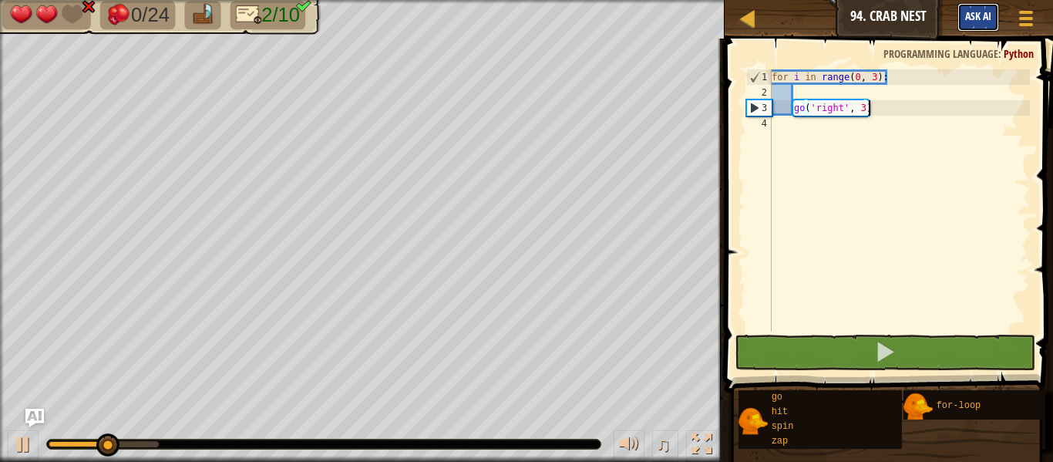
click at [976, 25] on button "Ask AI" at bounding box center [979, 17] width 42 height 29
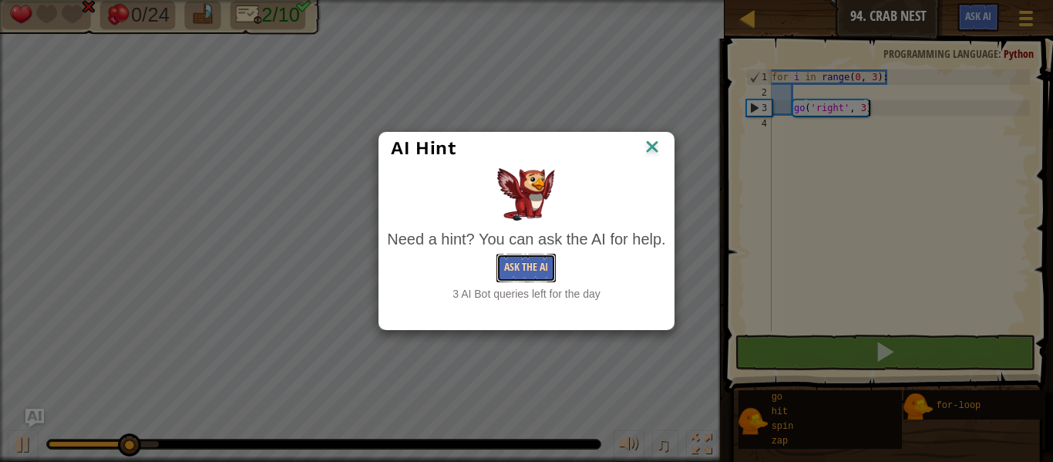
click at [547, 261] on button "Ask the AI" at bounding box center [526, 268] width 59 height 29
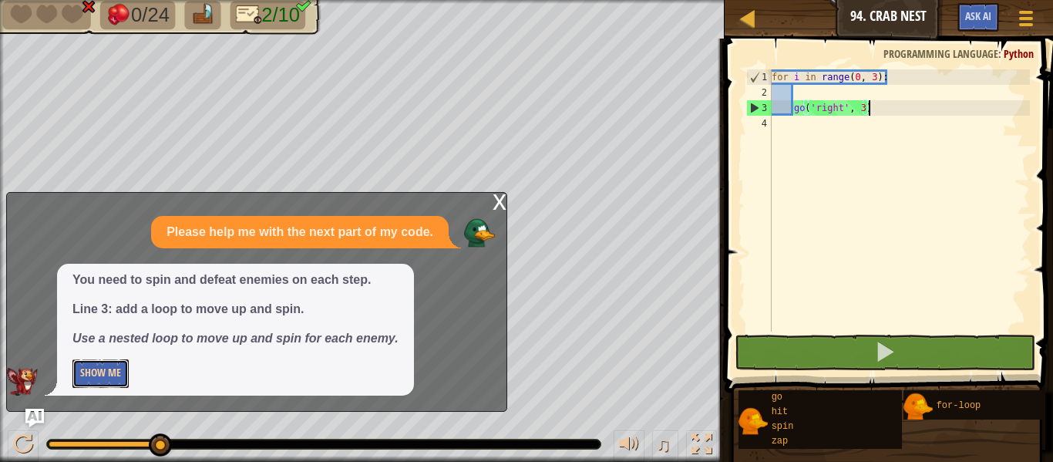
click at [109, 375] on button "Show Me" at bounding box center [100, 373] width 56 height 29
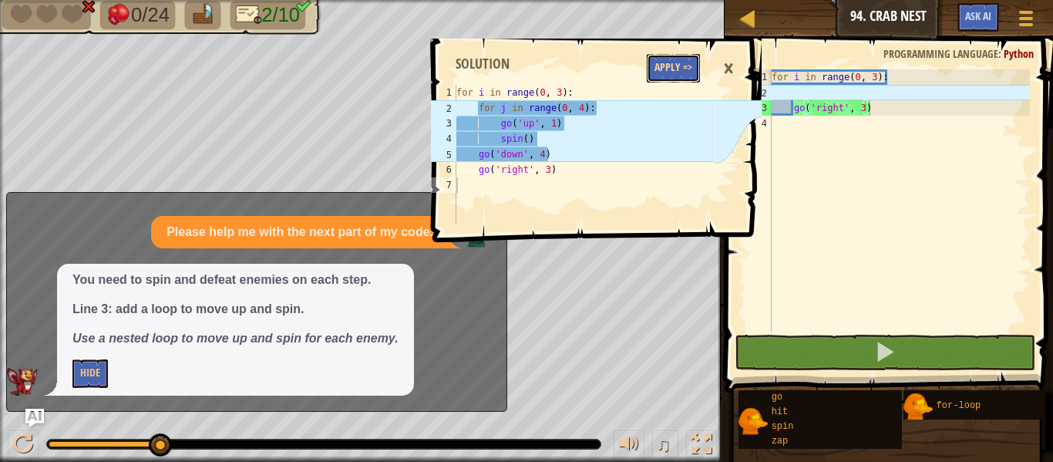
click at [667, 61] on button "Apply =>" at bounding box center [673, 68] width 53 height 29
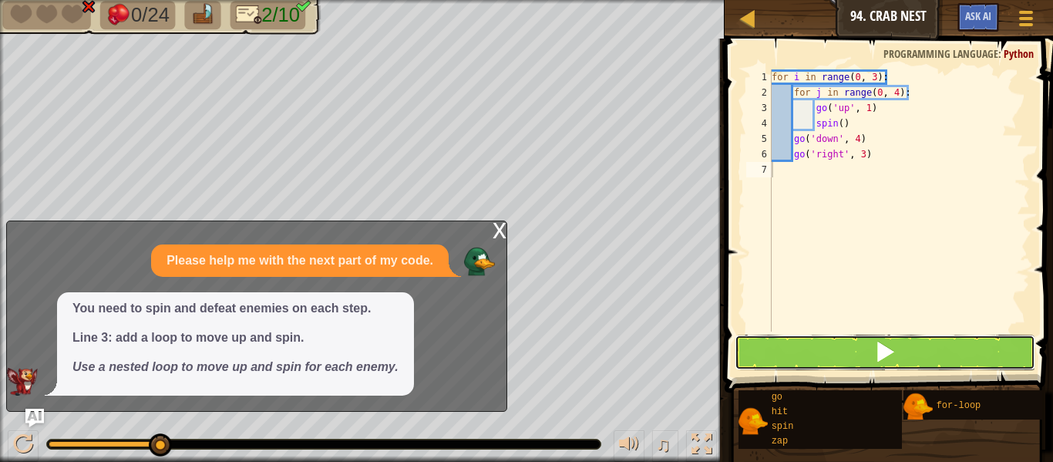
click at [841, 352] on button at bounding box center [885, 352] width 301 height 35
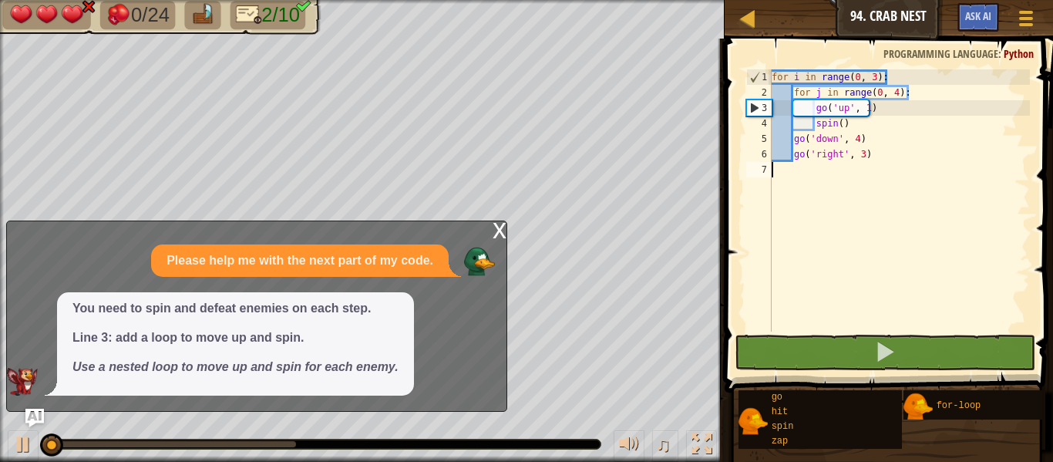
click at [496, 230] on div "x" at bounding box center [500, 228] width 14 height 15
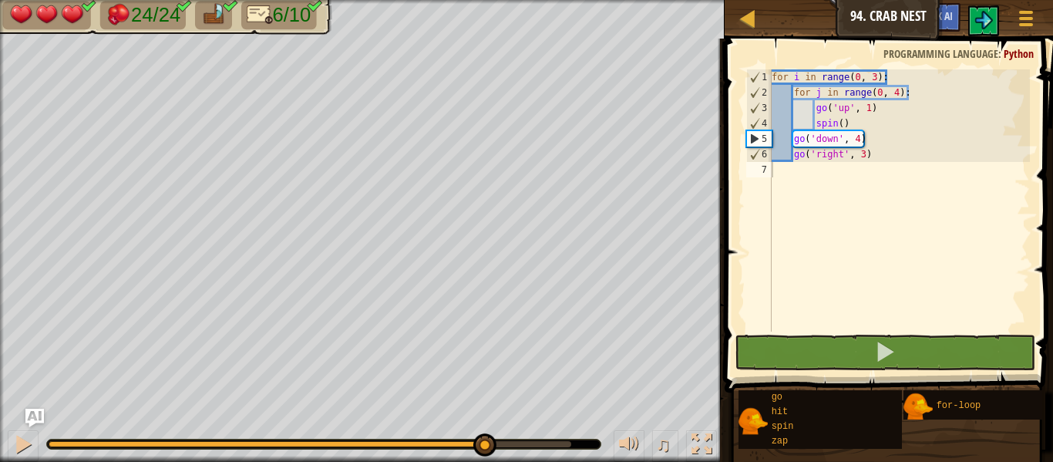
drag, startPoint x: 271, startPoint y: 443, endPoint x: 563, endPoint y: 498, distance: 296.7
click at [563, 0] on html "Map Junior 94. Crab Nest Game Menu Ask AI 1 2 3 4 5 6 7 for i in range ( 0 , 3 …" at bounding box center [526, 0] width 1053 height 0
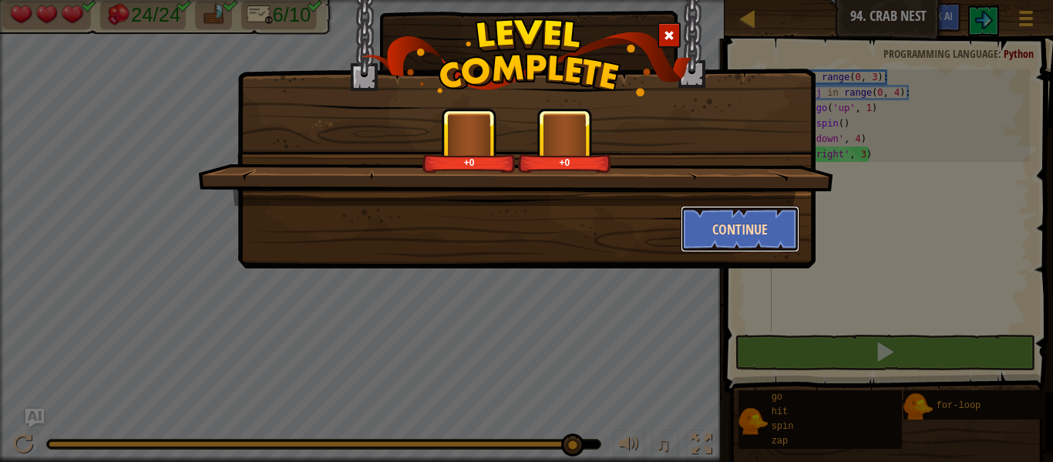
click at [700, 227] on button "Continue" at bounding box center [741, 229] width 120 height 46
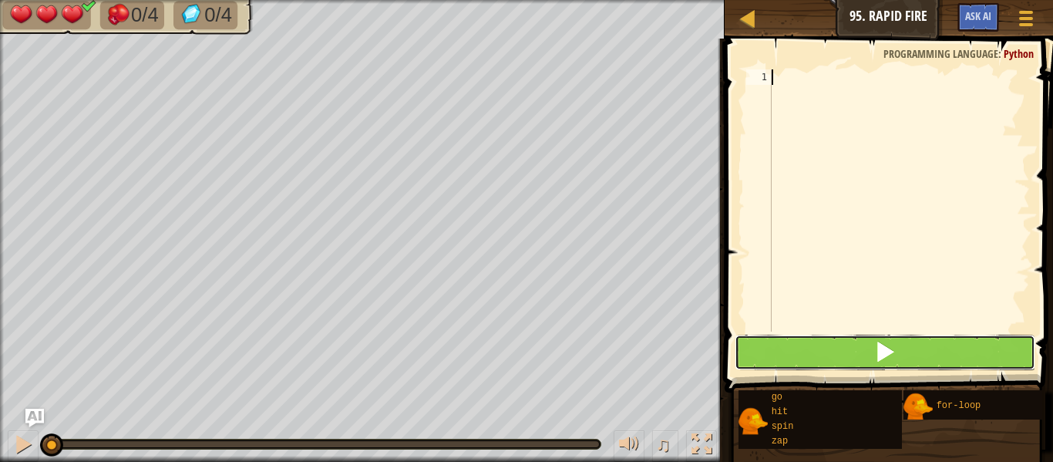
click at [785, 346] on button at bounding box center [885, 352] width 301 height 35
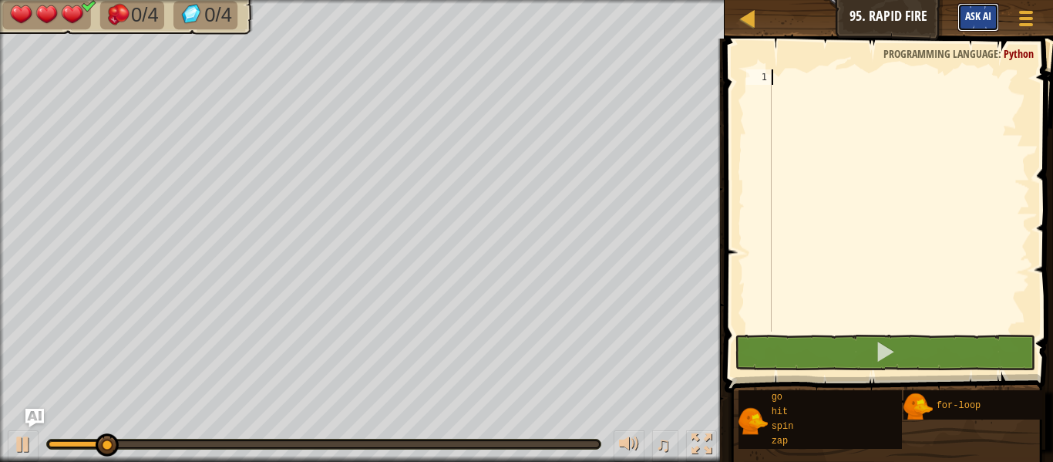
click at [974, 13] on span "Ask AI" at bounding box center [978, 15] width 26 height 15
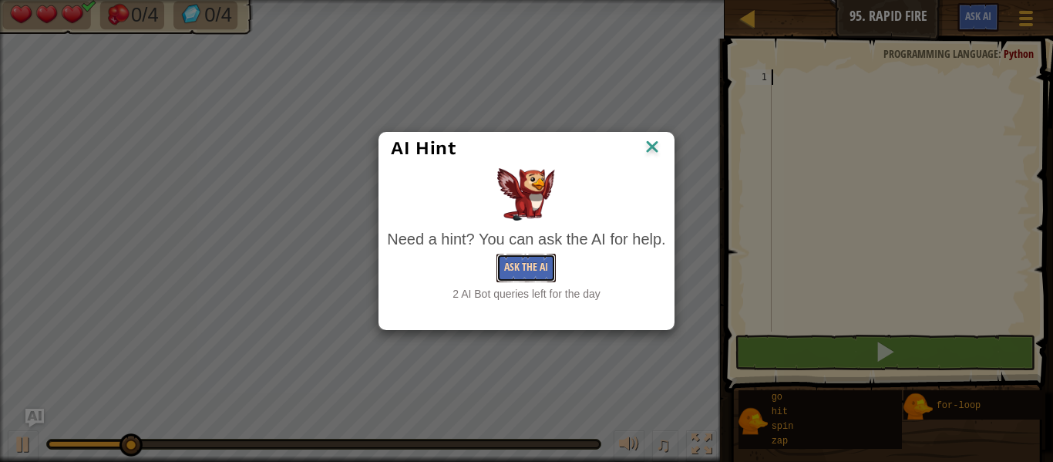
click at [544, 274] on button "Ask the AI" at bounding box center [526, 268] width 59 height 29
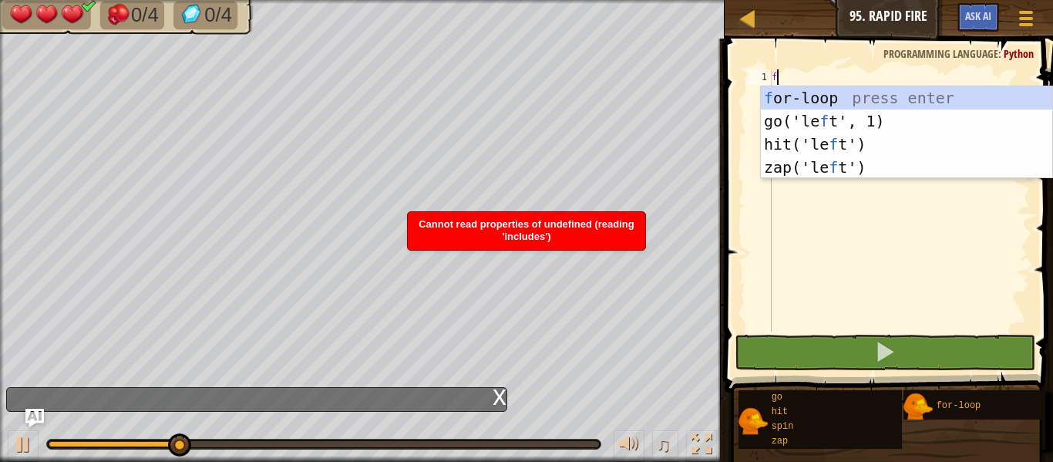
scroll to position [7, 1]
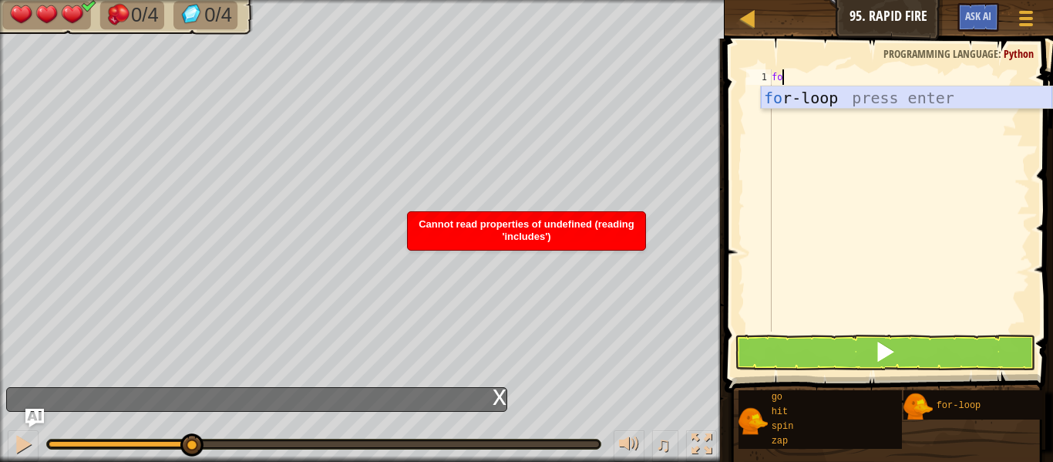
click at [793, 107] on div "fo r-loop press enter" at bounding box center [906, 120] width 291 height 69
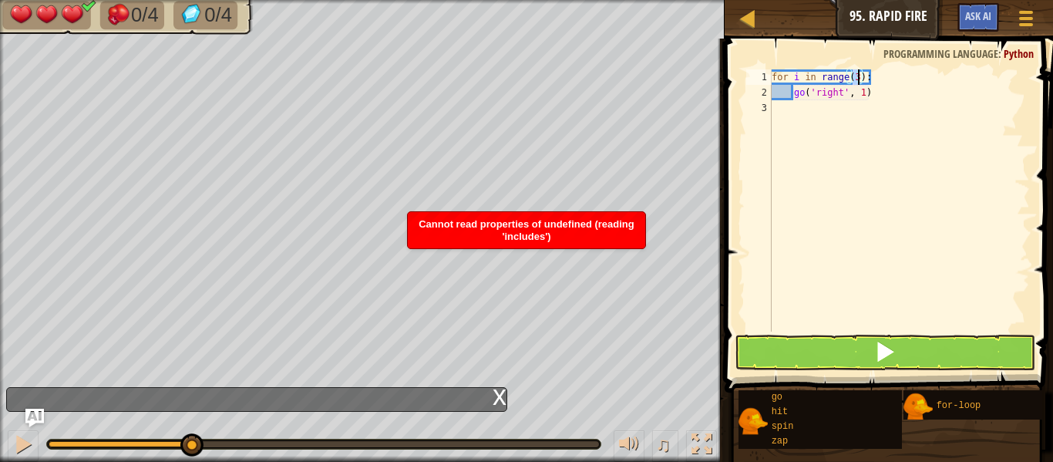
click at [873, 97] on div "for i in range ( 3 ) : go ( 'right' , 1 )" at bounding box center [899, 215] width 261 height 293
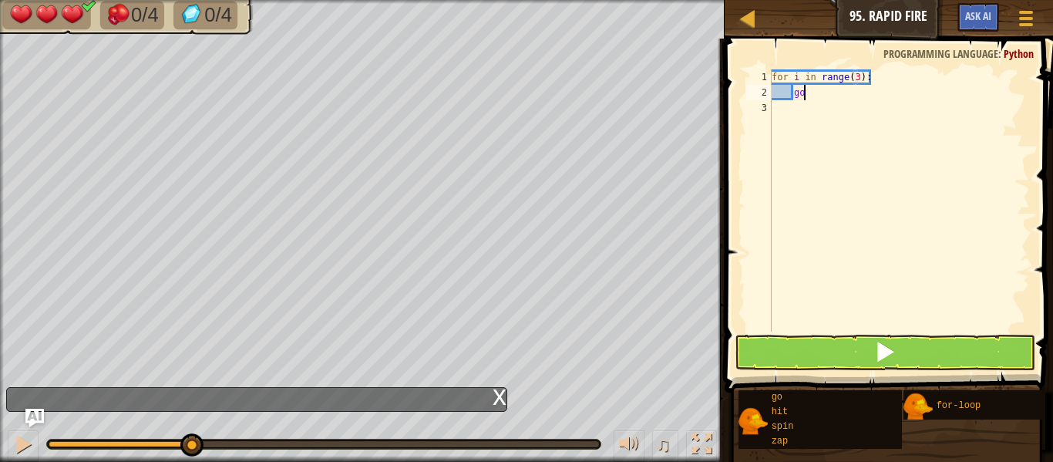
type textarea "g"
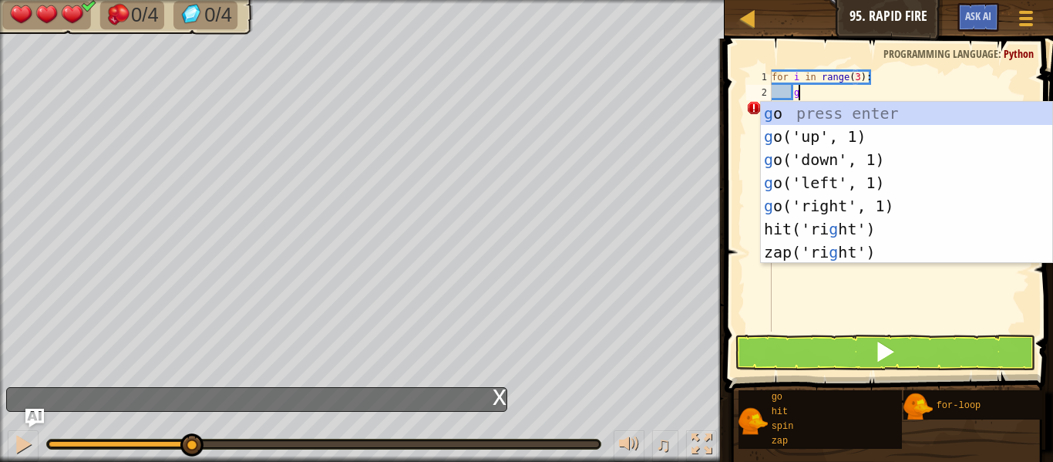
type textarea "go"
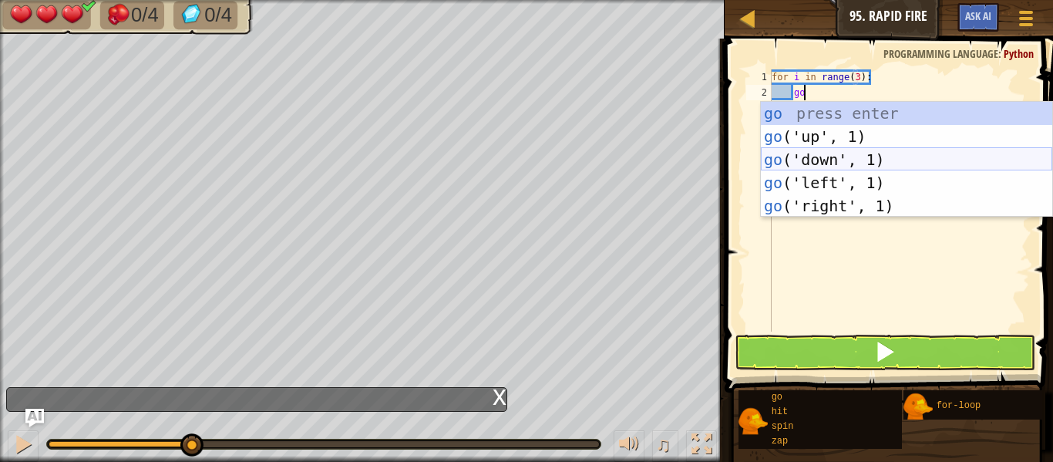
click at [897, 154] on div "go press enter go ('up', 1) press enter go ('down', 1) press enter go ('left', …" at bounding box center [906, 183] width 291 height 162
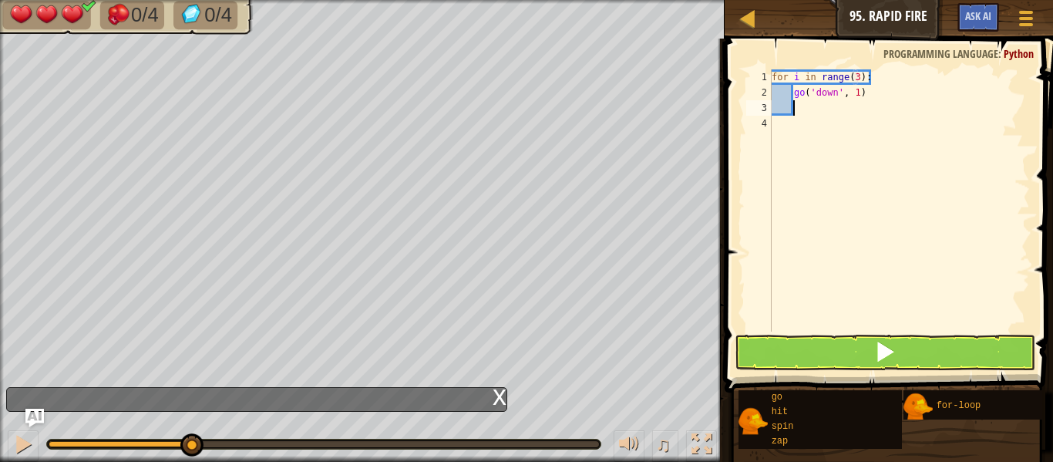
scroll to position [7, 2]
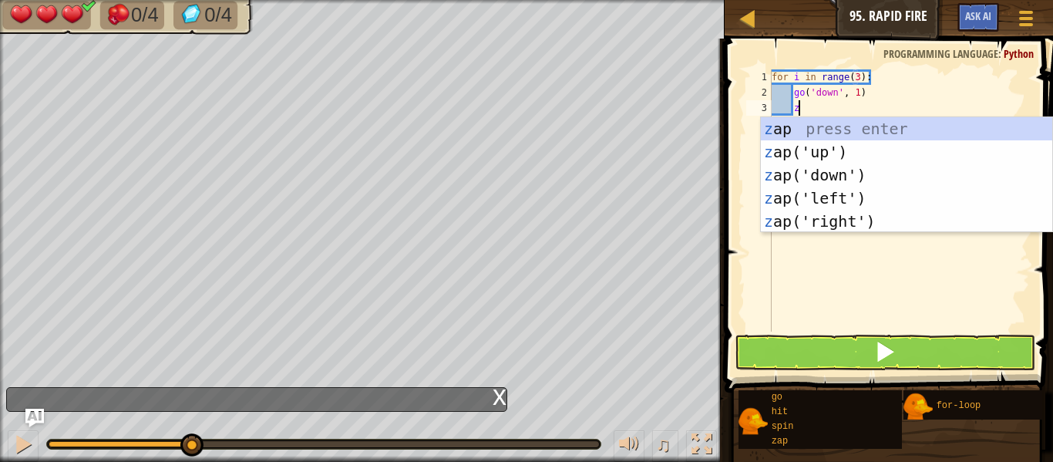
type textarea "za"
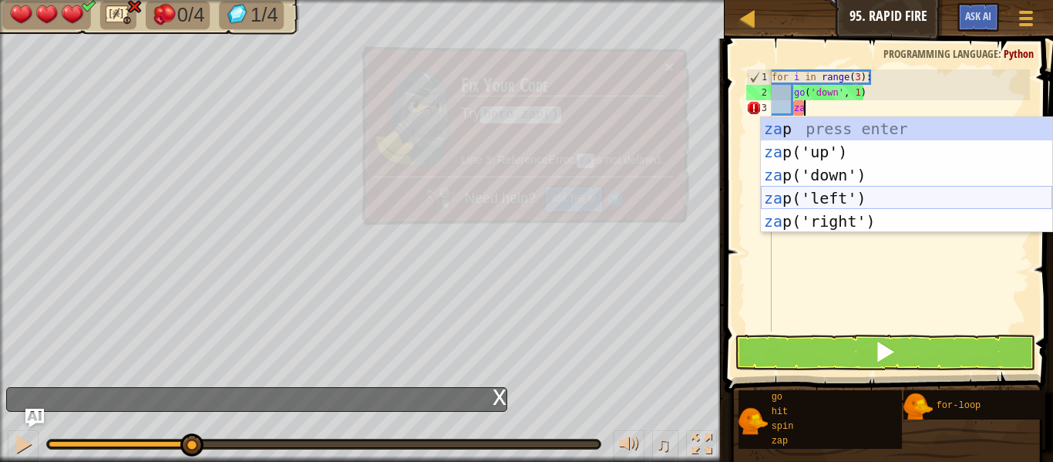
click at [870, 199] on div "za p press enter za p('up') press enter za p('down') press enter za p('left') p…" at bounding box center [906, 198] width 291 height 162
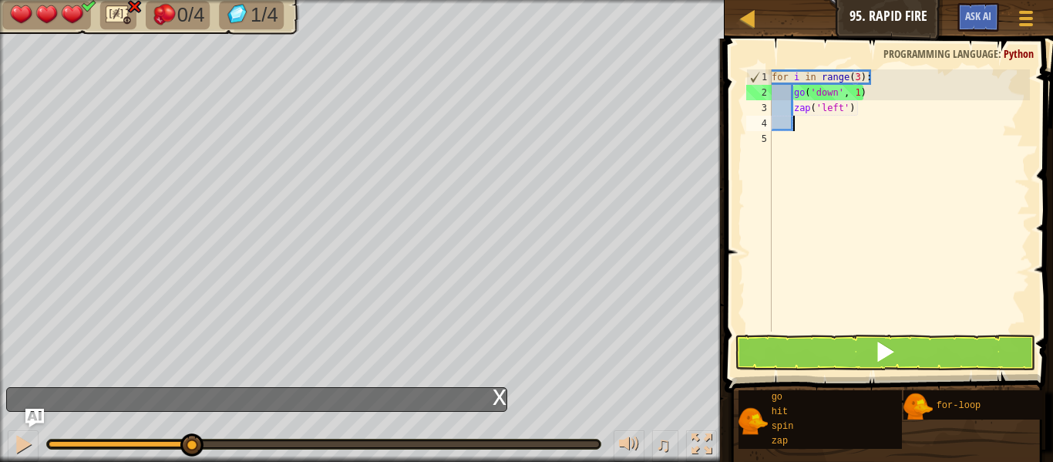
scroll to position [7, 2]
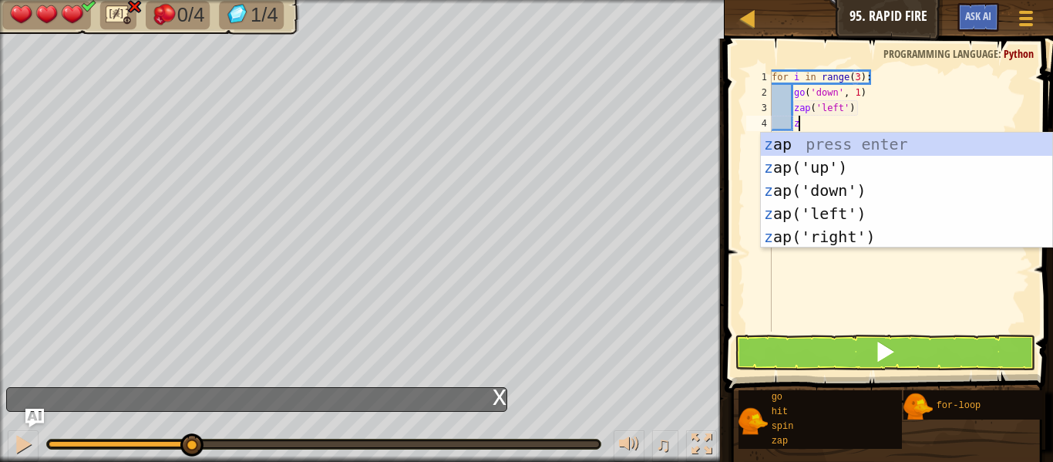
type textarea "za"
click at [874, 211] on div "za p press enter za p('up') press enter za p('down') press enter za p('left') p…" at bounding box center [906, 214] width 291 height 162
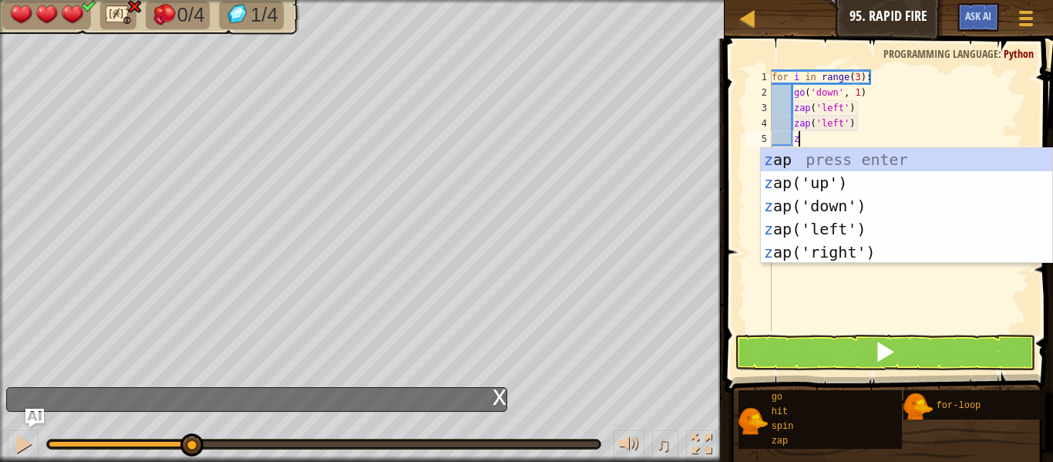
type textarea "za"
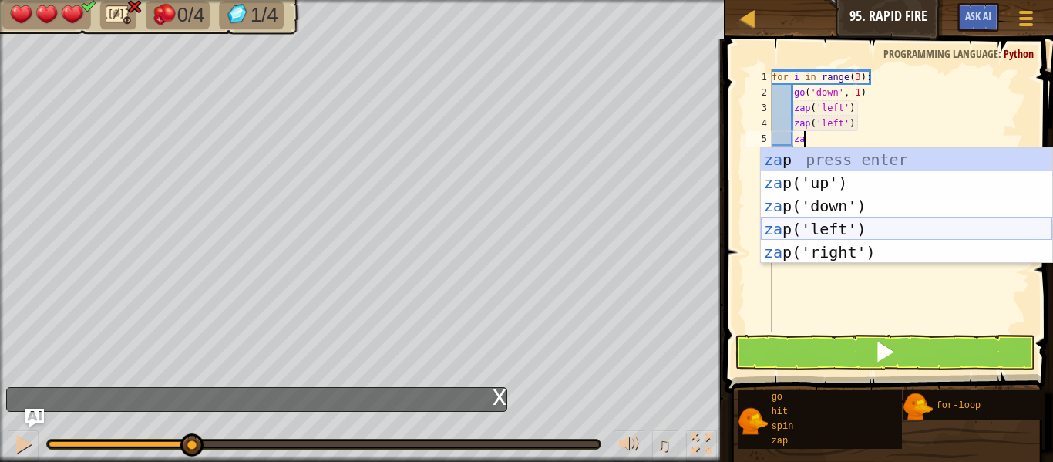
click at [874, 227] on div "za p press enter za p('up') press enter za p('down') press enter za p('left') p…" at bounding box center [906, 229] width 291 height 162
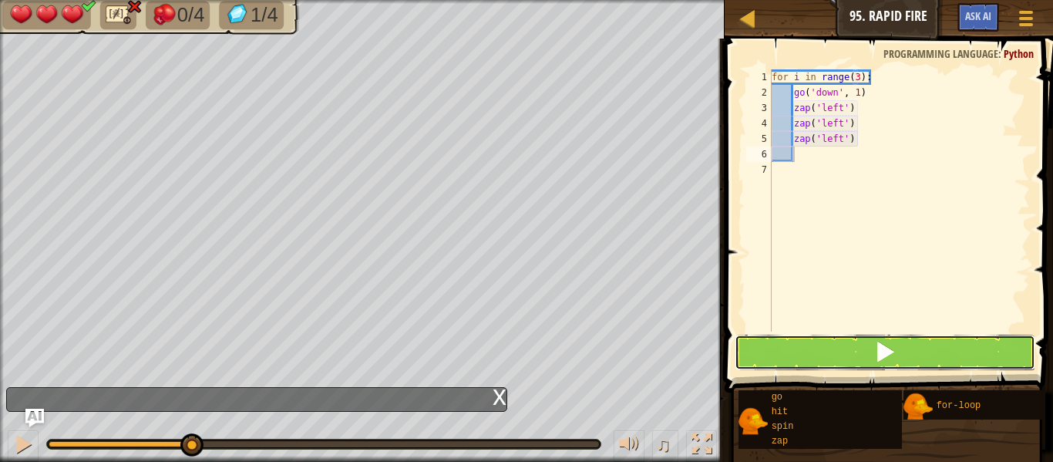
click at [897, 335] on button at bounding box center [885, 352] width 301 height 35
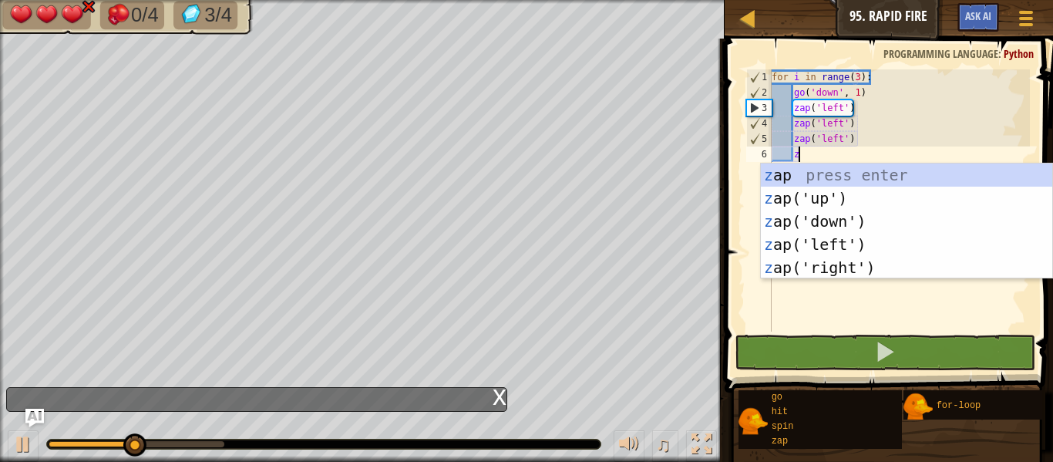
type textarea "za"
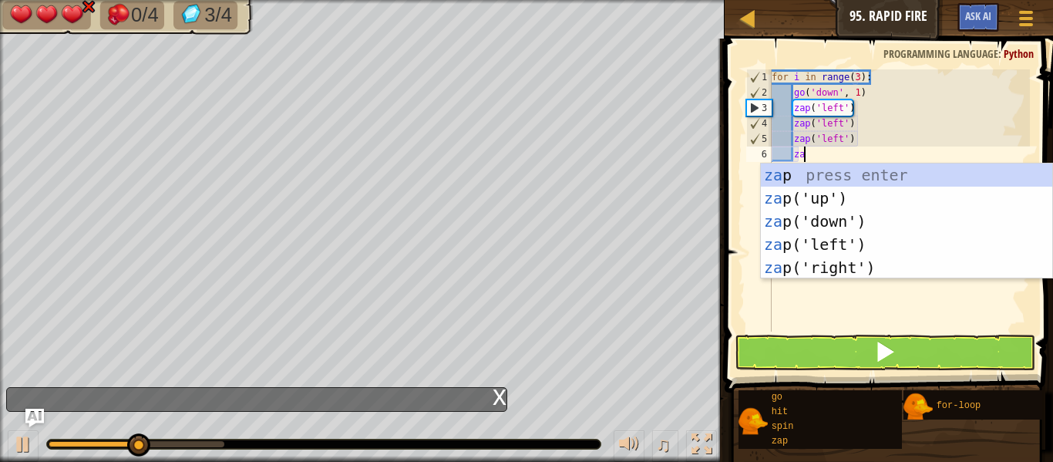
scroll to position [7, 4]
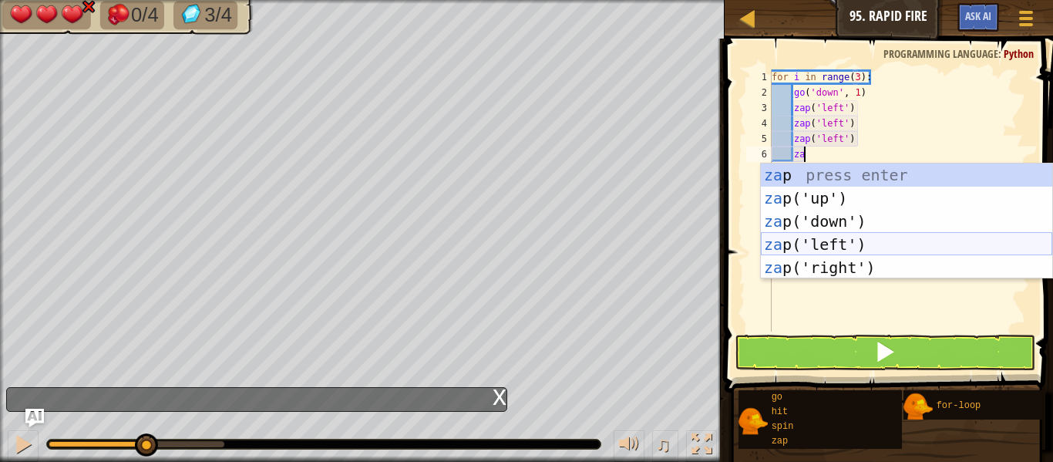
click at [874, 250] on div "za p press enter za p('up') press enter za p('down') press enter za p('left') p…" at bounding box center [906, 244] width 291 height 162
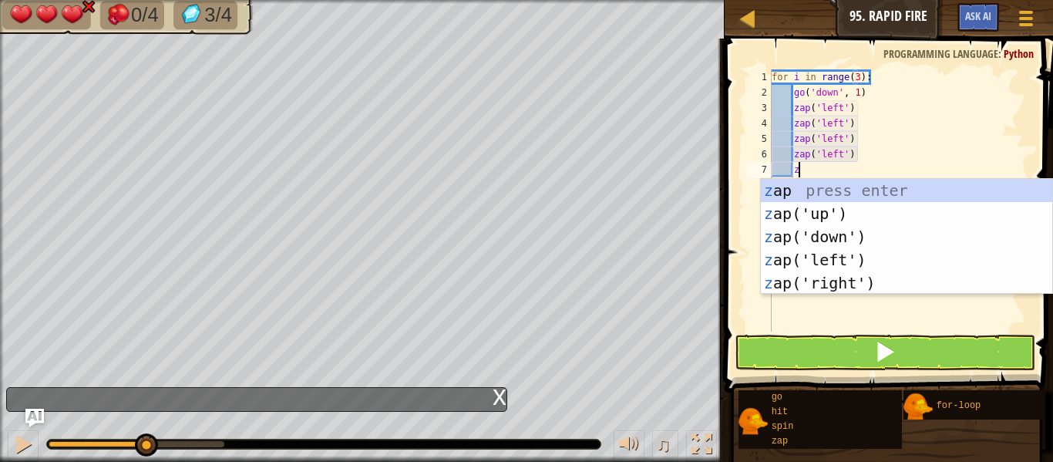
type textarea "za"
click at [877, 257] on div "za p press enter za p('up') press enter za p('down') press enter za p('left') p…" at bounding box center [906, 260] width 291 height 162
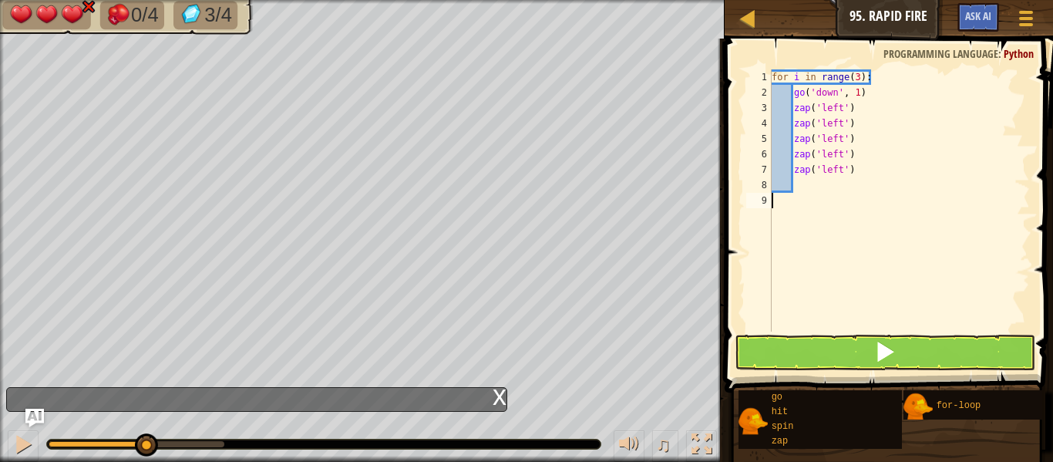
click at [897, 329] on div "for i in range ( 3 ) : go ( 'down' , 1 ) zap ( 'left' ) zap ( 'left' ) zap ( 'l…" at bounding box center [899, 215] width 261 height 293
click at [904, 355] on button at bounding box center [885, 352] width 301 height 35
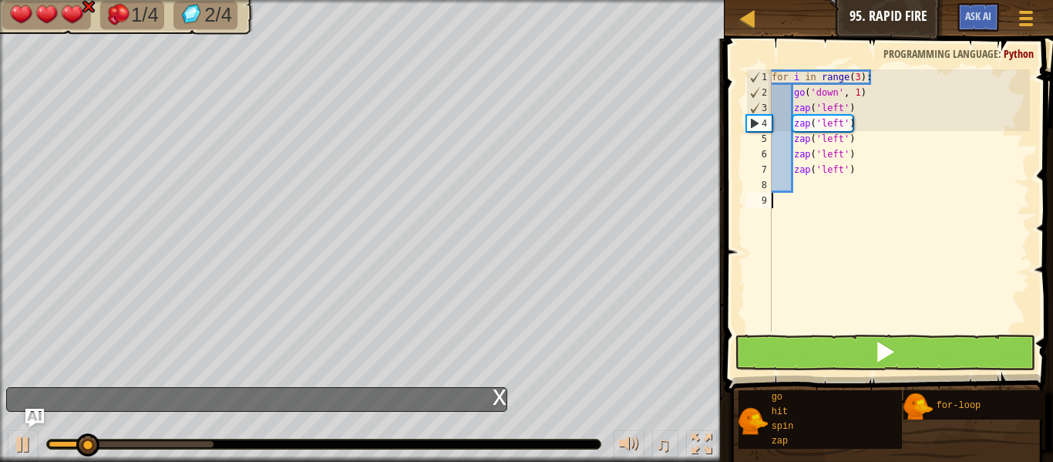
type textarea "z"
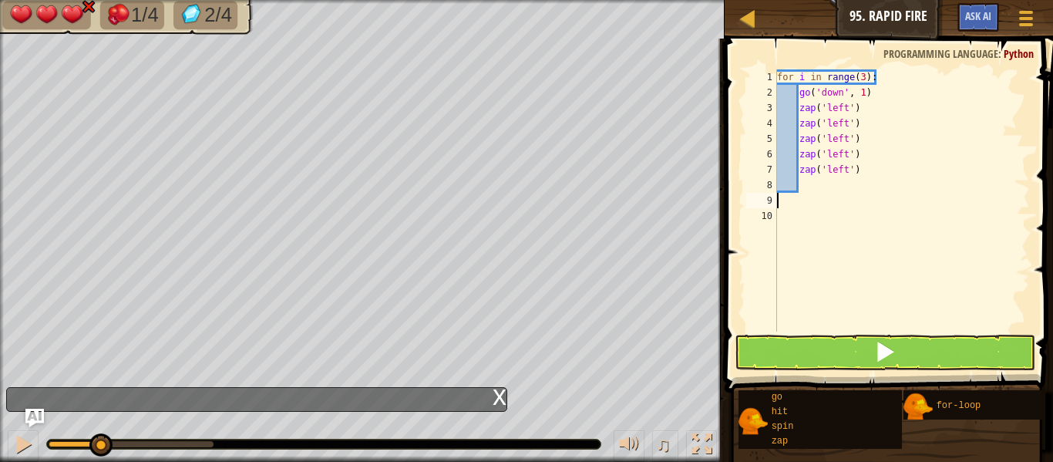
click at [838, 193] on div "for i in range ( 3 ) : go ( 'down' , 1 ) zap ( 'left' ) zap ( 'left' ) zap ( 'l…" at bounding box center [902, 215] width 256 height 293
click at [835, 188] on div "for i in range ( 3 ) : go ( 'down' , 1 ) zap ( 'left' ) zap ( 'left' ) zap ( 'l…" at bounding box center [902, 215] width 256 height 293
type textarea "z"
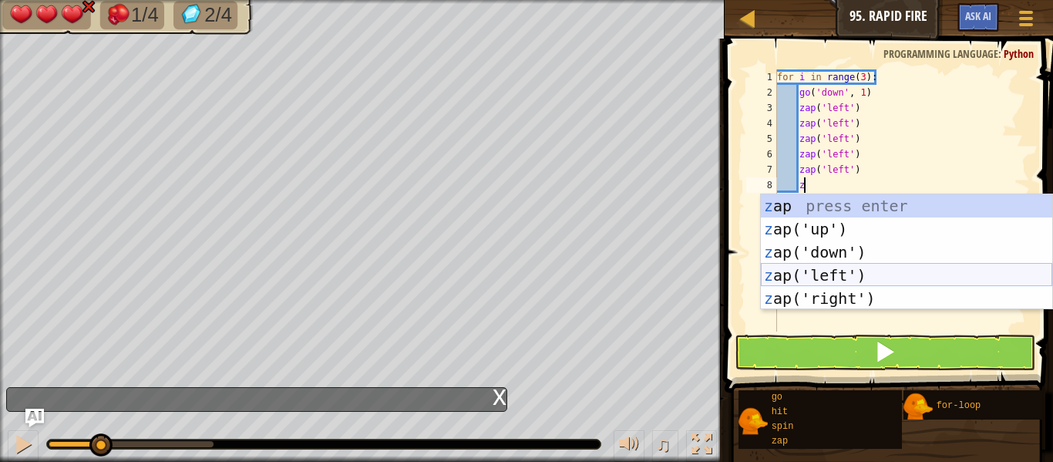
click at [852, 264] on div "z ap press enter z ap('up') press enter z ap('down') press enter z ap('left') p…" at bounding box center [906, 275] width 291 height 162
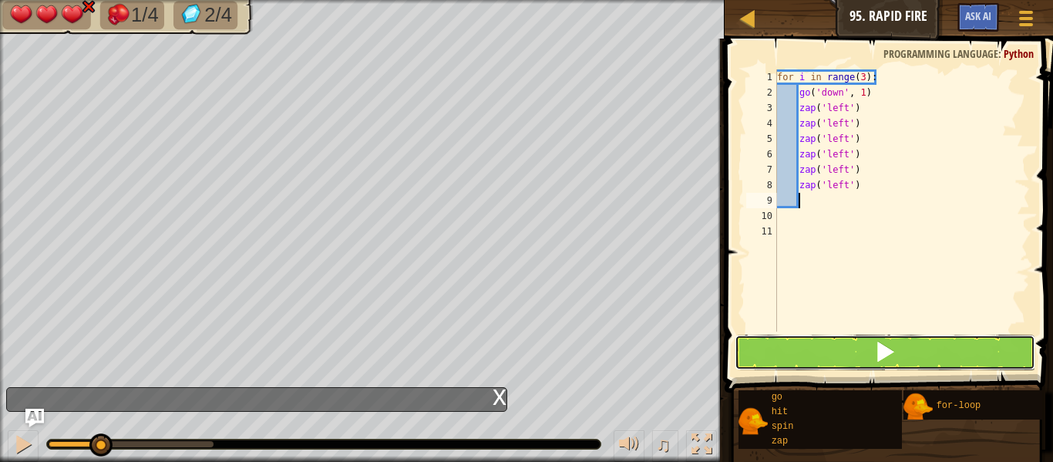
click at [870, 345] on button at bounding box center [885, 352] width 301 height 35
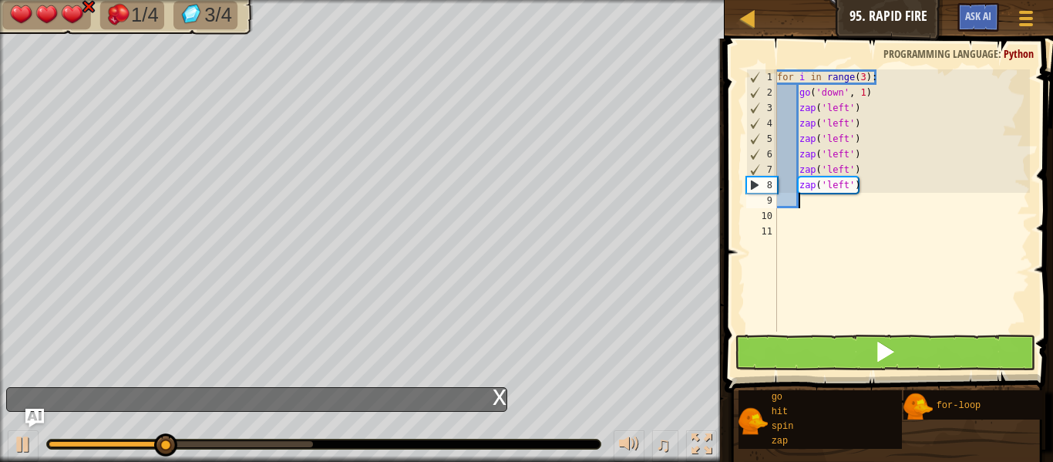
type textarea "z"
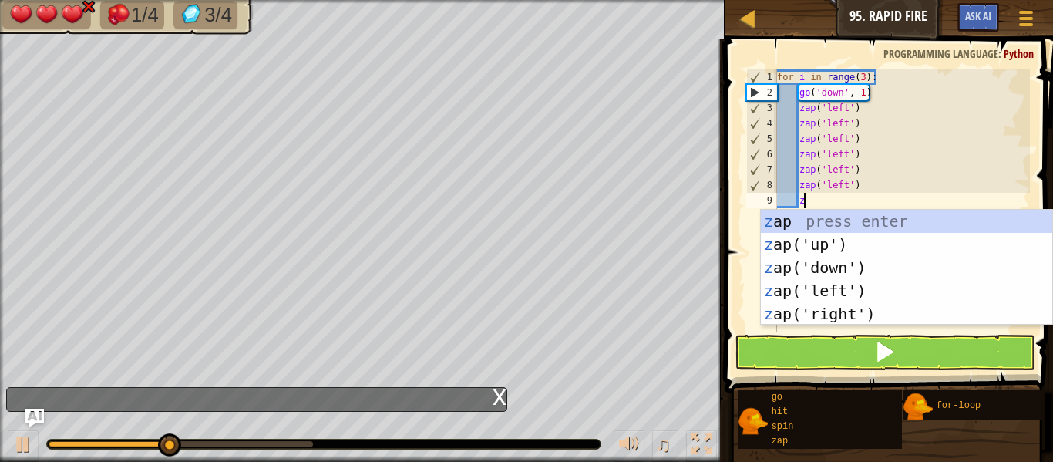
scroll to position [7, 3]
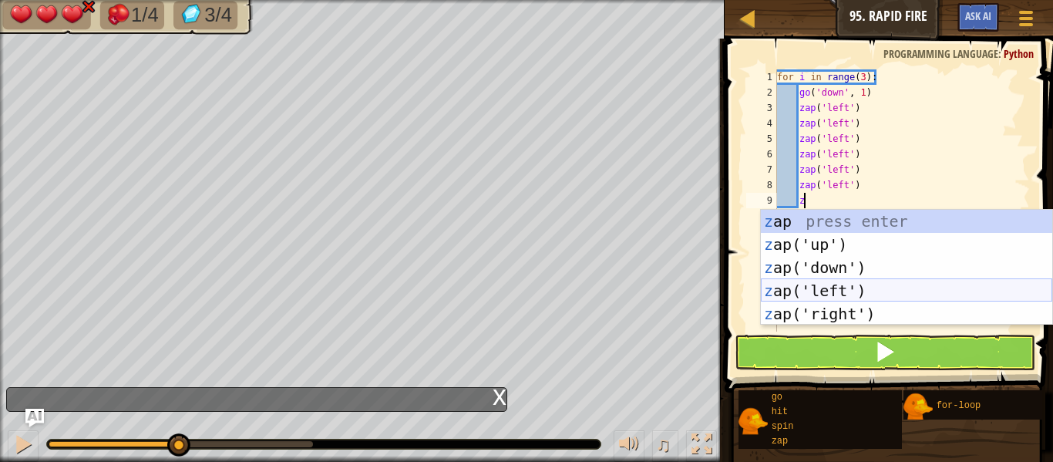
click at [871, 293] on div "z ap press enter z ap('up') press enter z ap('down') press enter z ap('left') p…" at bounding box center [906, 291] width 291 height 162
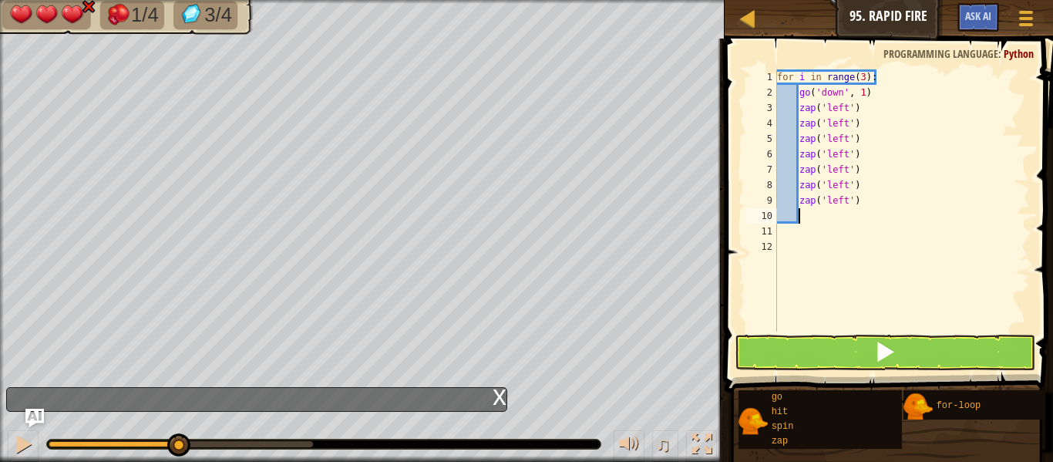
scroll to position [7, 2]
click at [897, 341] on button at bounding box center [885, 352] width 301 height 35
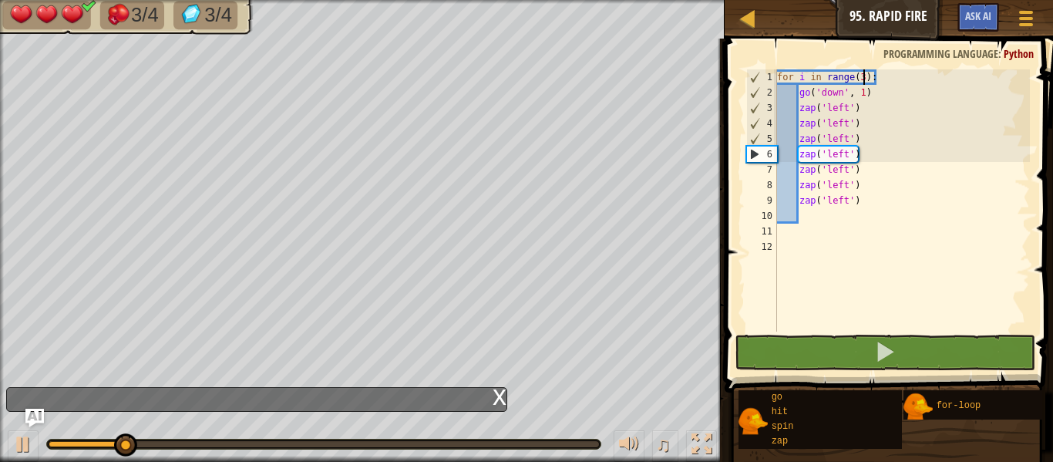
click at [863, 78] on div "for i in range ( 3 ) : go ( 'down' , 1 ) zap ( 'left' ) zap ( 'left' ) zap ( 'l…" at bounding box center [902, 215] width 256 height 293
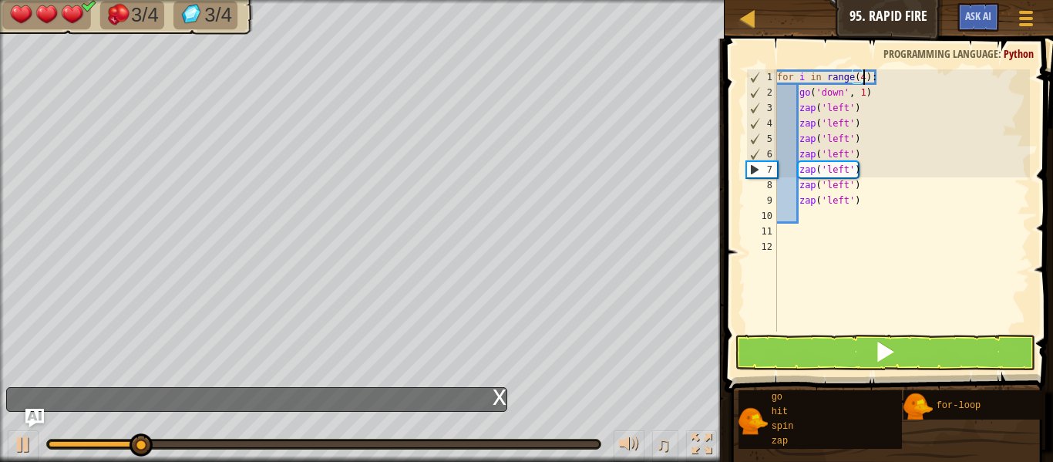
scroll to position [7, 12]
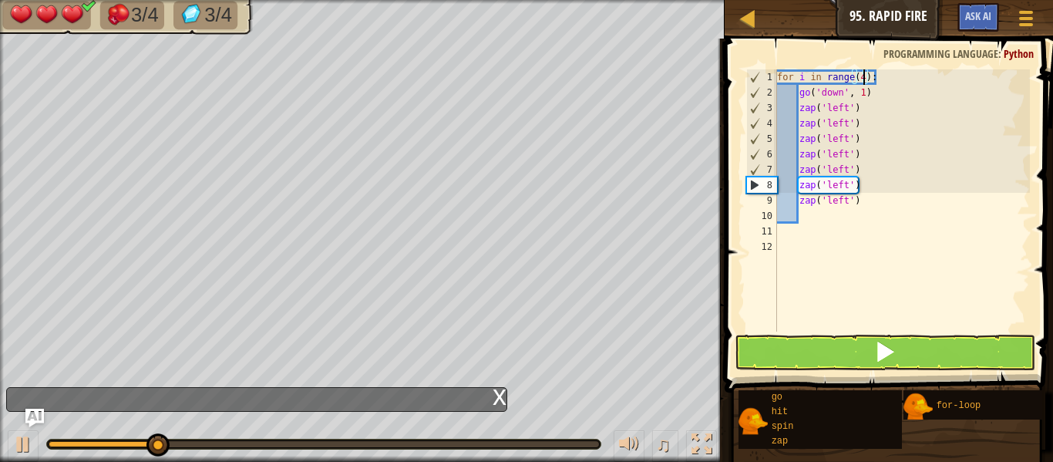
type textarea "for i in range(4):"
click at [923, 352] on button at bounding box center [885, 352] width 301 height 35
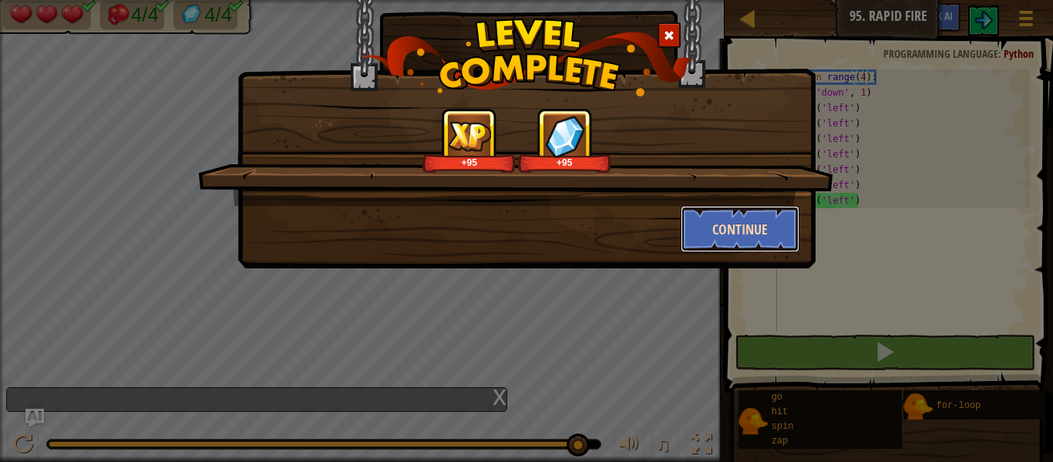
click at [748, 225] on button "Continue" at bounding box center [741, 229] width 120 height 46
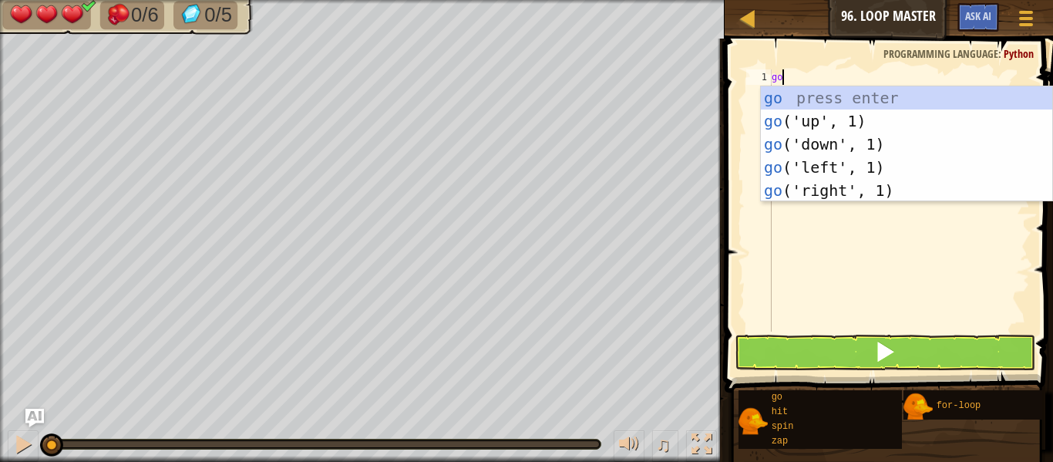
scroll to position [7, 1]
type textarea "g"
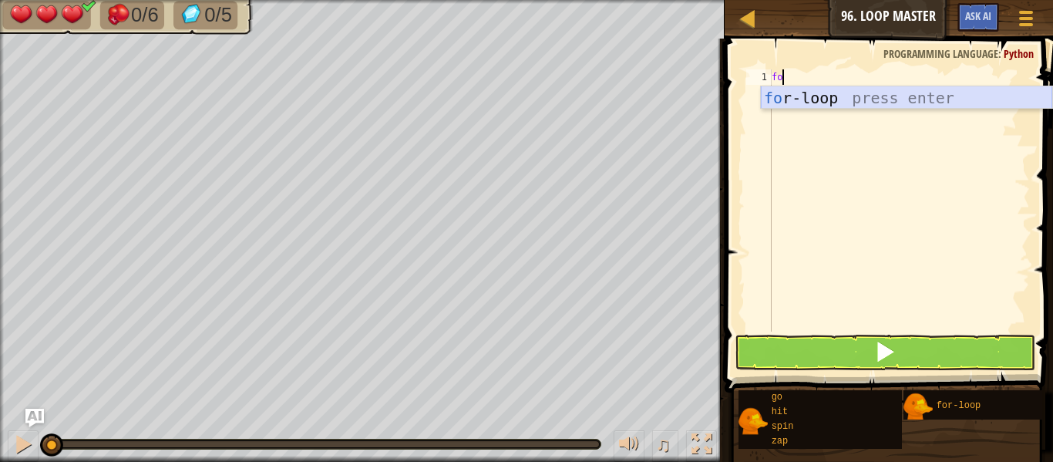
click at [854, 103] on div "fo r-loop press enter" at bounding box center [906, 120] width 291 height 69
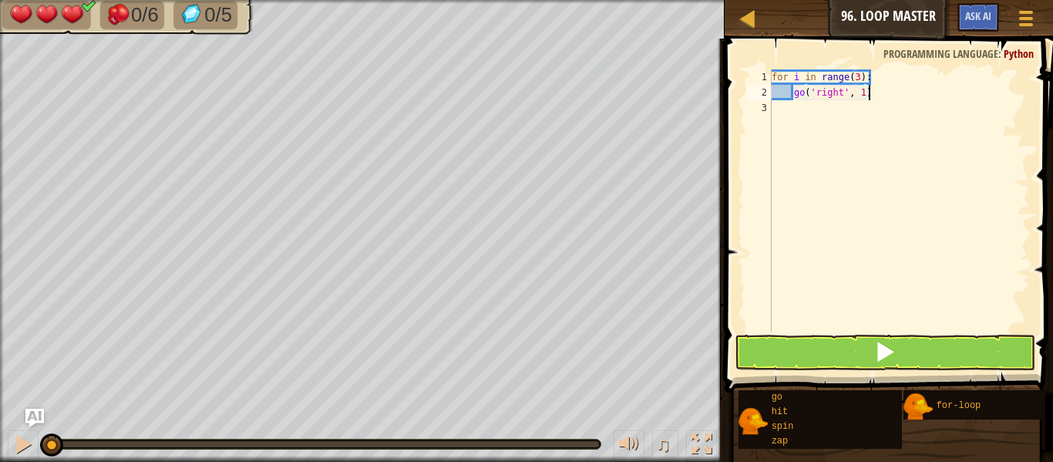
click at [906, 95] on div "for i in range ( 3 ) : go ( 'right' , 1 )" at bounding box center [899, 215] width 261 height 293
type textarea "g"
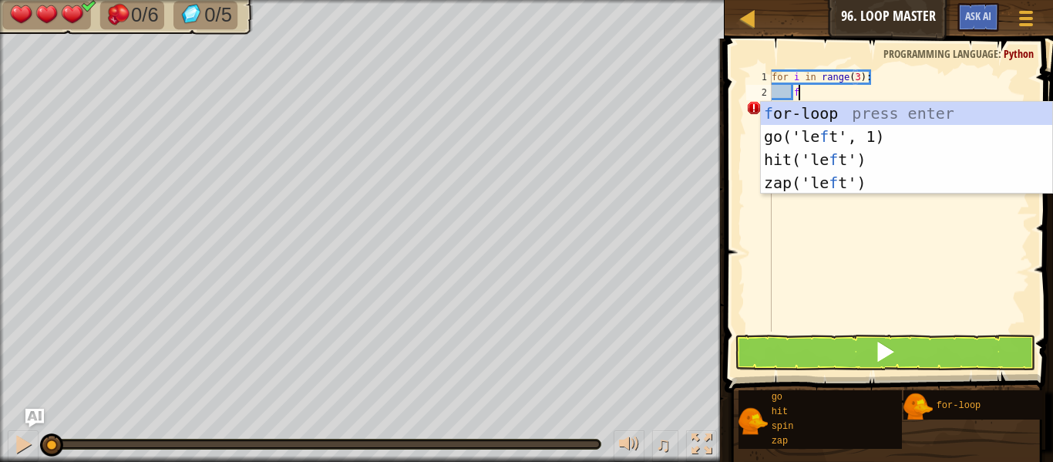
scroll to position [7, 4]
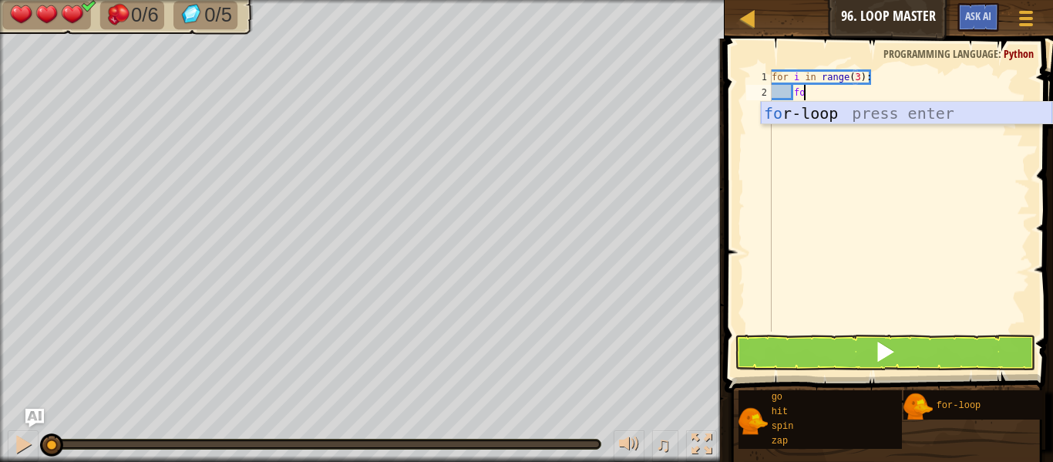
click at [945, 114] on div "fo r-loop press enter" at bounding box center [906, 136] width 291 height 69
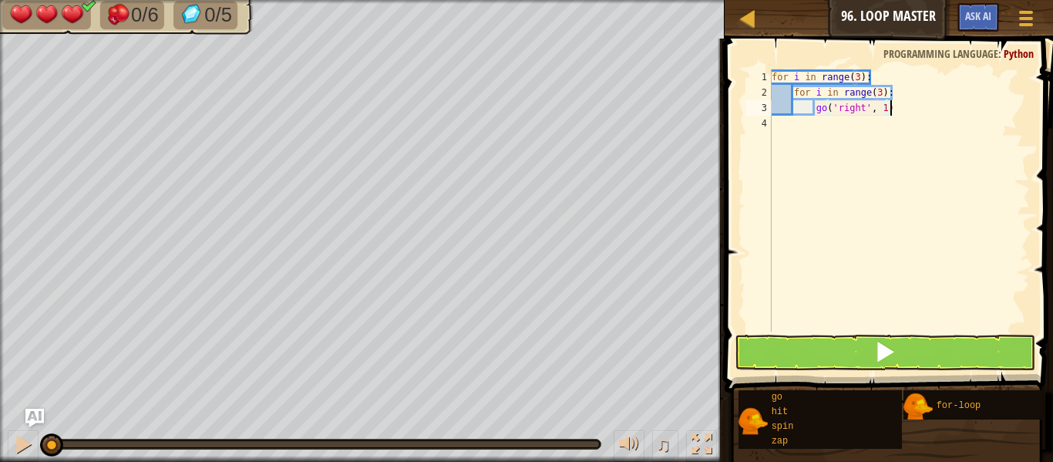
click at [896, 111] on div "for i in range ( 3 ) : for i in range ( 3 ) : go ( 'right' , 1 )" at bounding box center [899, 215] width 261 height 293
type textarea "g"
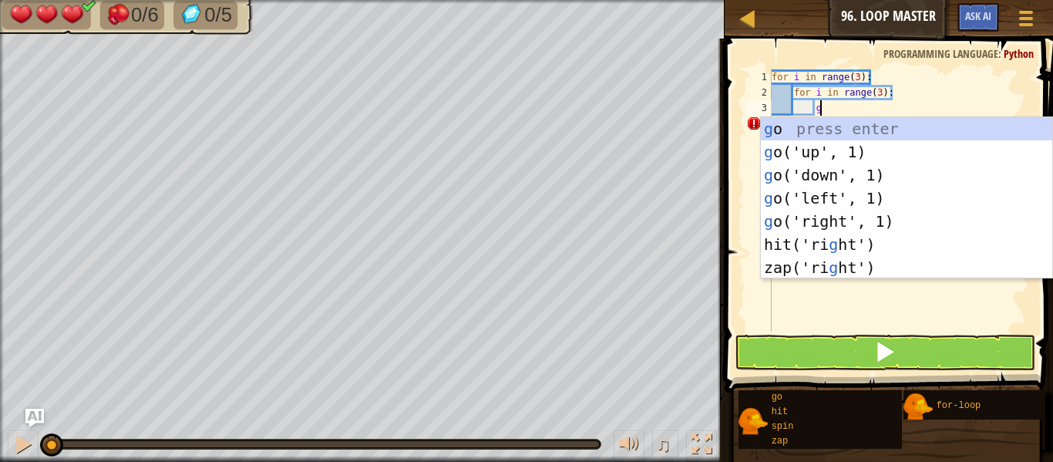
type textarea "go"
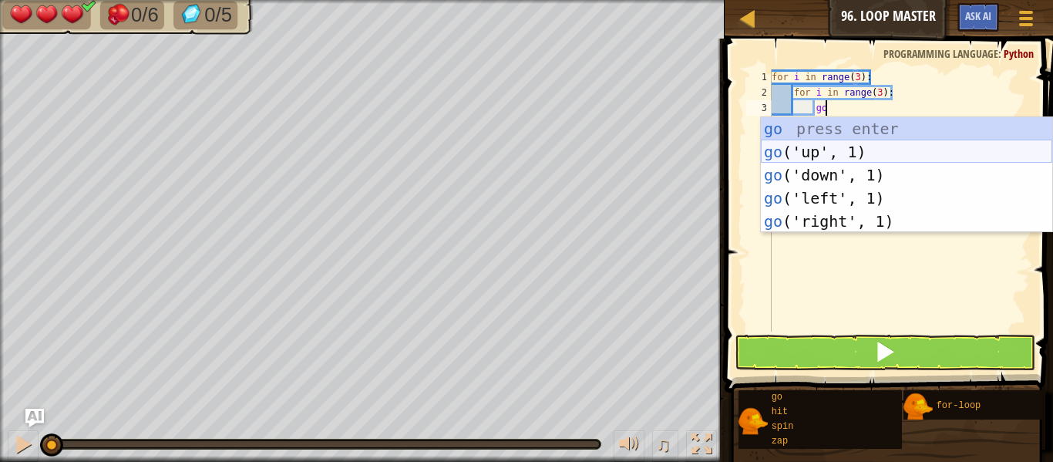
click at [925, 149] on div "go press enter go ('up', 1) press enter go ('down', 1) press enter go ('left', …" at bounding box center [906, 198] width 291 height 162
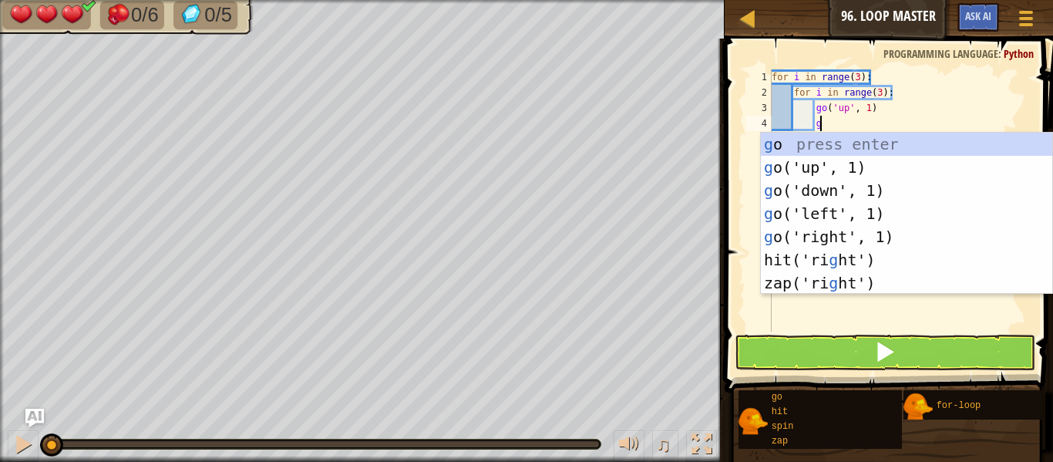
type textarea "go"
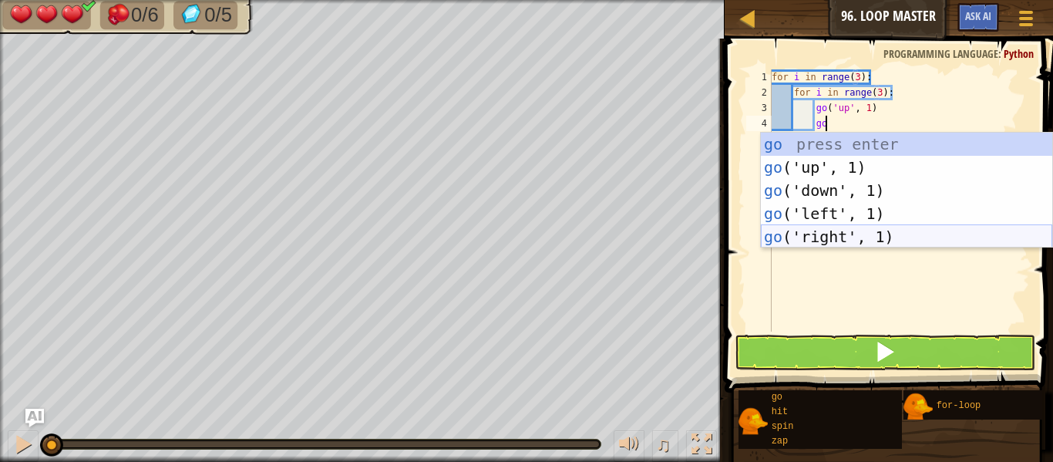
click at [950, 237] on div "go press enter go ('up', 1) press enter go ('down', 1) press enter go ('left', …" at bounding box center [906, 214] width 291 height 162
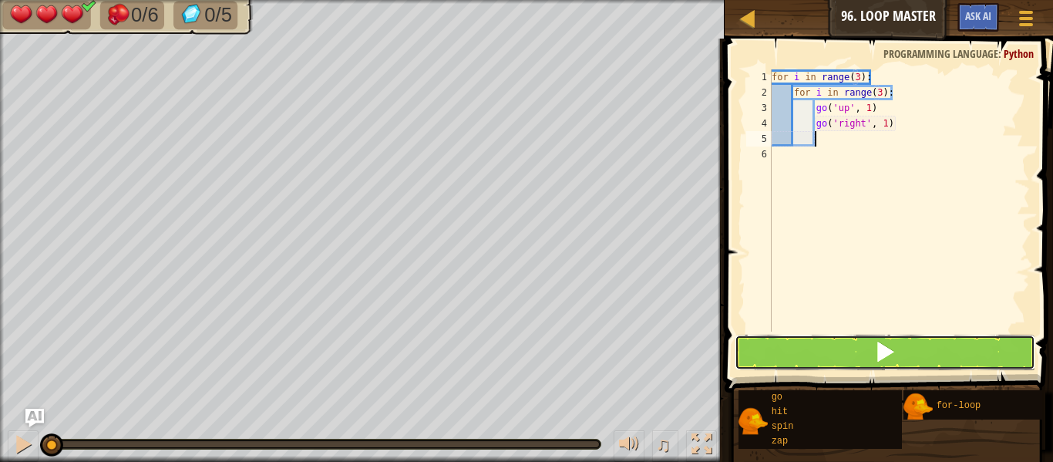
click at [934, 357] on button at bounding box center [885, 352] width 301 height 35
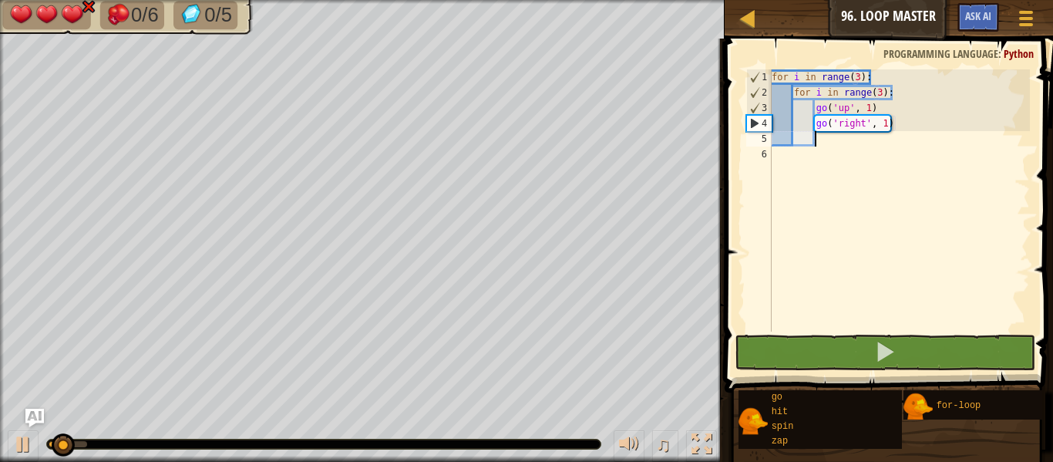
click at [907, 126] on div "for i in range ( 3 ) : for i in range ( 3 ) : go ( 'up' , 1 ) go ( 'right' , 1 )" at bounding box center [899, 215] width 261 height 293
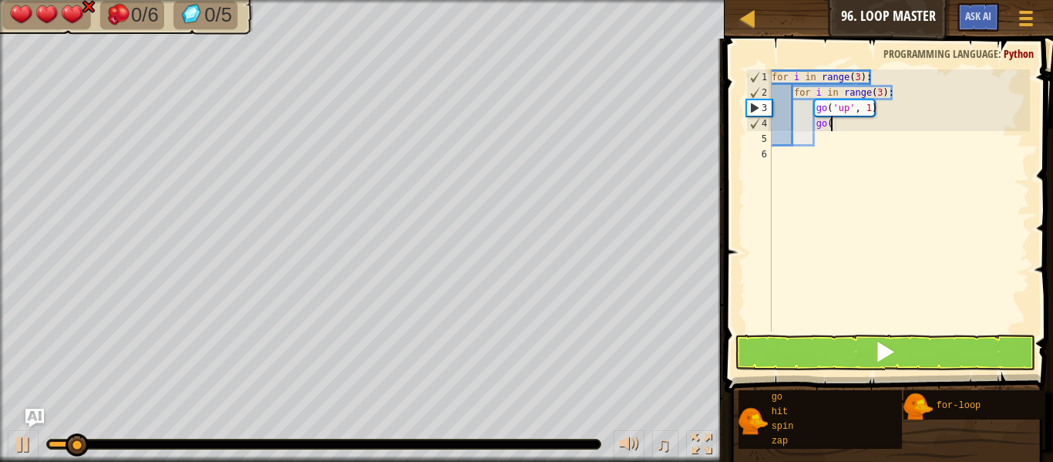
type textarea "g"
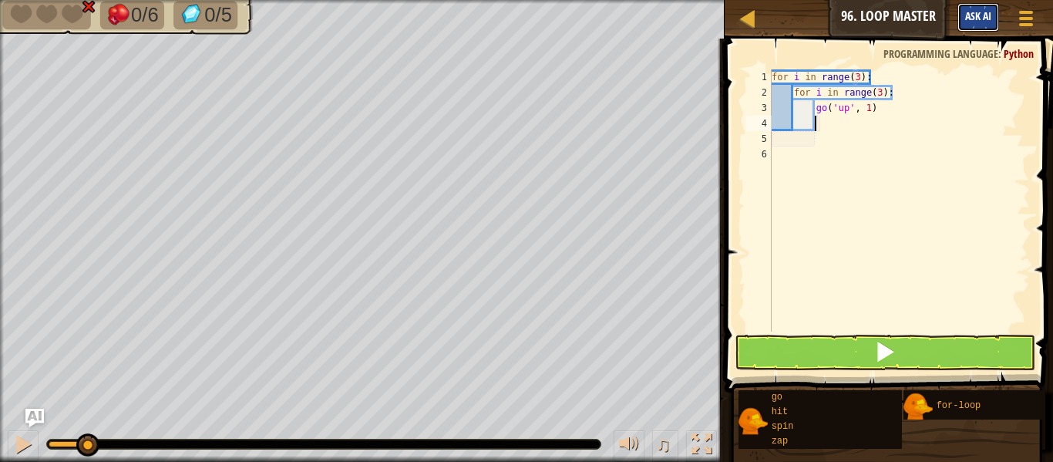
click at [983, 19] on span "Ask AI" at bounding box center [978, 15] width 26 height 15
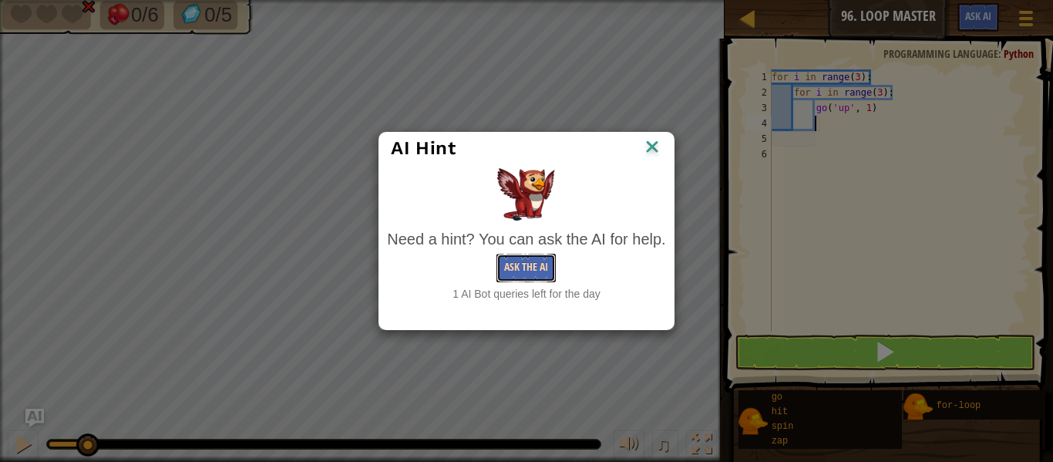
click at [541, 262] on button "Ask the AI" at bounding box center [526, 268] width 59 height 29
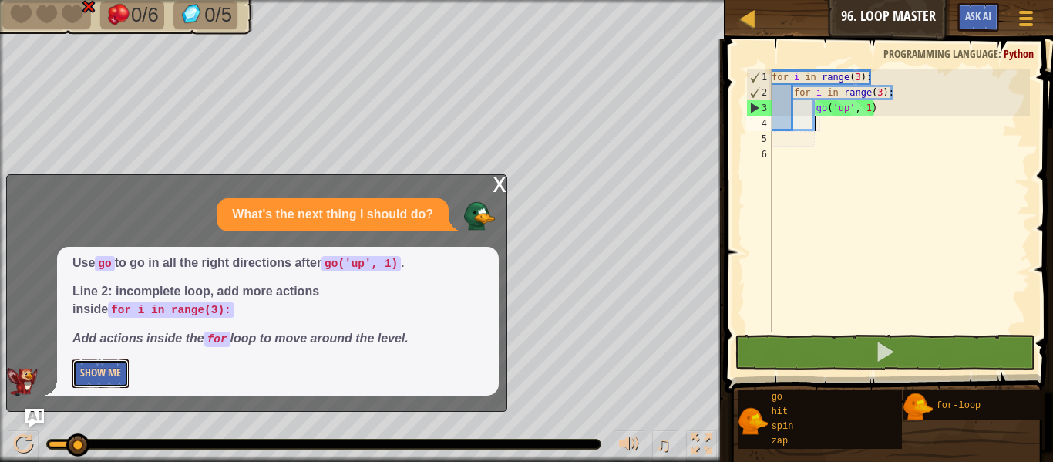
click at [125, 369] on button "Show Me" at bounding box center [100, 373] width 56 height 29
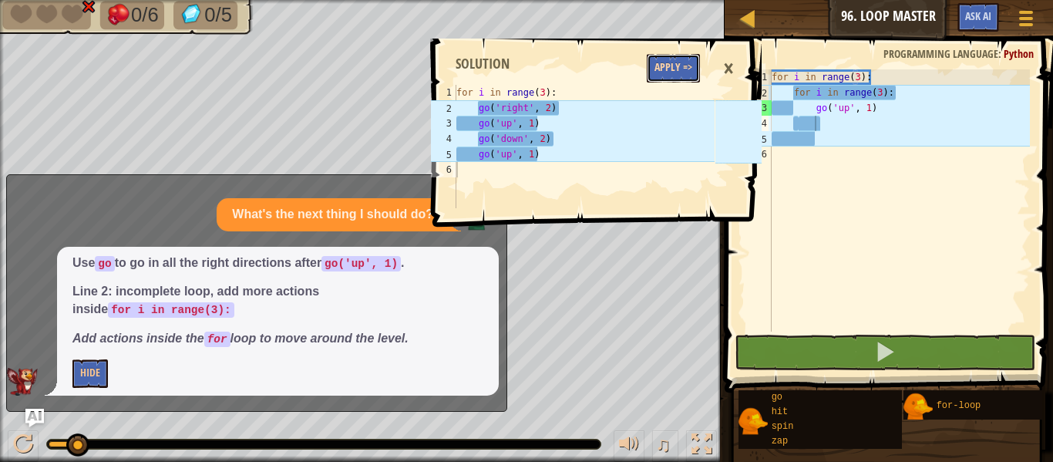
click at [657, 79] on button "Apply =>" at bounding box center [673, 68] width 53 height 29
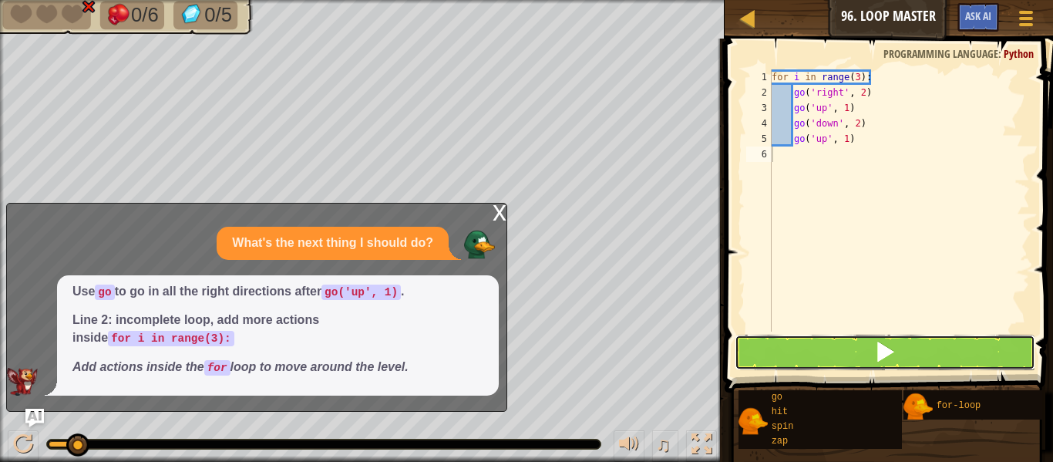
click at [877, 360] on span at bounding box center [885, 352] width 22 height 22
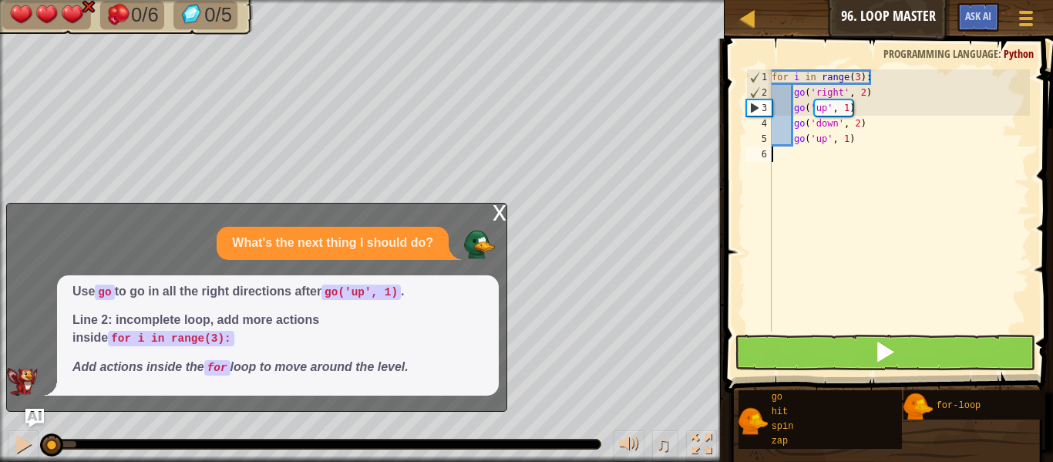
scroll to position [7, 0]
click at [877, 360] on span at bounding box center [885, 352] width 22 height 22
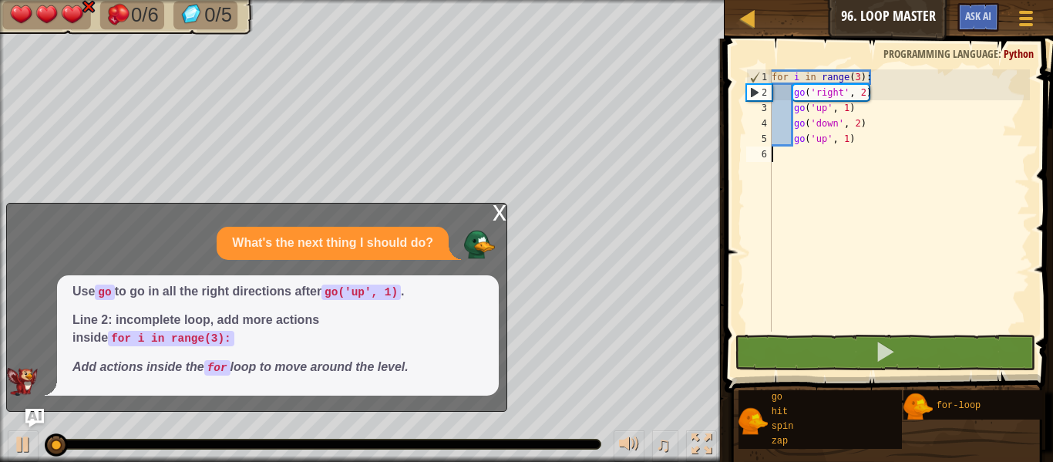
click at [499, 215] on div "x" at bounding box center [500, 211] width 14 height 15
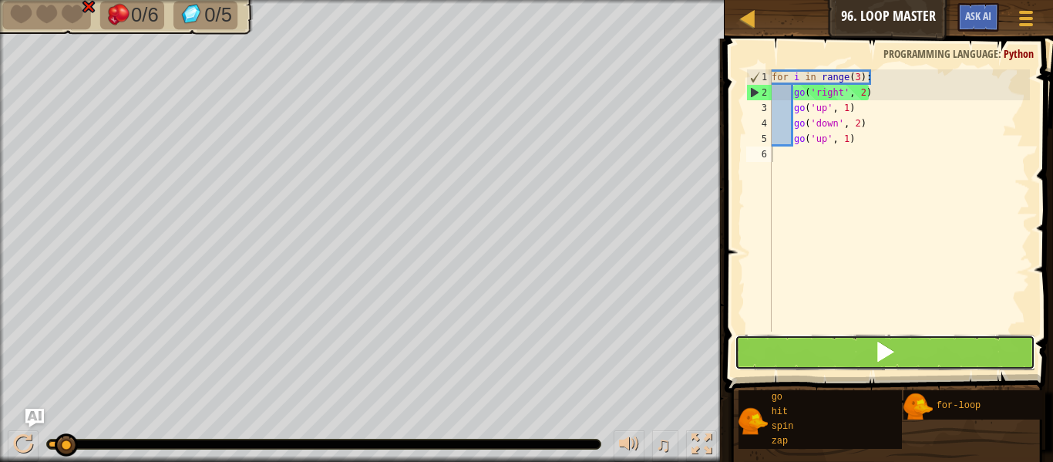
click at [822, 356] on button at bounding box center [885, 352] width 301 height 35
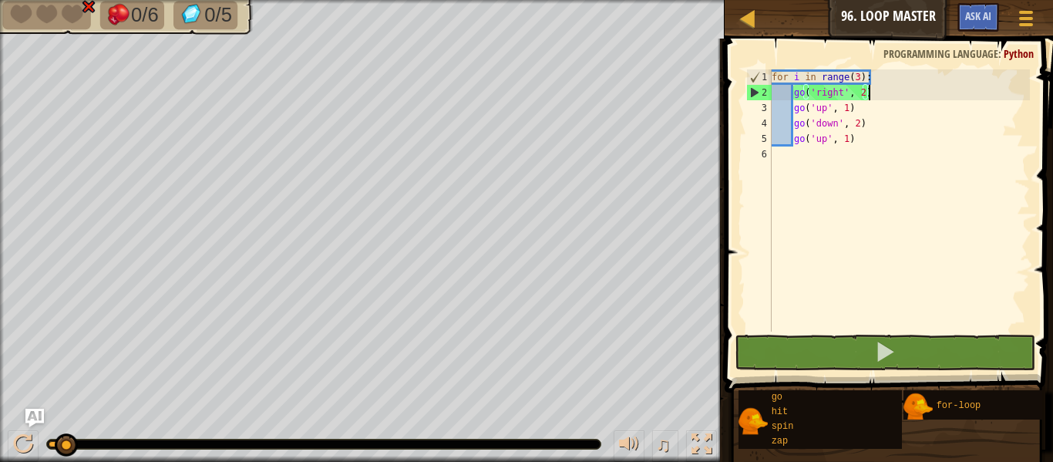
drag, startPoint x: 871, startPoint y: 94, endPoint x: 860, endPoint y: 95, distance: 11.6
click at [860, 95] on div "for i in range ( 3 ) : go ( 'right' , 2 ) go ( 'up' , 1 ) go ( 'down' , 2 ) go …" at bounding box center [899, 215] width 261 height 293
click at [875, 96] on div "for i in range ( 3 ) : go ( 'right' , 2 ) go ( 'up' , 1 ) go ( 'down' , 2 ) go …" at bounding box center [899, 200] width 261 height 262
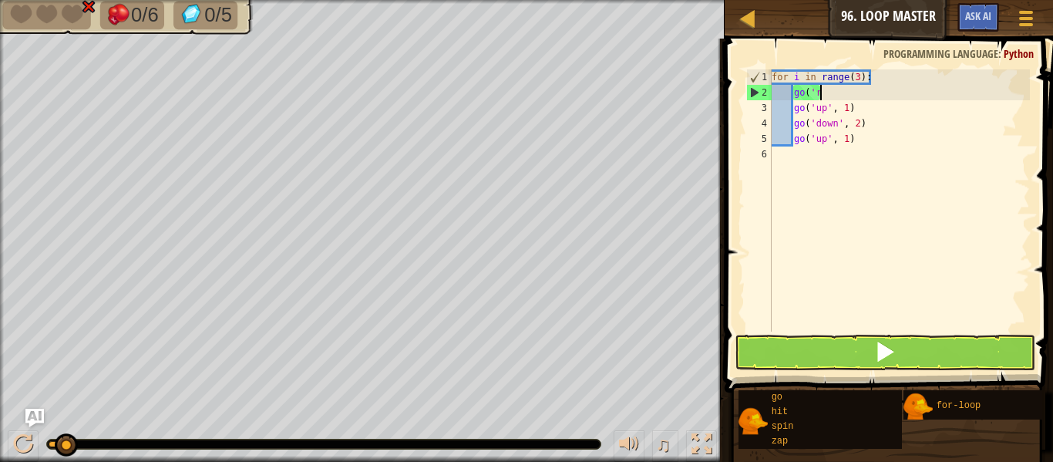
type textarea "g"
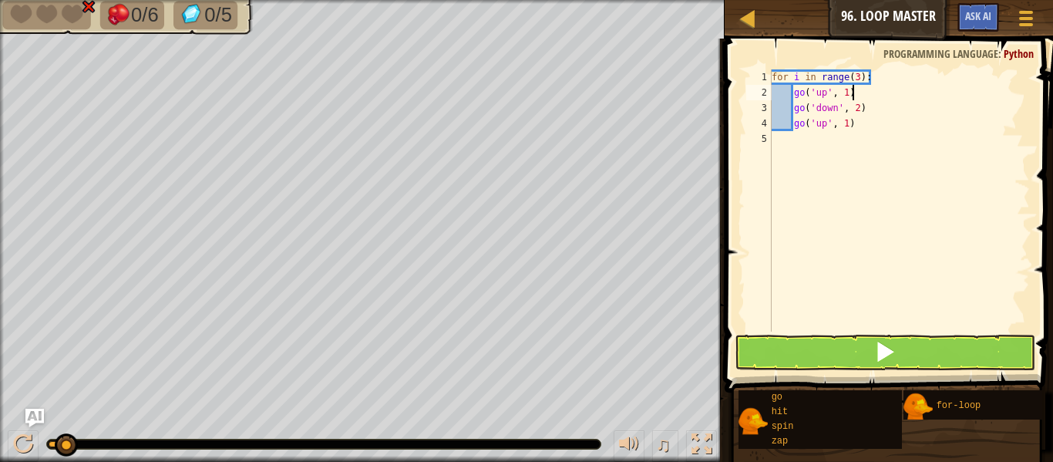
click at [881, 94] on div "for i in range ( 3 ) : go ( 'up' , 1 ) go ( 'down' , 2 ) go ( 'up' , 1 )" at bounding box center [899, 215] width 261 height 293
type textarea "go('up', 1)"
type textarea "go"
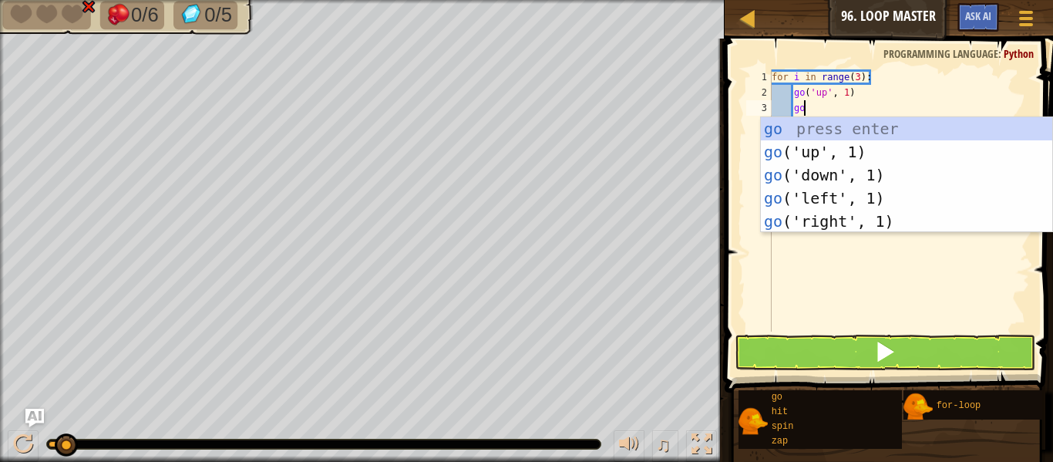
scroll to position [7, 4]
click at [917, 210] on div "go press enter go ('up', 1) press enter go ('down', 1) press enter go ('left', …" at bounding box center [906, 198] width 291 height 162
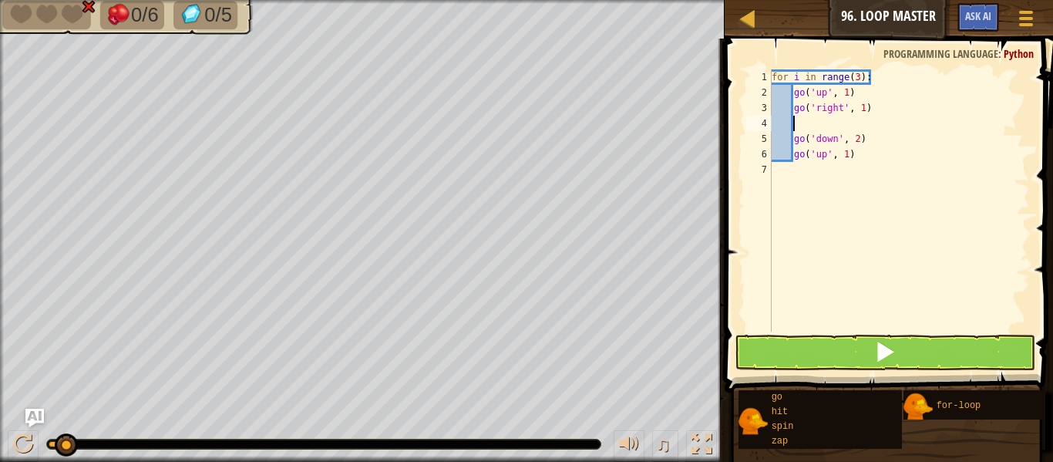
scroll to position [7, 2]
click at [863, 109] on div "for i in range ( 3 ) : go ( 'up' , 1 ) go ( 'right' , 1 ) go ( 'down' , 2 ) go …" at bounding box center [899, 215] width 261 height 293
type textarea "go('right', 2)"
click at [850, 122] on div "for i in range ( 3 ) : go ( 'up' , 1 ) go ( 'right' , 2 ) go ( 'down' , 2 ) go …" at bounding box center [899, 215] width 261 height 293
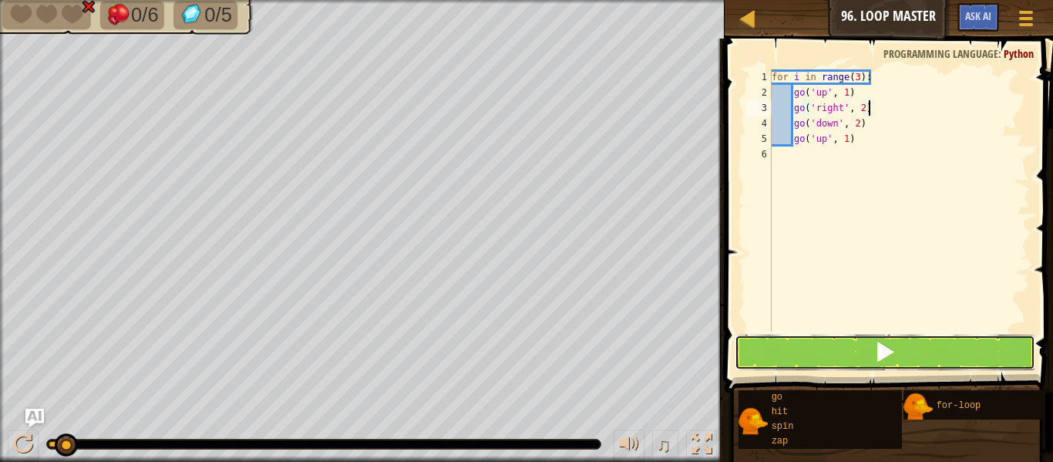
click at [903, 341] on button at bounding box center [885, 352] width 301 height 35
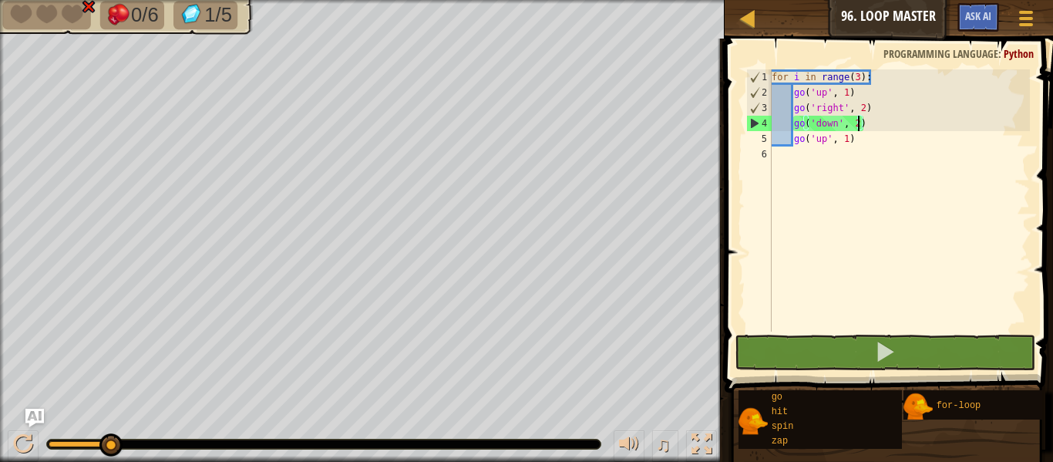
click at [856, 123] on div "for i in range ( 3 ) : go ( 'up' , 1 ) go ( 'right' , 2 ) go ( 'down' , 2 ) go …" at bounding box center [899, 215] width 261 height 293
type textarea "go('down', 2)"
